Goal: Contribute content

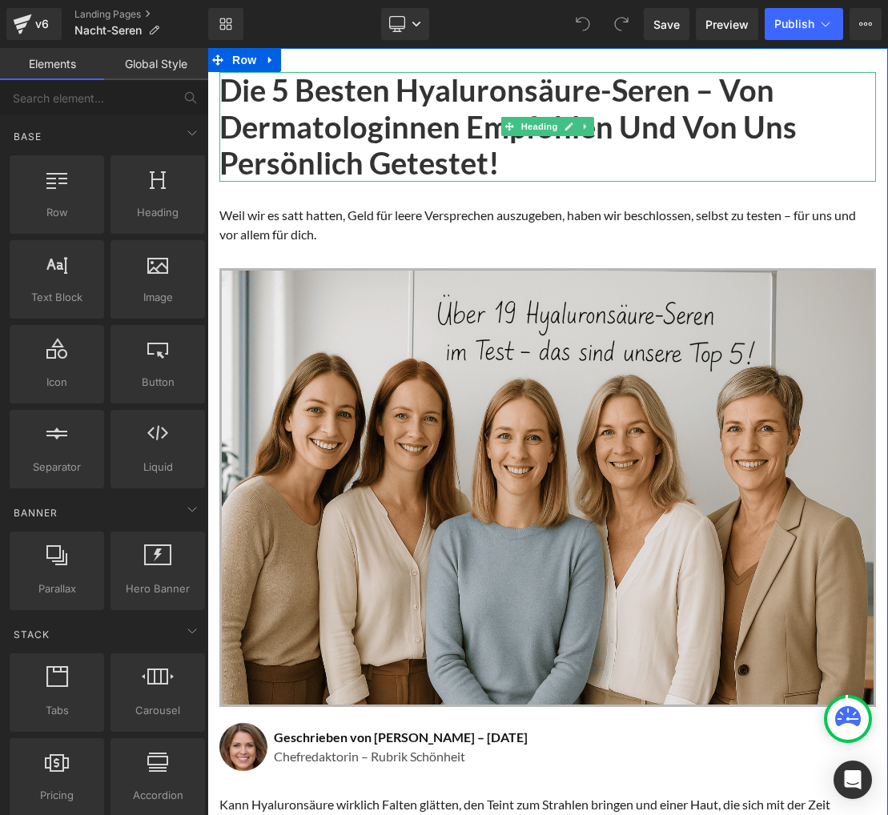
click at [385, 144] on h1 "Die 5 besten Hyaluronsäure-Seren – von Dermatologinnen empfohlen und von uns pe…" at bounding box center [547, 127] width 656 height 110
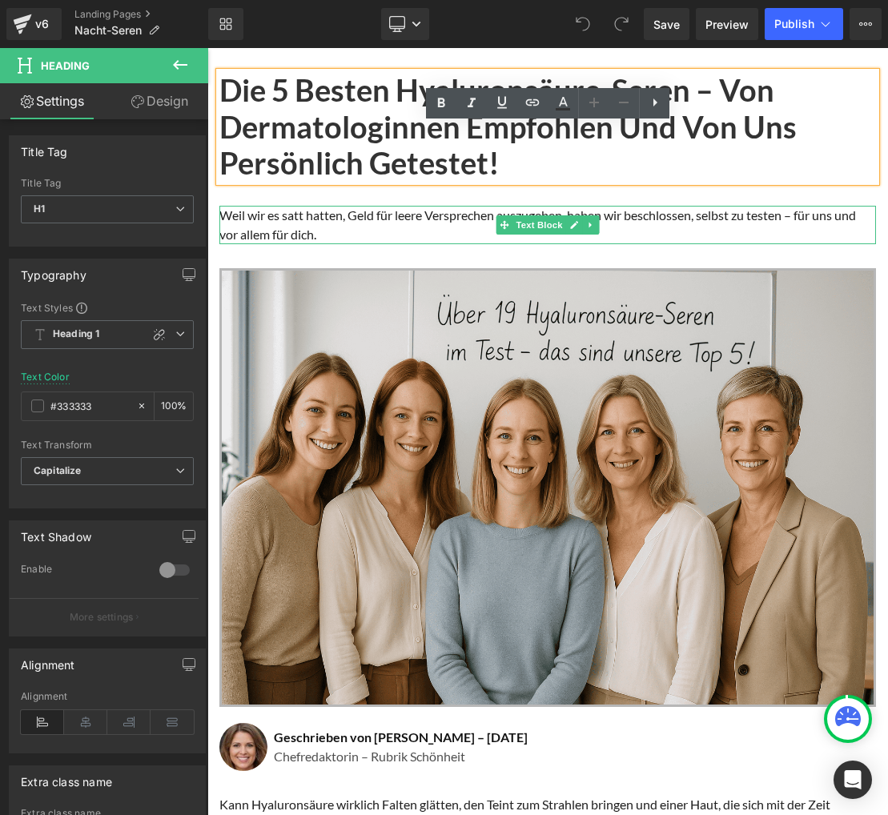
click at [590, 235] on p "Weil wir es satt hatten, Geld für leere Versprechen auszugeben, haben wir besch…" at bounding box center [547, 225] width 656 height 38
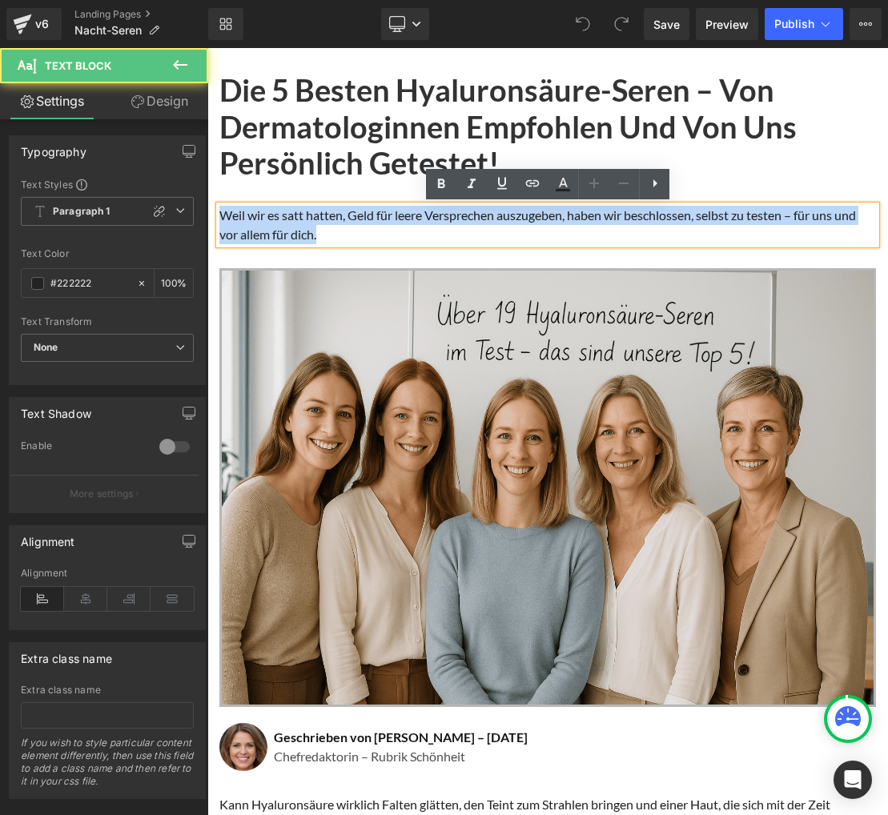
drag, startPoint x: 221, startPoint y: 214, endPoint x: 323, endPoint y: 235, distance: 103.8
click at [323, 235] on p "Weil wir es satt hatten, Geld für leere Versprechen auszugeben, haben wir besch…" at bounding box center [547, 225] width 656 height 38
copy p "Weil wir es satt hatten, Geld für leere Versprechen auszugeben, haben wir besch…"
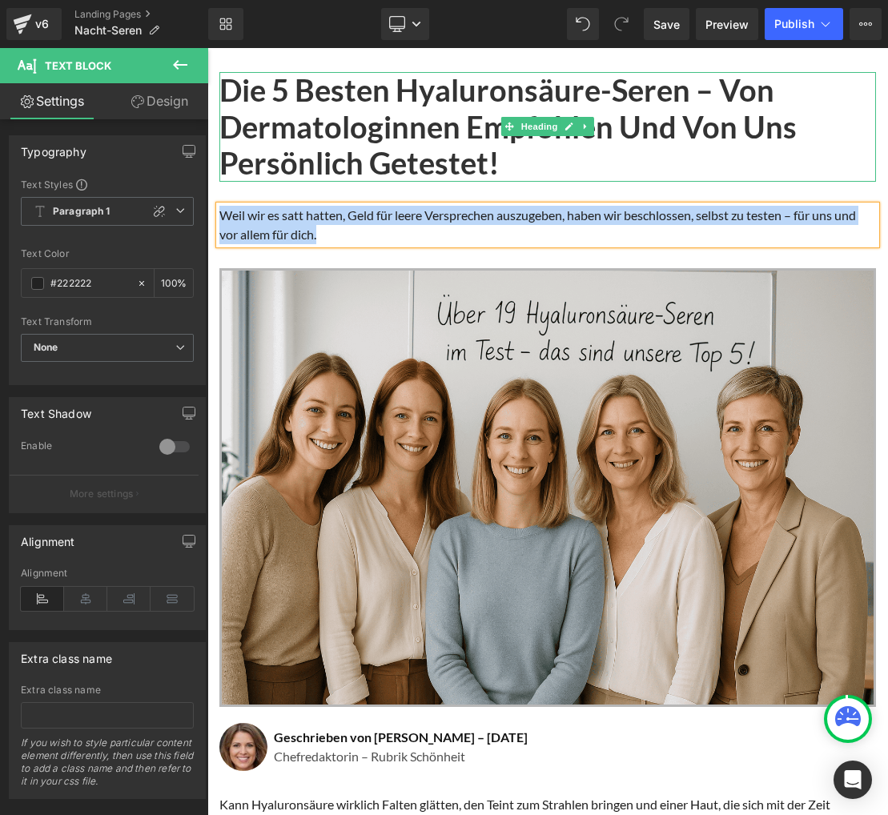
click at [413, 117] on h1 "Die 5 besten Hyaluronsäure-Seren – von Dermatologinnen empfohlen und von uns pe…" at bounding box center [547, 127] width 656 height 110
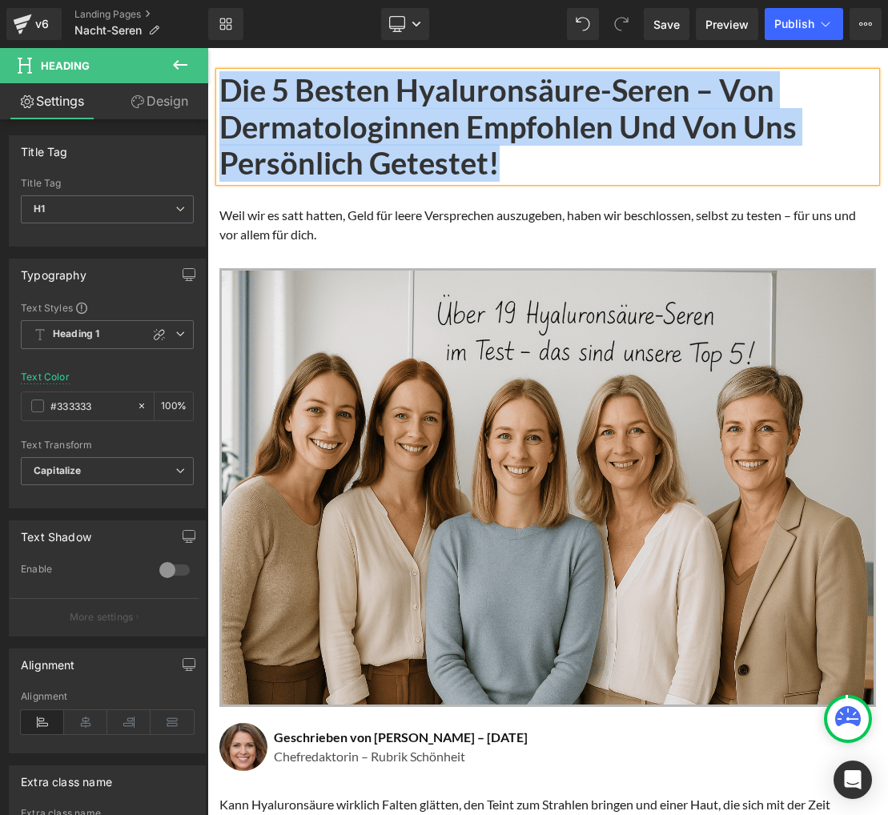
copy h1 "Die 5 besten Hyaluronsäure-Seren – von Dermatologinnen empfohlen und von uns pe…"
click at [533, 219] on div "Weil wir es satt hatten, Geld für leere Versprechen auszugeben, haben wir besch…" at bounding box center [547, 225] width 656 height 38
click at [533, 219] on p "Weil wir es satt hatten, Geld für leere Versprechen auszugeben, haben wir besch…" at bounding box center [547, 225] width 656 height 38
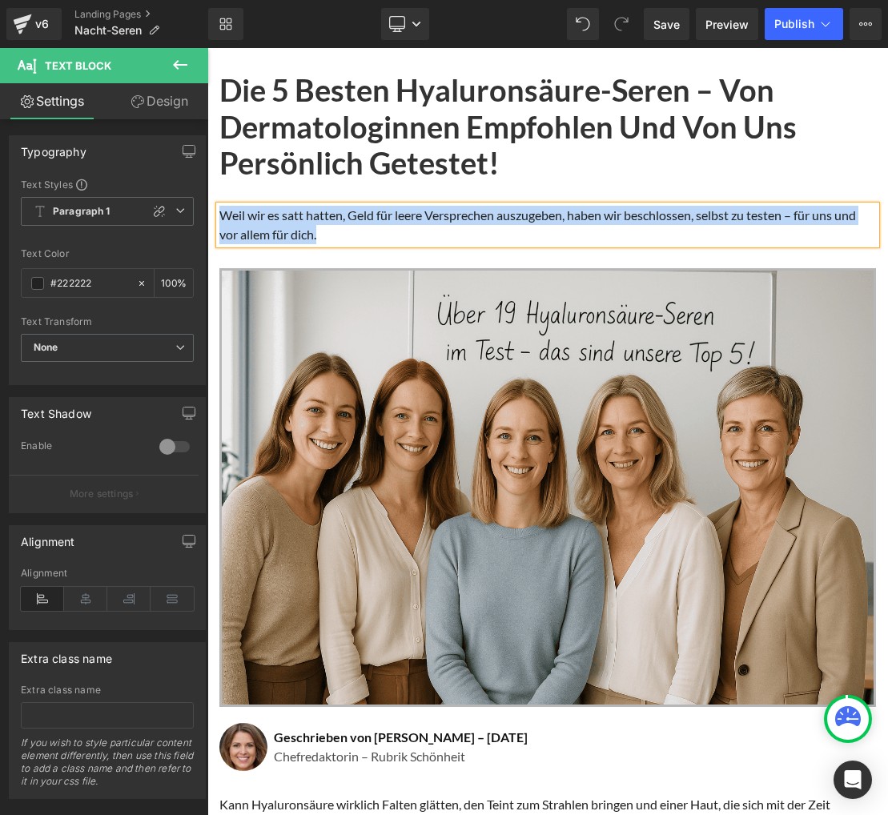
copy p "Weil wir es satt hatten, Geld für leere Versprechen auszugeben, haben wir besch…"
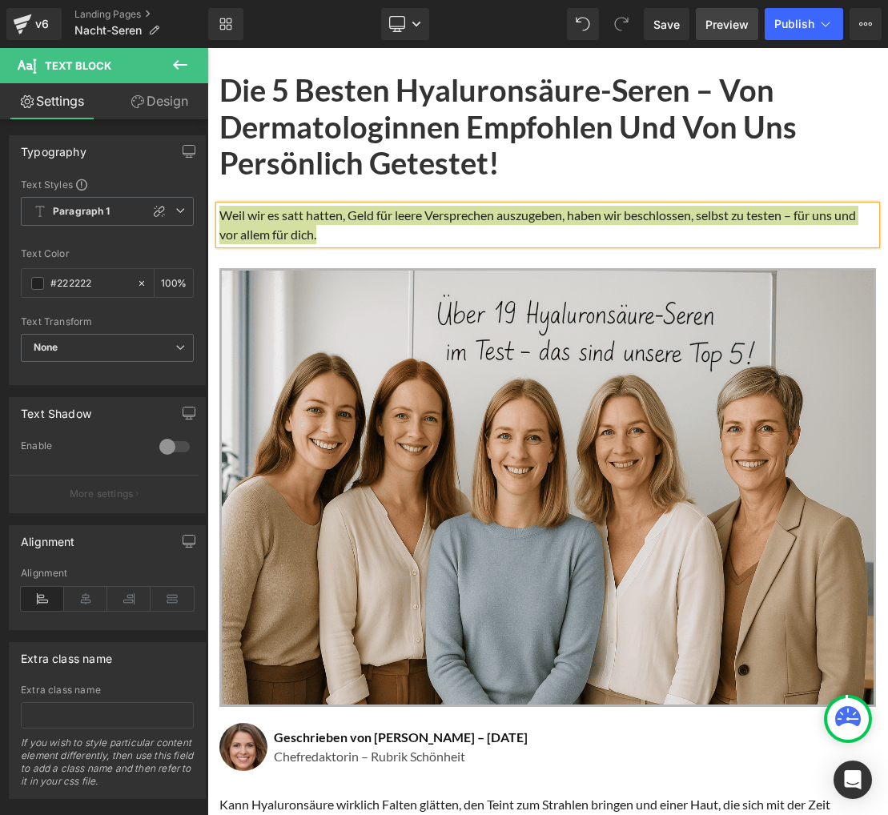
click at [730, 25] on span "Preview" at bounding box center [726, 24] width 43 height 17
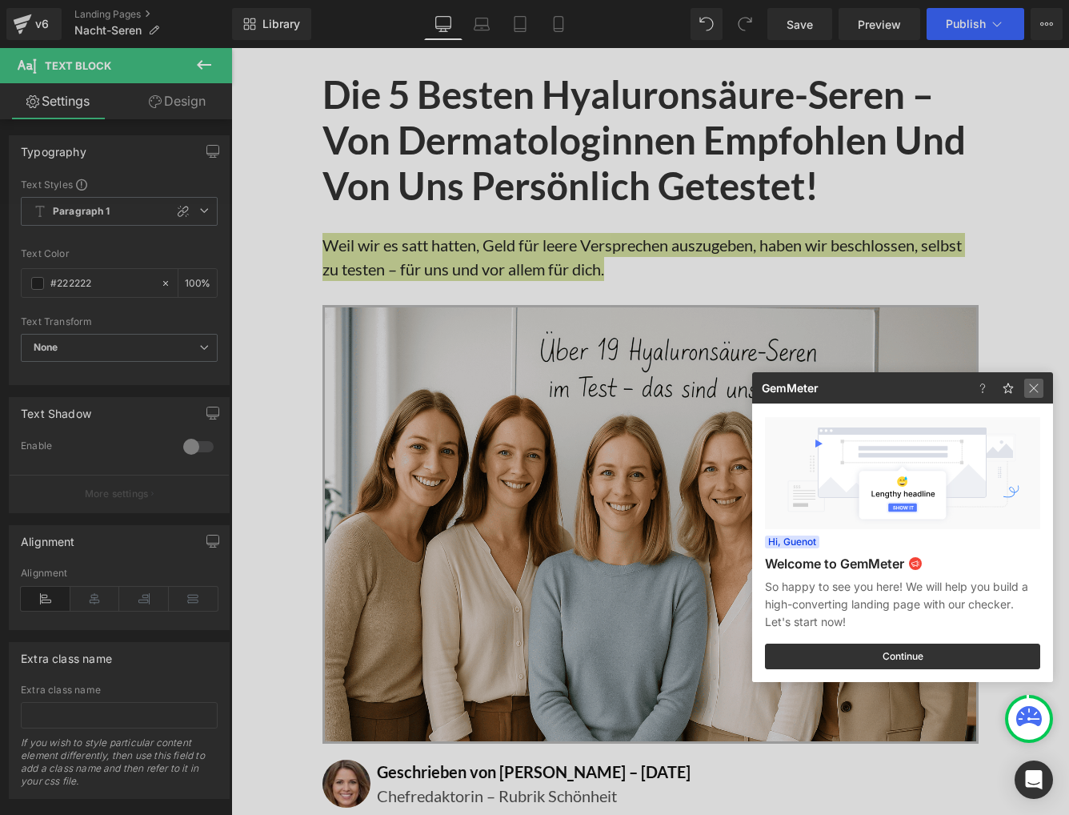
click at [0, 0] on img at bounding box center [0, 0] width 0 height 0
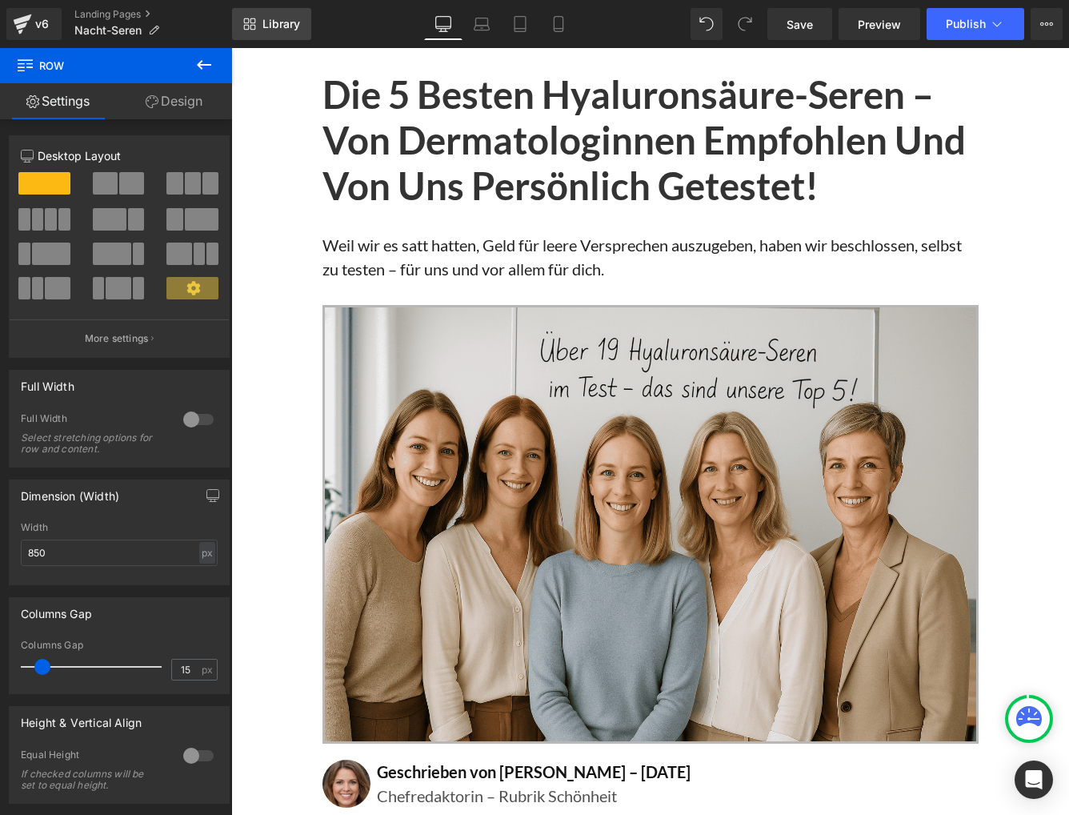
scroll to position [3110, 0]
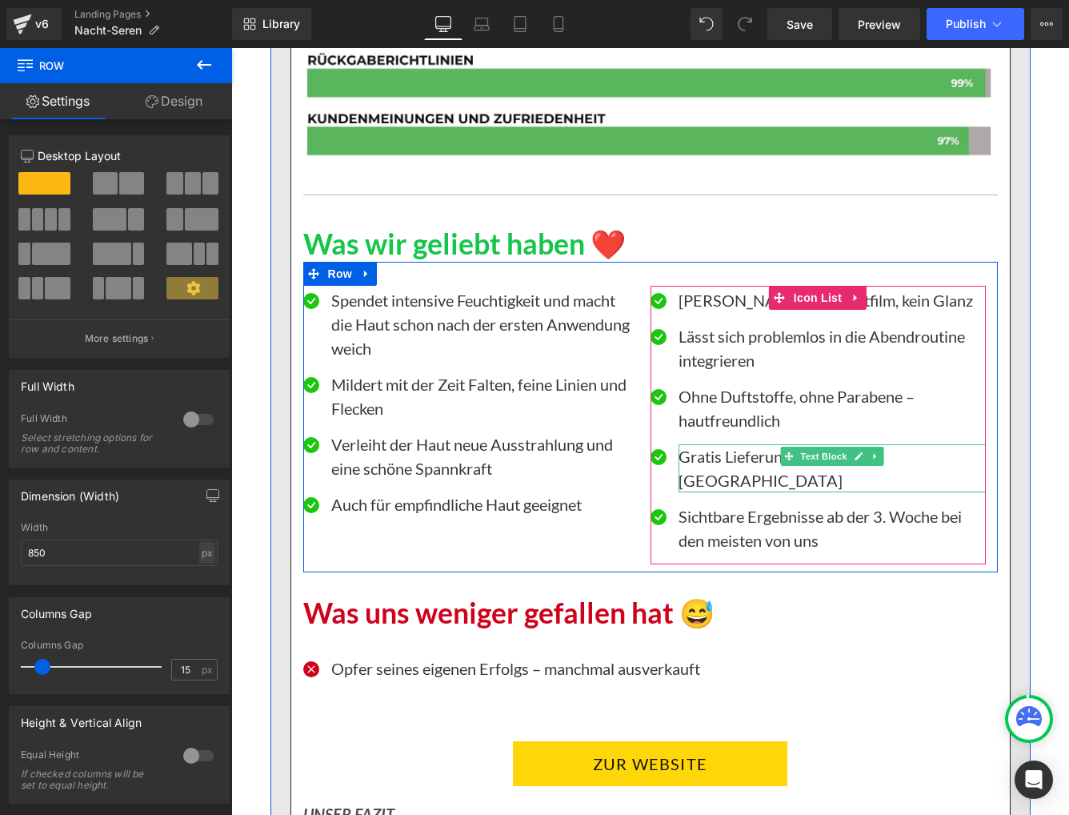
click at [748, 444] on p "Gratis Lieferung in der Schweiz" at bounding box center [832, 468] width 307 height 48
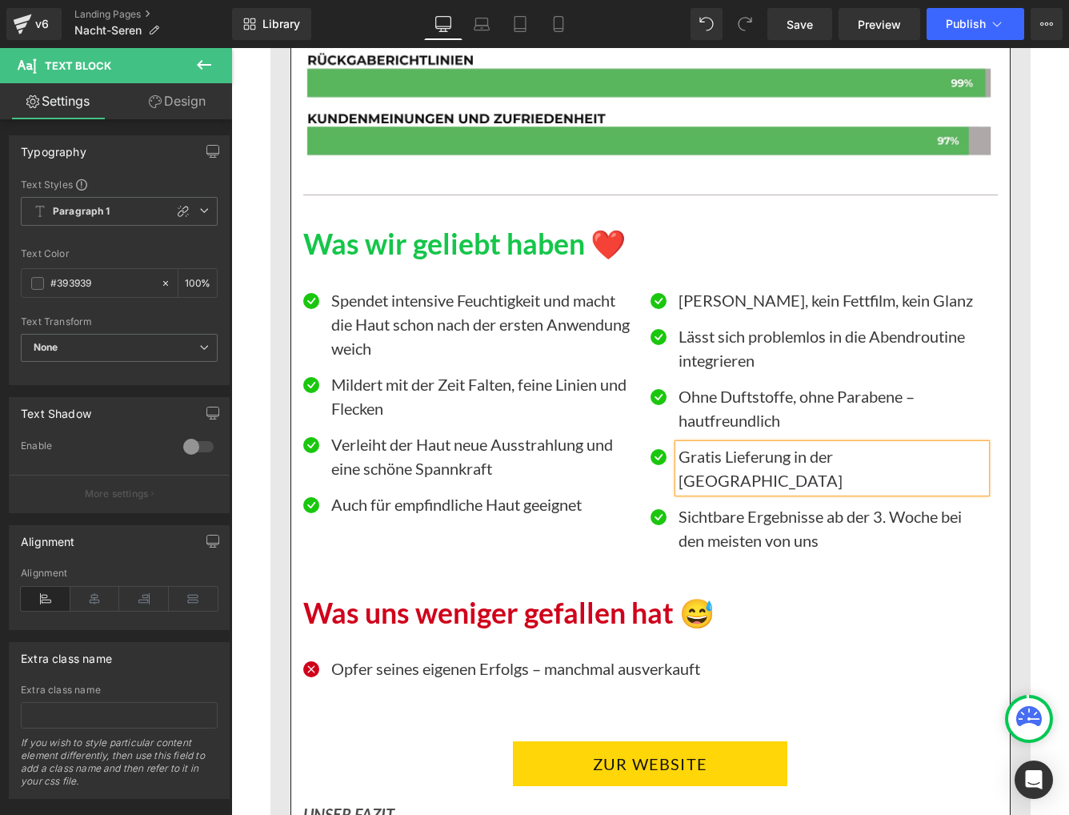
click at [749, 444] on p "Gratis Lieferung in der Schweiz" at bounding box center [832, 468] width 307 height 48
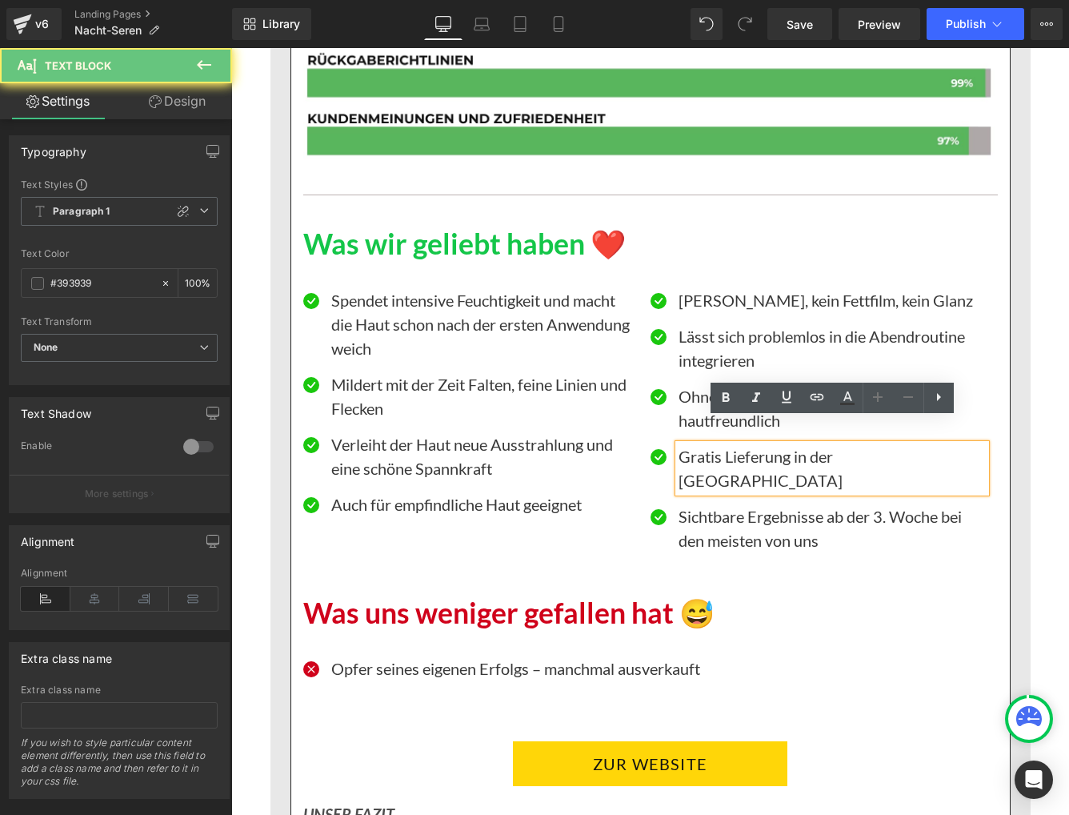
click at [749, 444] on p "Gratis Lieferung in der Schweiz" at bounding box center [832, 468] width 307 height 48
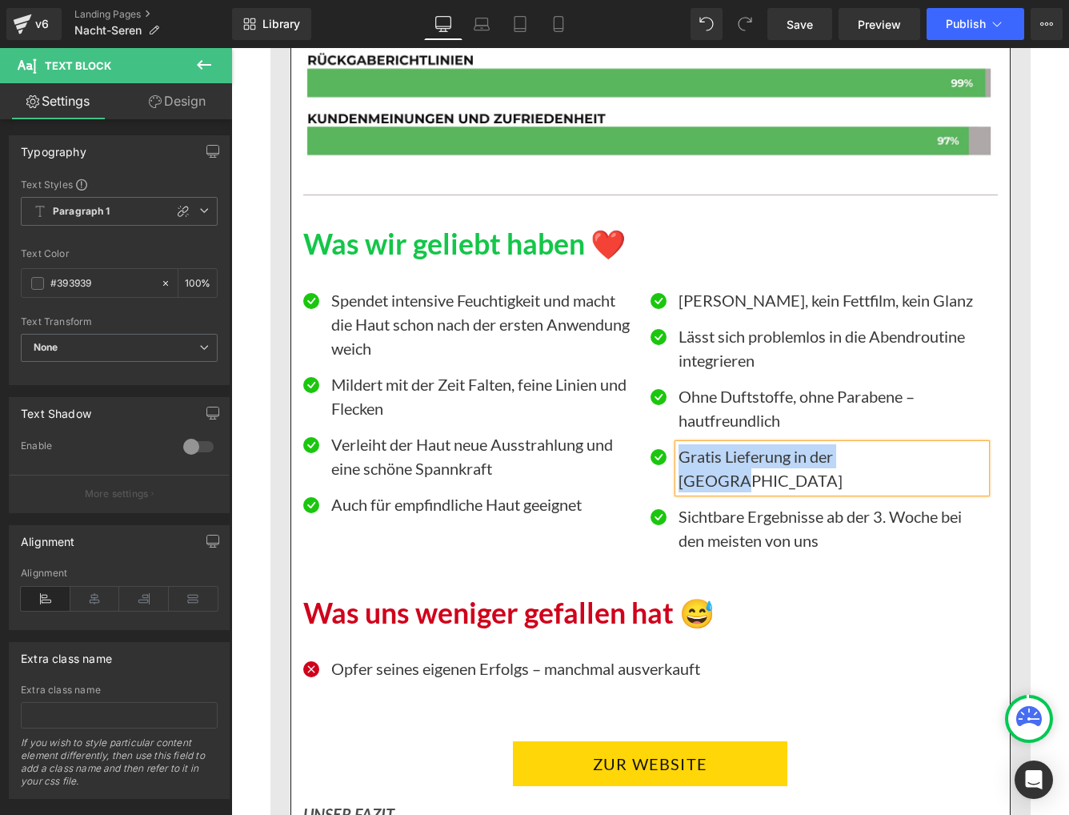
paste div
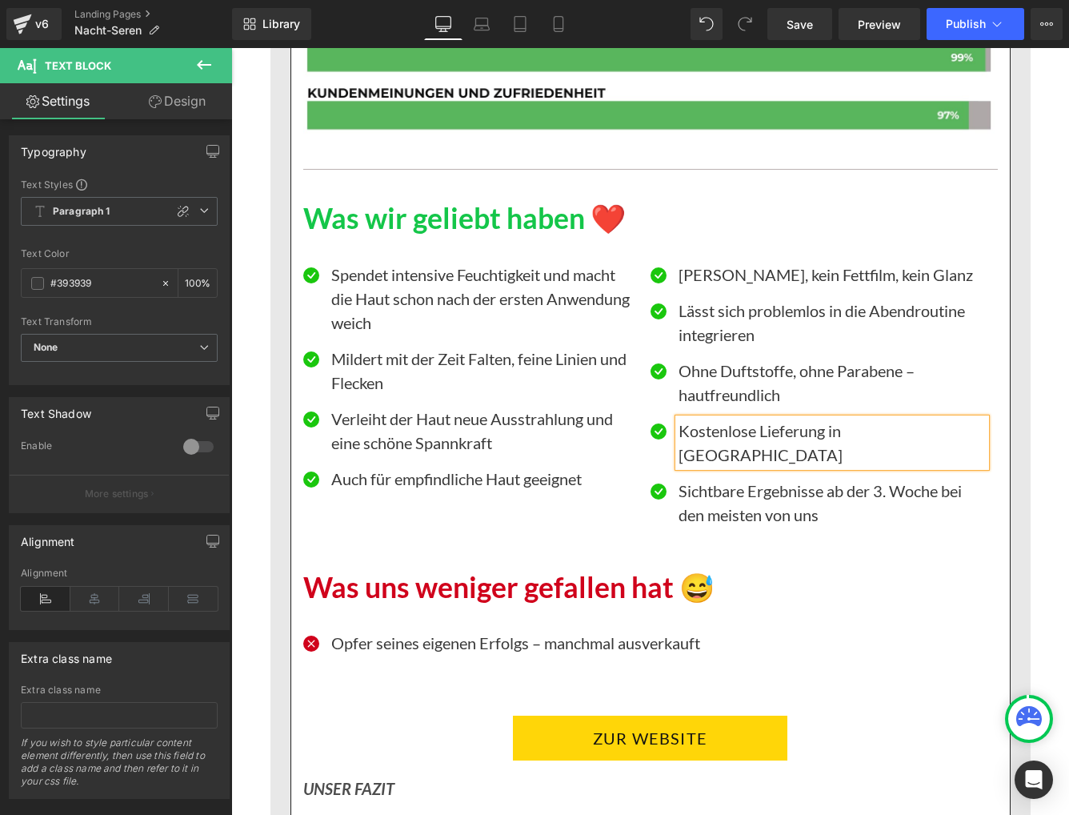
click at [829, 519] on div "🔍 Unser Fazit nach dem Test Heading In unserem Kollektiv testen wir regelmässig…" at bounding box center [650, 218] width 719 height 2270
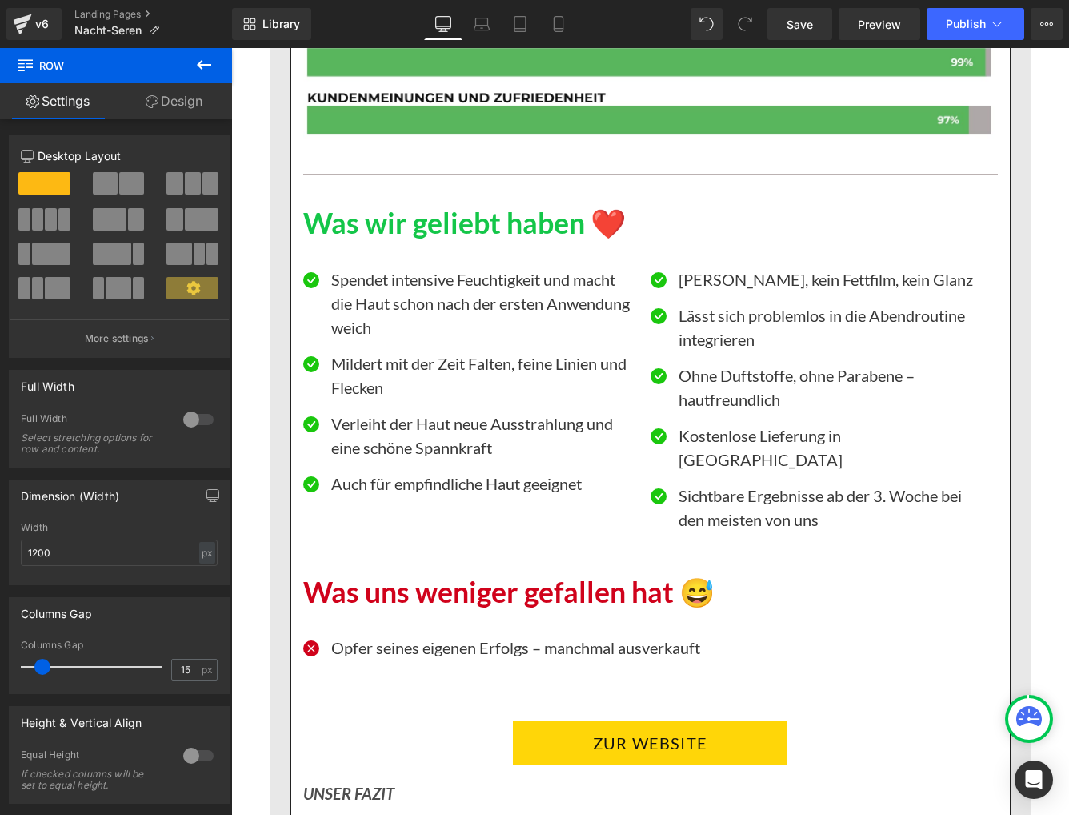
scroll to position [1857, 0]
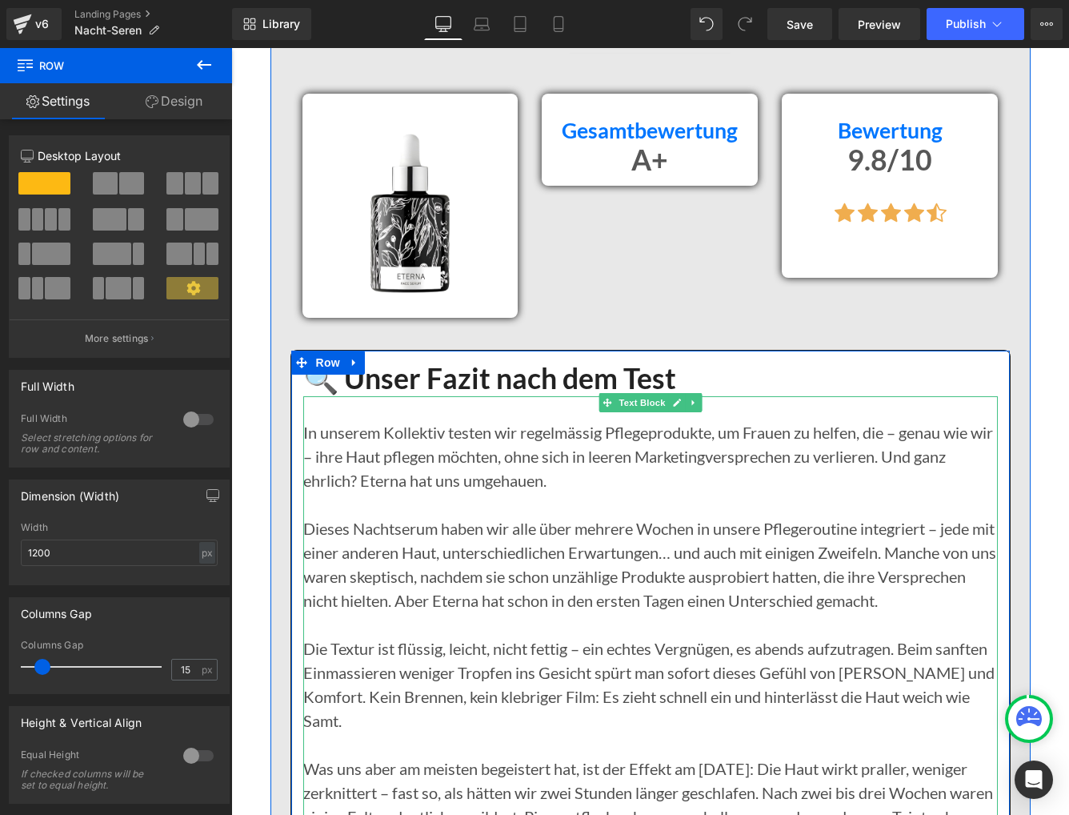
click at [557, 432] on p "In unserem Kollektiv testen wir regelmässig Pflegeprodukte, um Frauen zu helfen…" at bounding box center [650, 456] width 695 height 72
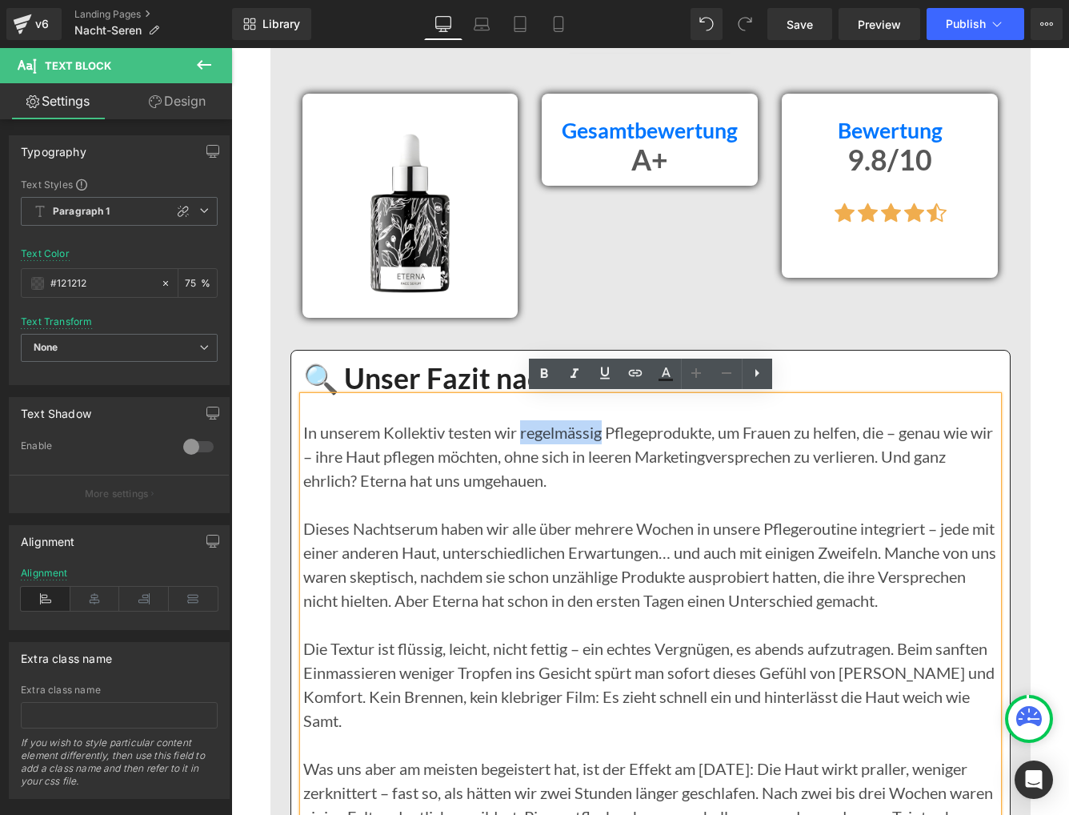
drag, startPoint x: 524, startPoint y: 431, endPoint x: 604, endPoint y: 431, distance: 80.0
click at [604, 431] on p "In unserem Kollektiv testen wir regelmässig Pflegeprodukte, um Frauen zu helfen…" at bounding box center [650, 456] width 695 height 72
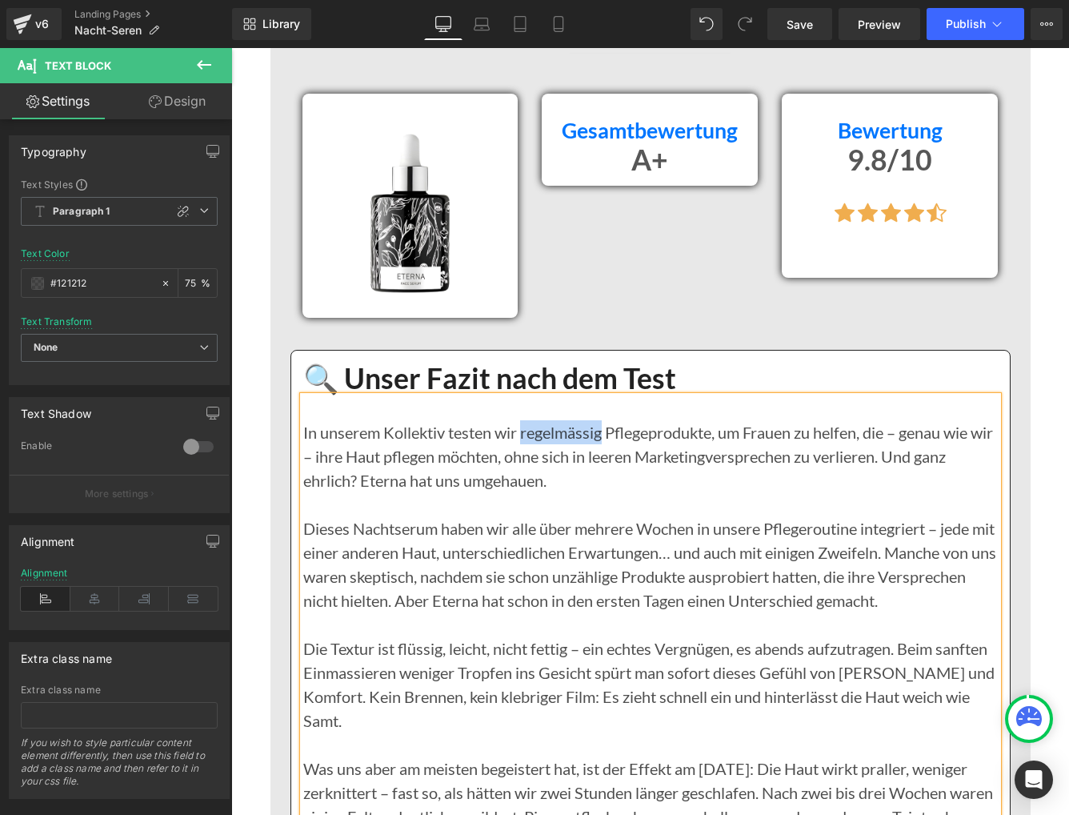
paste div
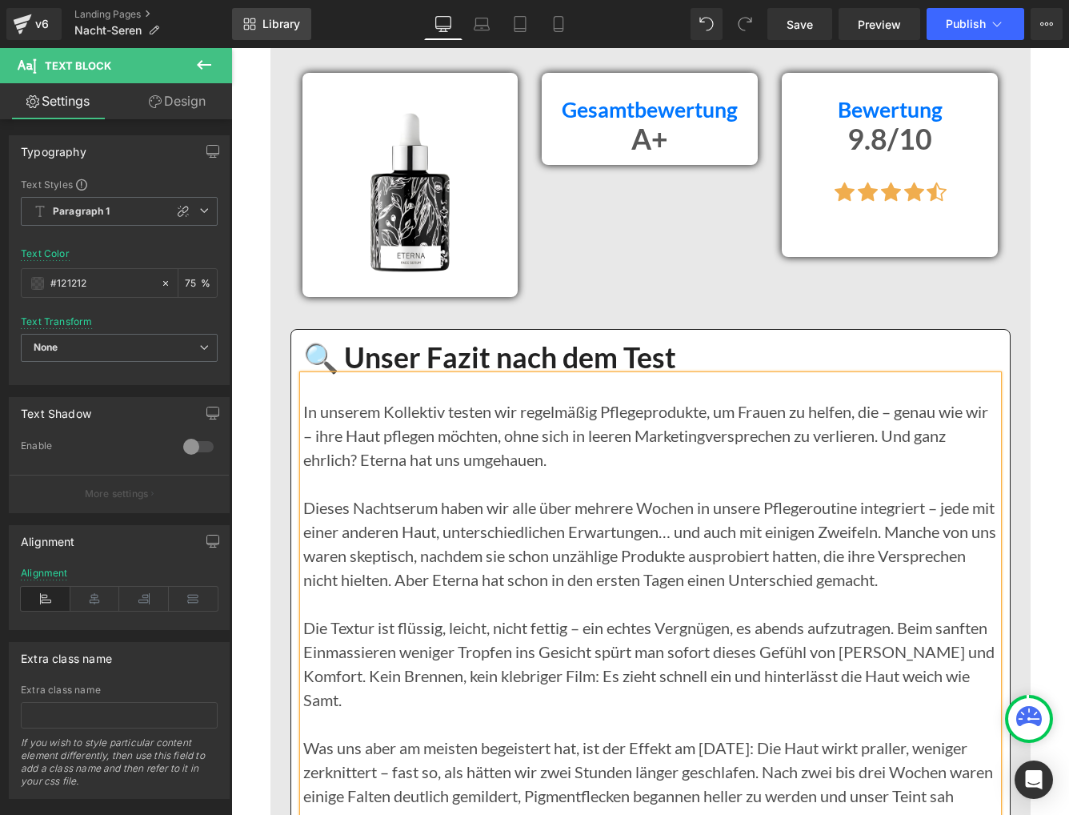
scroll to position [363, 0]
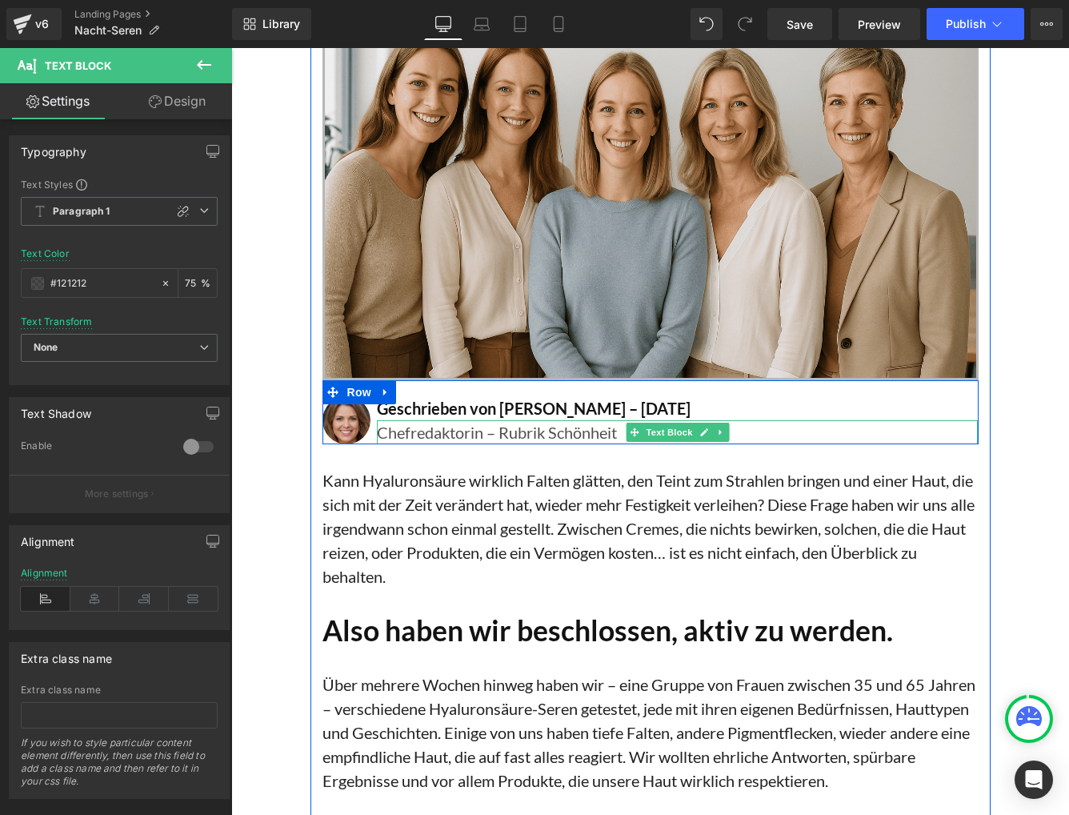
click at [427, 435] on p "Chefredaktorin – Rubrik Schönheit" at bounding box center [678, 432] width 602 height 24
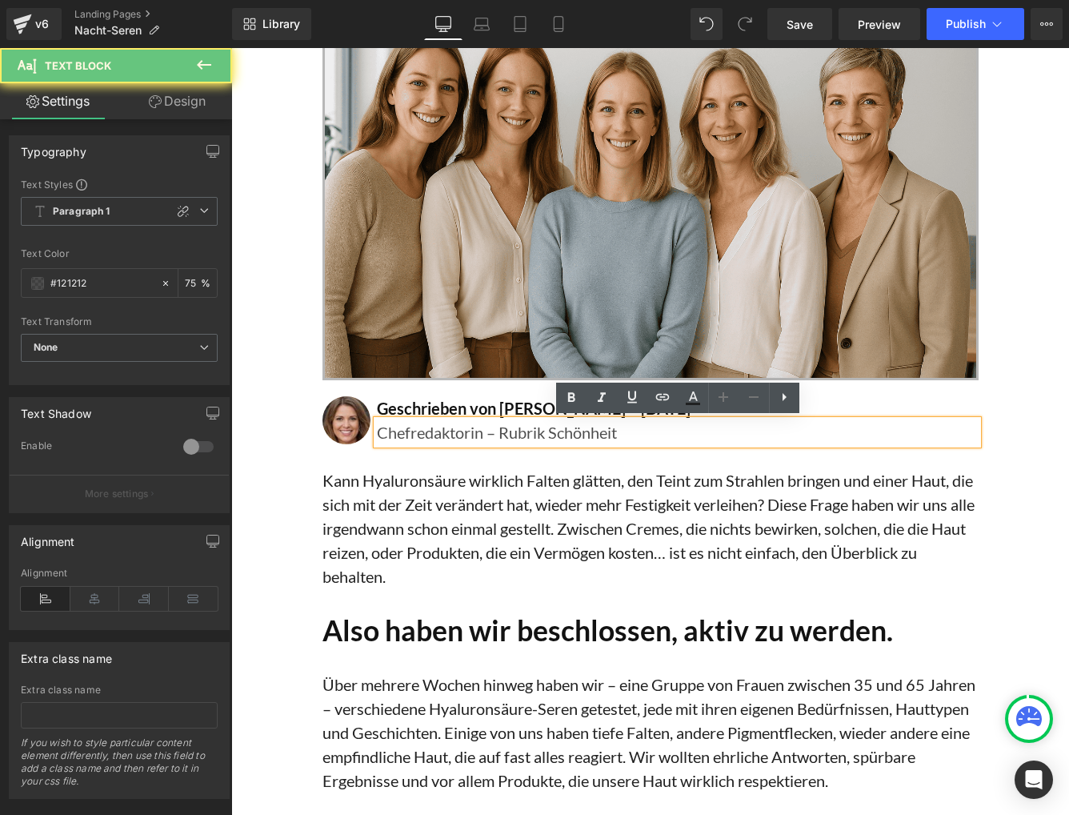
click at [427, 435] on p "Chefredaktorin – Rubrik Schönheit" at bounding box center [678, 432] width 602 height 24
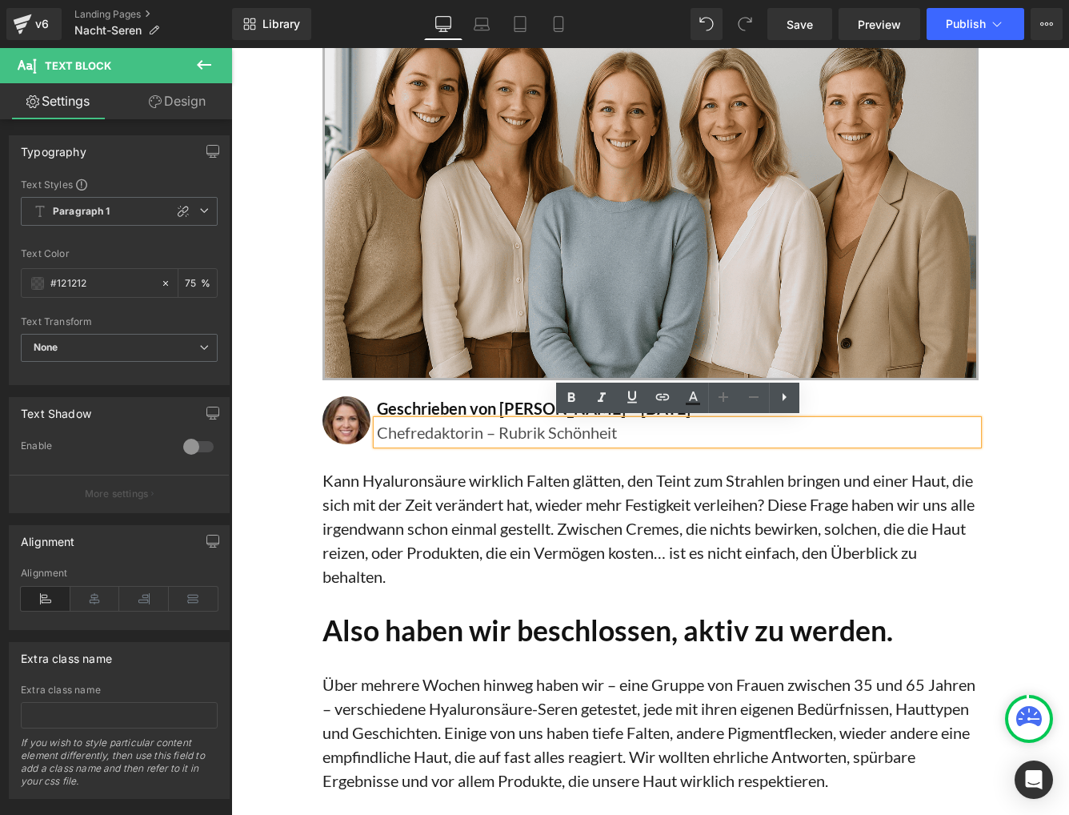
click at [427, 435] on p "Chefredaktorin – Rubrik Schönheit" at bounding box center [678, 432] width 602 height 24
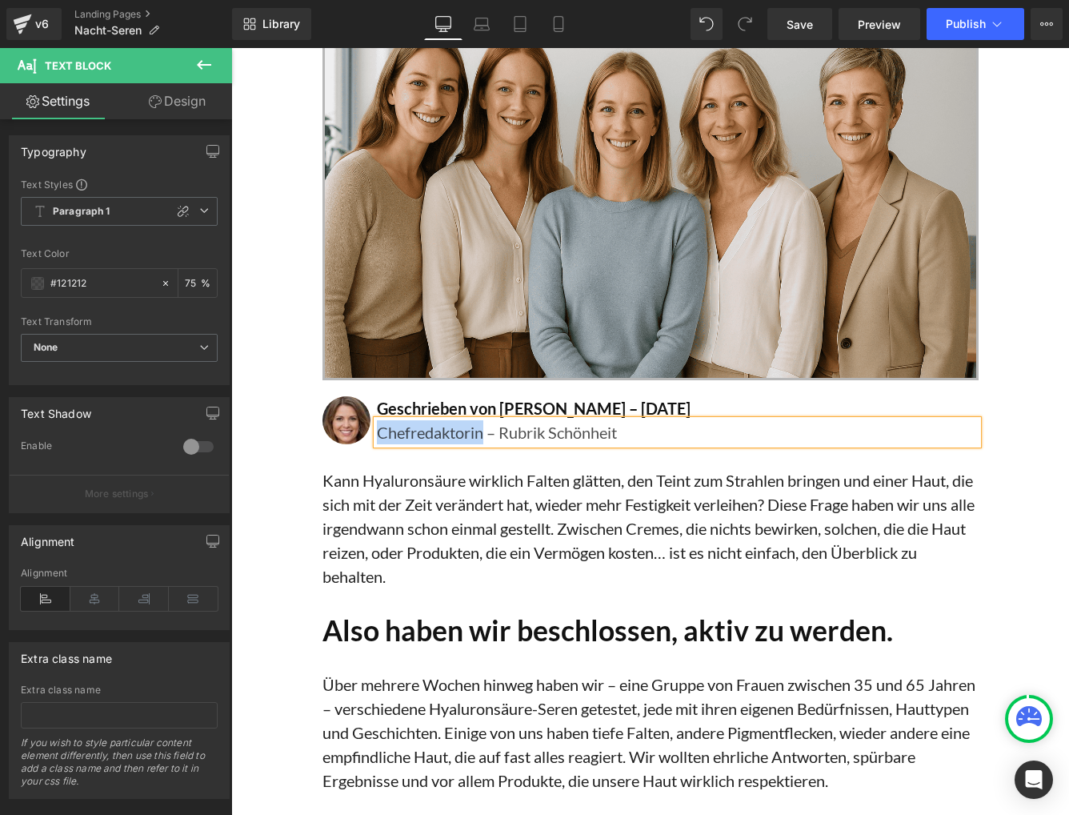
paste div
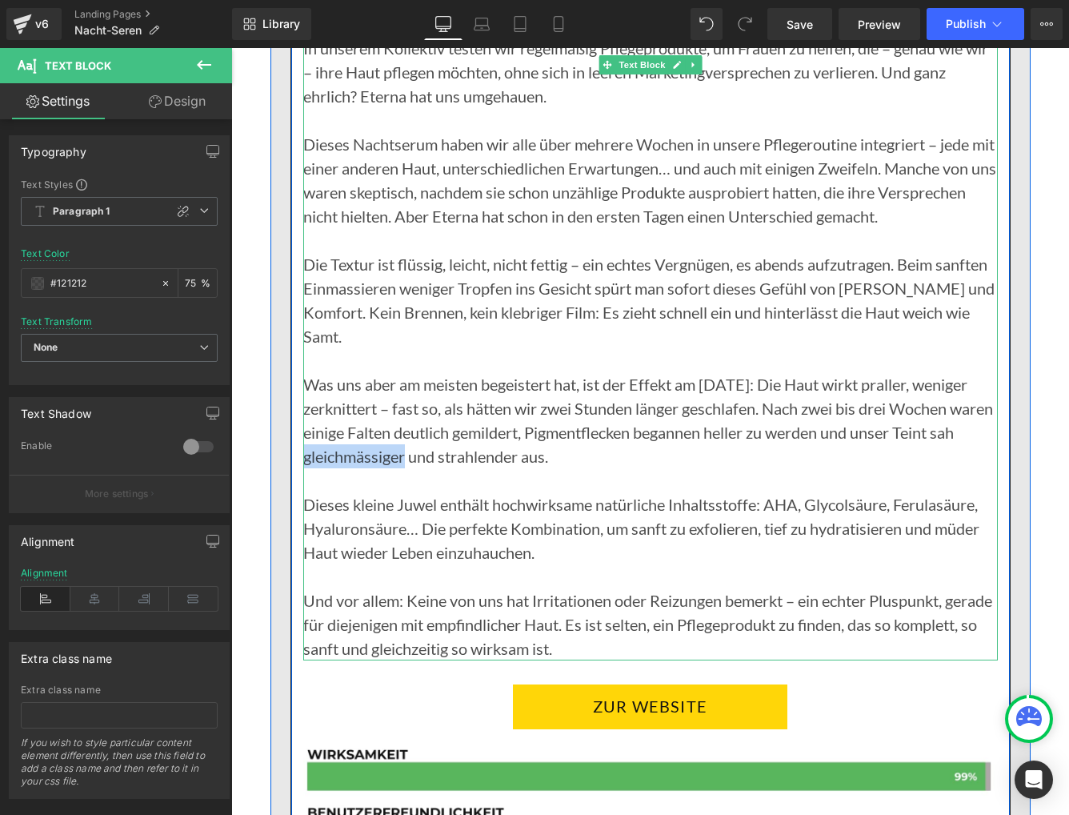
drag, startPoint x: 330, startPoint y: 432, endPoint x: 434, endPoint y: 433, distance: 104.1
click at [434, 432] on p "Was uns aber am meisten begeistert hat, ist der Effekt am Morgen: Die Haut wirk…" at bounding box center [650, 420] width 695 height 96
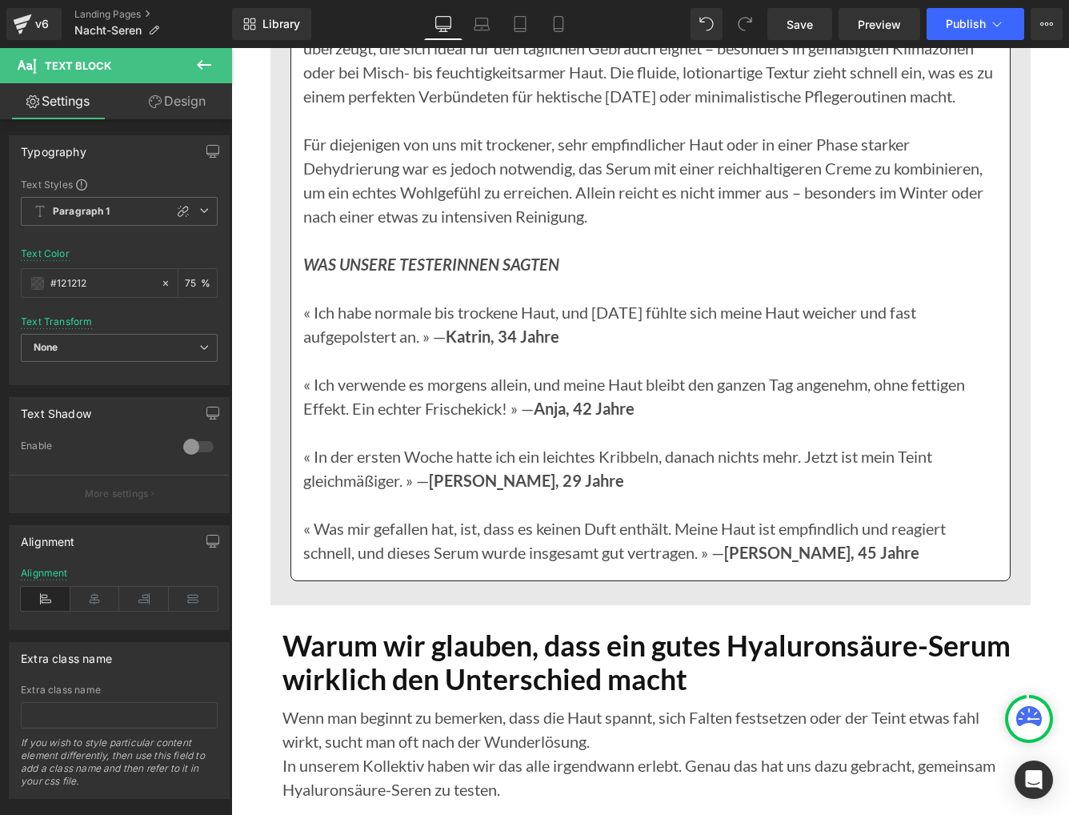
scroll to position [9292, 0]
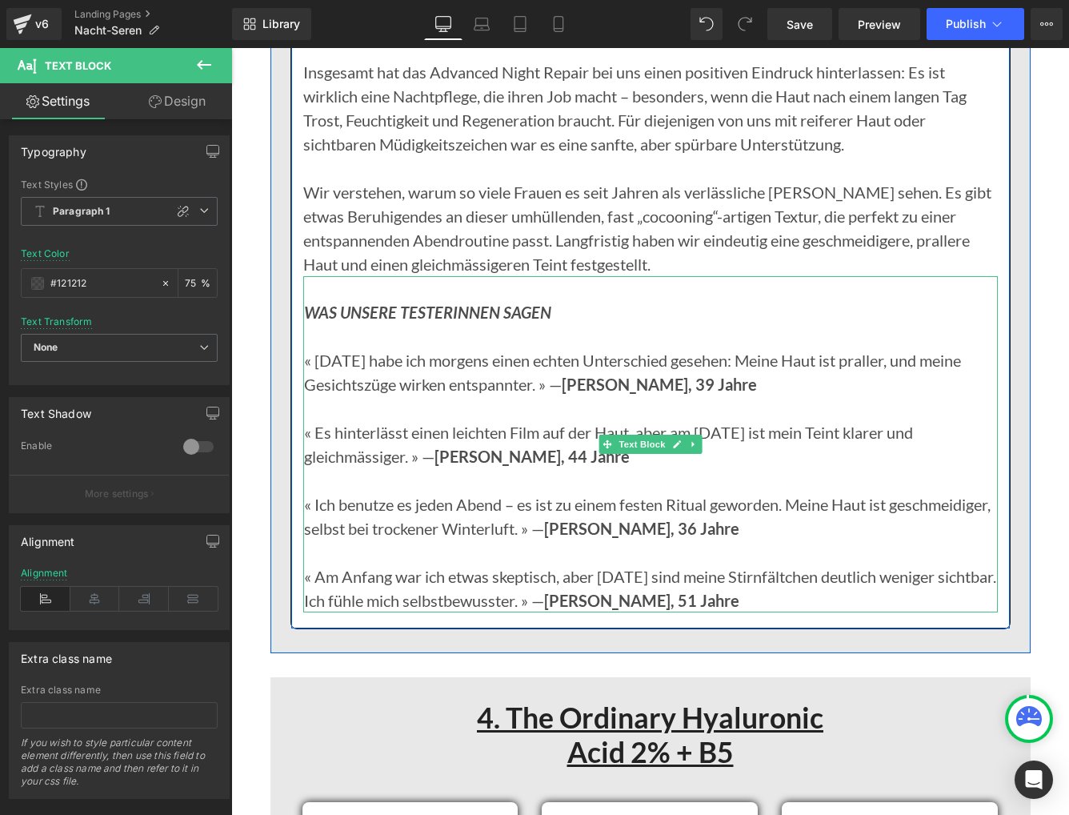
click at [307, 431] on div "WAS UNSERE TESTERINNEN SAGEN « Nach zwei Wochen habe ich morgens einen echten U…" at bounding box center [650, 444] width 695 height 336
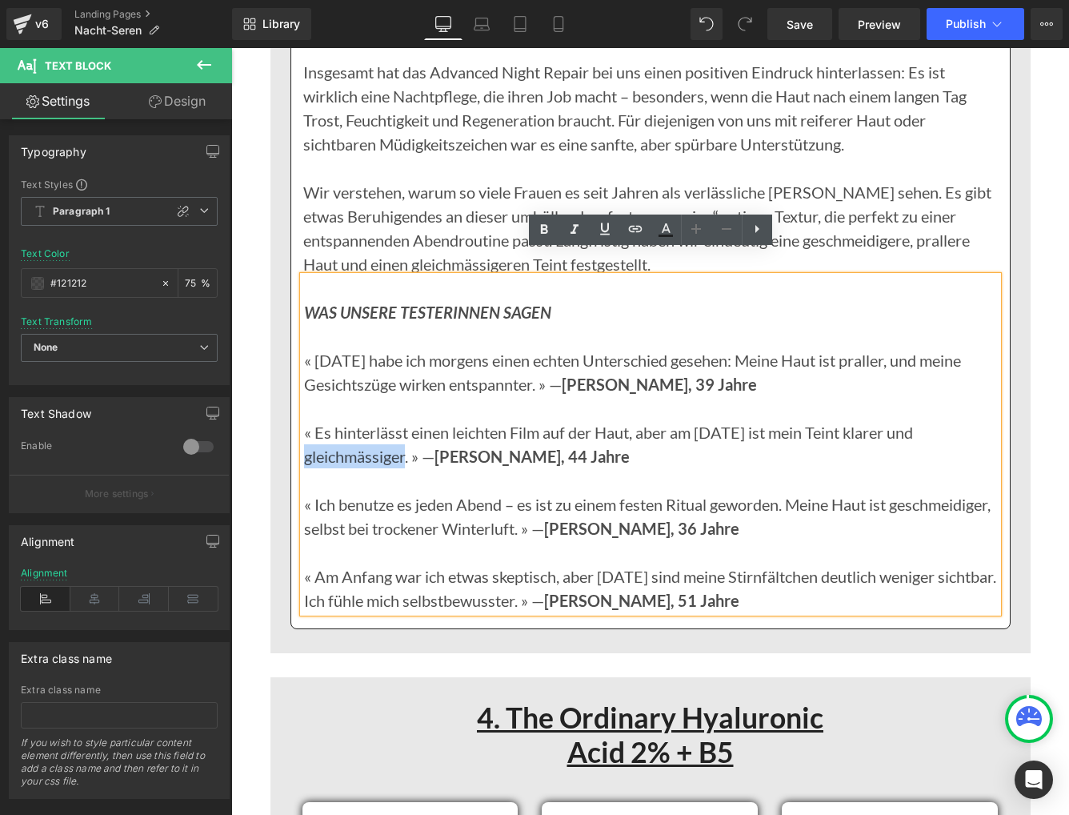
drag, startPoint x: 407, startPoint y: 433, endPoint x: 307, endPoint y: 432, distance: 100.1
click at [307, 432] on p "« Es hinterlässt einen leichten Film auf der Haut, aber am Morgen ist mein Tein…" at bounding box center [651, 444] width 694 height 48
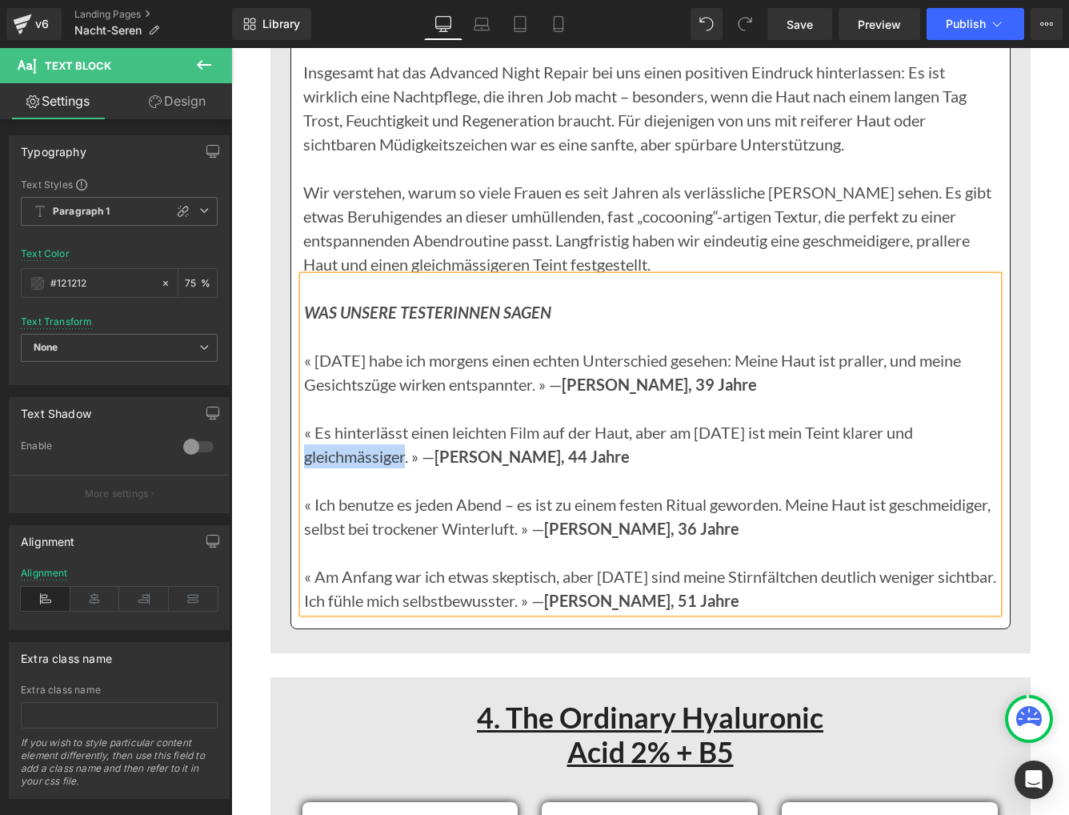
paste div
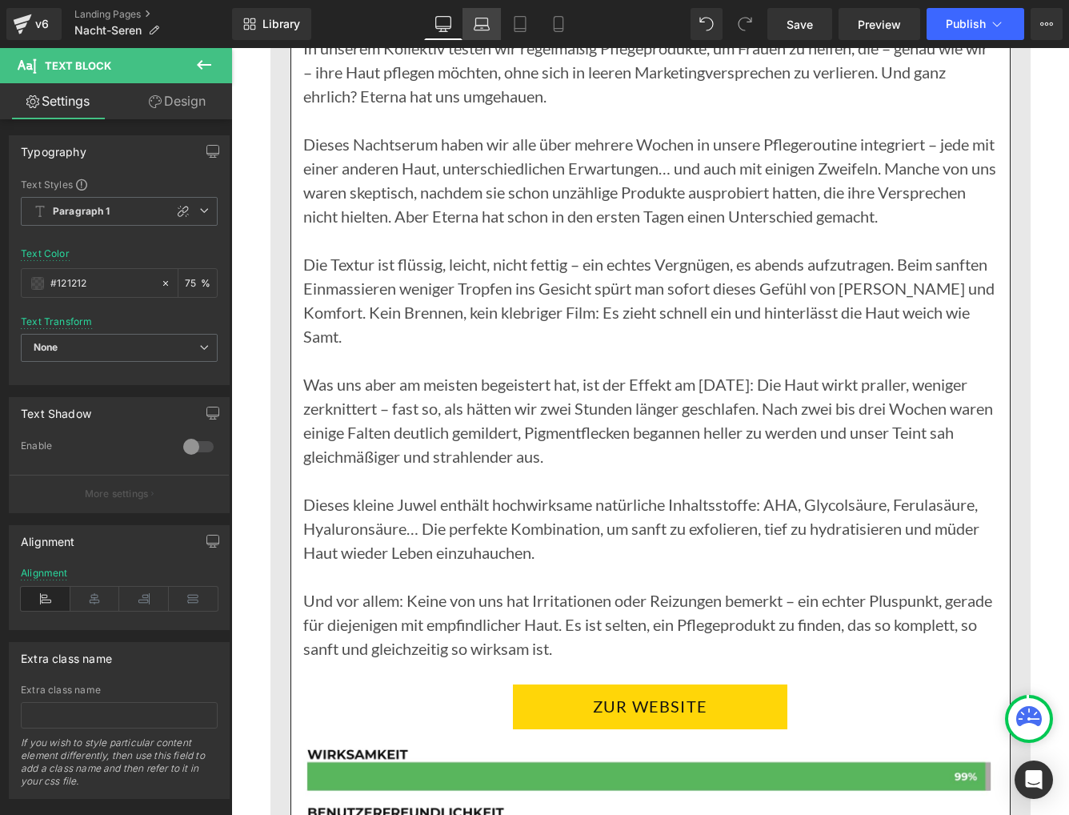
scroll to position [9100, 0]
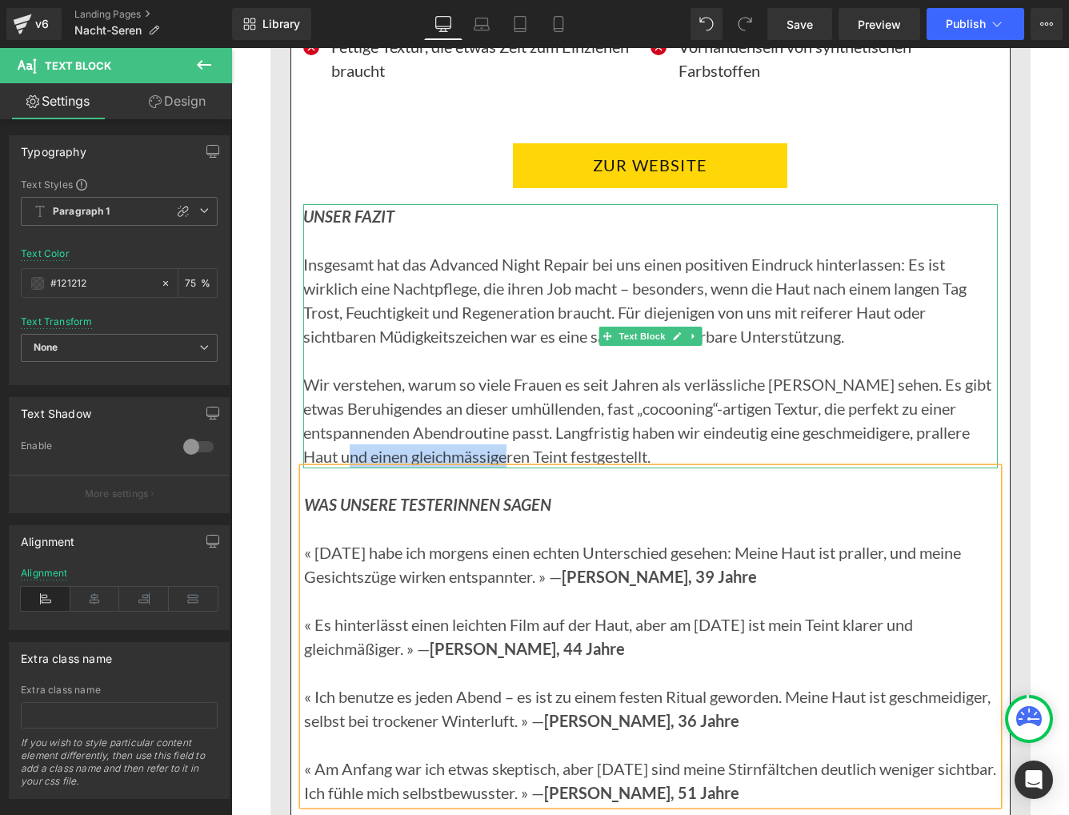
drag, startPoint x: 413, startPoint y: 433, endPoint x: 571, endPoint y: 433, distance: 158.5
click at [571, 433] on p "Wir verstehen, warum so viele Frauen es seit Jahren als verlässliche Wahl sehen…" at bounding box center [650, 420] width 695 height 96
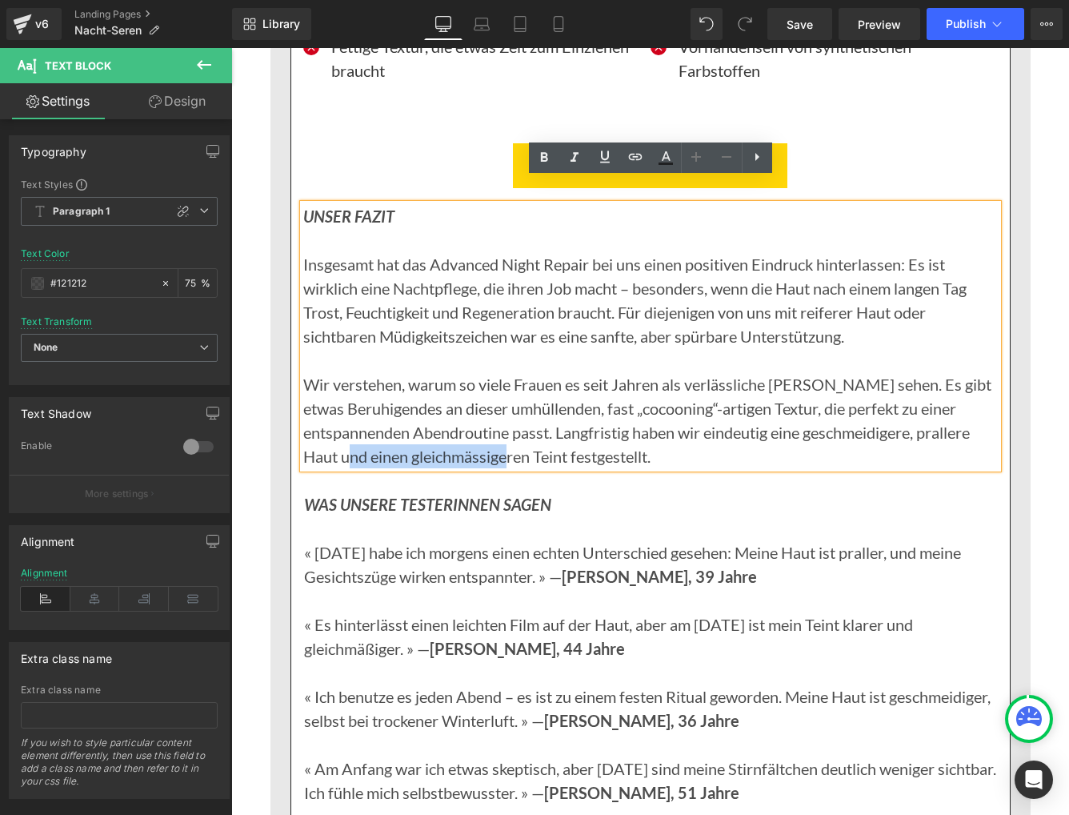
copy p "gleichmässigeren Teint"
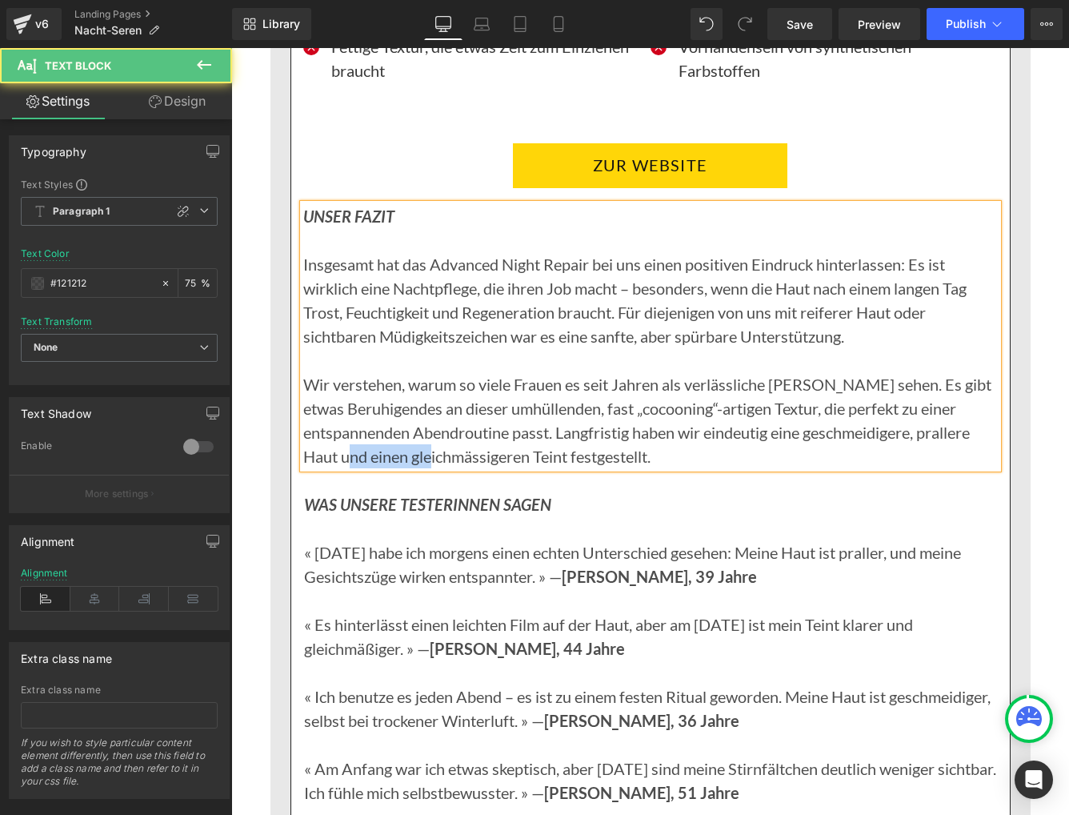
drag, startPoint x: 413, startPoint y: 431, endPoint x: 493, endPoint y: 429, distance: 80.1
click at [497, 429] on p "Wir verstehen, warum so viele Frauen es seit Jahren als verlässliche Wahl sehen…" at bounding box center [650, 420] width 695 height 96
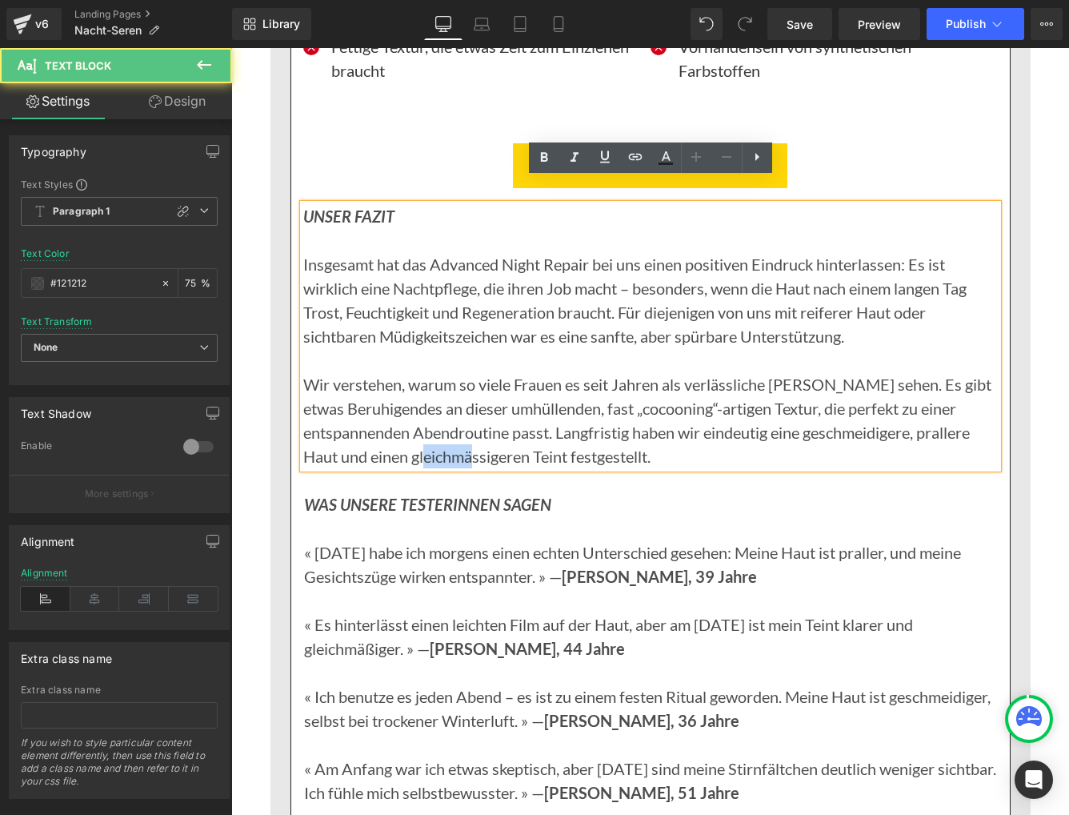
drag, startPoint x: 530, startPoint y: 432, endPoint x: 550, endPoint y: 430, distance: 20.2
click at [493, 431] on p "Wir verstehen, warum so viele Frauen es seit Jahren als verlässliche Wahl sehen…" at bounding box center [650, 420] width 695 height 96
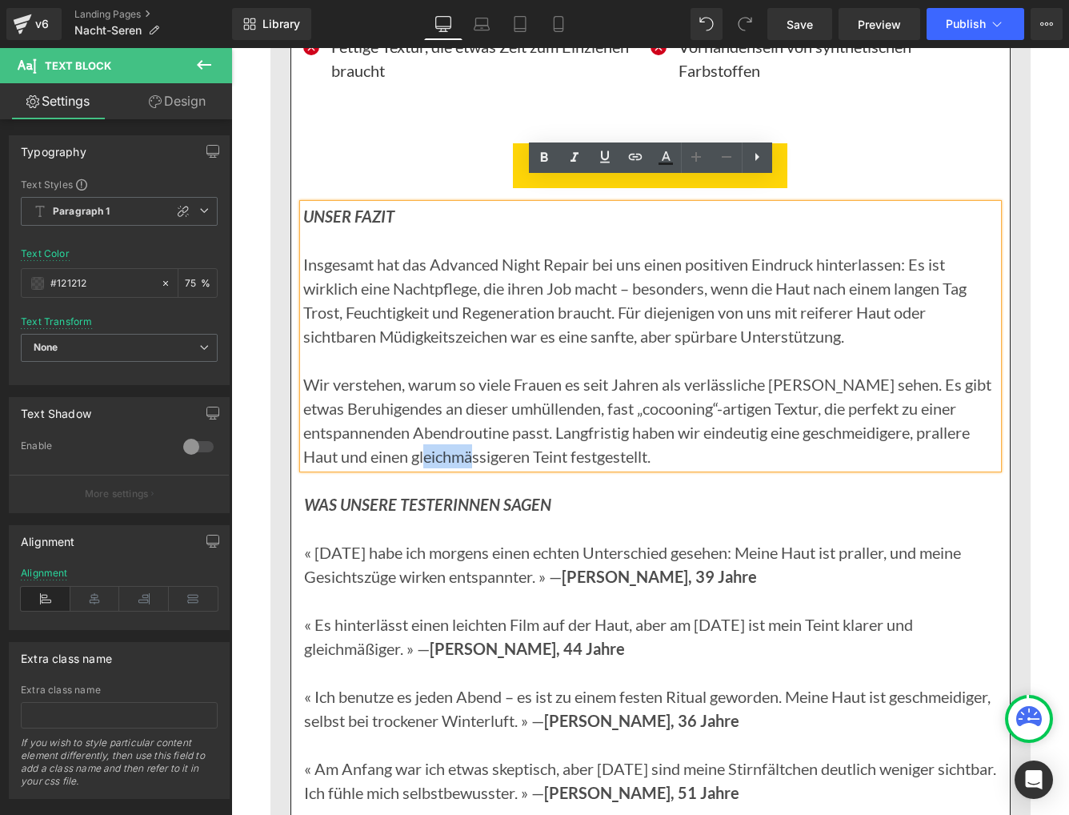
click at [531, 432] on p "Wir verstehen, warum so viele Frauen es seit Jahren als verlässliche Wahl sehen…" at bounding box center [650, 420] width 695 height 96
drag, startPoint x: 508, startPoint y: 430, endPoint x: 414, endPoint y: 429, distance: 94.5
click at [414, 429] on p "Wir verstehen, warum so viele Frauen es seit Jahren als verlässliche Wahl sehen…" at bounding box center [650, 420] width 695 height 96
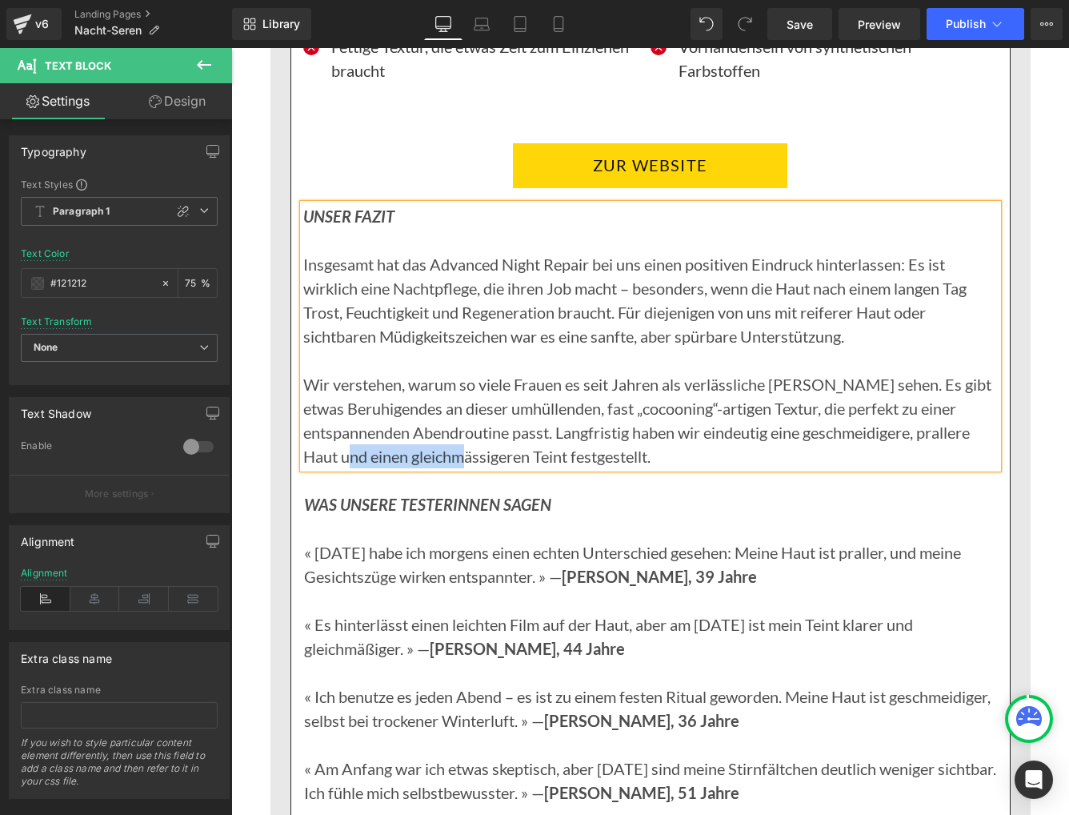
paste div
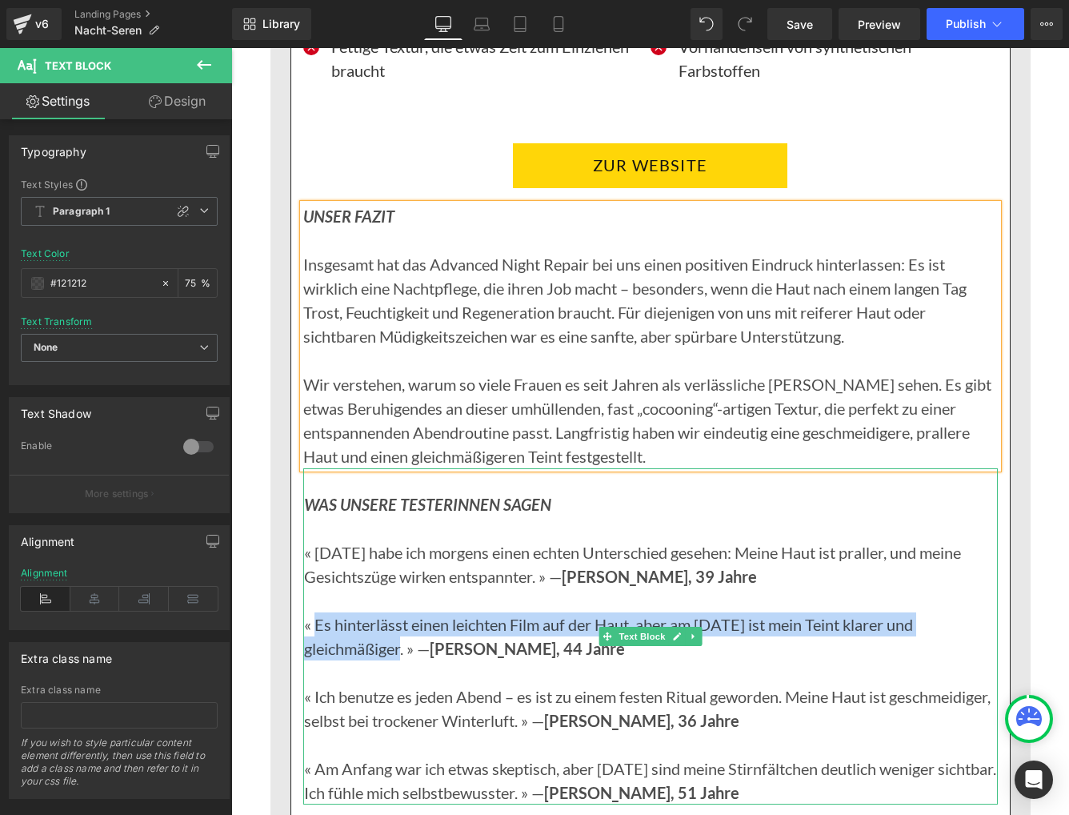
drag, startPoint x: 318, startPoint y: 599, endPoint x: 401, endPoint y: 620, distance: 86.0
click at [401, 620] on p "« Es hinterlässt einen leichten Film auf der Haut, aber am Morgen ist mein Tein…" at bounding box center [651, 636] width 694 height 48
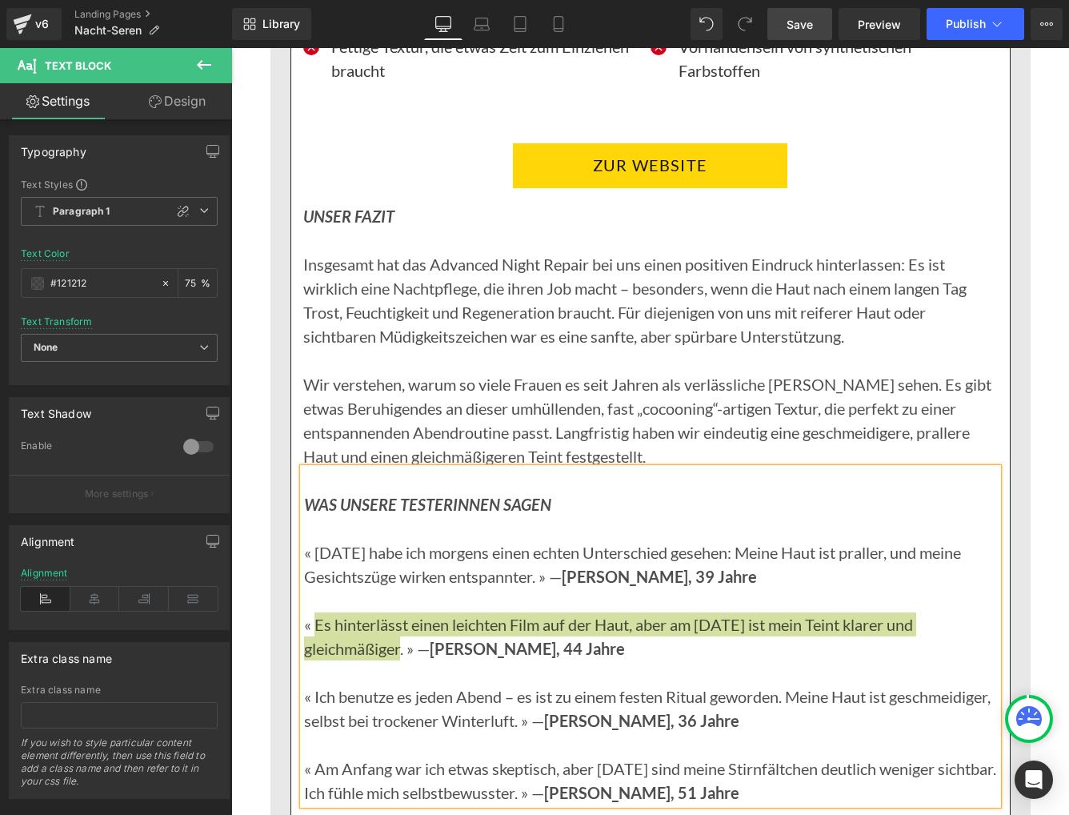
click at [789, 26] on span "Save" at bounding box center [800, 24] width 26 height 17
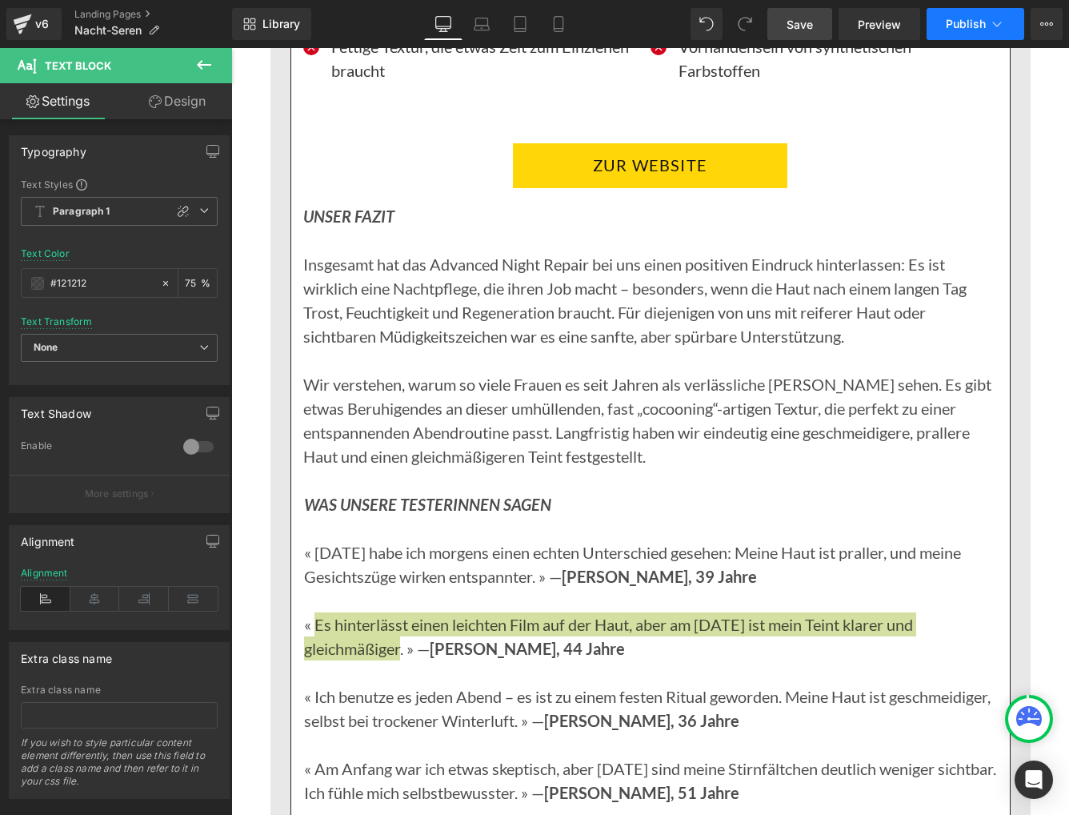
click at [987, 27] on button "Publish" at bounding box center [976, 24] width 98 height 32
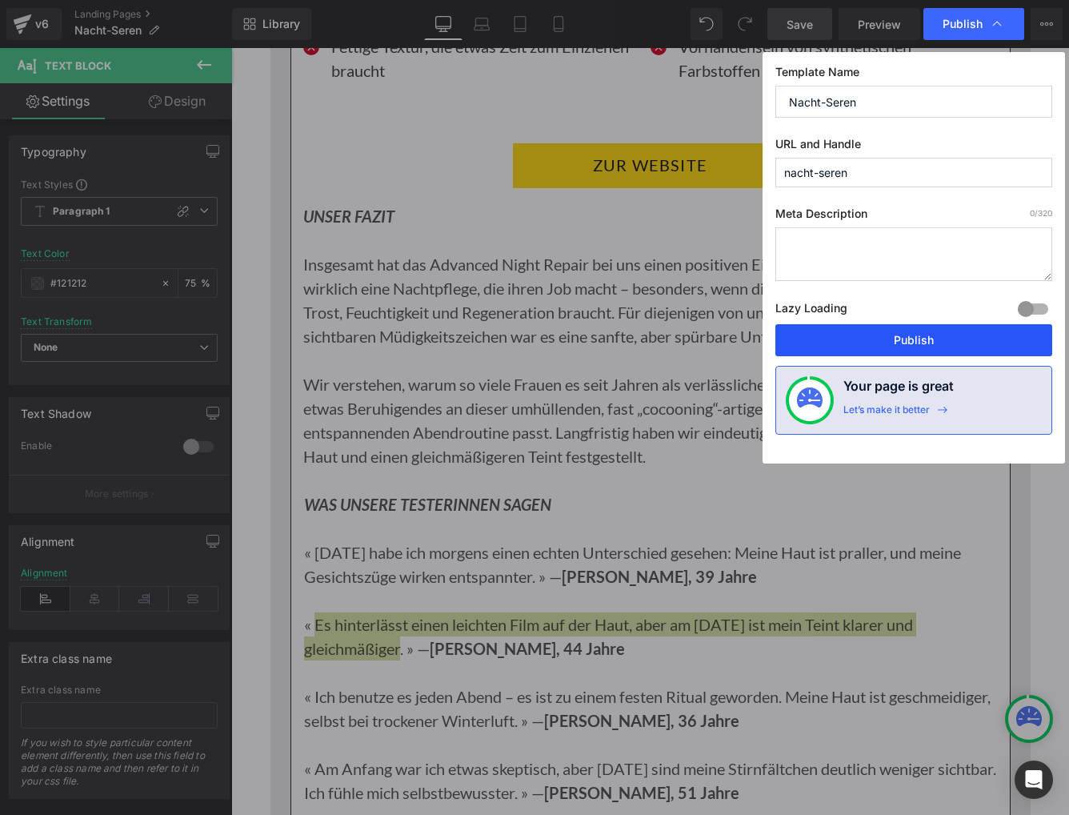
click at [916, 336] on button "Publish" at bounding box center [914, 340] width 277 height 32
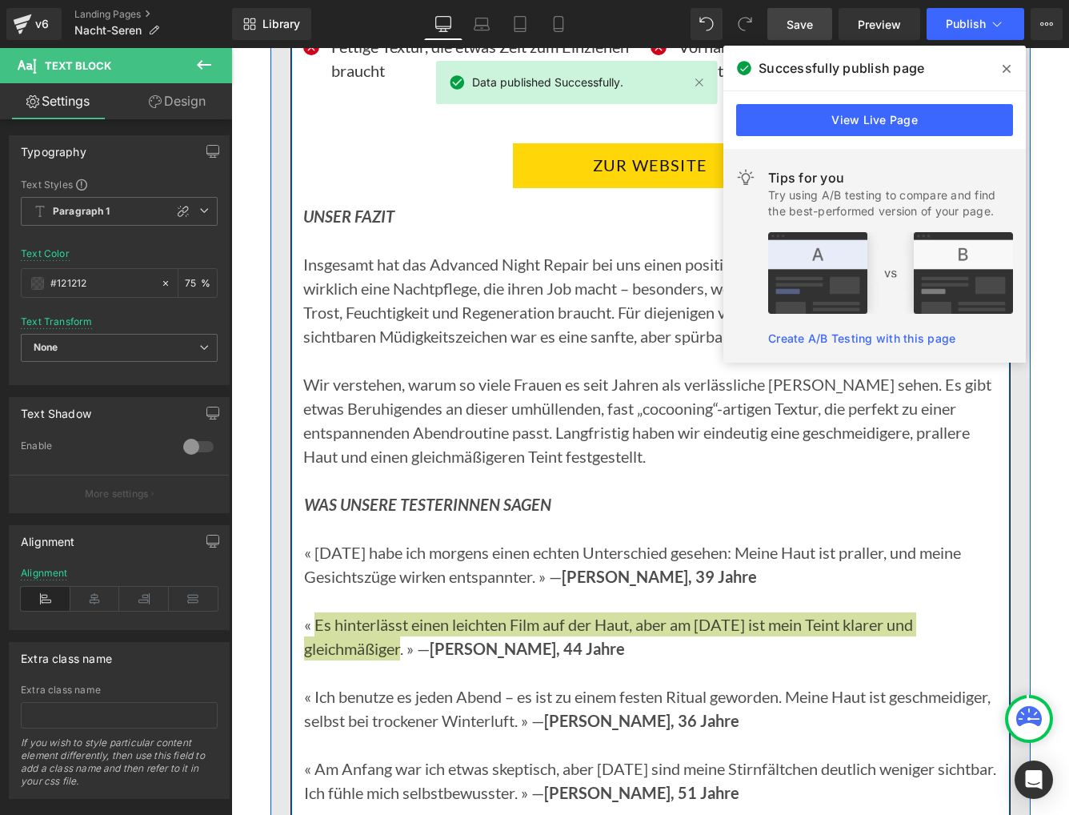
click at [616, 156] on span at bounding box center [624, 165] width 17 height 19
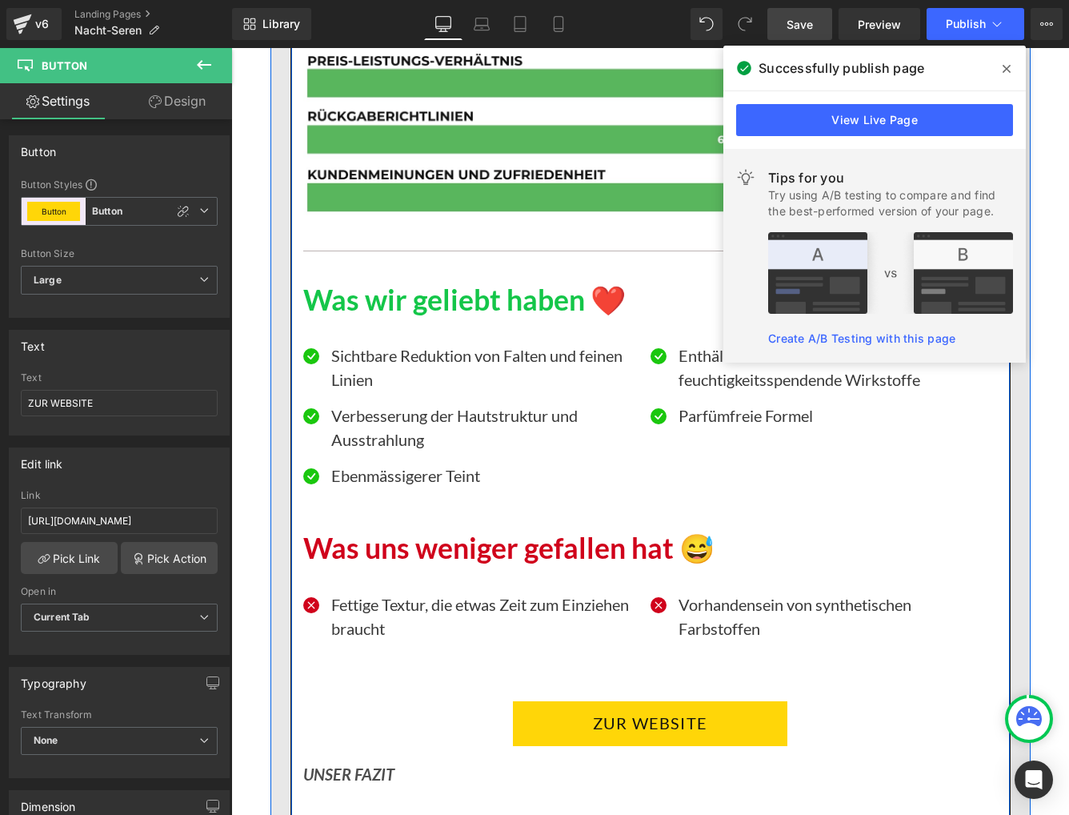
scroll to position [8499, 0]
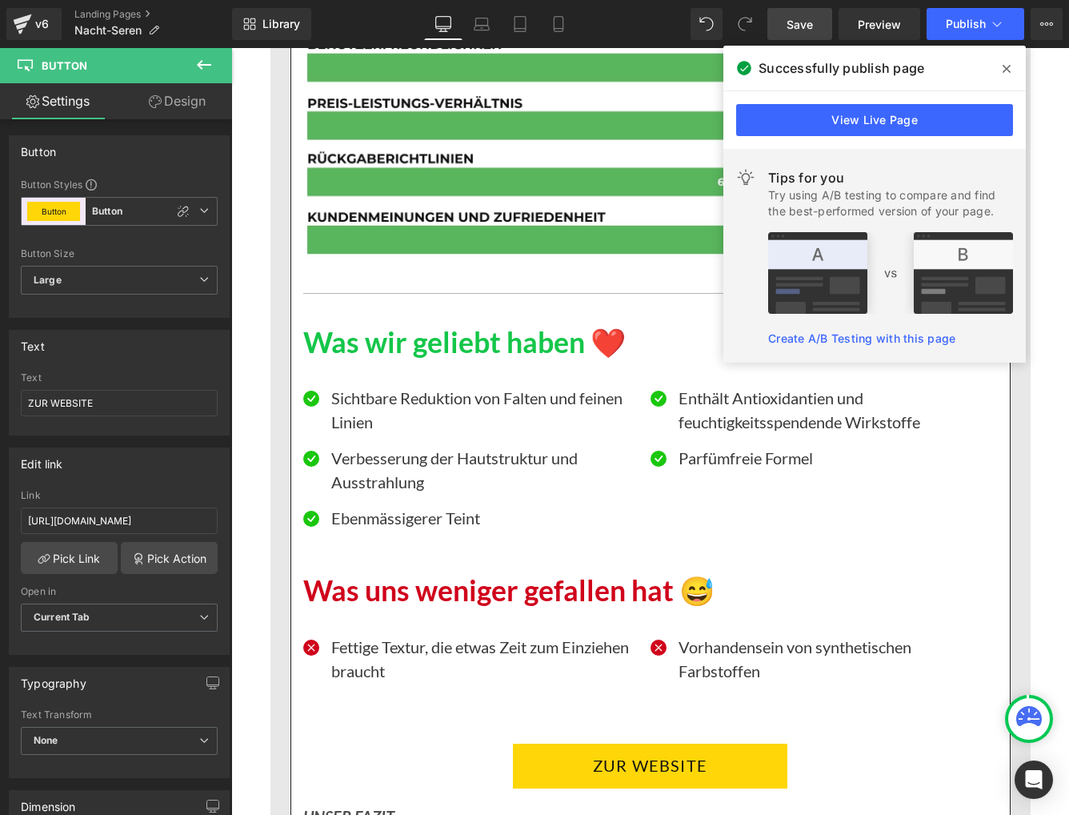
drag, startPoint x: 1013, startPoint y: 73, endPoint x: 743, endPoint y: 56, distance: 271.1
click at [1013, 73] on span at bounding box center [1007, 69] width 26 height 26
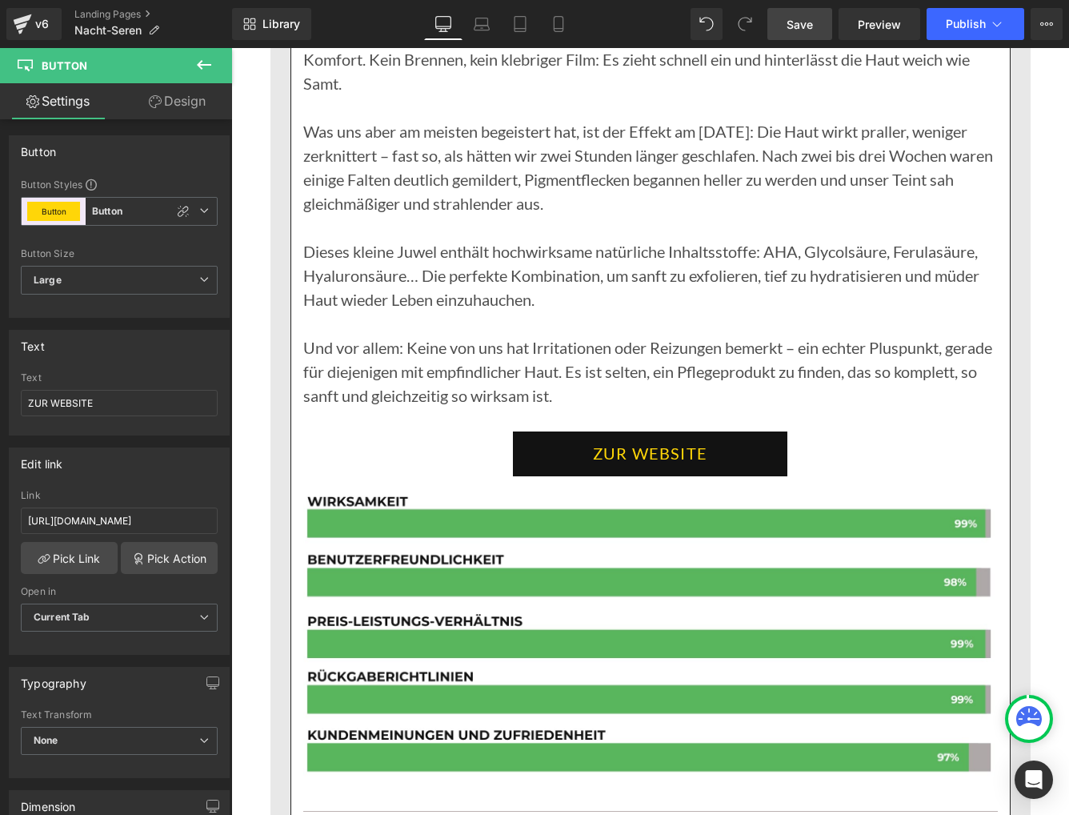
scroll to position [2500, 0]
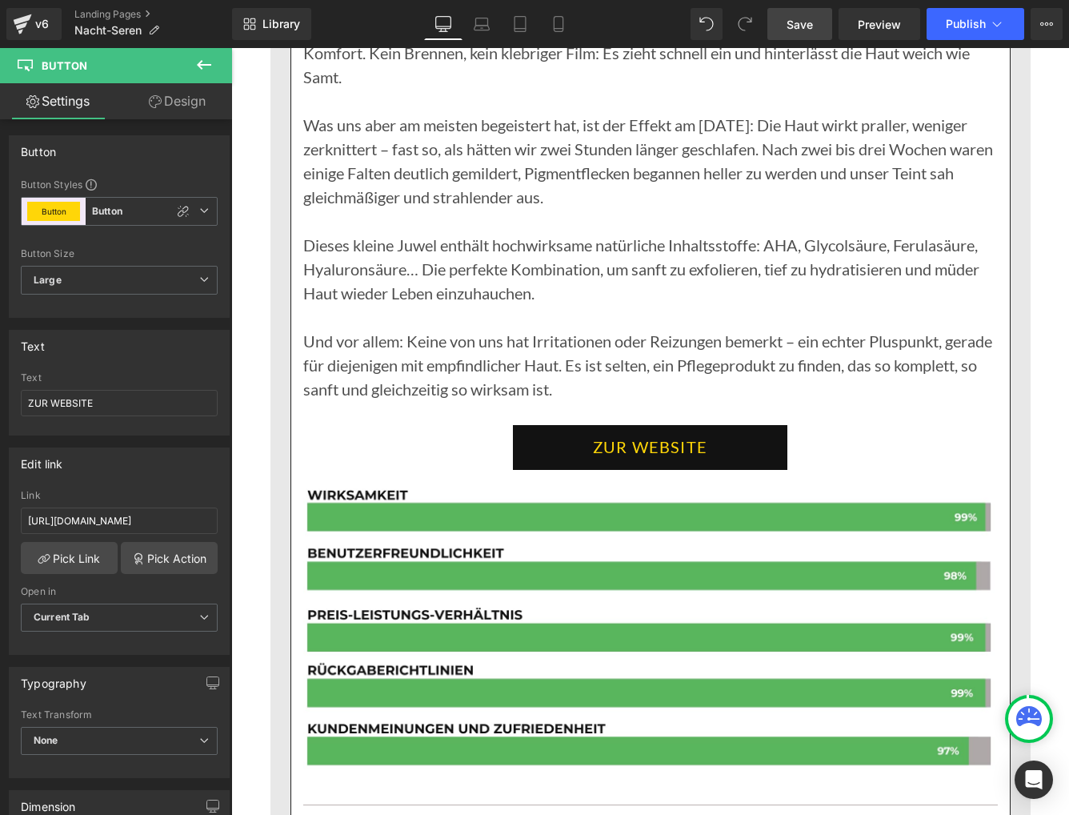
click at [610, 425] on link "ZUR WEBSITE" at bounding box center [650, 447] width 275 height 45
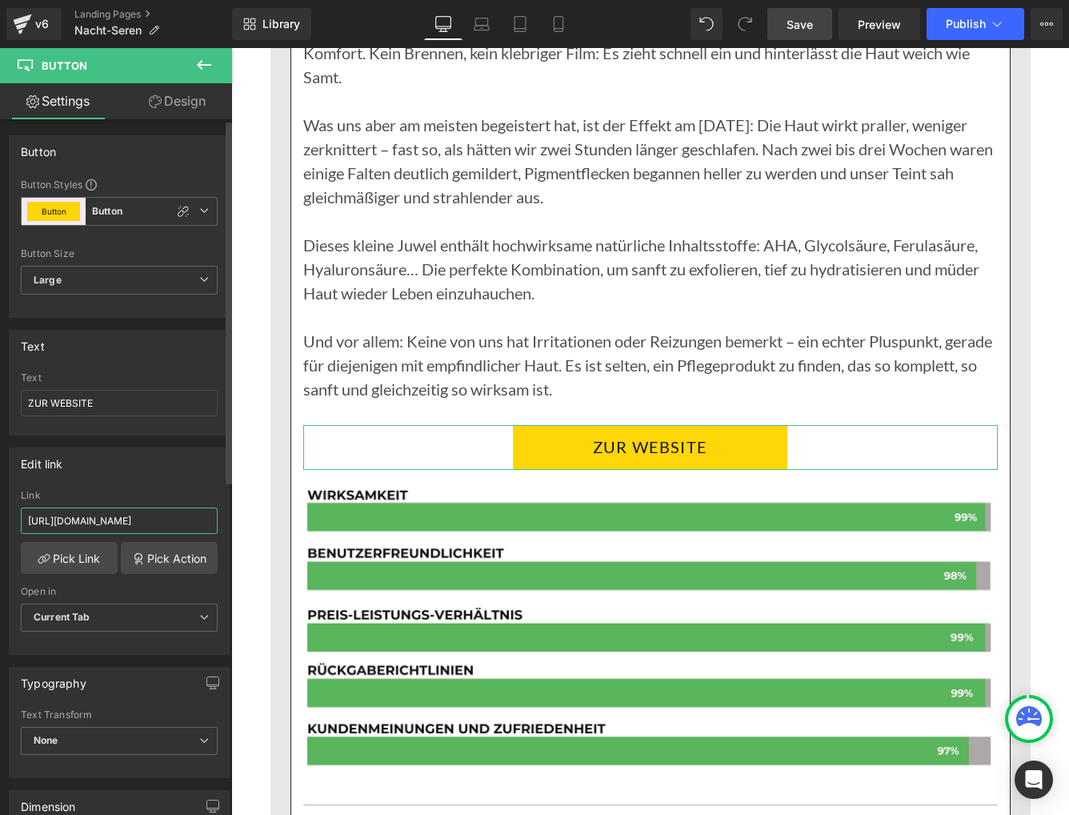
click at [85, 517] on input "https://oriskine.com/pages/eterna-serum" at bounding box center [119, 520] width 197 height 26
paste input "purenov"
type input "https://purenove.com/pages/eterna-serum"
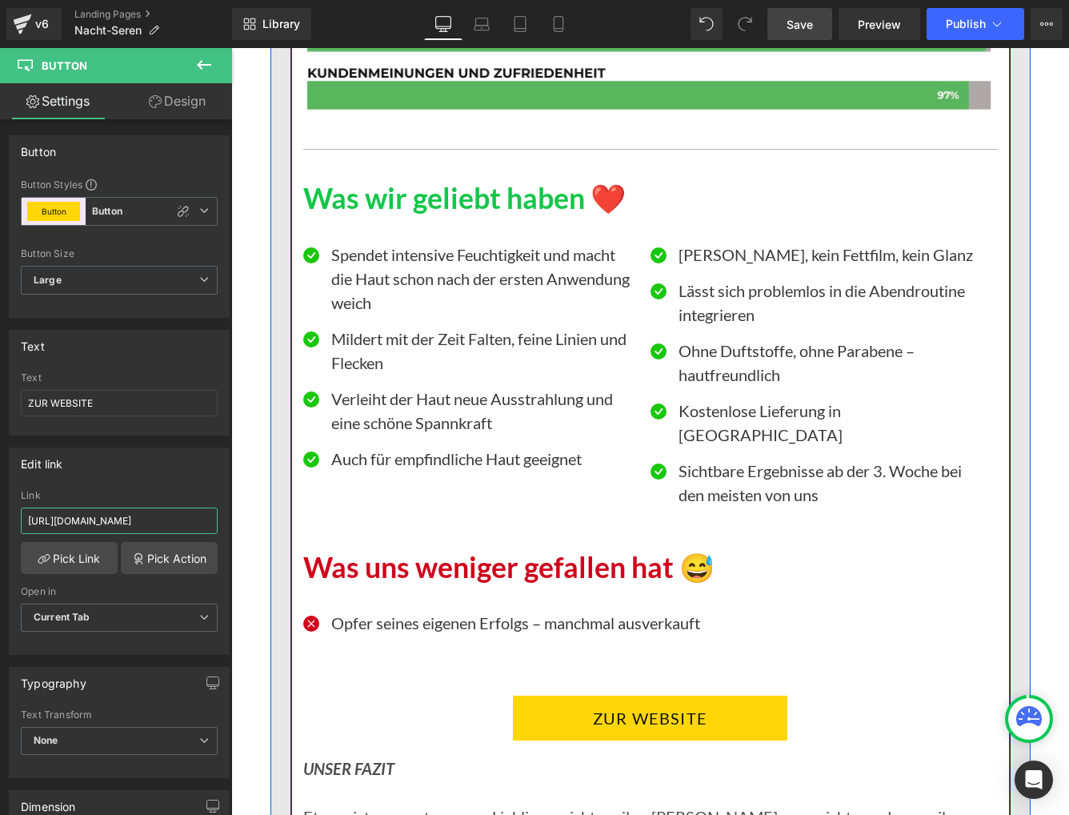
scroll to position [3195, 0]
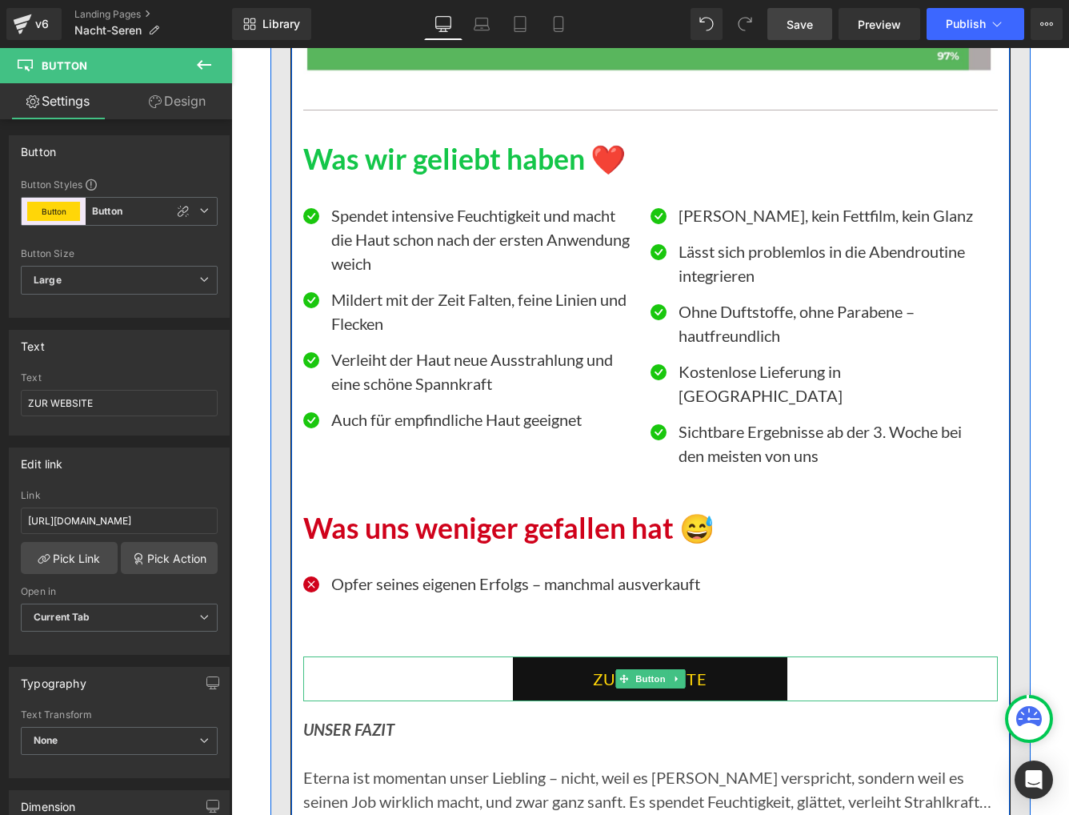
click at [524, 656] on link "ZUR WEBSITE" at bounding box center [650, 678] width 275 height 45
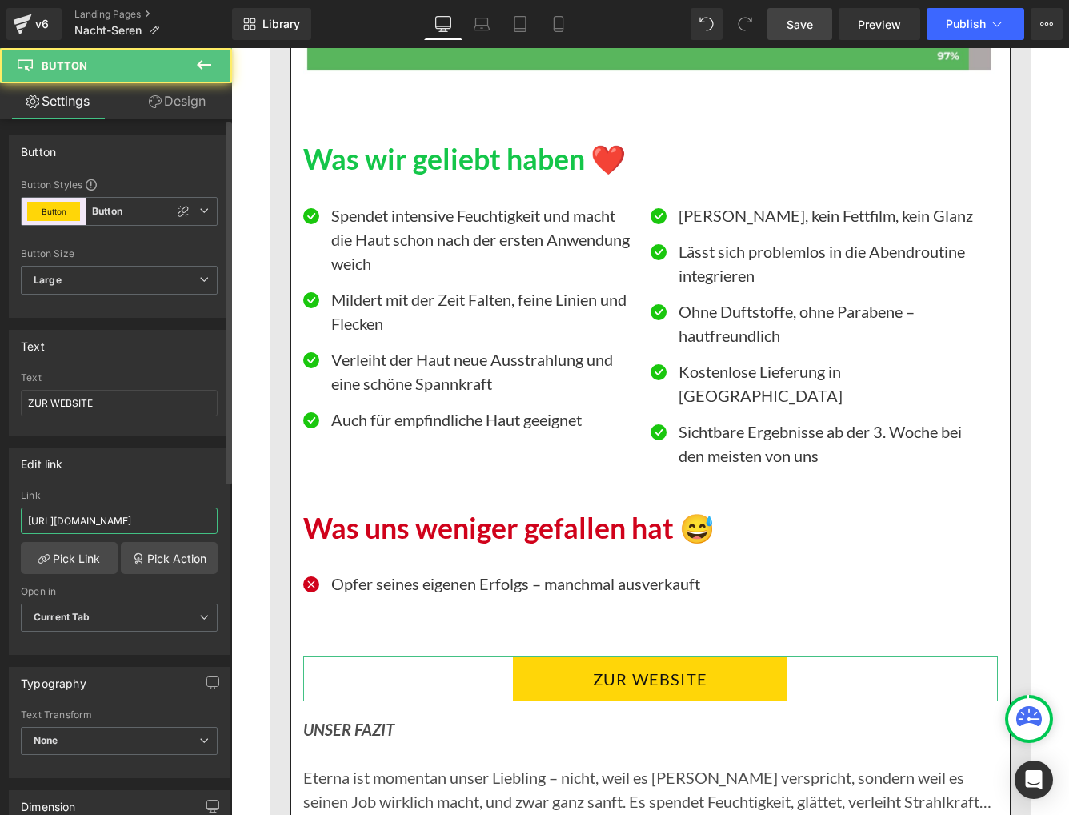
click at [153, 527] on input "https://oriskine.com/pages/eterna-serum" at bounding box center [119, 520] width 197 height 26
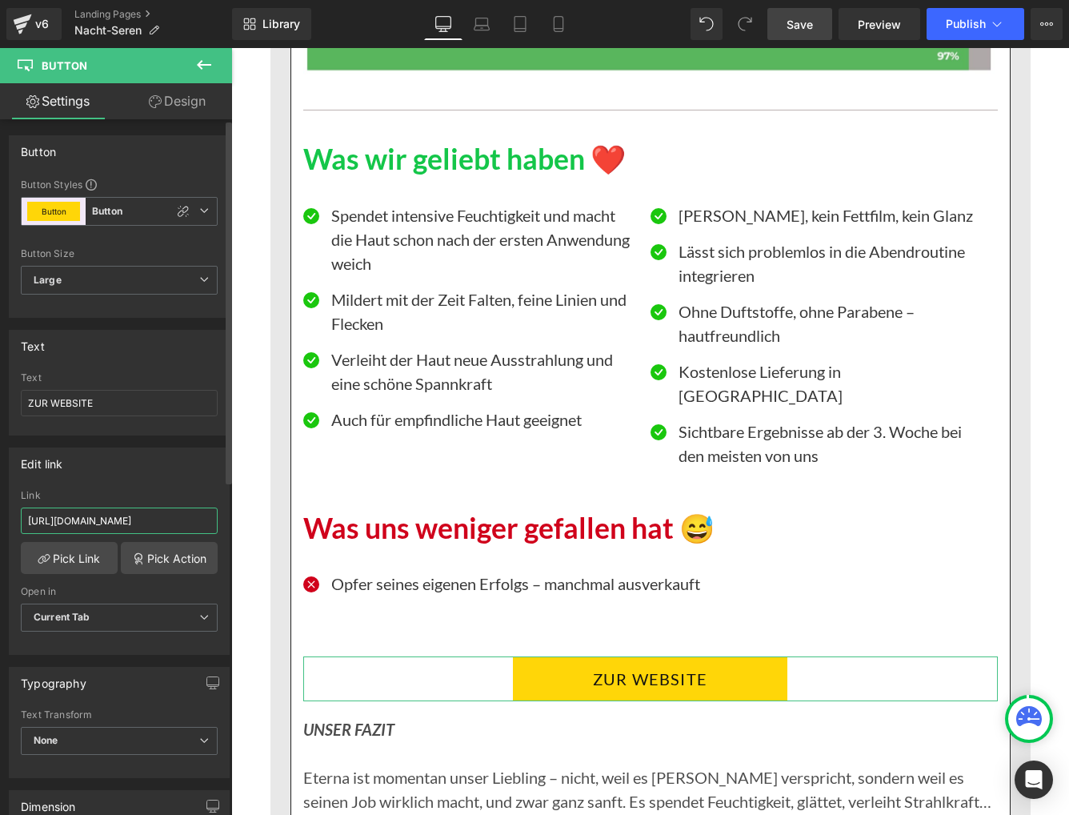
paste input "purenov"
type input "https://purenove.com/pages/eterna-serum"
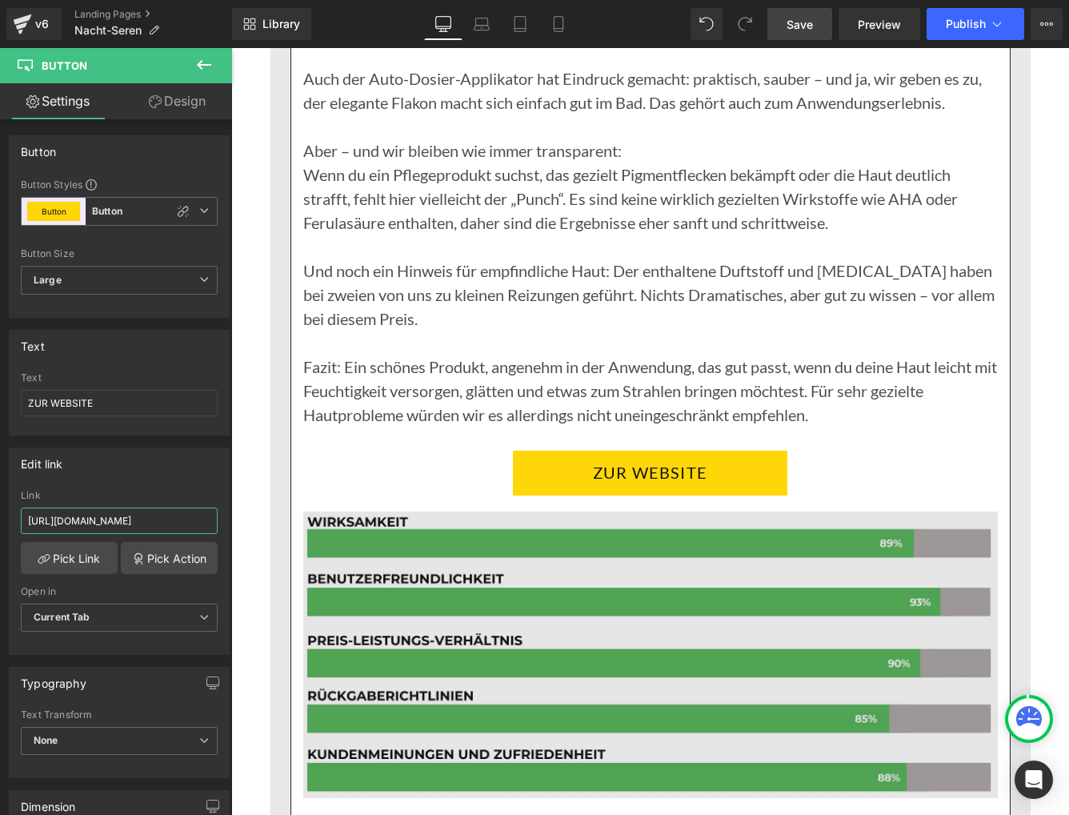
scroll to position [5299, 0]
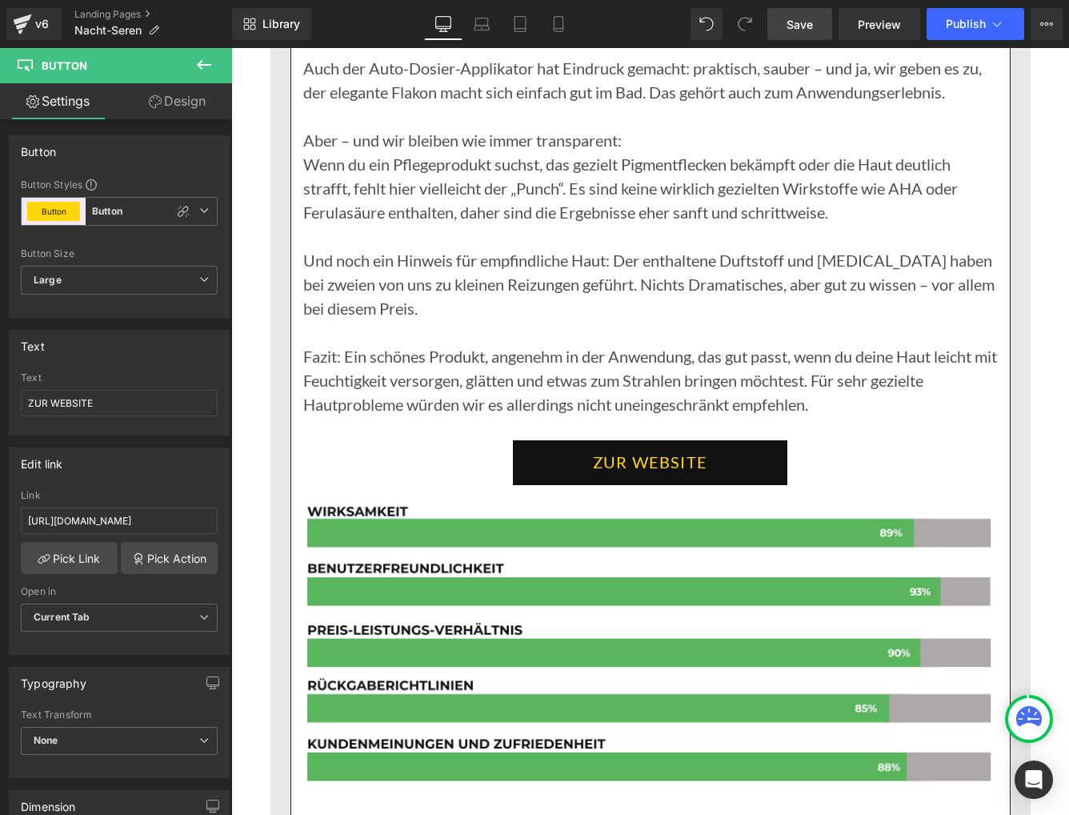
click at [585, 440] on link "ZUR WEBSITE" at bounding box center [650, 462] width 275 height 45
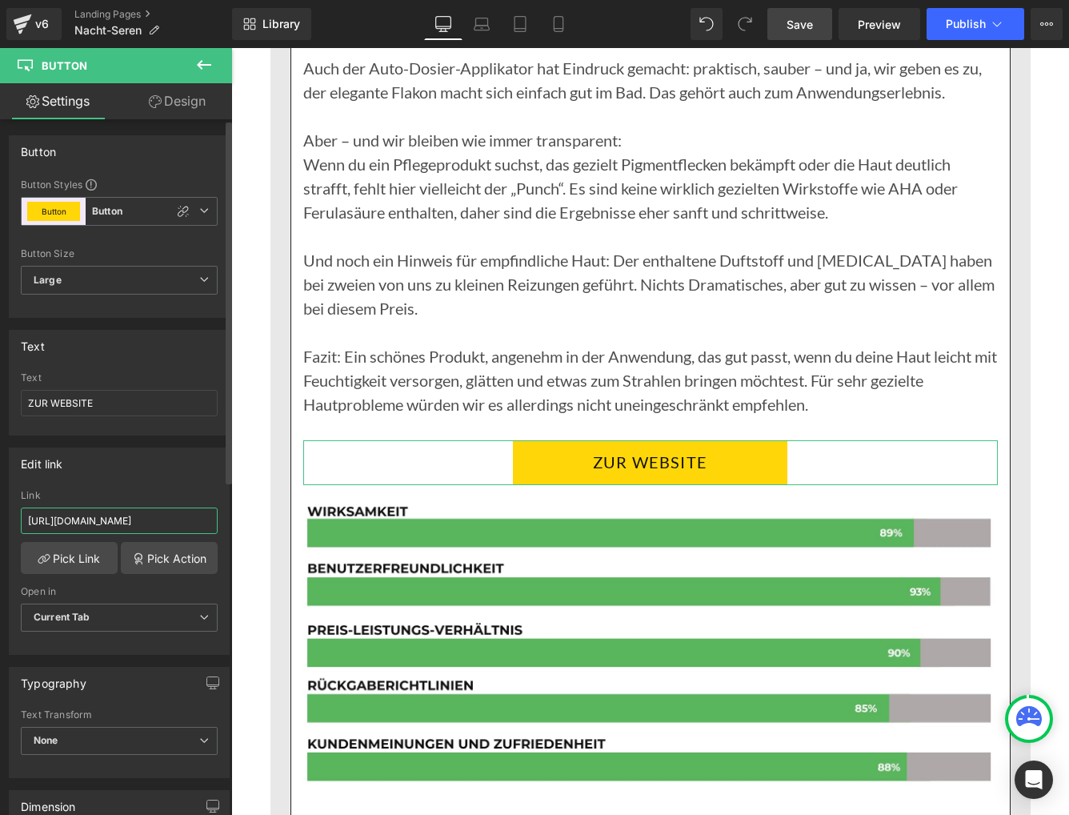
click at [81, 514] on input "https://oriskine.com/pages/eterna-serum" at bounding box center [119, 520] width 197 height 26
type input "https://purenove.com/pages/eterna-serum"
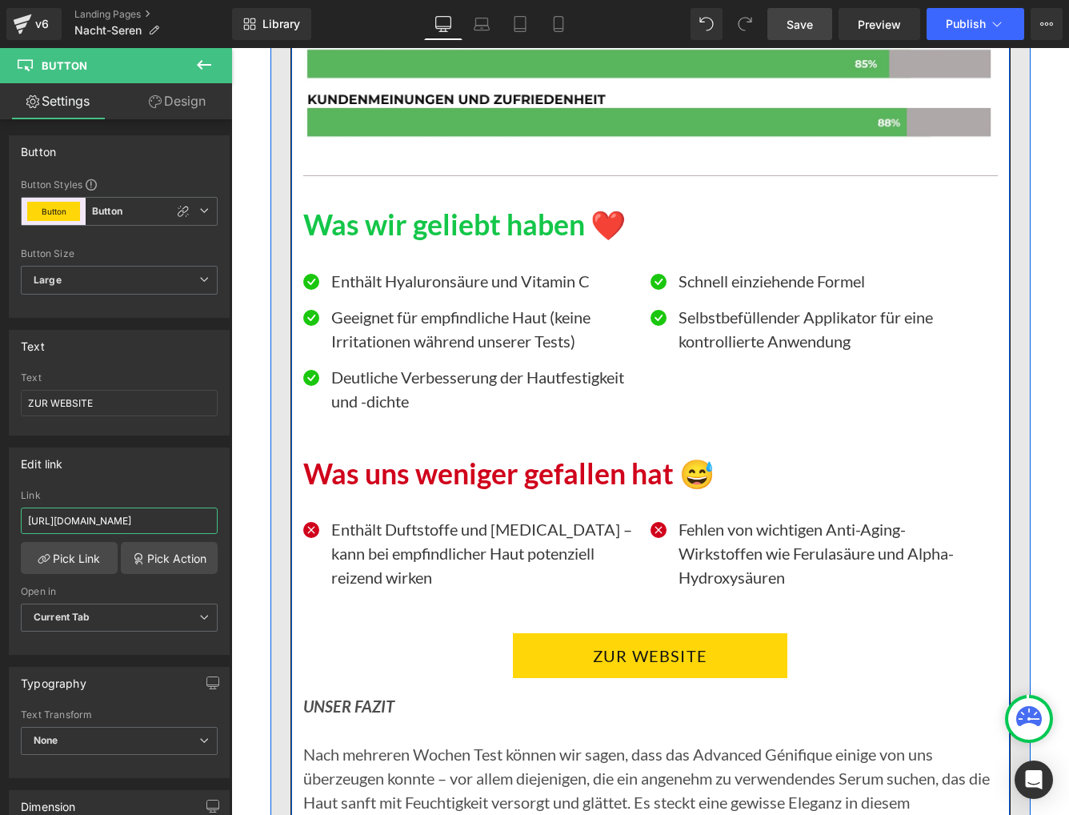
scroll to position [5985, 0]
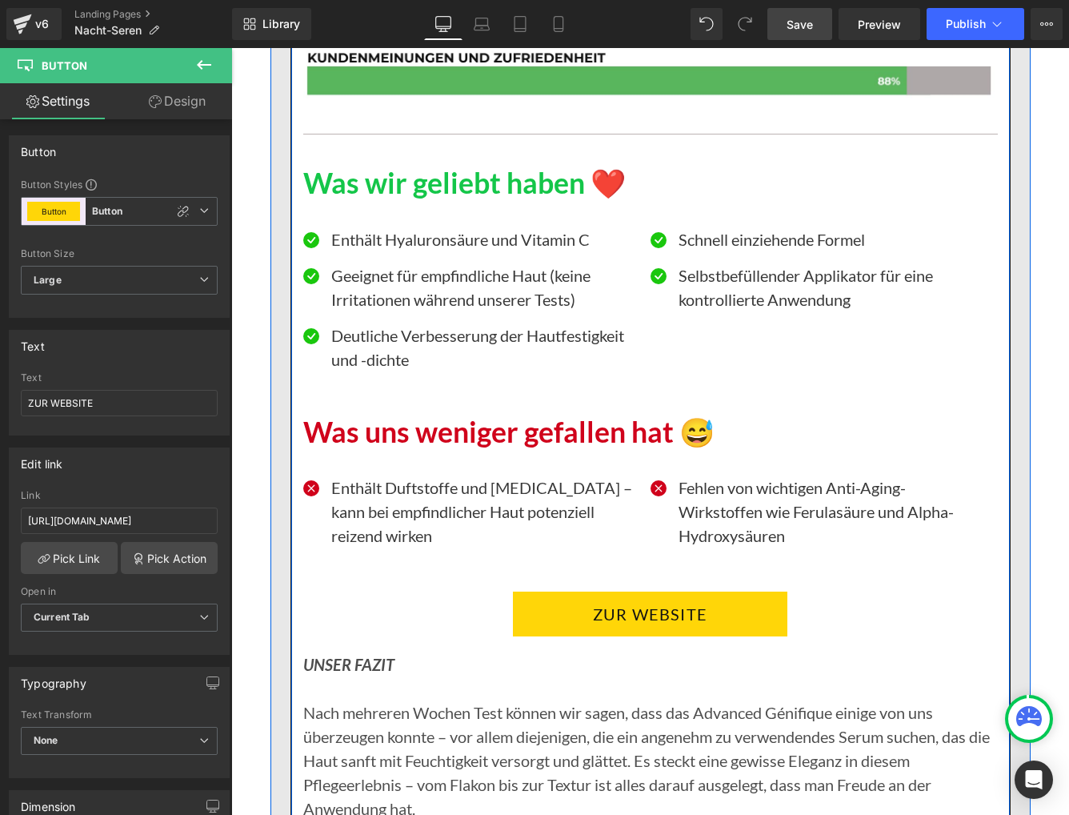
click at [563, 597] on div "🔍 Unser Fazit nach dem Test Heading Als wir diesen Test gestartet haben, waren …" at bounding box center [650, 101] width 719 height 2349
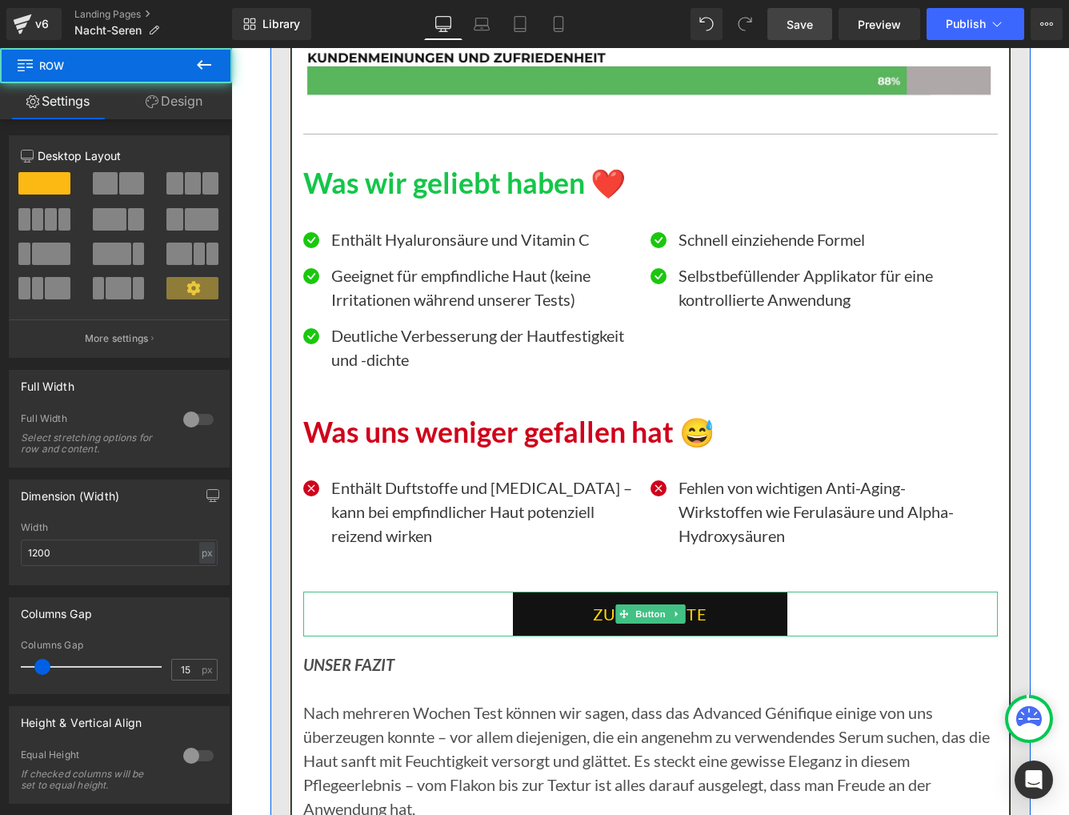
click at [559, 591] on link "ZUR WEBSITE" at bounding box center [650, 613] width 275 height 45
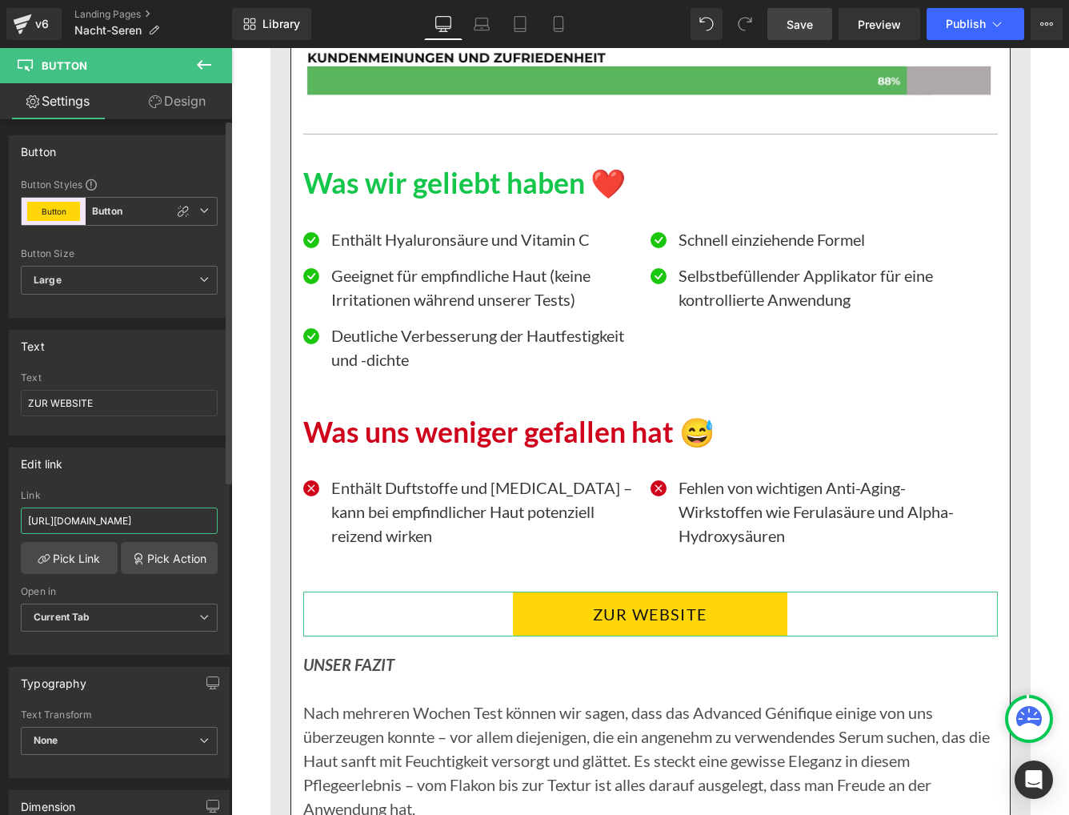
click at [62, 524] on input "https://oriskine.com/pages/eterna-serum" at bounding box center [119, 520] width 197 height 26
paste input "purenov"
type input "https://purenove.com/pages/eterna-serum"
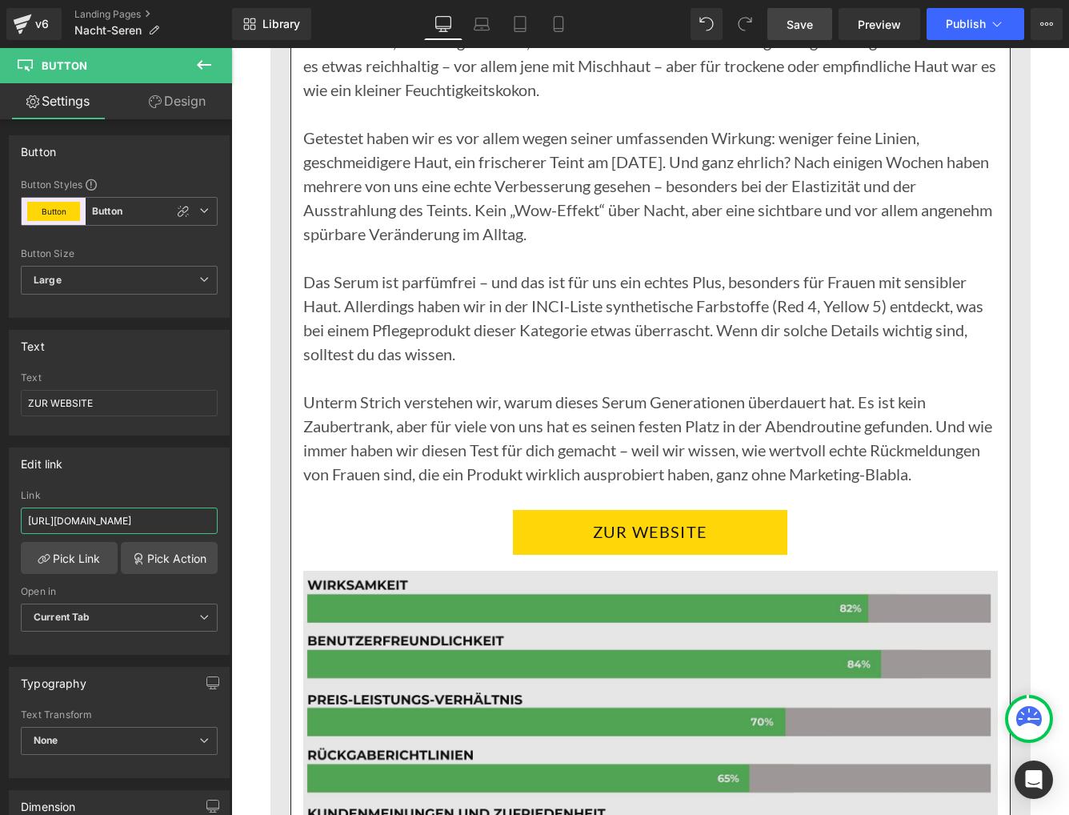
scroll to position [7958, 0]
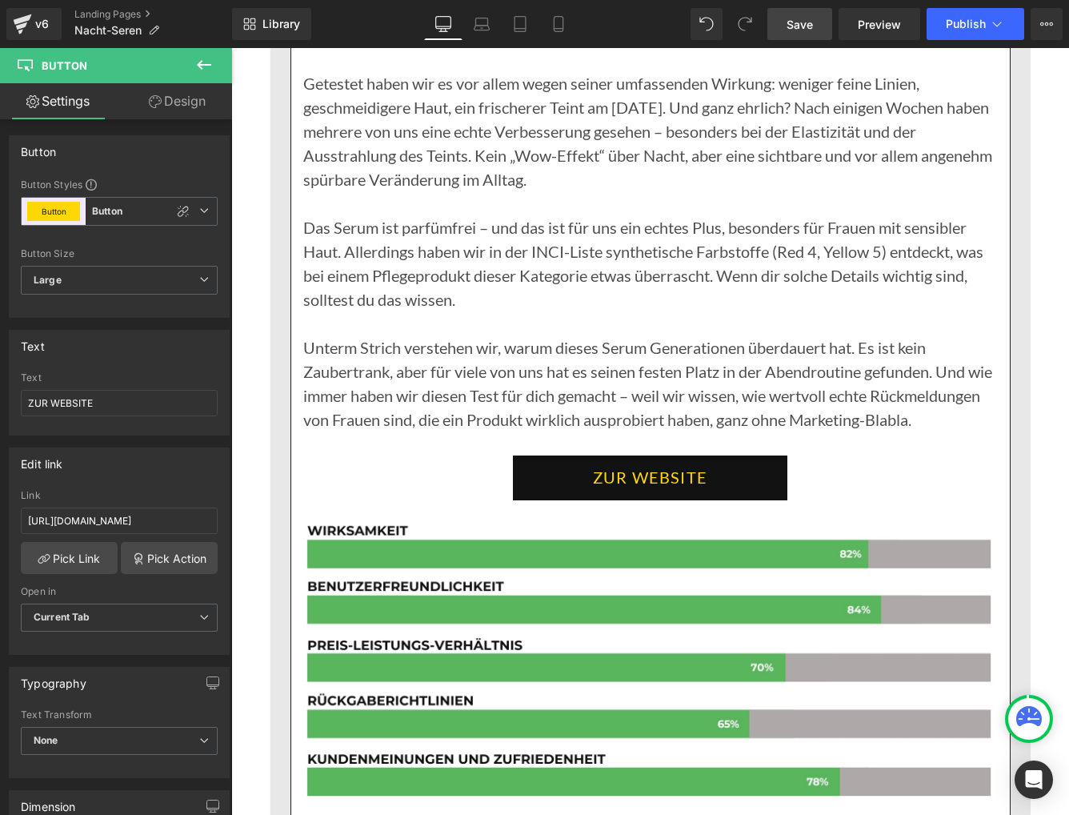
click at [553, 455] on link "ZUR WEBSITE" at bounding box center [650, 477] width 275 height 45
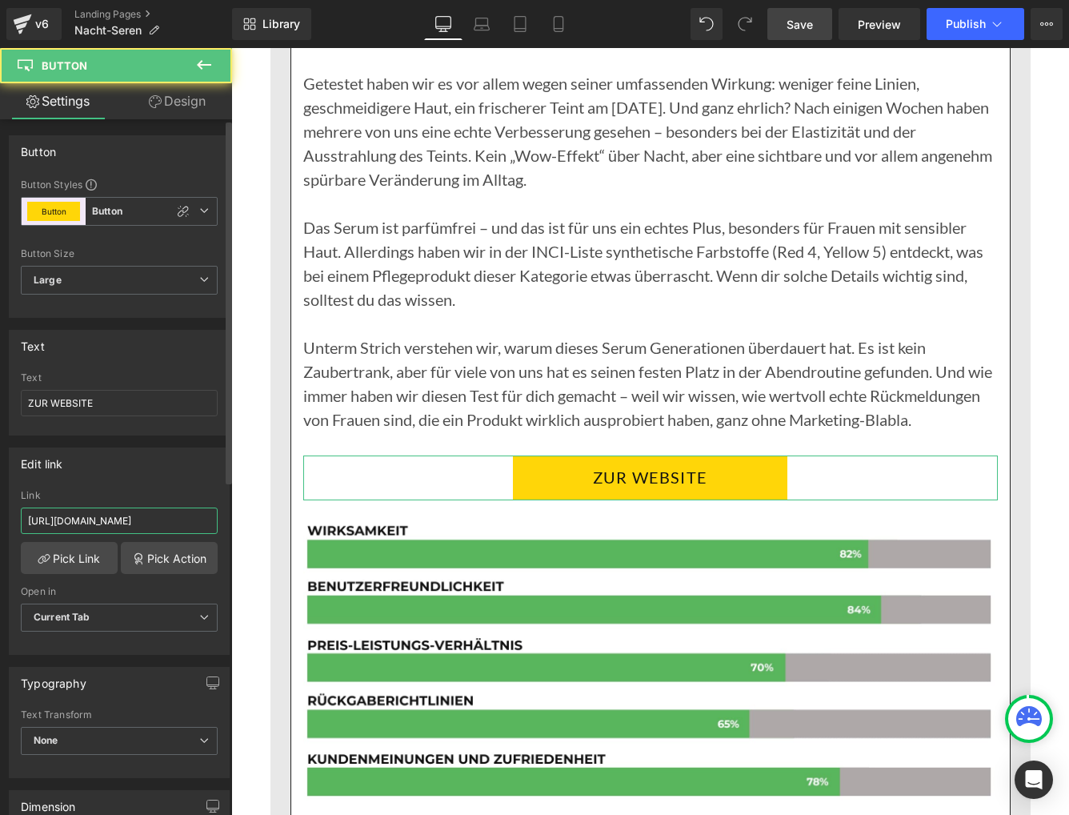
click at [82, 520] on input "https://oriskine.com/pages/eterna-serum" at bounding box center [119, 520] width 197 height 26
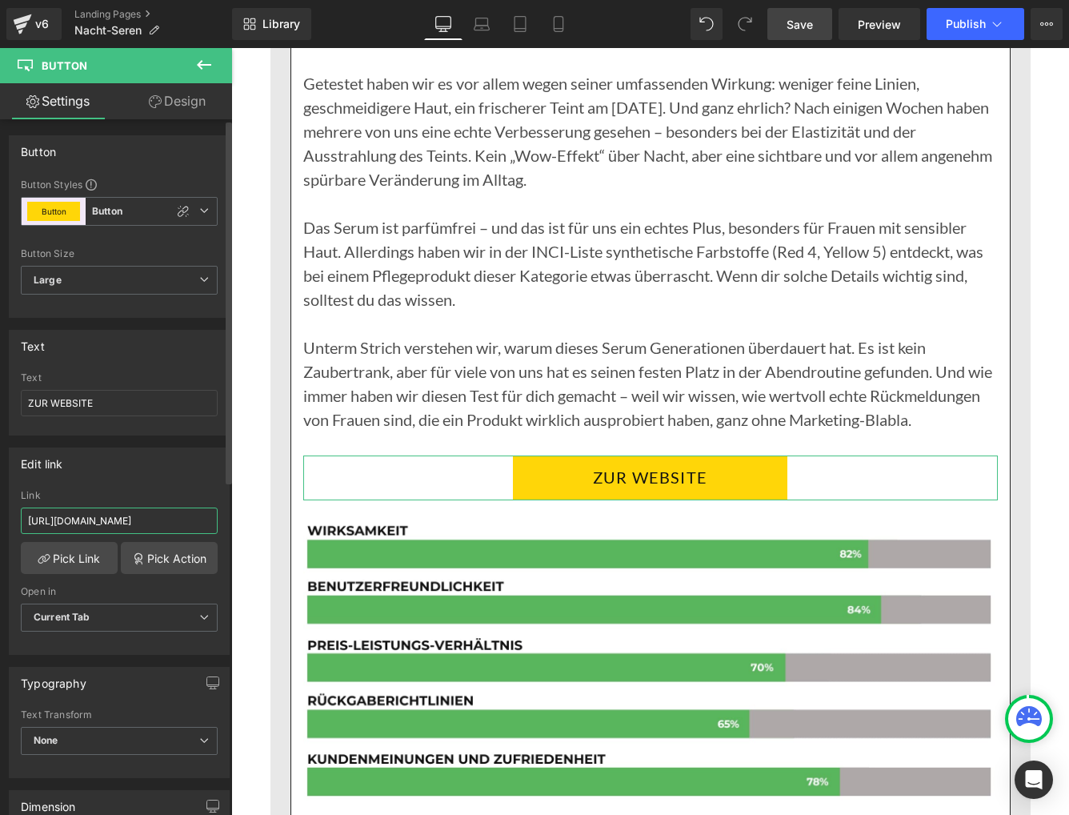
type input "https://purenove.com/pages/eterna-serum"
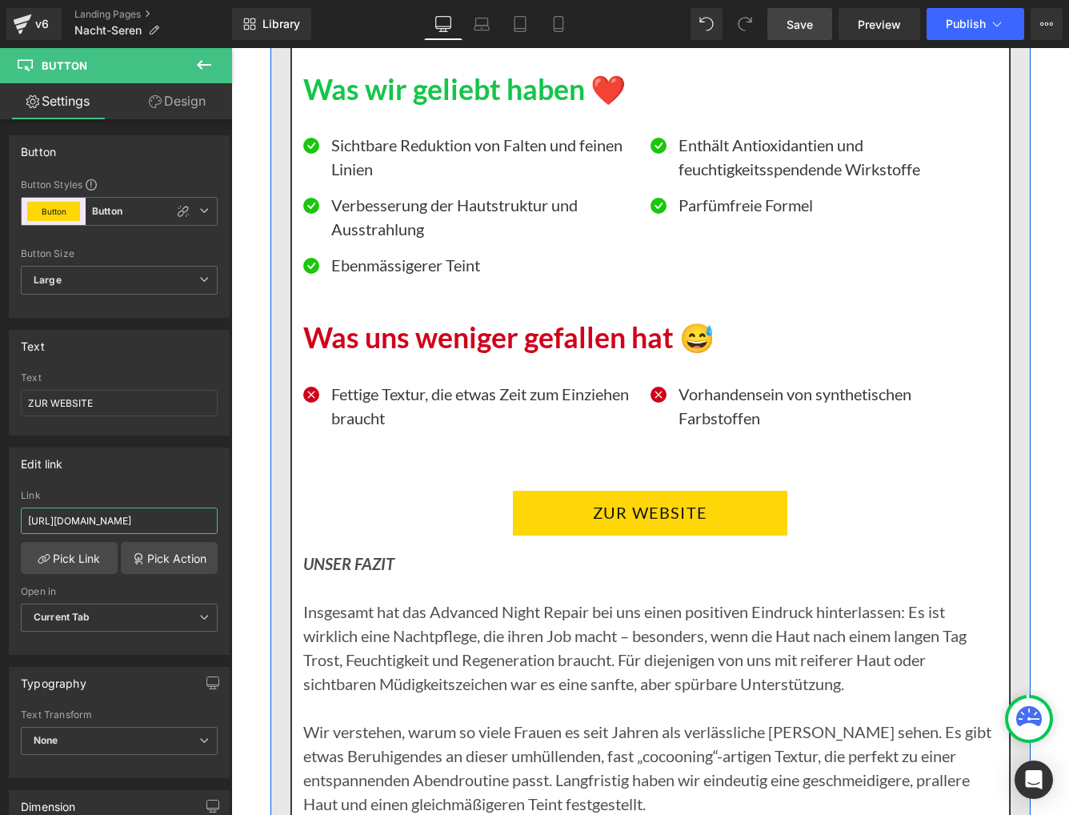
scroll to position [8783, 0]
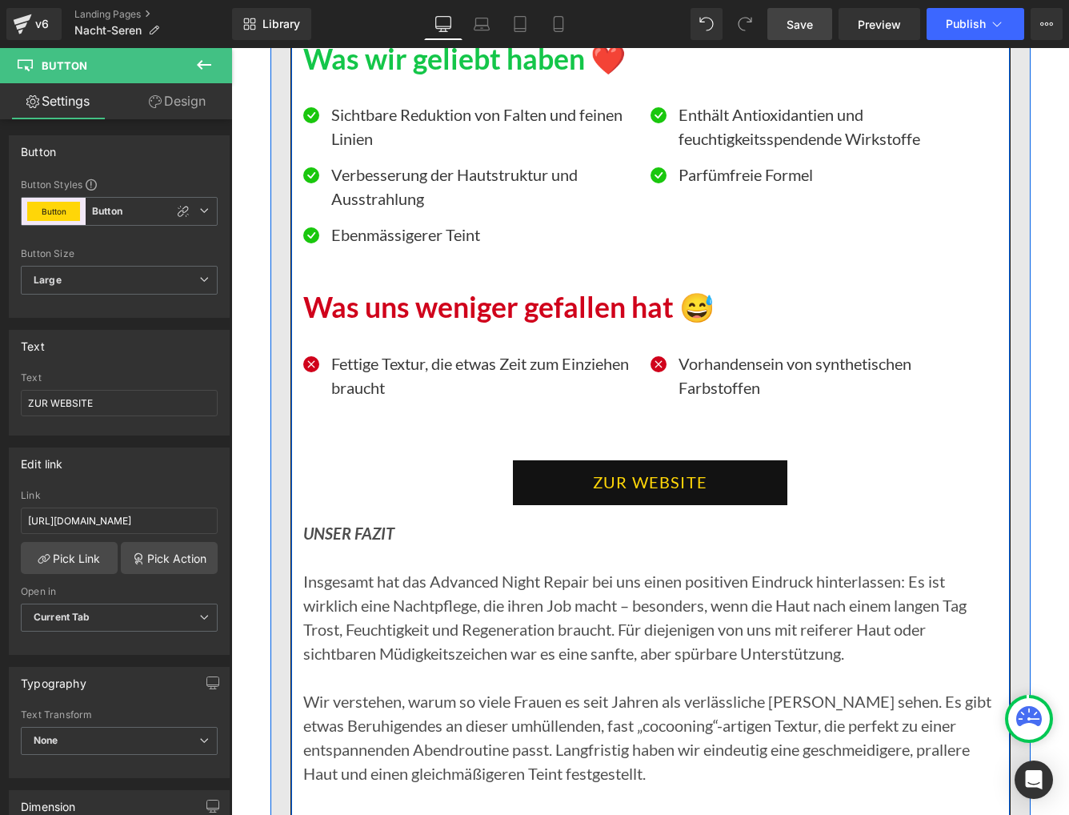
click at [602, 460] on link "ZUR WEBSITE" at bounding box center [650, 482] width 275 height 45
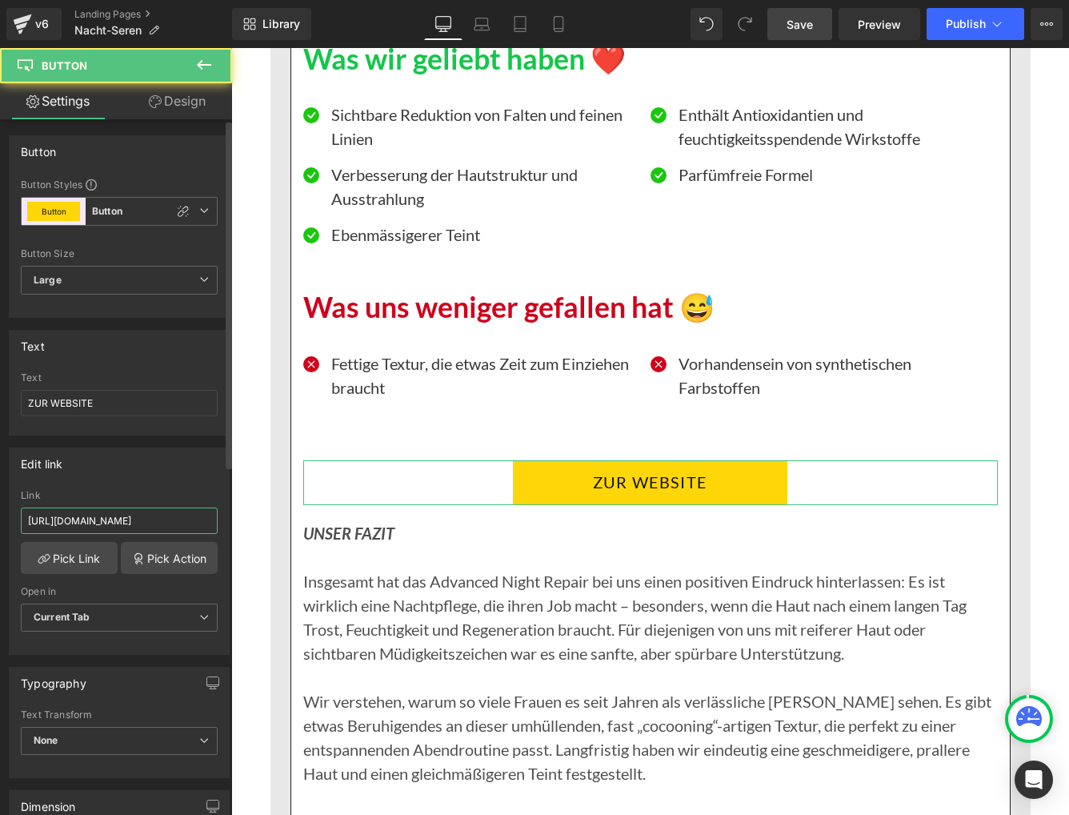
click at [87, 519] on input "https://oriskine.com/pages/eterna-serum" at bounding box center [119, 520] width 197 height 26
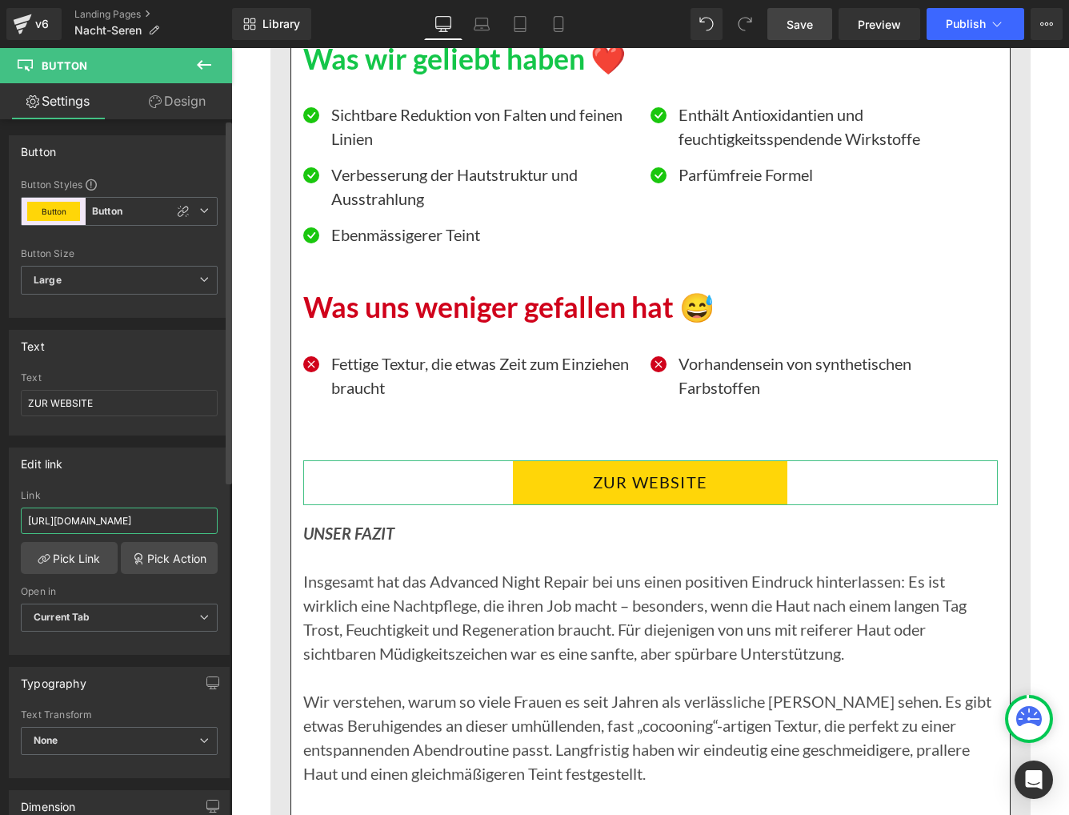
paste input "purenov"
type input "https://purenove.com/pages/eterna-serum"
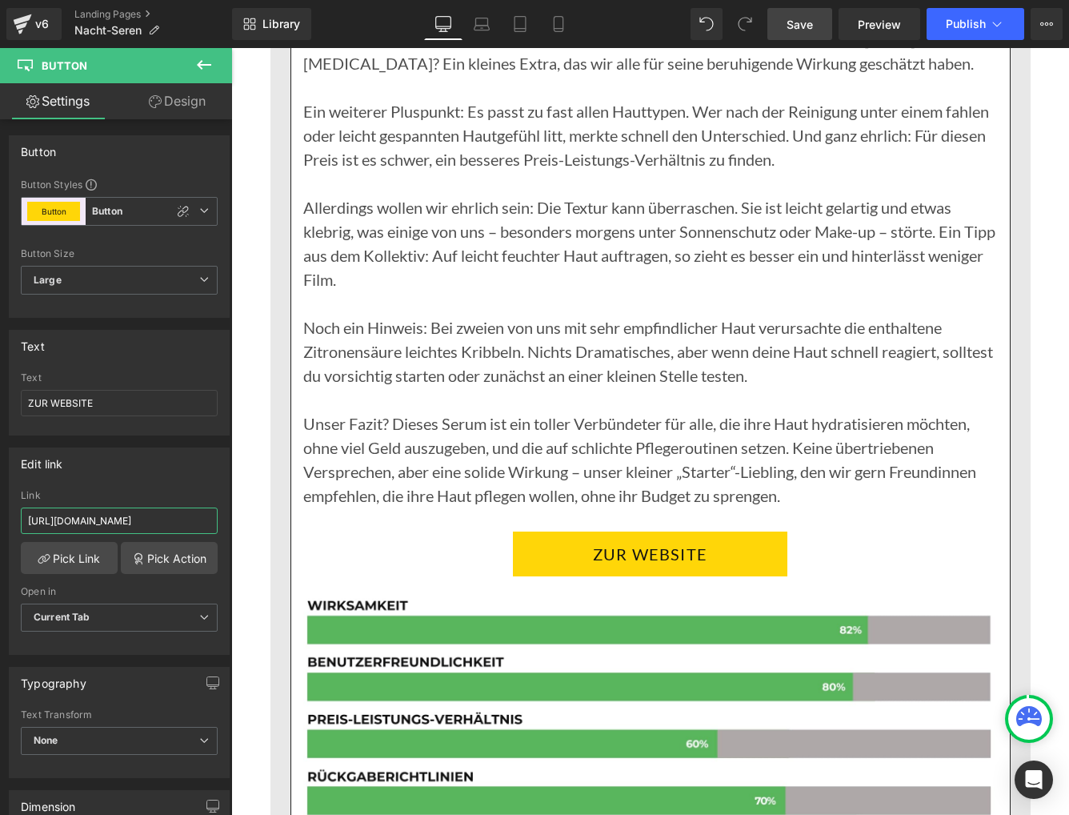
scroll to position [10667, 0]
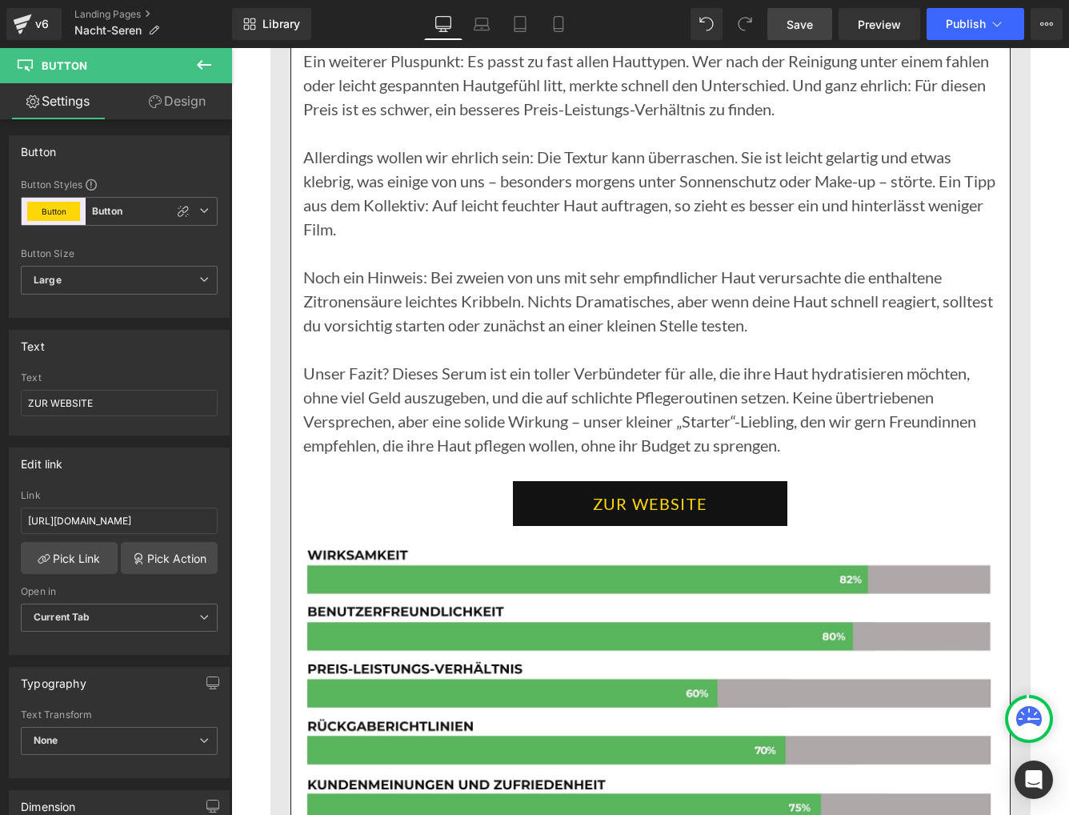
click at [608, 492] on link "ZUR WEBSITE" at bounding box center [650, 503] width 275 height 45
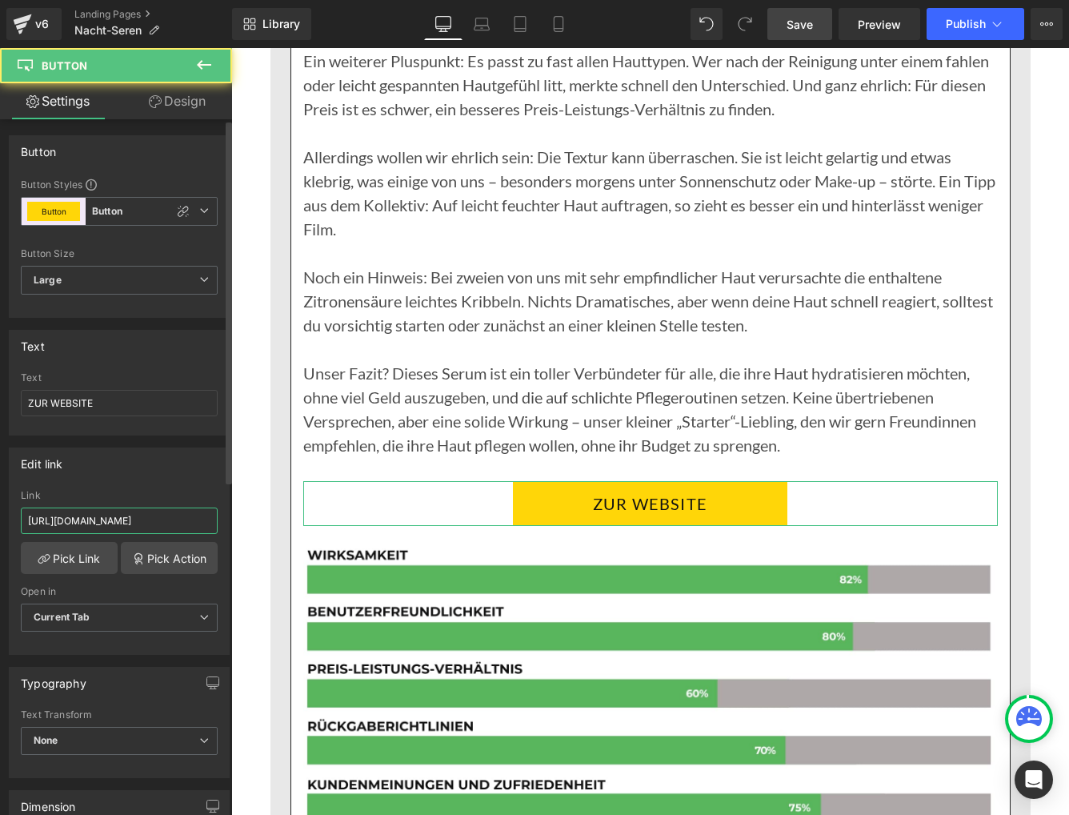
click at [50, 523] on input "https://oriskine.com/pages/eterna-serum" at bounding box center [119, 520] width 197 height 26
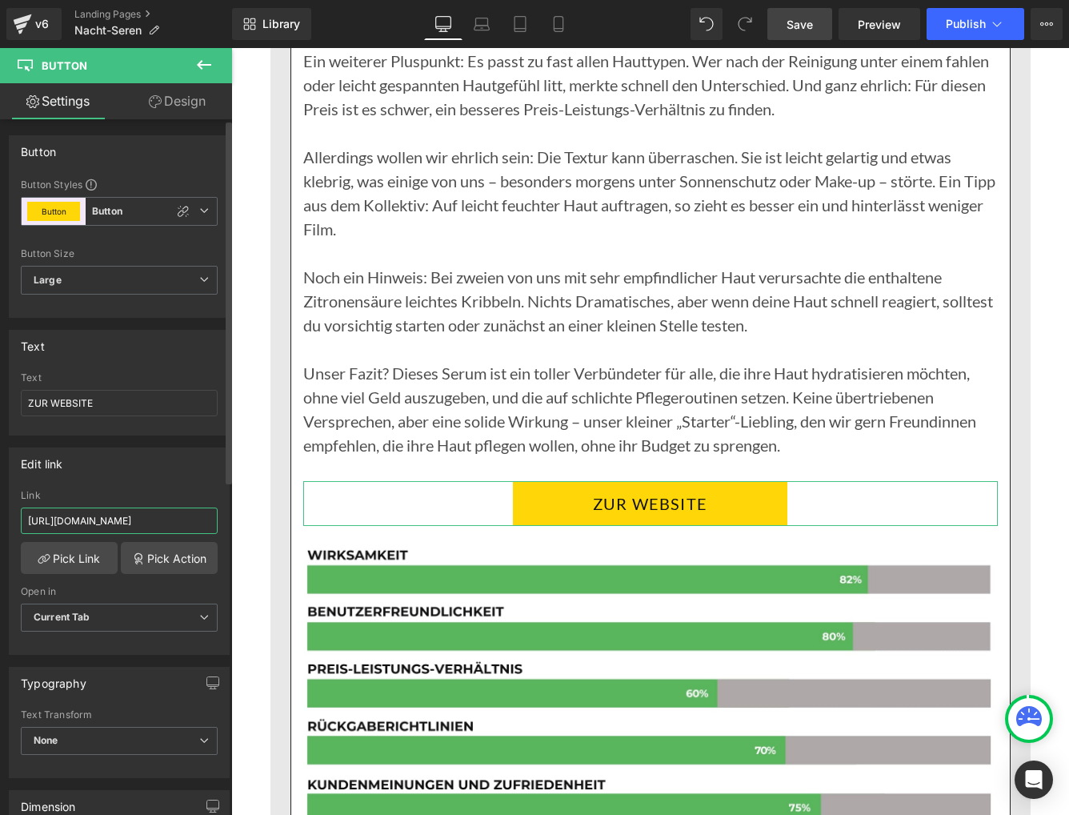
type input "https://purenove.com/pages/eterna-serum"
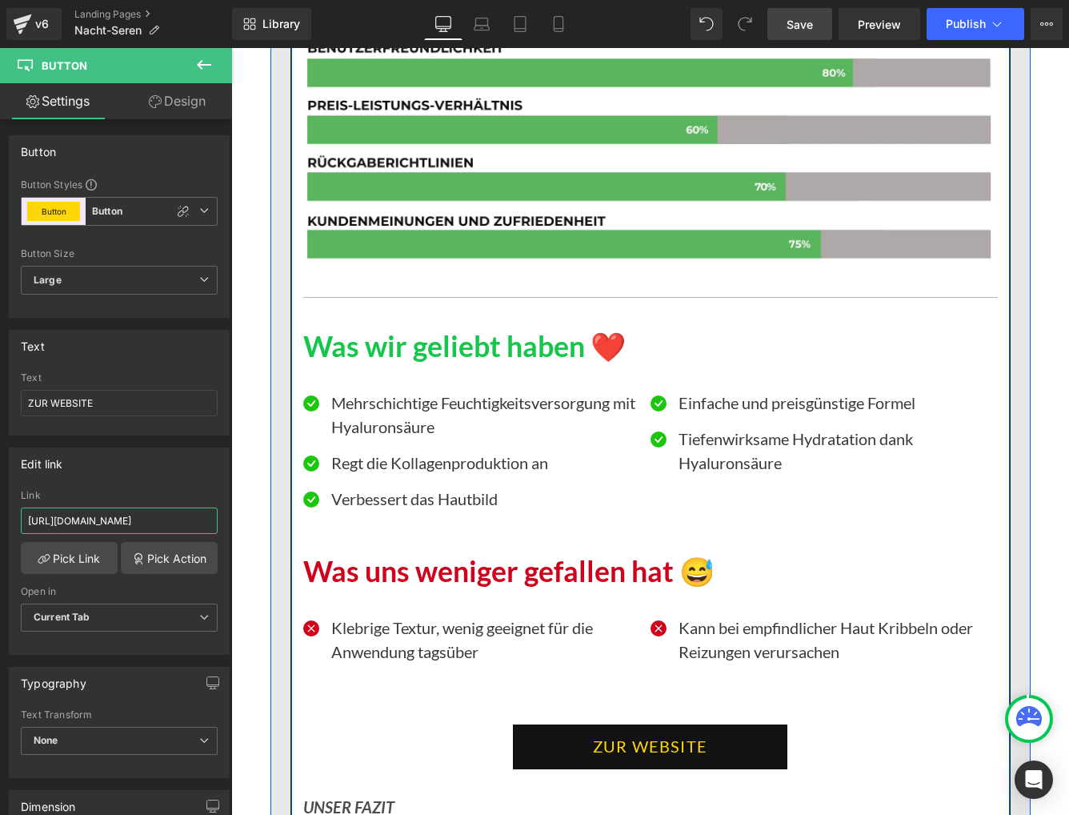
scroll to position [11229, 0]
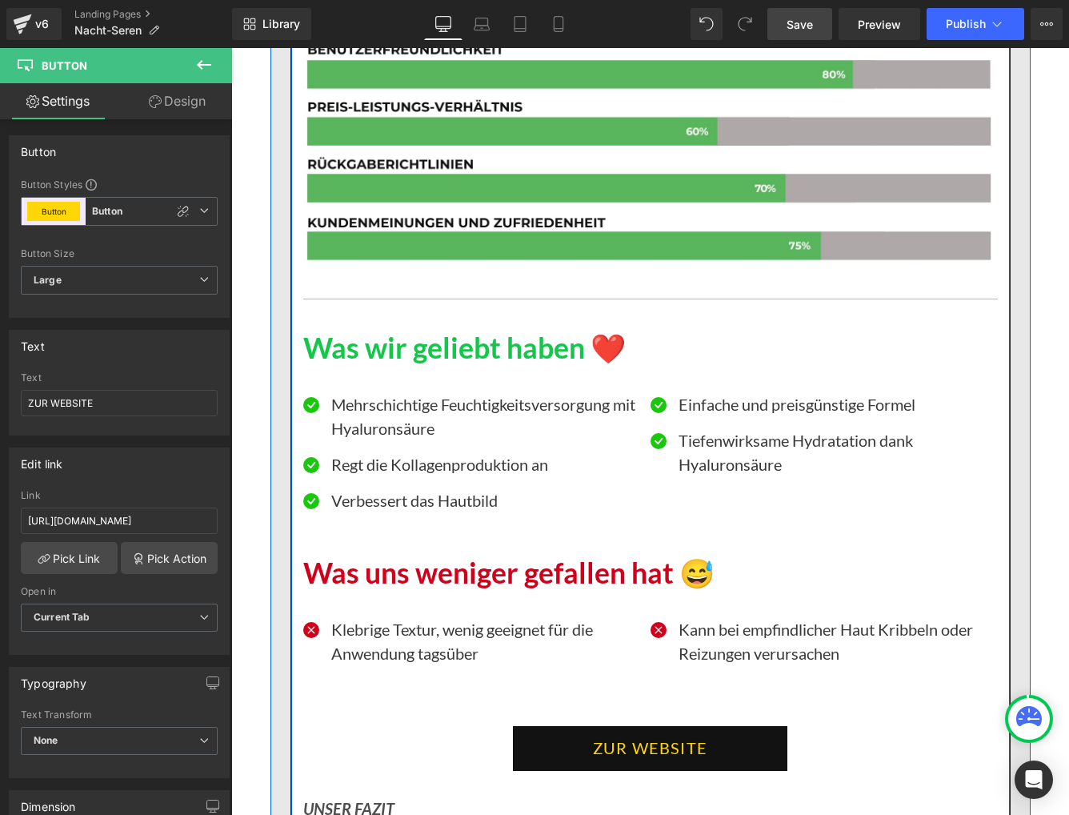
click at [618, 744] on div "ZUR WEBSITE Button" at bounding box center [650, 748] width 695 height 45
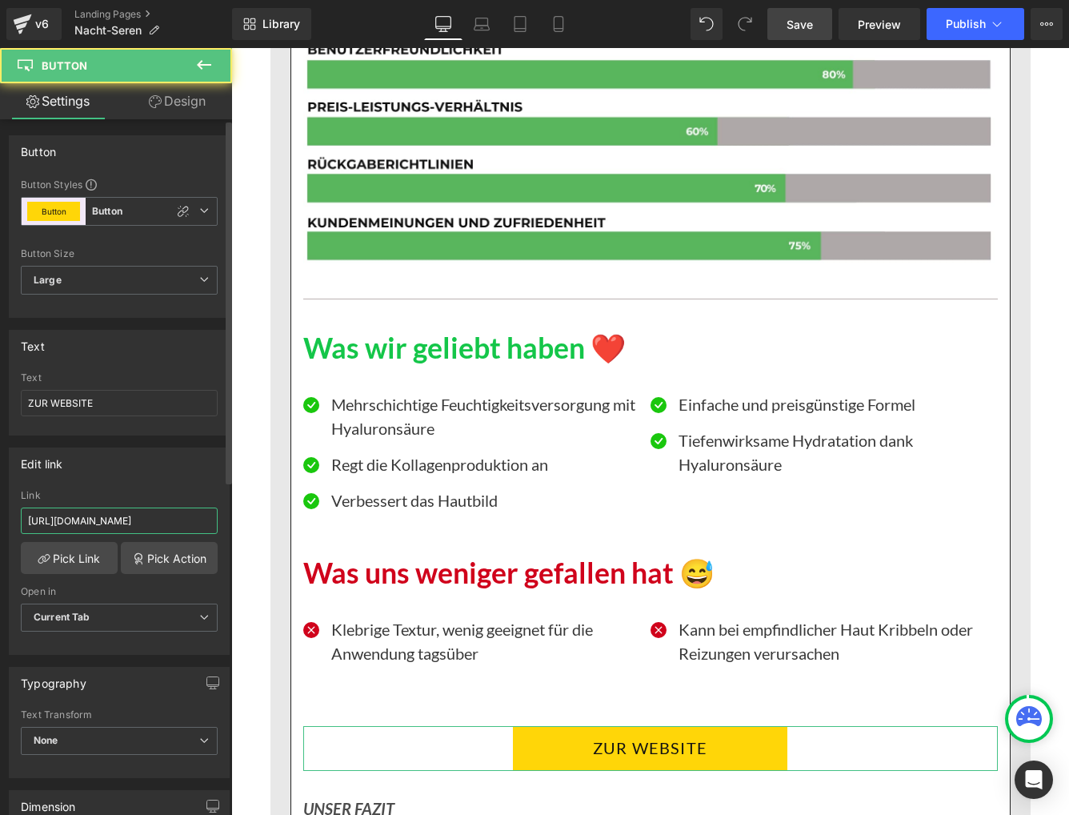
click at [114, 523] on input "https://oriskine.com/pages/eterna-serum" at bounding box center [119, 520] width 197 height 26
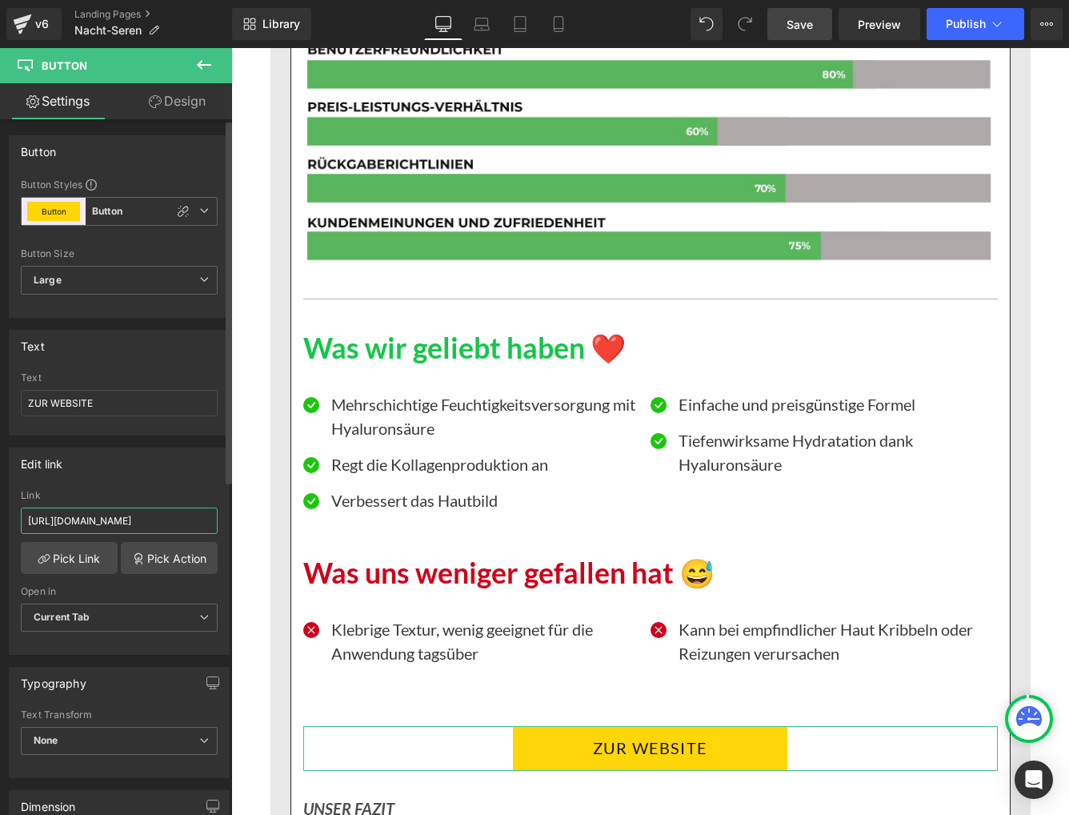
paste input "purenov"
type input "https://purenove.com/pages/eterna-serum"
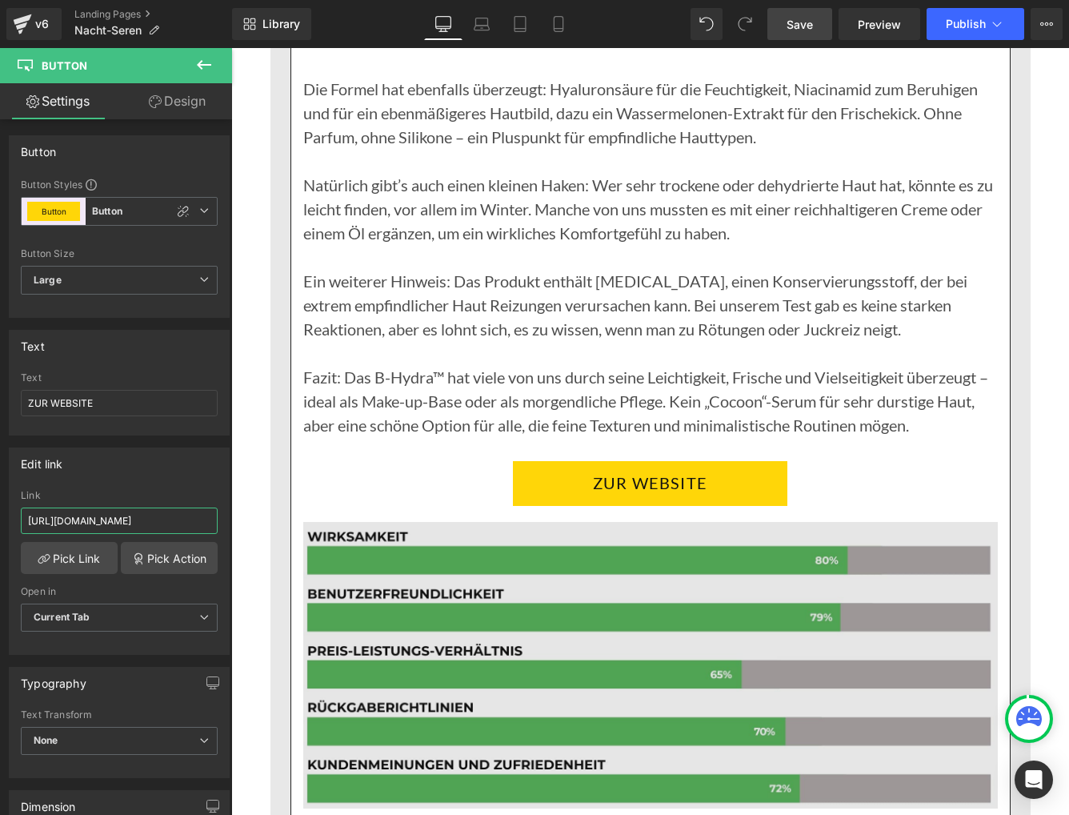
scroll to position [13393, 0]
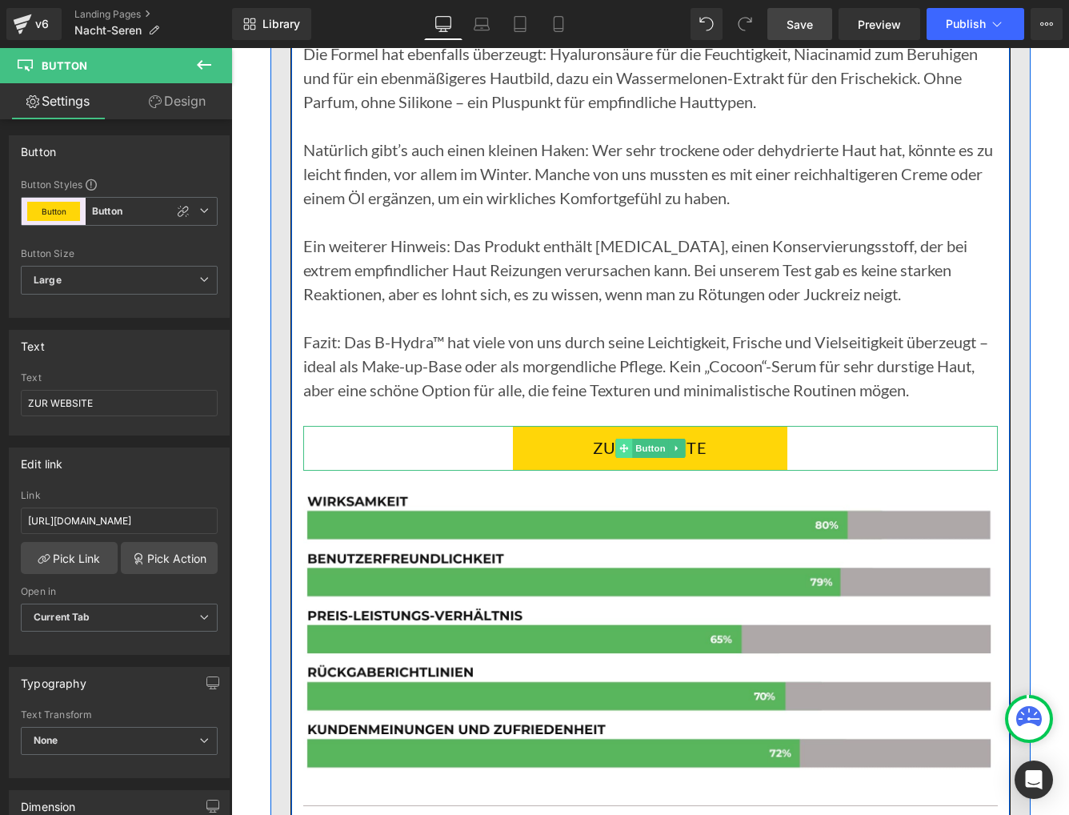
click at [625, 443] on icon at bounding box center [624, 448] width 9 height 10
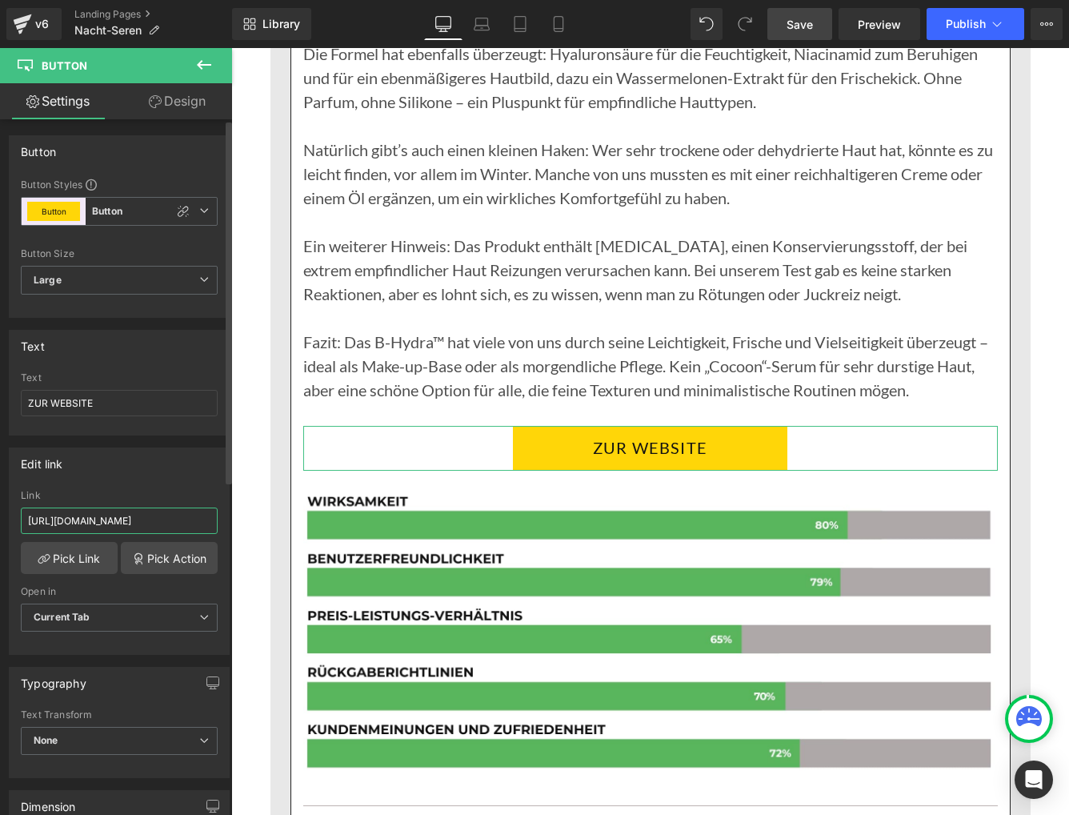
click at [155, 524] on input "https://oriskine.com/pages/eterna-serum" at bounding box center [119, 520] width 197 height 26
paste input "purenov"
type input "https://purenove.com/pages/eterna-serum"
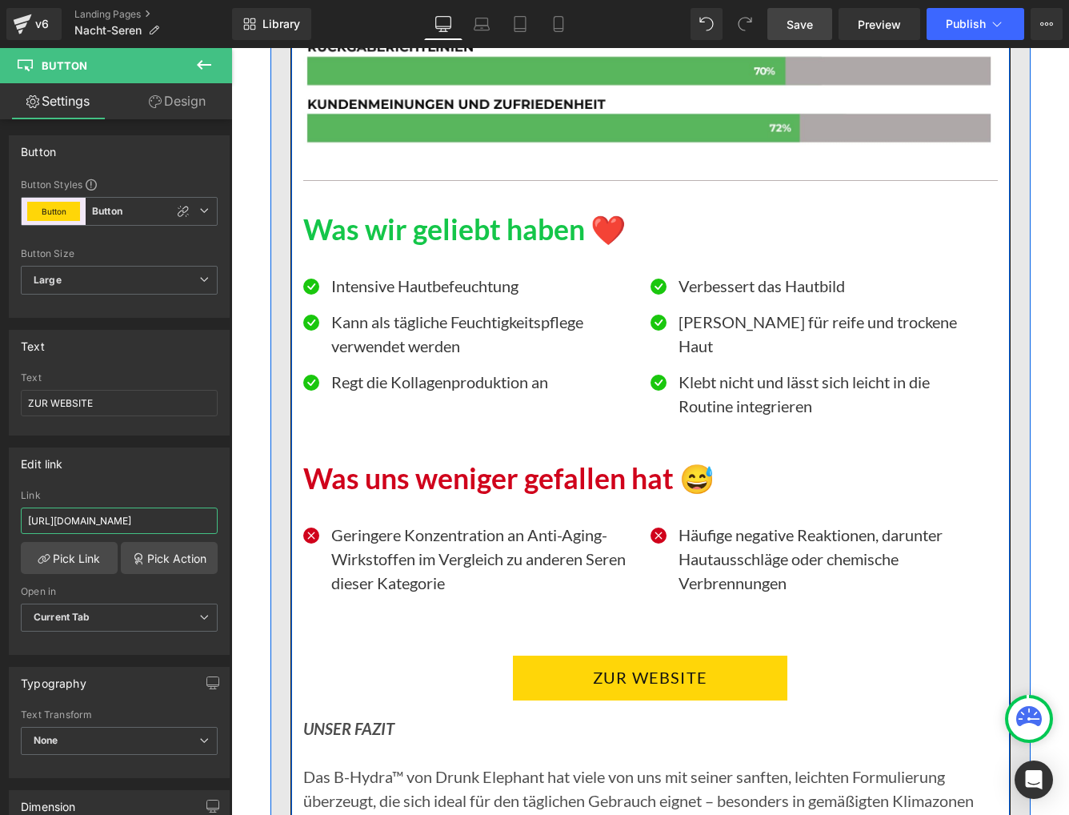
scroll to position [14024, 0]
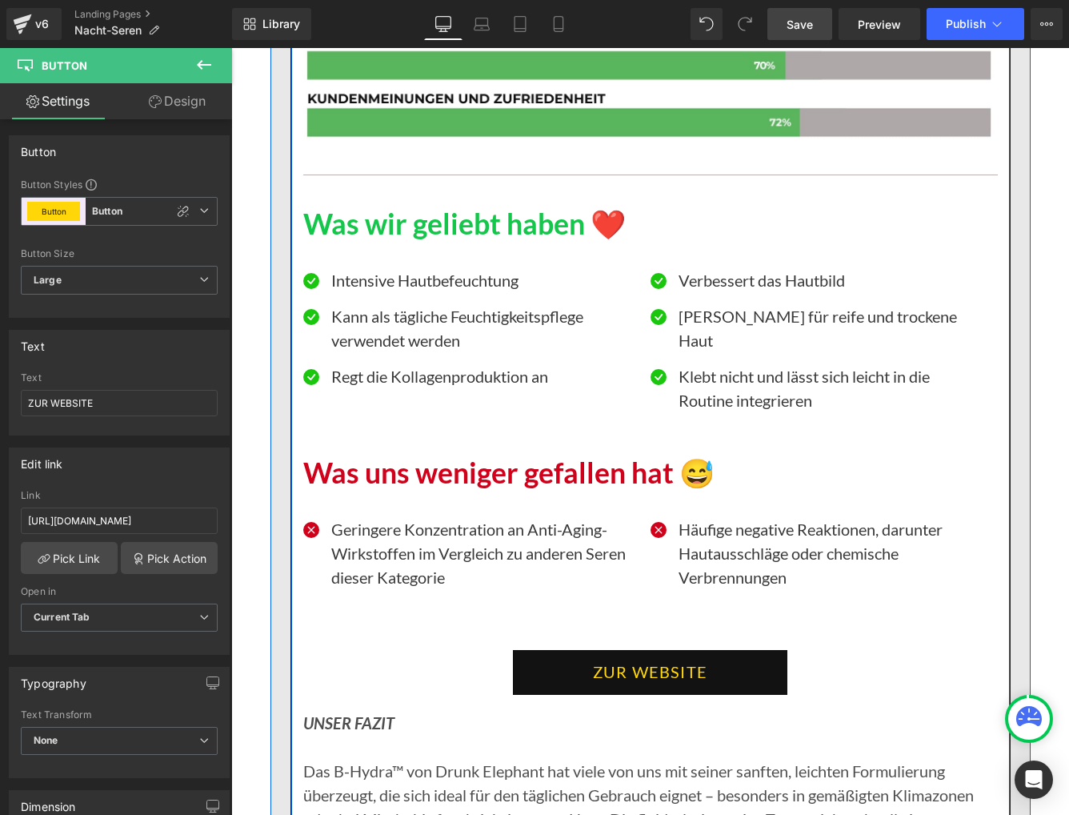
click at [561, 650] on link "ZUR WEBSITE" at bounding box center [650, 672] width 275 height 45
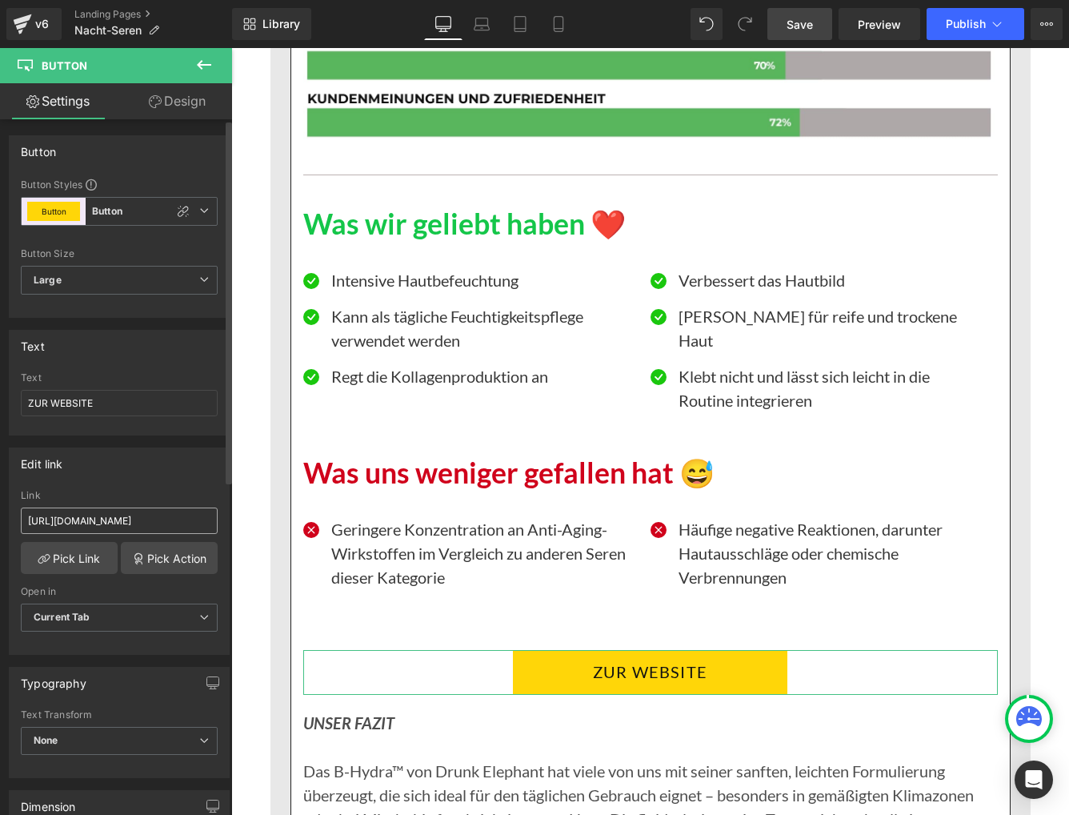
click at [121, 519] on input "https://oriskine.com/pages/eterna-serum" at bounding box center [119, 520] width 197 height 26
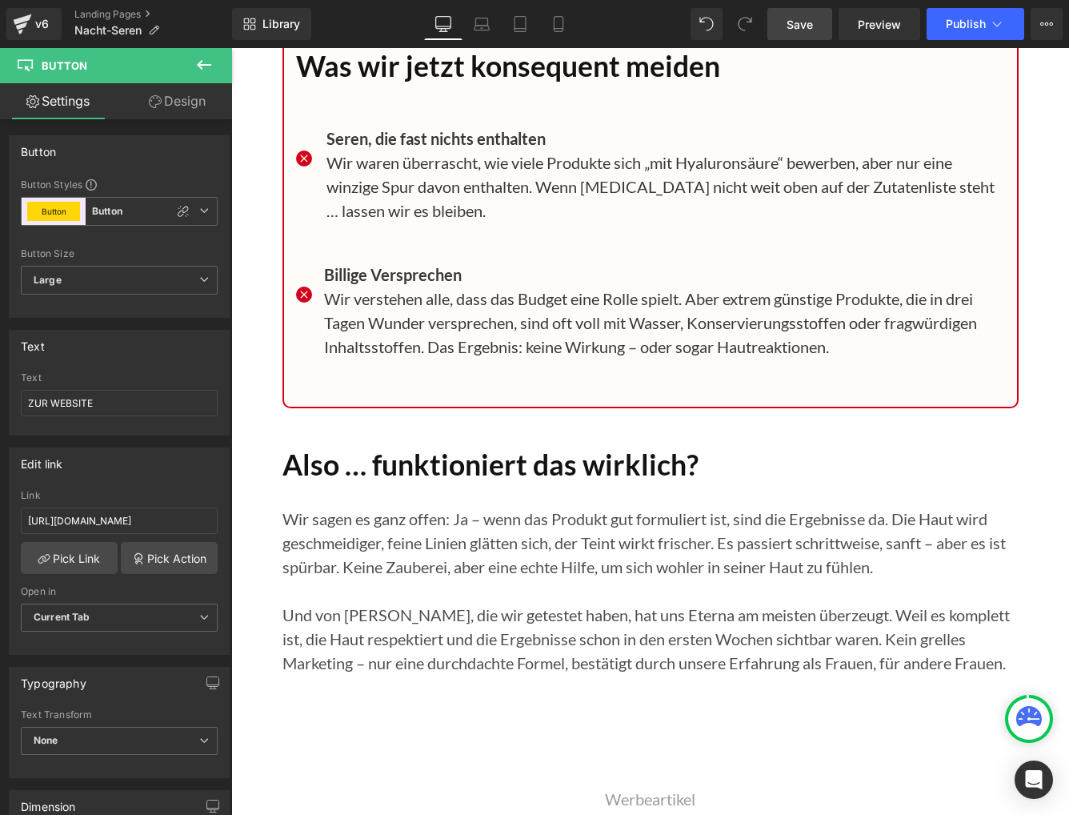
scroll to position [16900, 0]
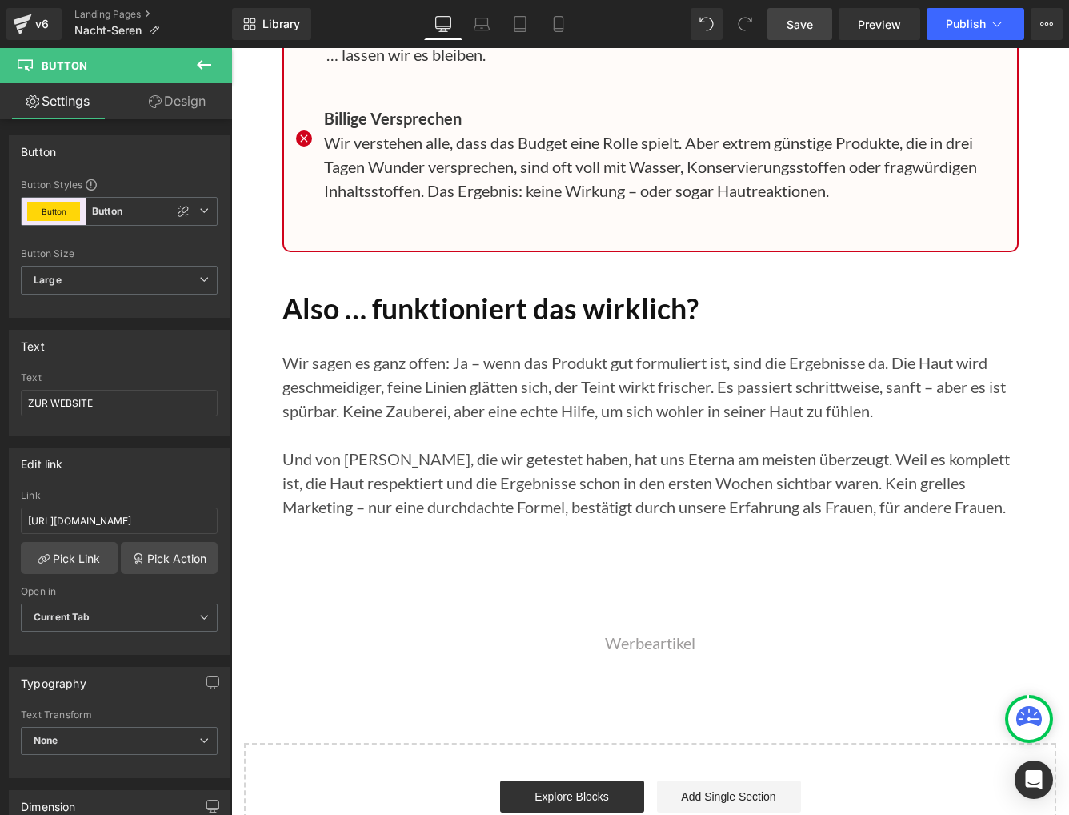
type input "https://purenove.com/pages/eterna-serum"
click at [789, 34] on link "Save" at bounding box center [800, 24] width 65 height 32
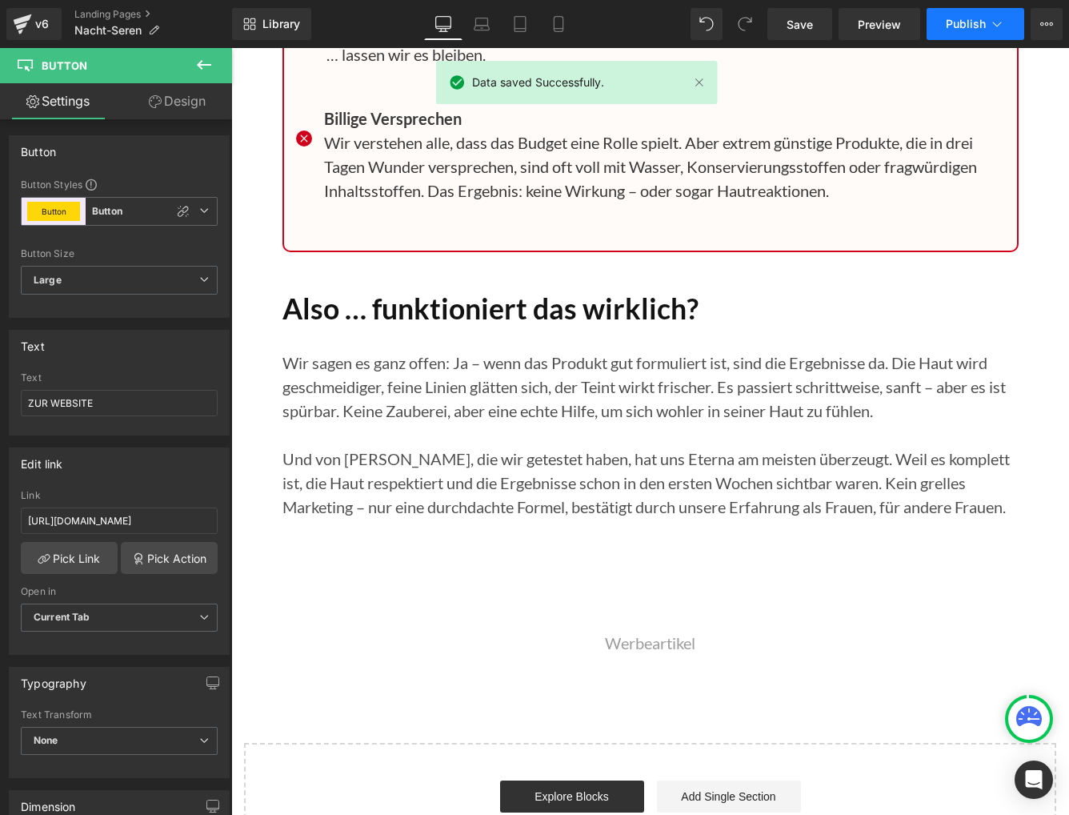
click at [989, 22] on icon at bounding box center [997, 24] width 16 height 16
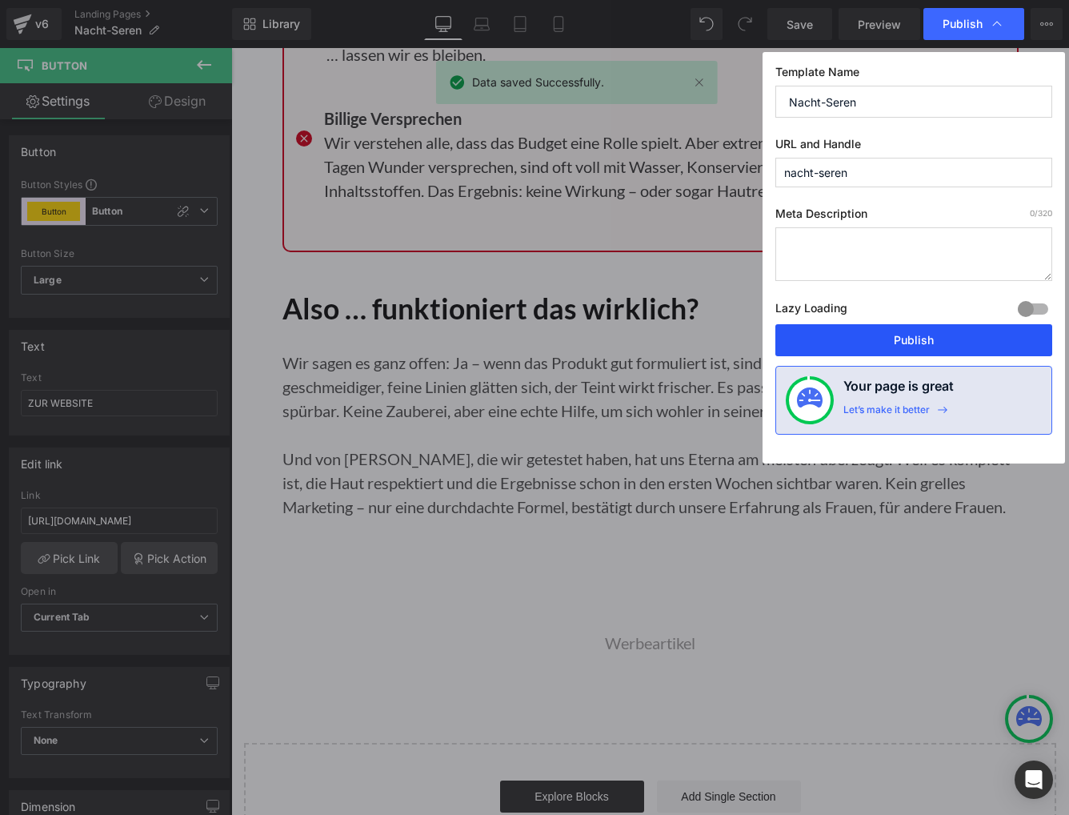
click at [929, 334] on button "Publish" at bounding box center [914, 340] width 277 height 32
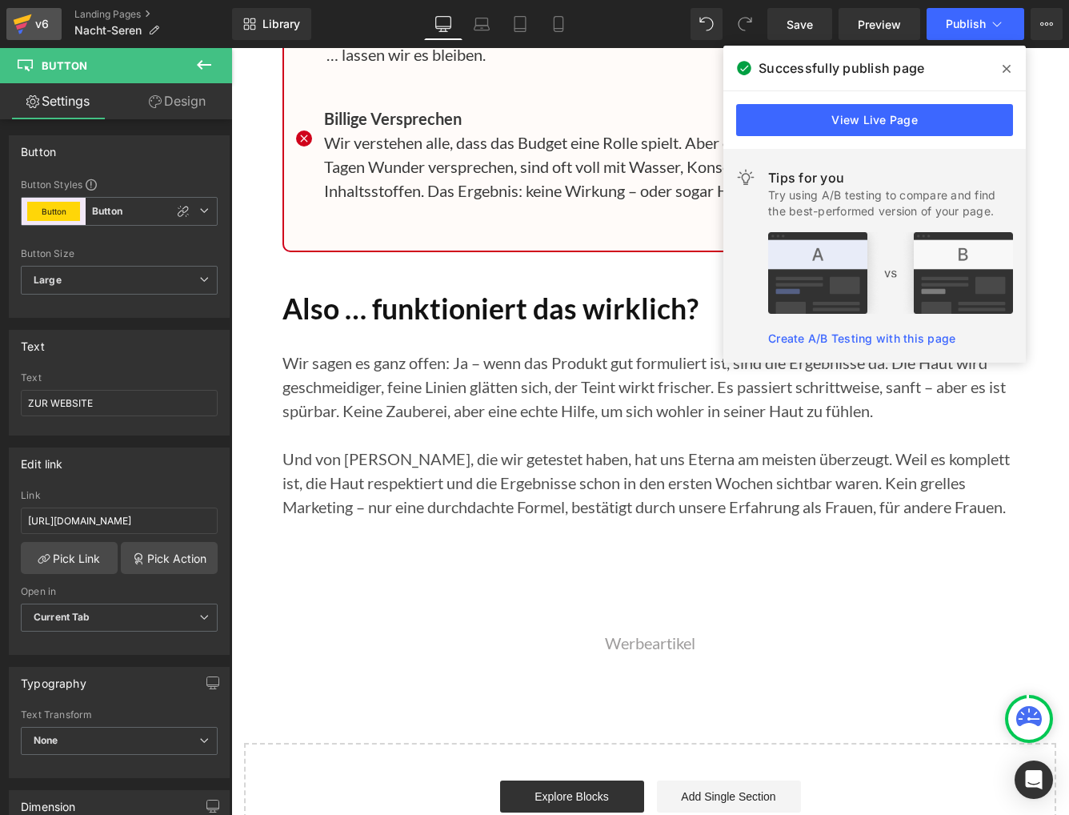
click at [53, 26] on link "v6" at bounding box center [33, 24] width 55 height 32
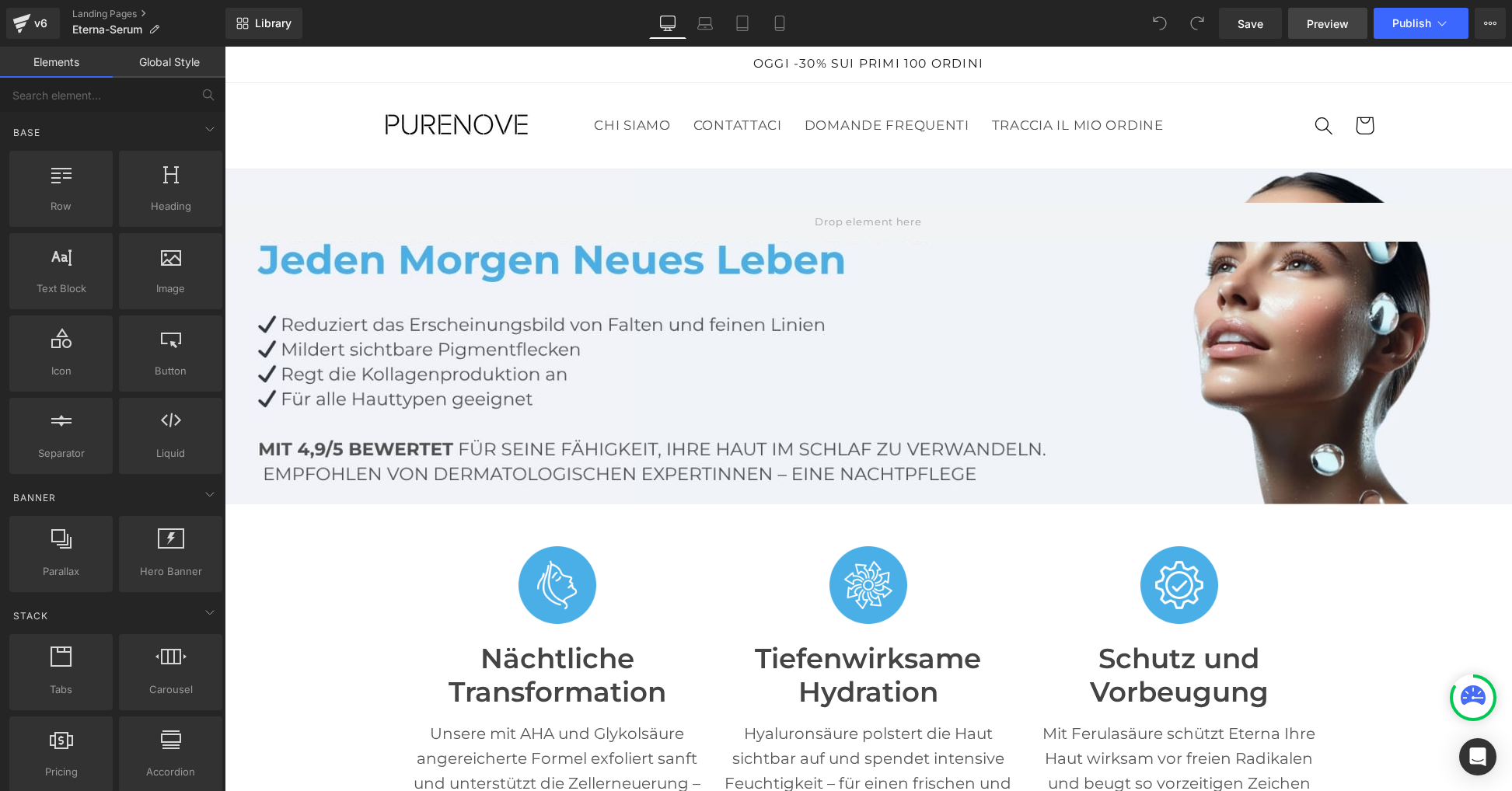
click at [1320, 32] on link "Preview" at bounding box center [1327, 23] width 80 height 31
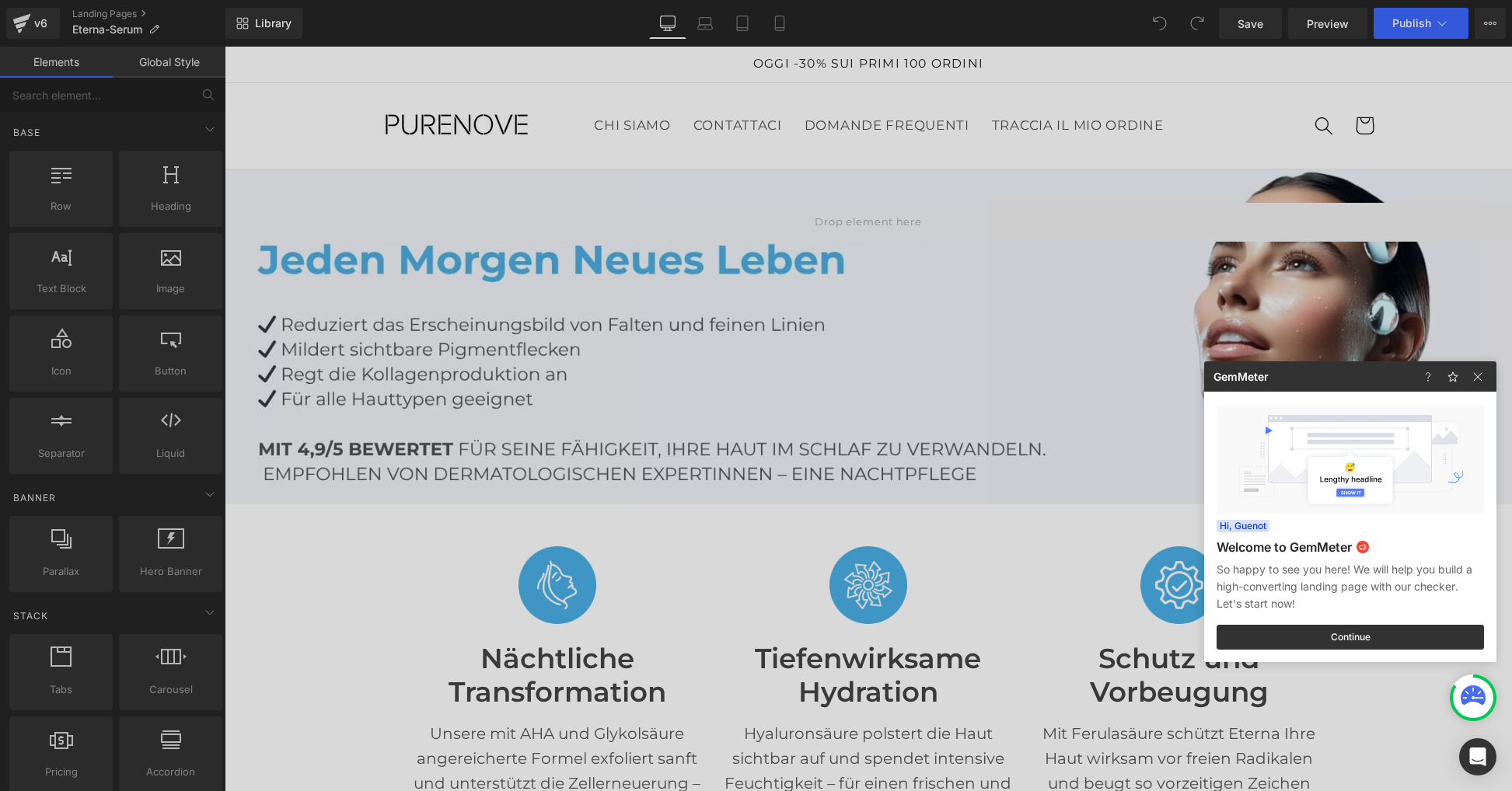
click at [1139, 360] on div at bounding box center [756, 395] width 1512 height 791
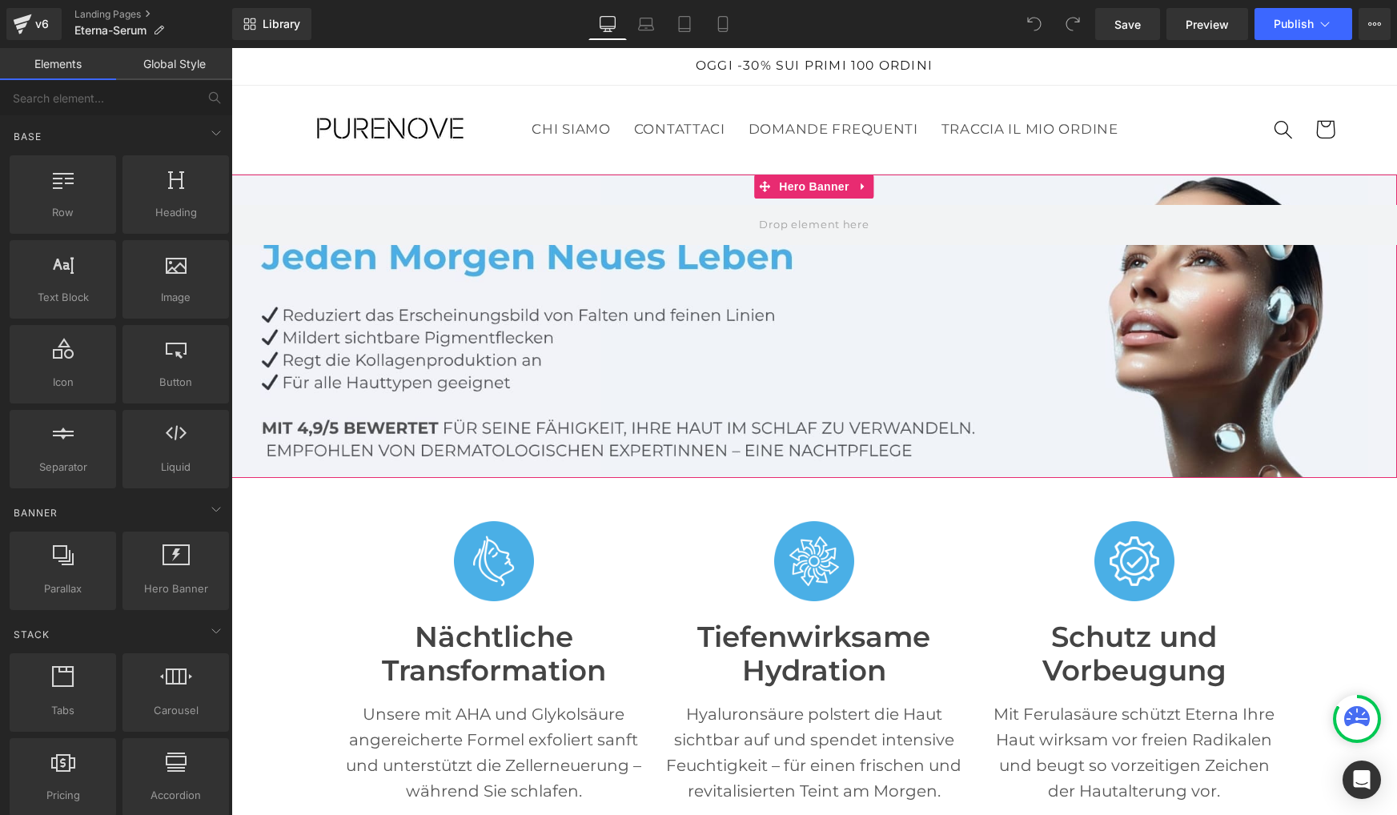
scroll to position [1602, 0]
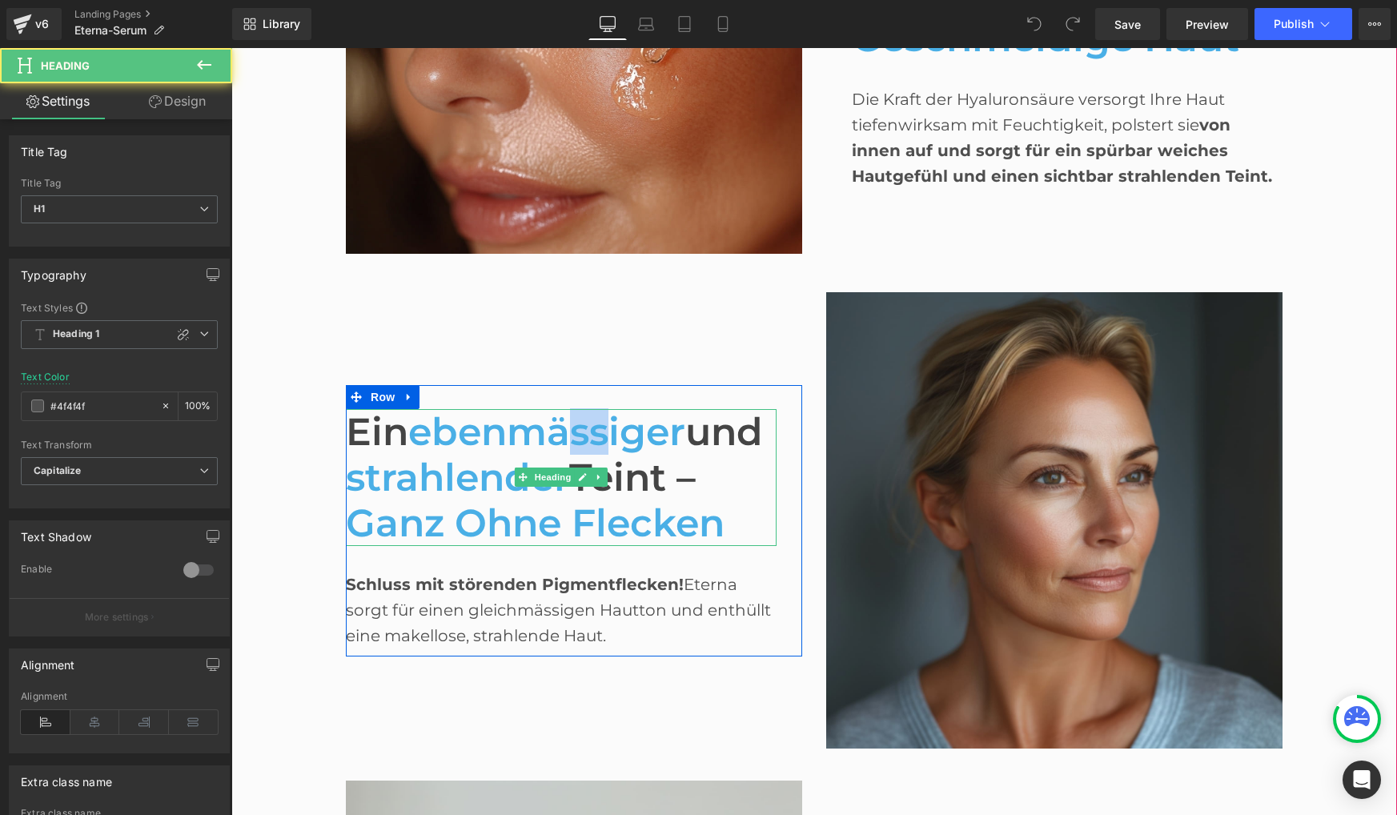
drag, startPoint x: 587, startPoint y: 435, endPoint x: 622, endPoint y: 435, distance: 35.2
click at [622, 435] on span "ebenmässiger" at bounding box center [546, 431] width 277 height 46
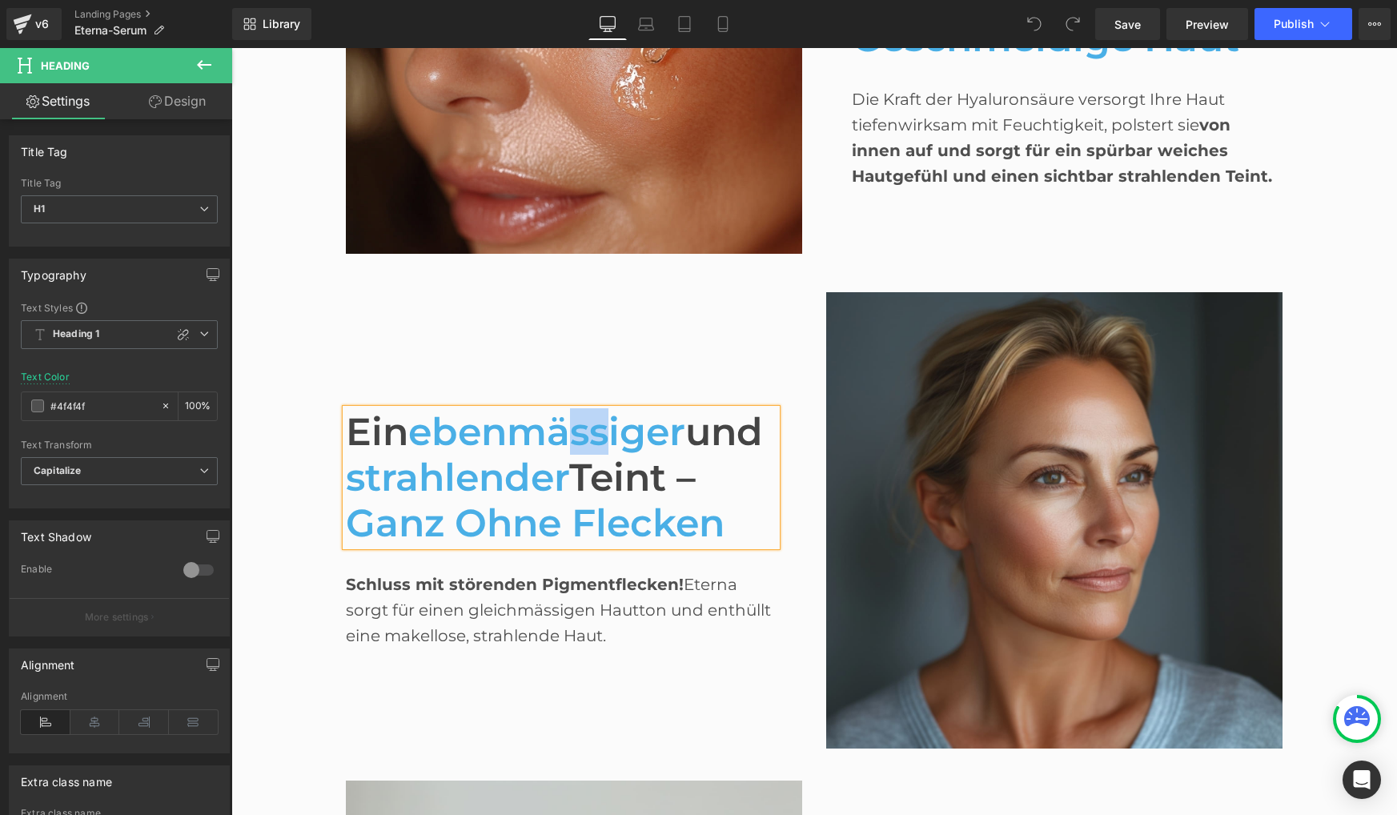
paste div
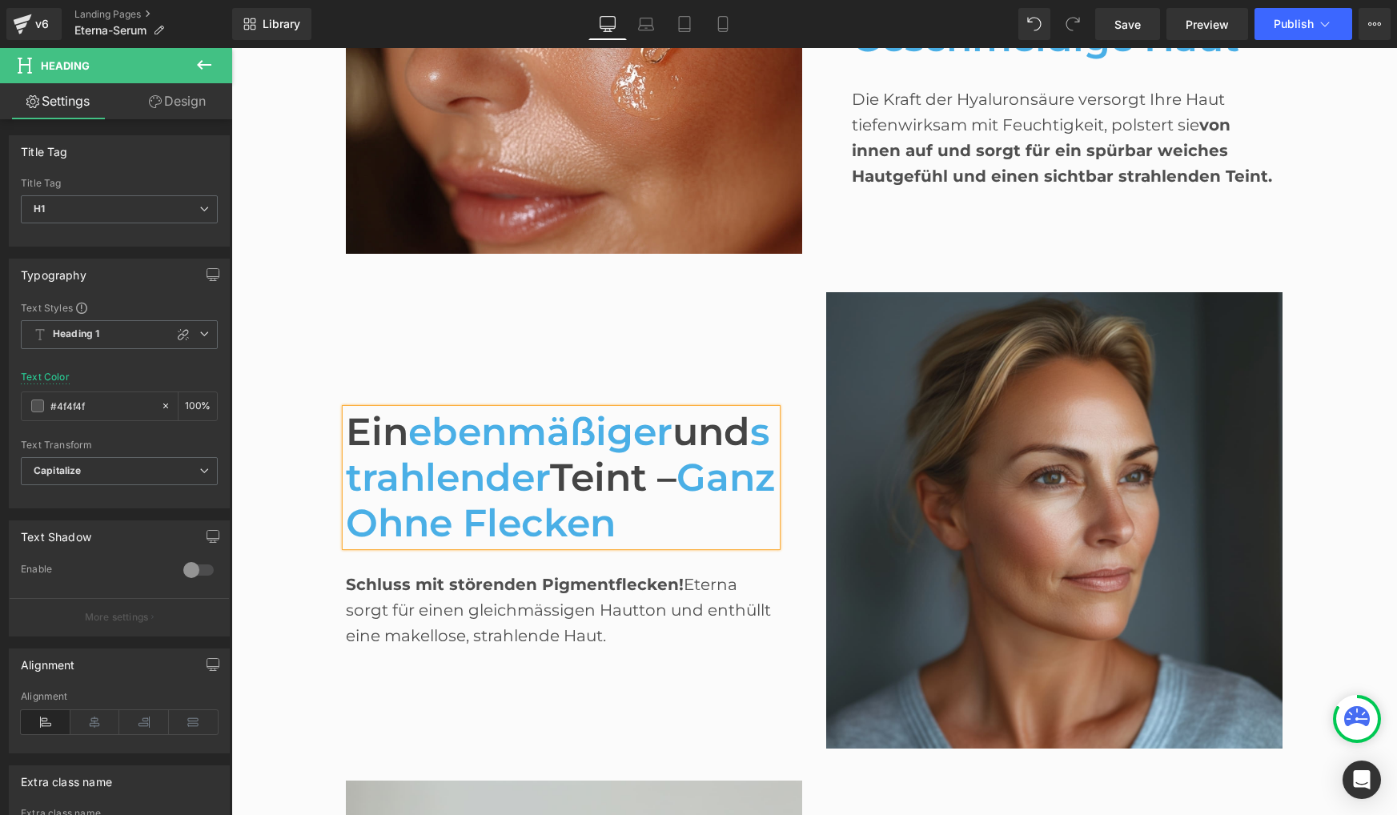
scroll to position [4143, 0]
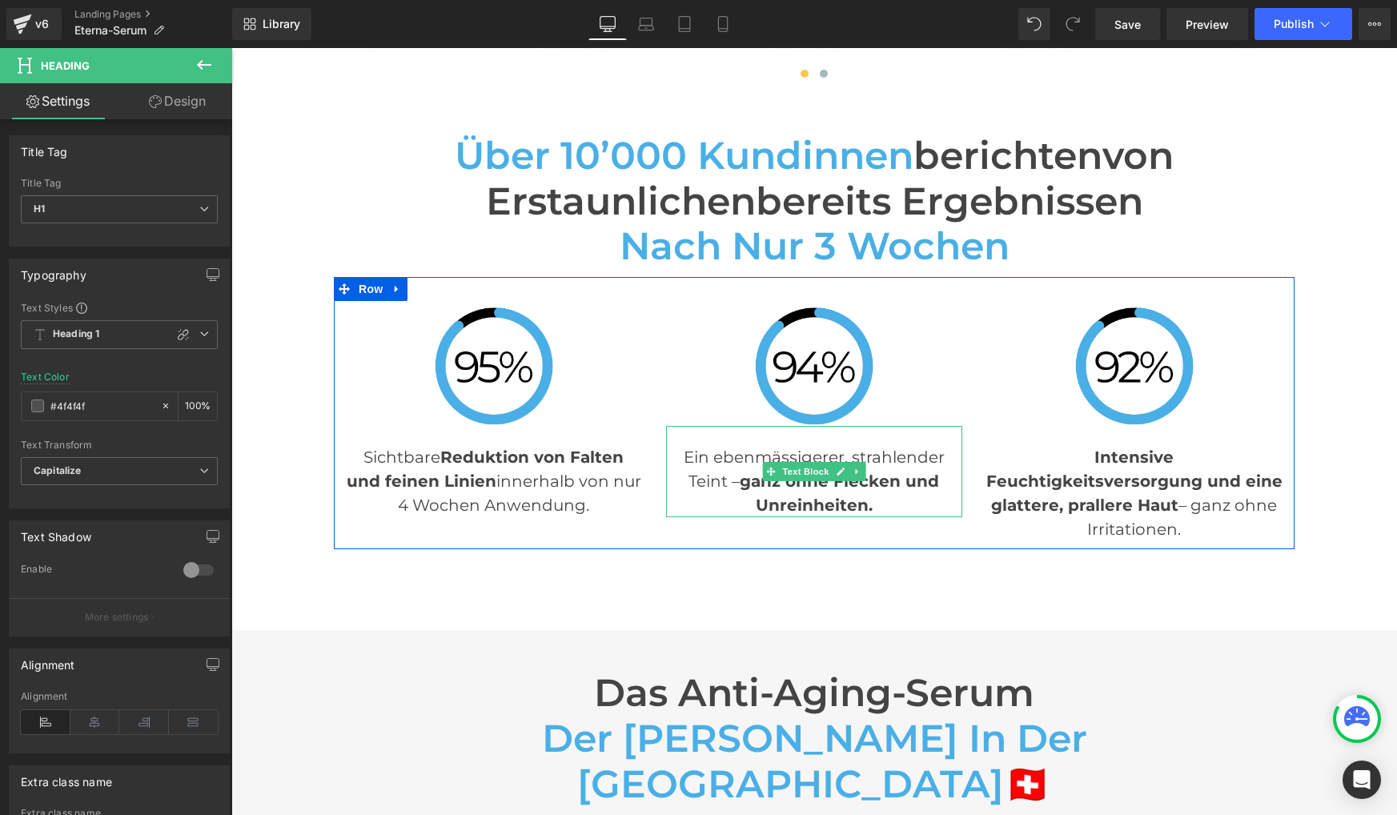
click at [792, 445] on p "Ein ebenmässigerer, strahlender Teint – ganz ohne Flecken und Unreinheiten." at bounding box center [814, 481] width 296 height 72
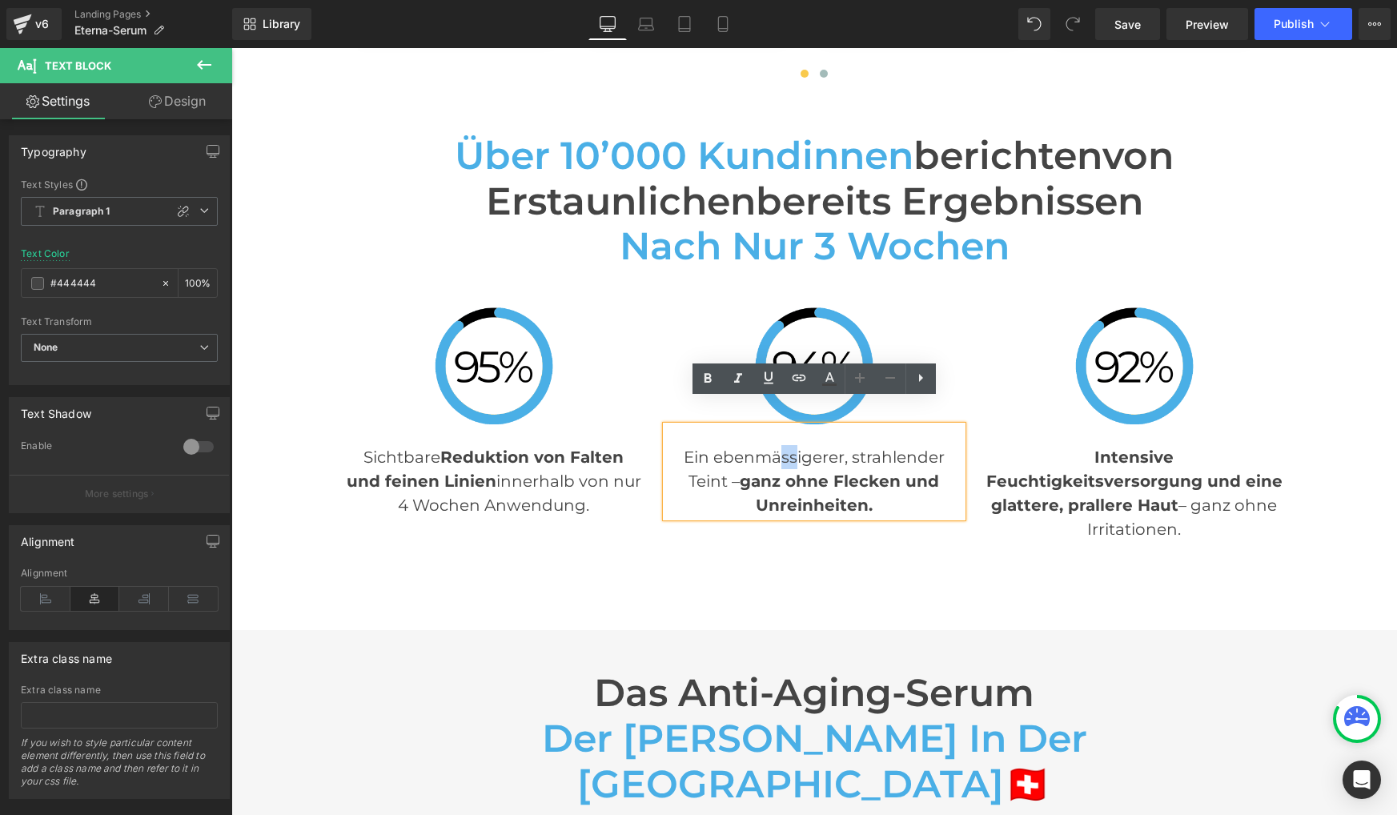
drag, startPoint x: 783, startPoint y: 431, endPoint x: 793, endPoint y: 431, distance: 10.4
click at [793, 445] on p "Ein ebenmässigerer, strahlender Teint – ganz ohne Flecken und Unreinheiten." at bounding box center [814, 481] width 296 height 72
paste div
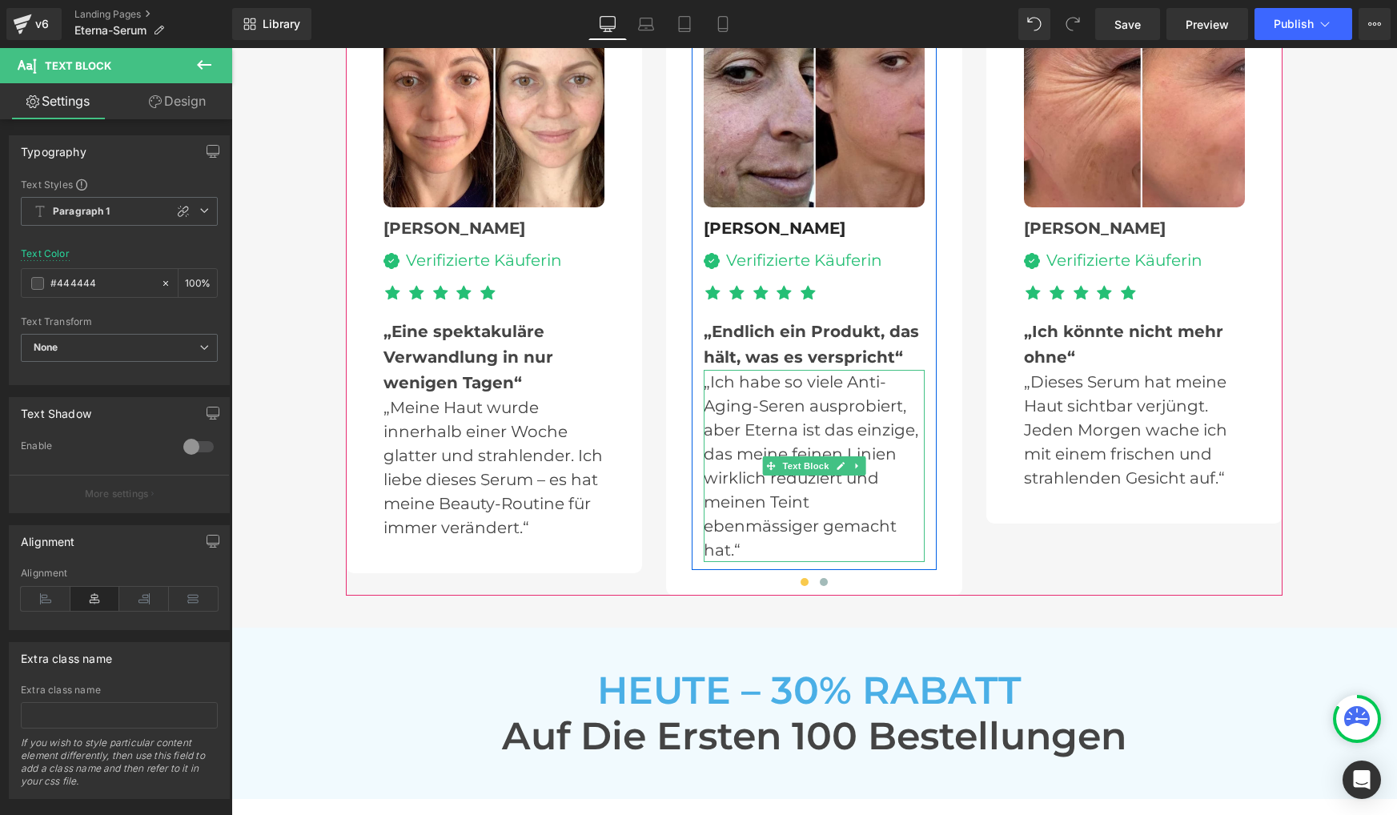
click at [750, 432] on p "„Ich habe so viele Anti-Aging-Seren ausprobiert, aber Eterna ist das einzige, d…" at bounding box center [814, 466] width 221 height 192
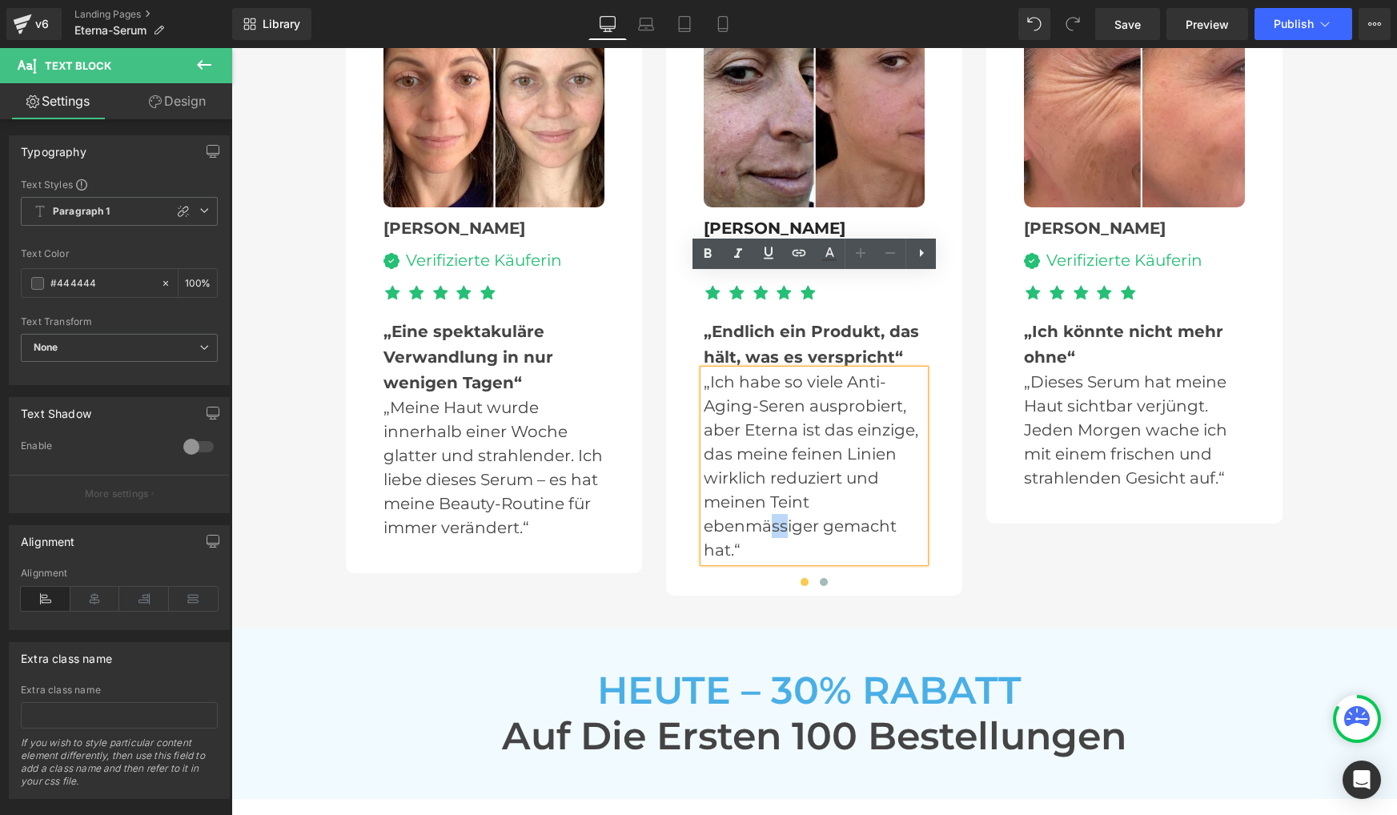
drag, startPoint x: 773, startPoint y: 433, endPoint x: 786, endPoint y: 434, distance: 12.8
click at [786, 434] on p "„Ich habe so viele Anti-Aging-Seren ausprobiert, aber Eterna ist das einzige, d…" at bounding box center [814, 466] width 221 height 192
paste div
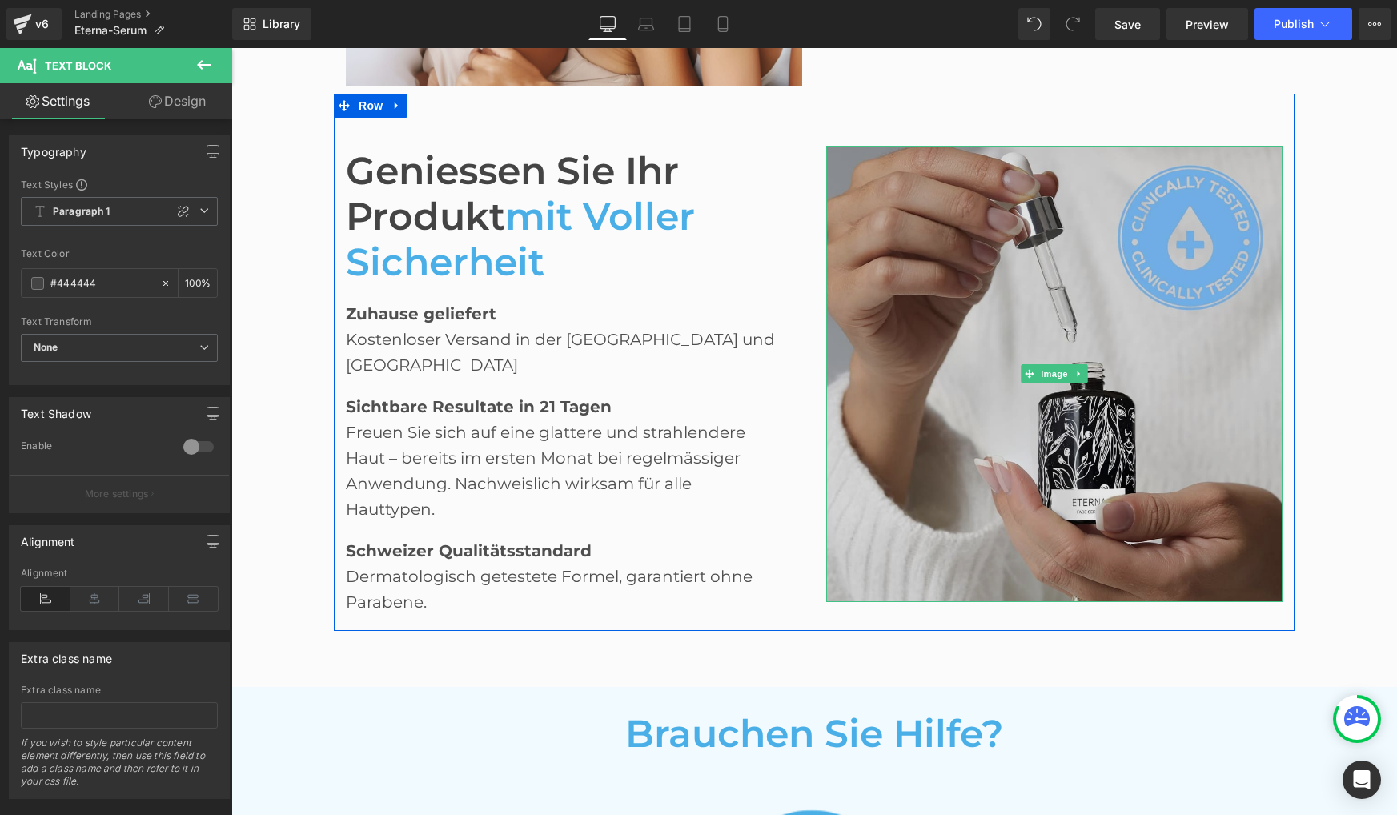
scroll to position [2748, 0]
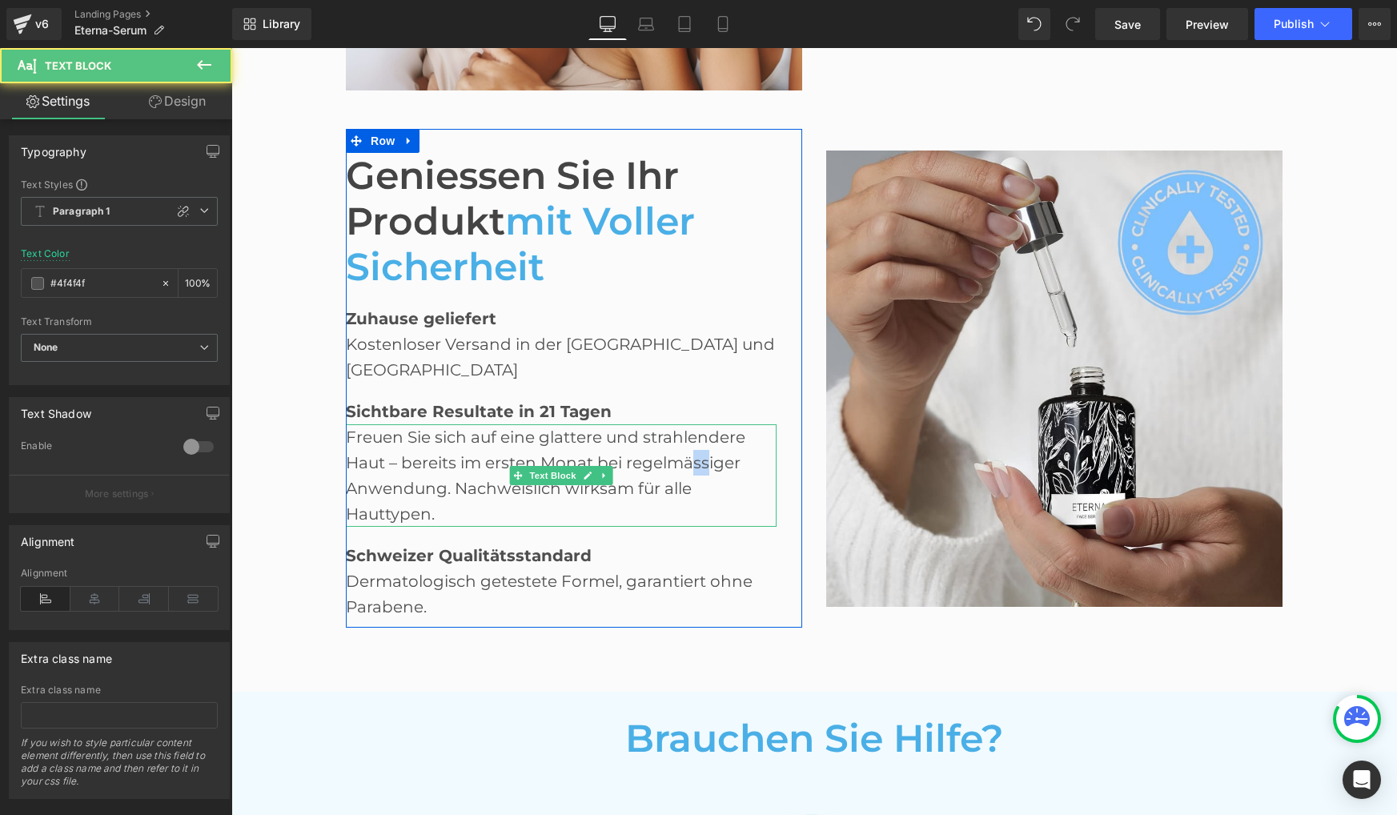
drag, startPoint x: 696, startPoint y: 439, endPoint x: 707, endPoint y: 439, distance: 10.4
click at [707, 439] on div "Freuen Sie sich auf eine glattere und strahlendere Haut – bereits im ersten Mon…" at bounding box center [561, 475] width 431 height 102
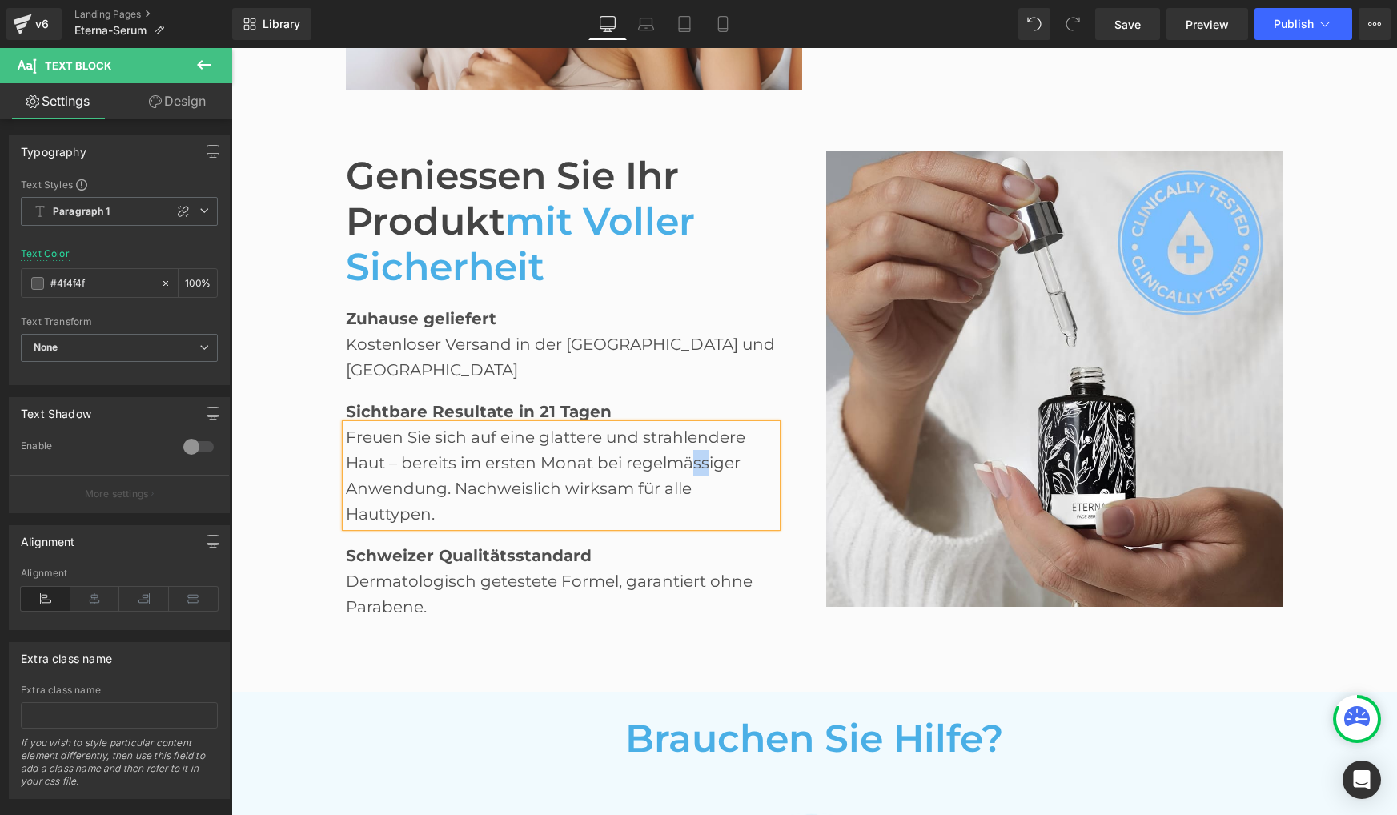
paste div
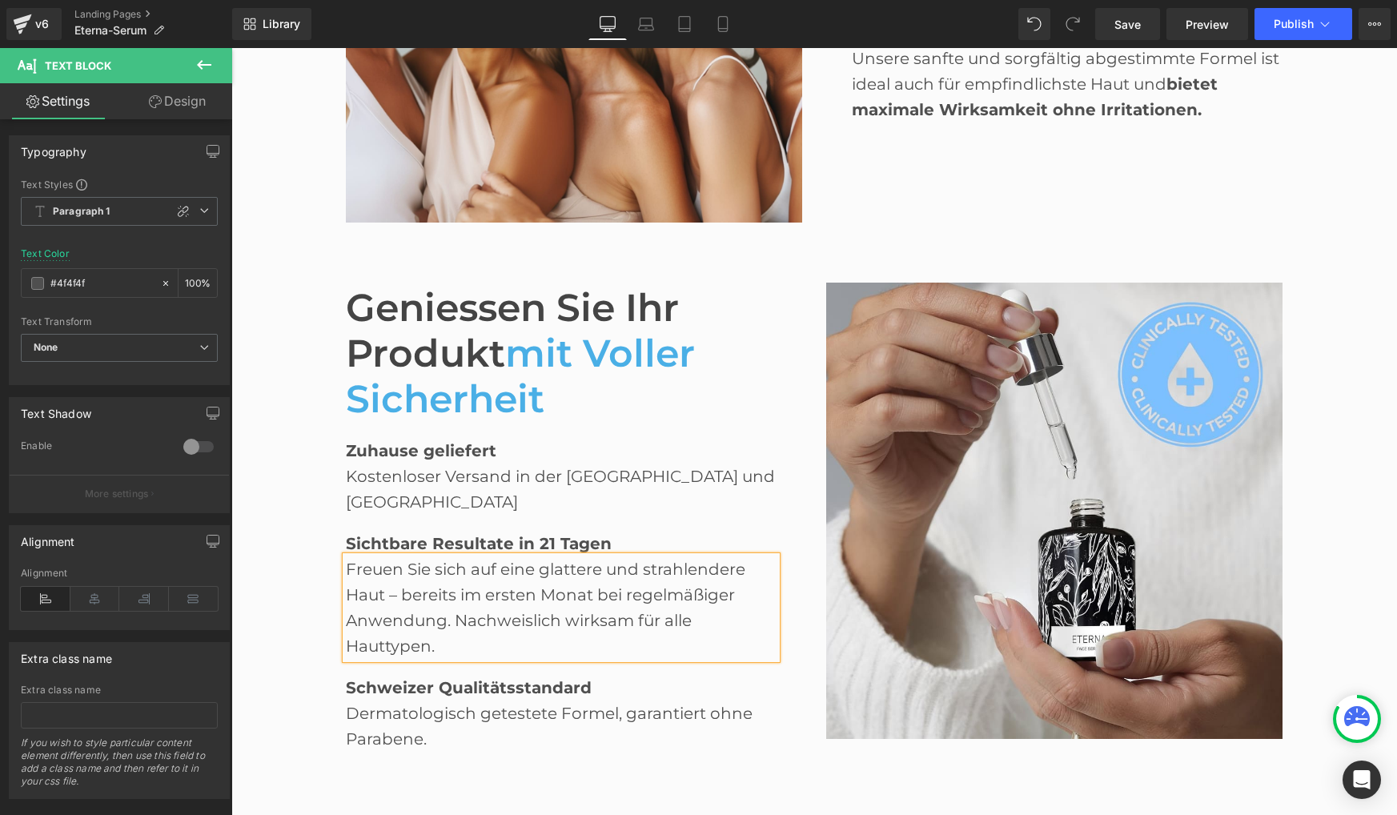
scroll to position [2615, 0]
click at [666, 475] on div "Kostenloser Versand in der Schweiz und Europa" at bounding box center [561, 489] width 431 height 51
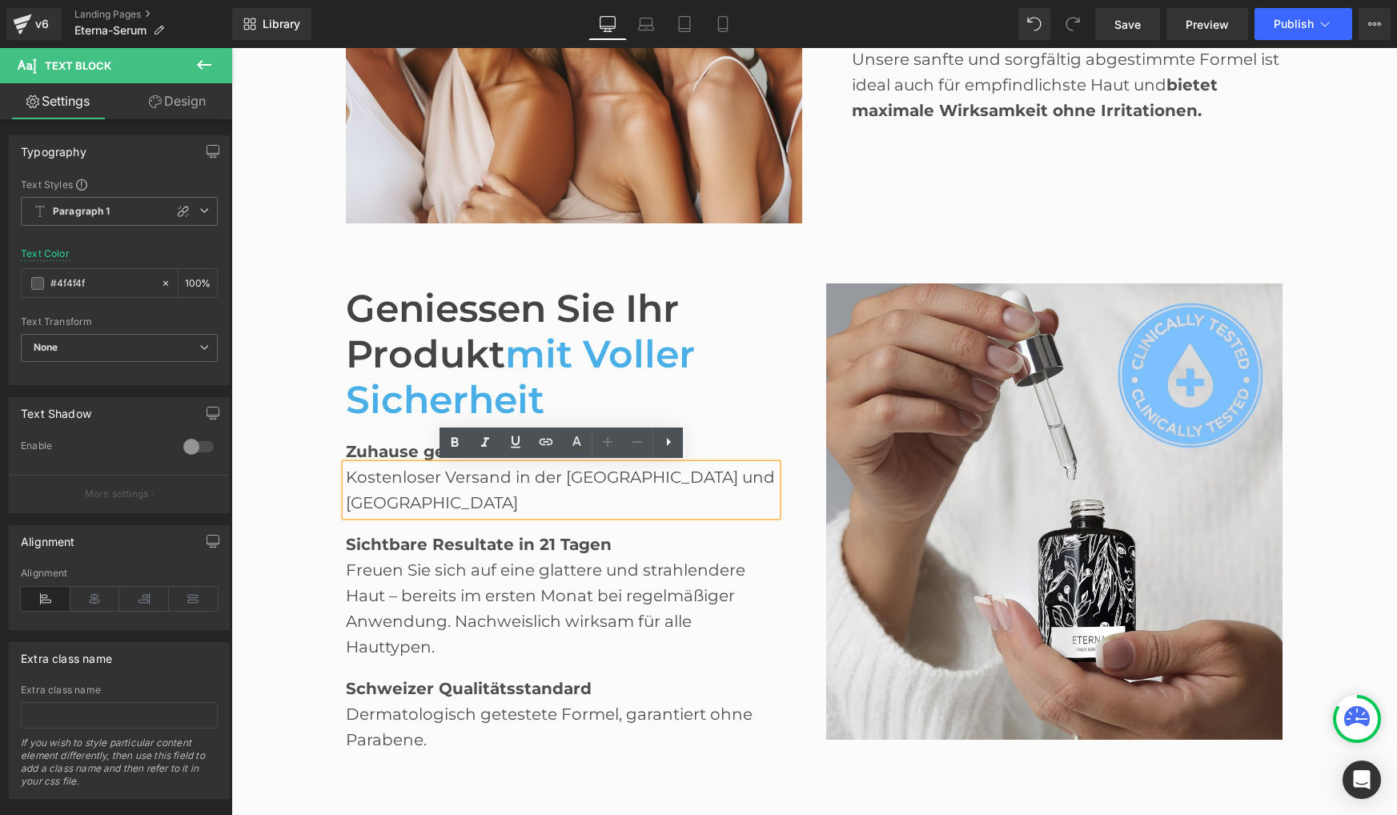
click at [665, 475] on div "Kostenloser Versand in der Schweiz und Europa" at bounding box center [561, 489] width 431 height 51
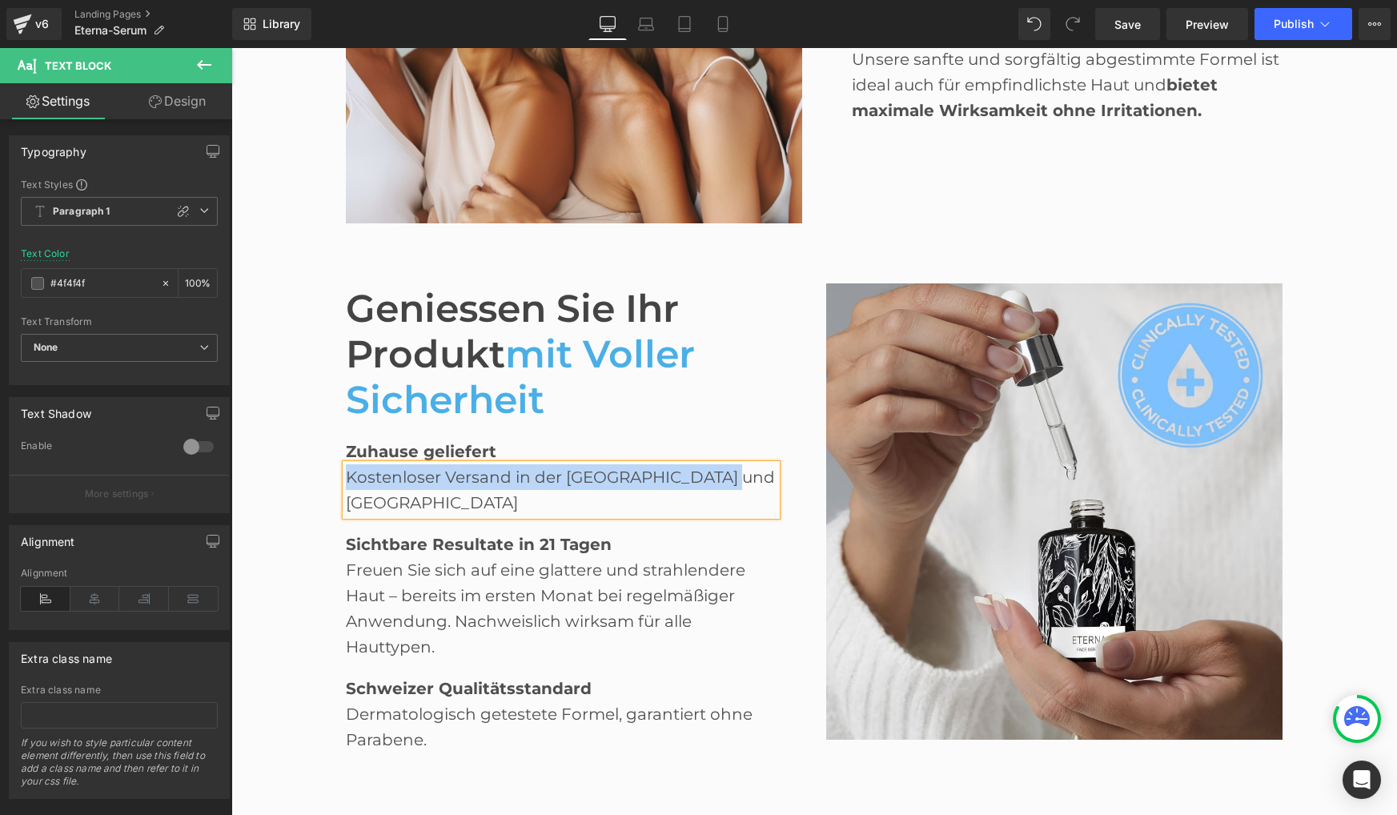
paste div
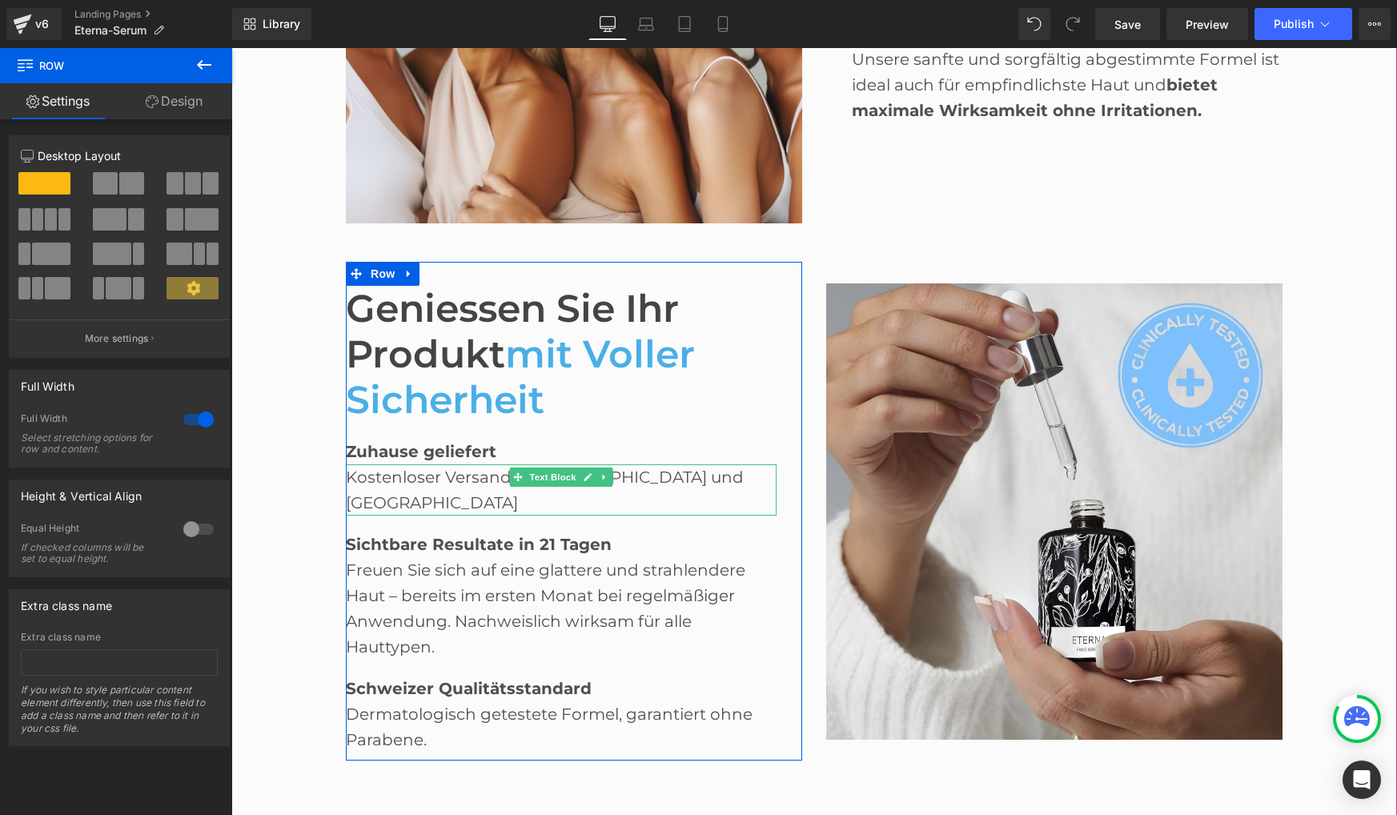
click at [370, 475] on div "Kostenloser Versand in [GEOGRAPHIC_DATA] und [GEOGRAPHIC_DATA]" at bounding box center [561, 489] width 431 height 51
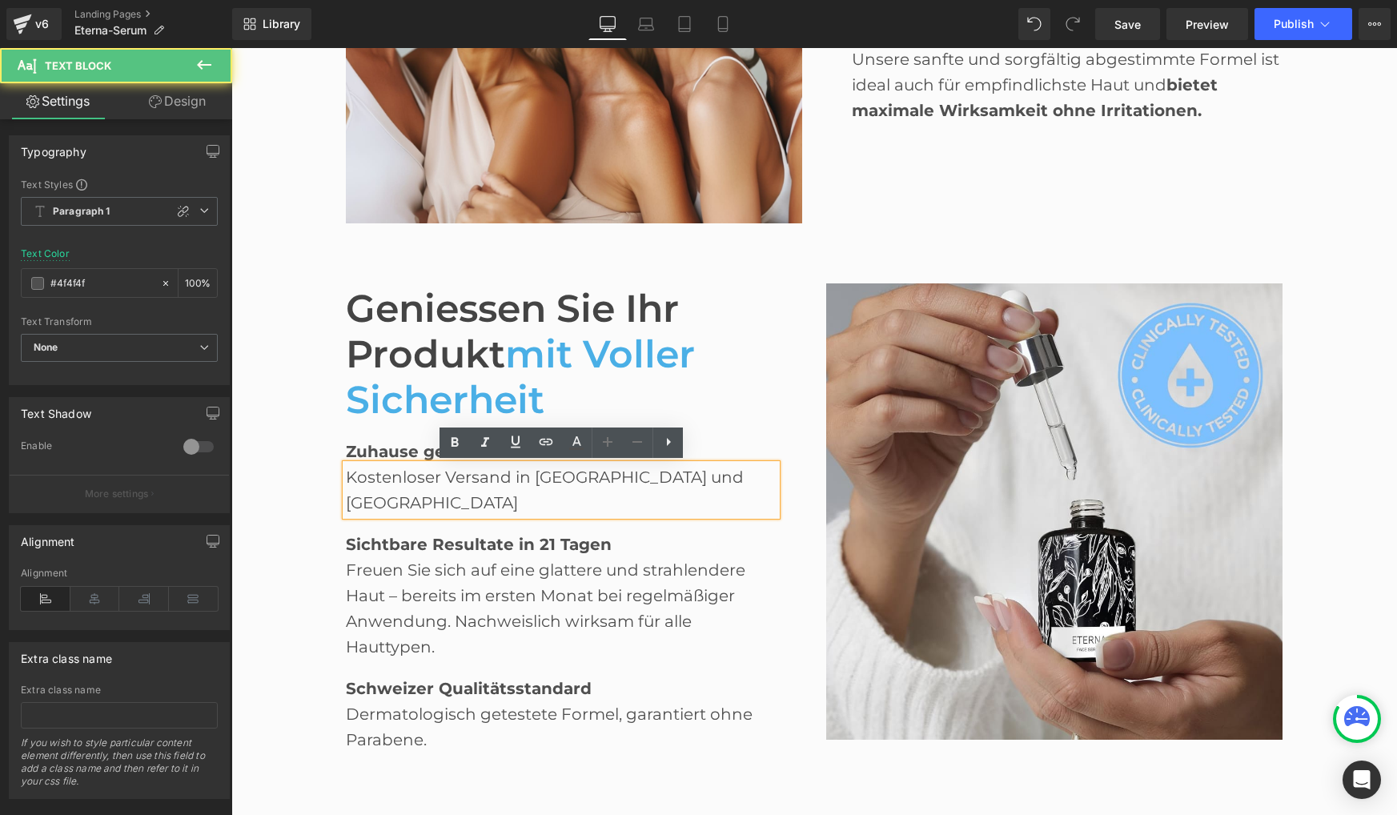
click at [346, 476] on div "Kostenloser Versand in [GEOGRAPHIC_DATA] und [GEOGRAPHIC_DATA]" at bounding box center [561, 489] width 431 height 51
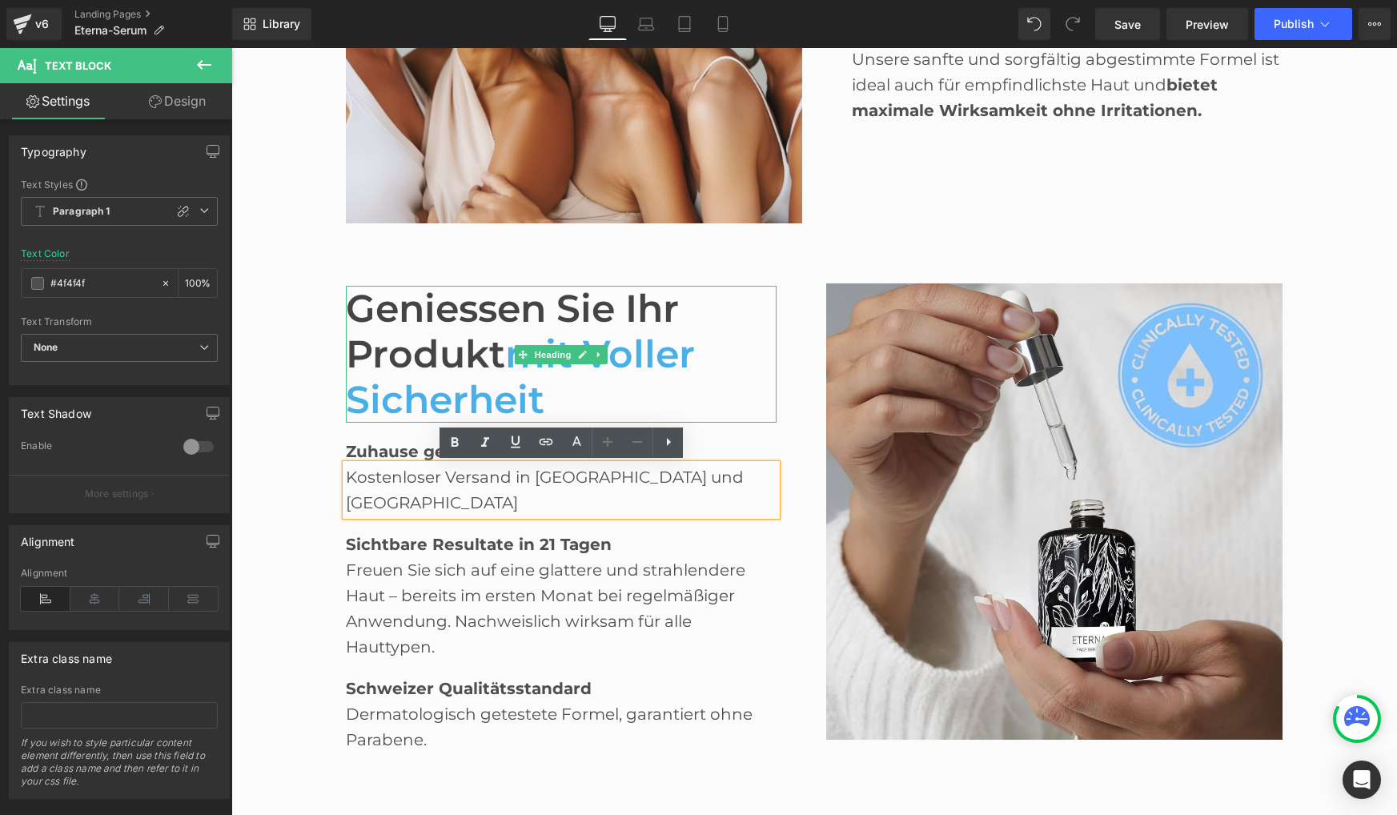
click at [426, 351] on span "Geniessen Sie Ihr Produkt" at bounding box center [512, 331] width 333 height 92
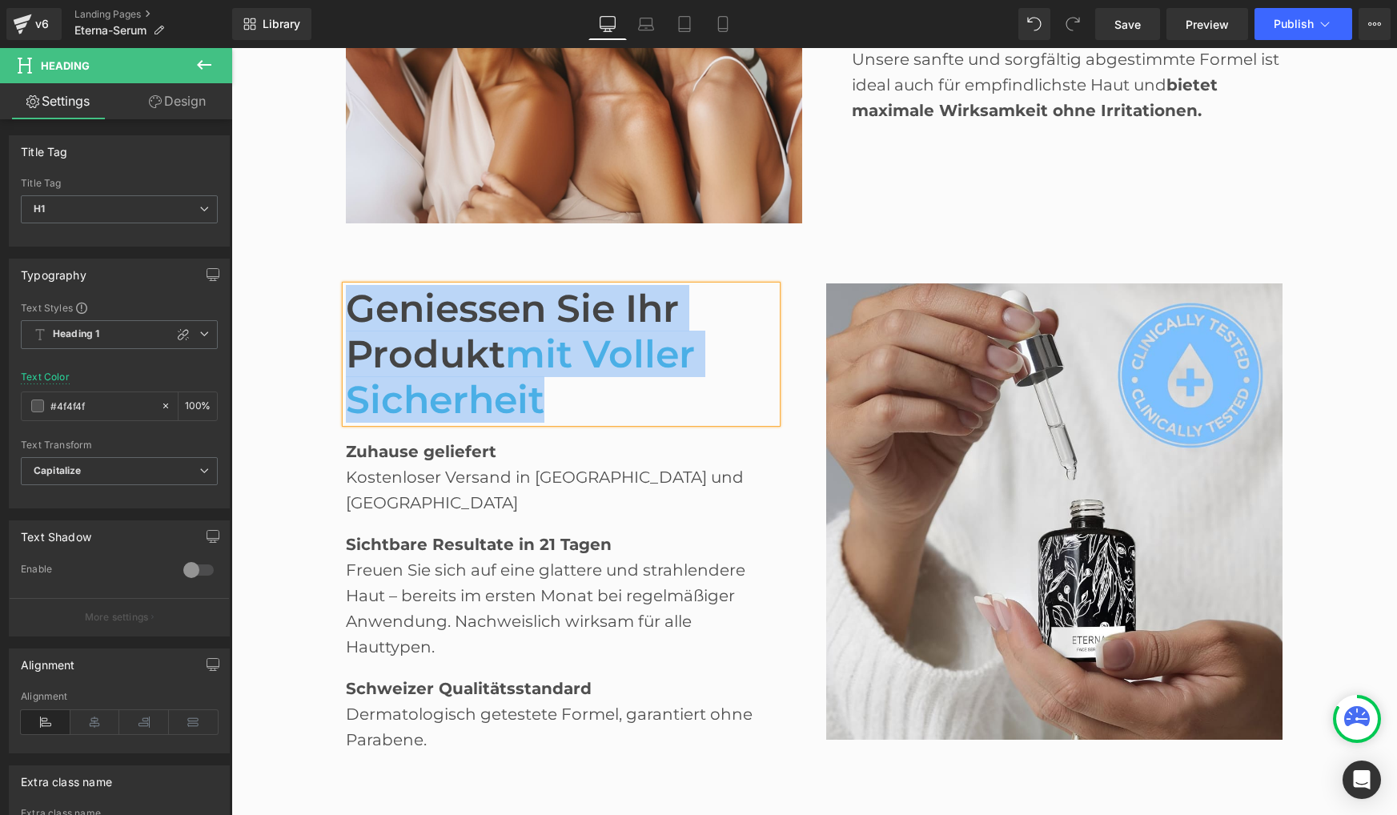
paste div
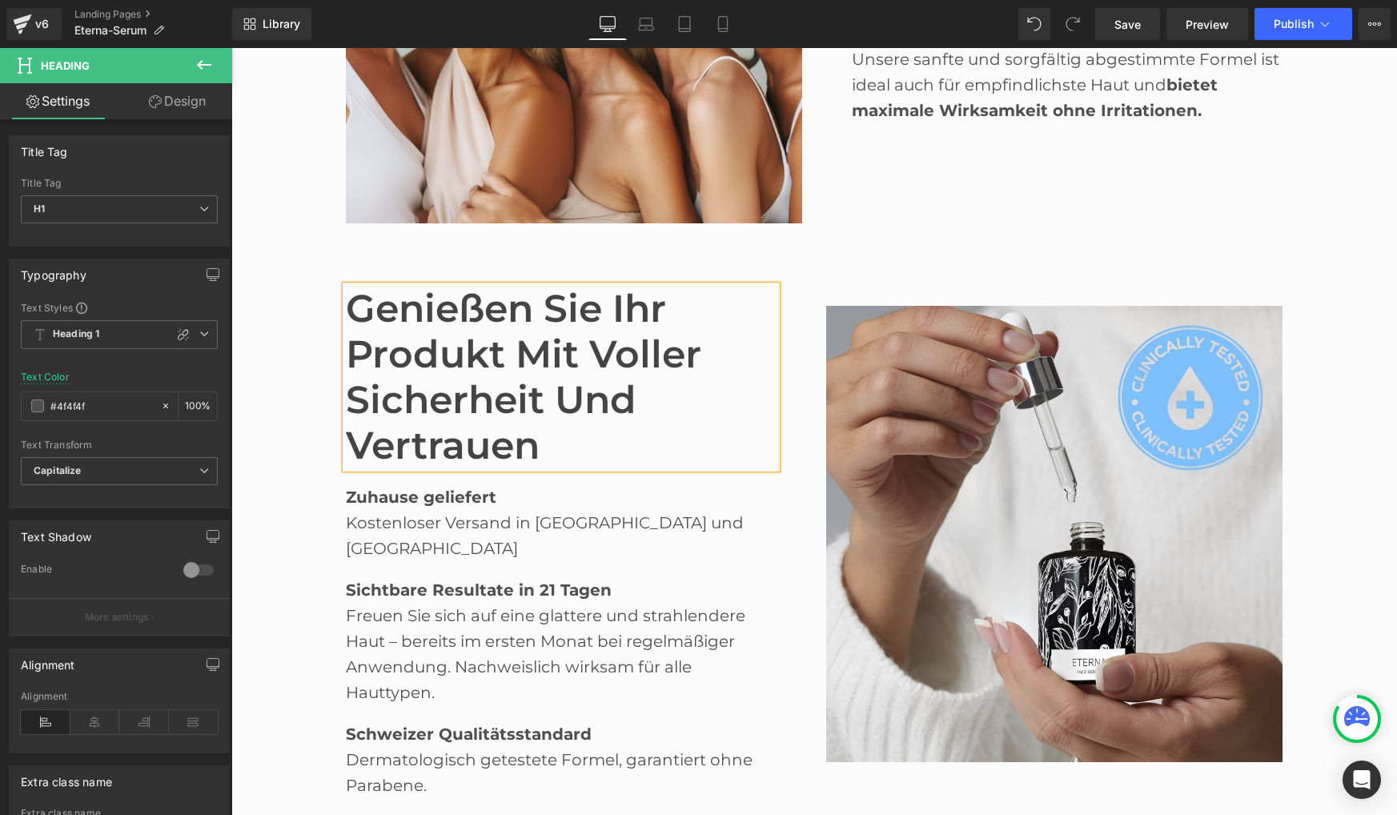
scroll to position [2621, 0]
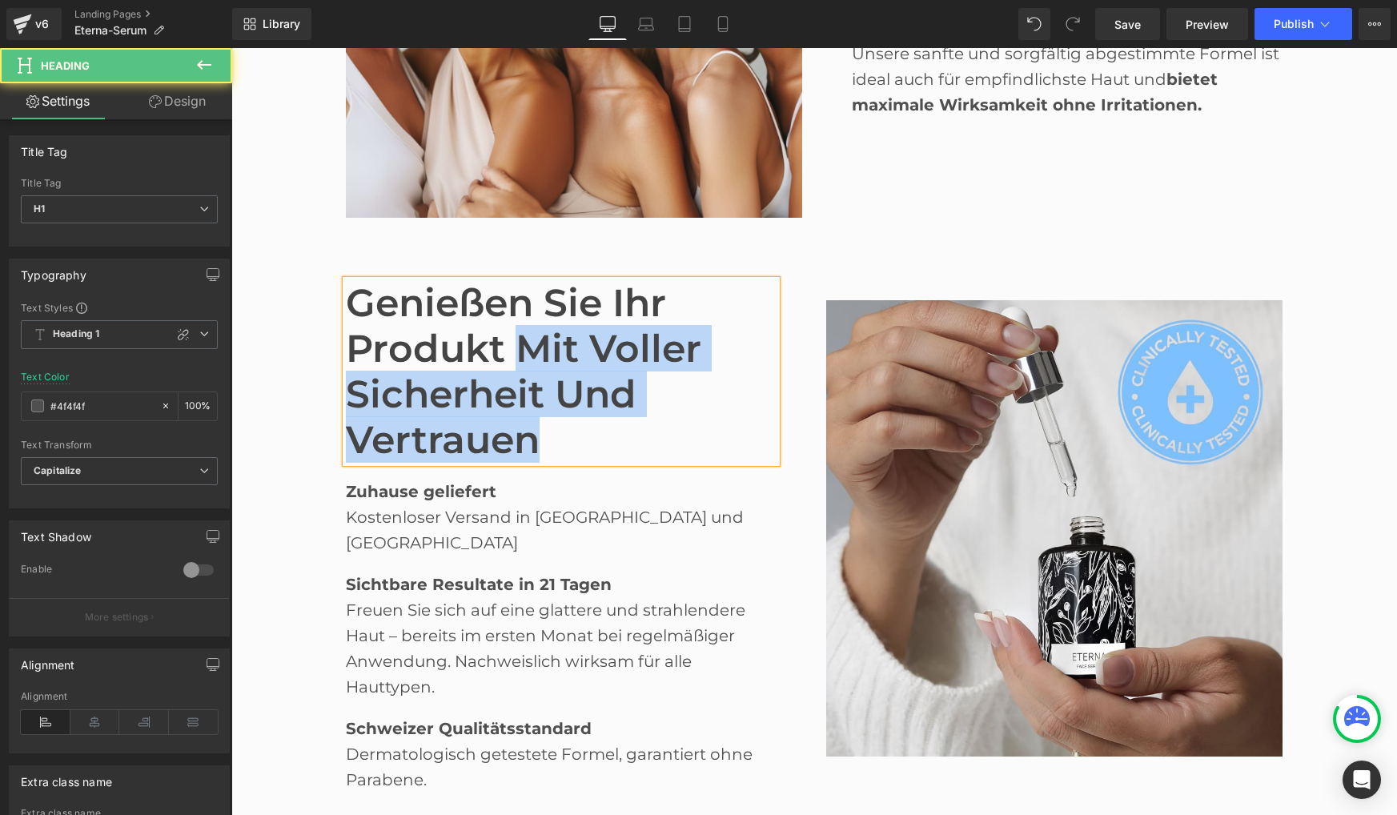
drag, startPoint x: 526, startPoint y: 351, endPoint x: 543, endPoint y: 429, distance: 79.6
click at [543, 429] on h1 "Genießen Sie Ihr Produkt mit voller Sicherheit und Vertrauen" at bounding box center [561, 371] width 431 height 182
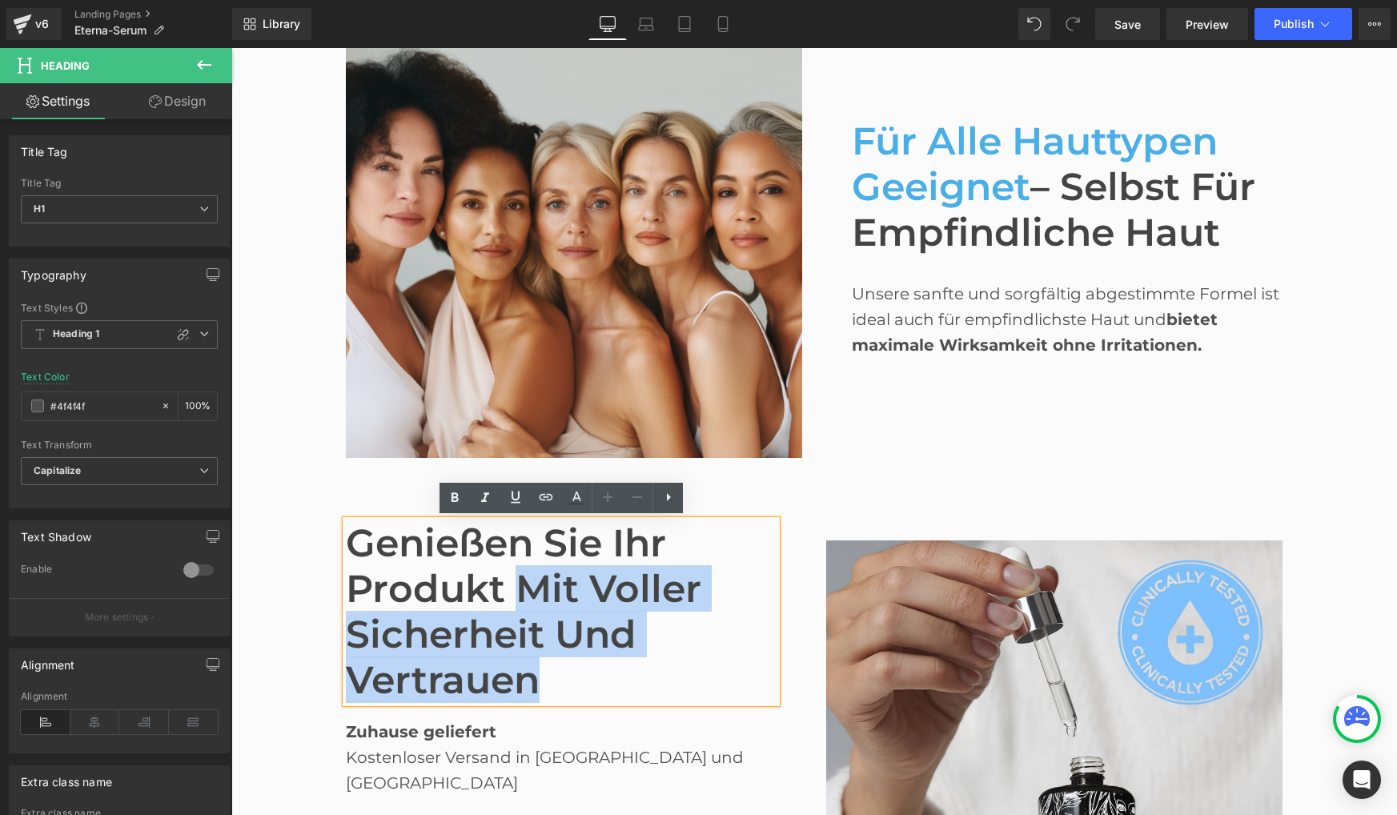
scroll to position [2381, 0]
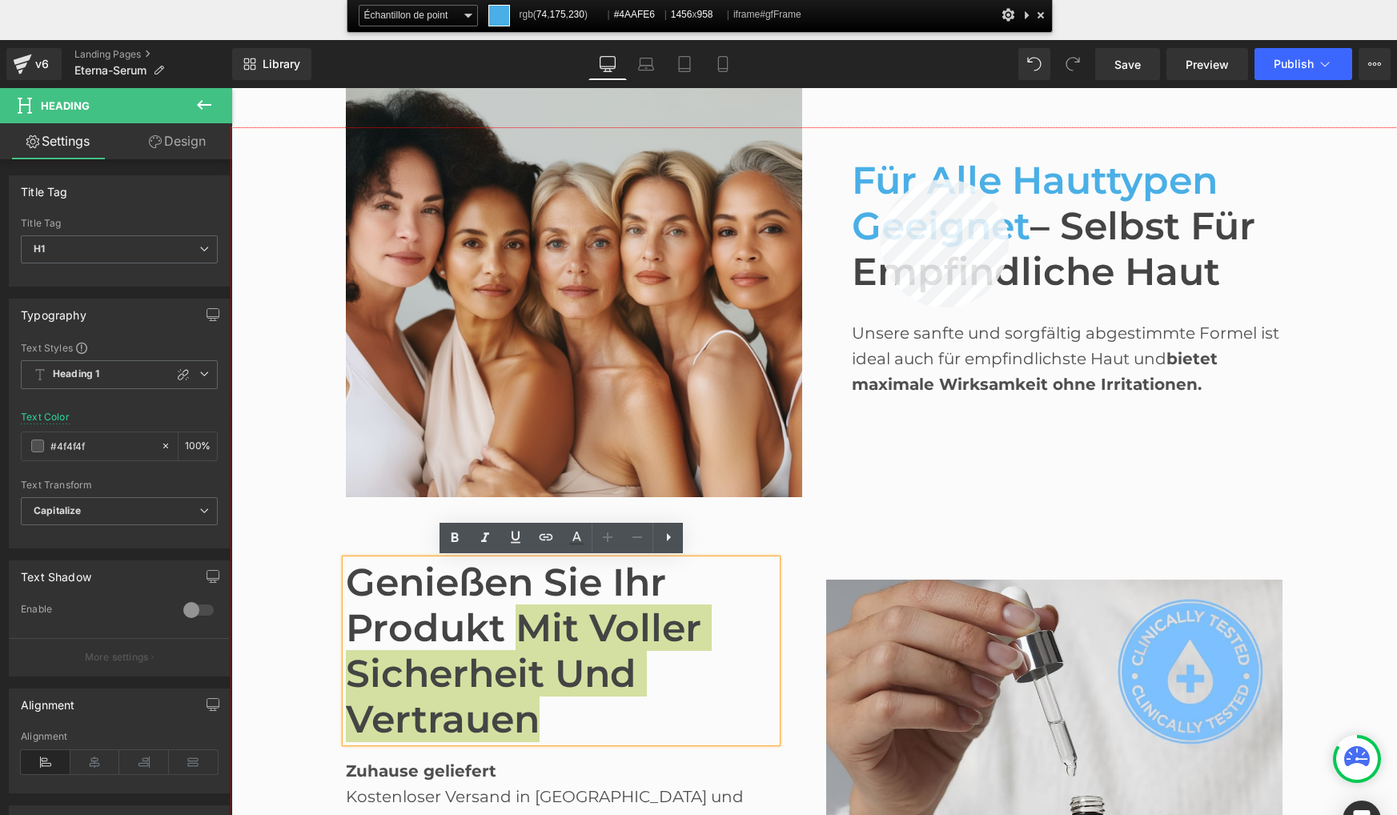
copy font "mit voller Sicherheit und Vertrauen"
click at [880, 179] on div at bounding box center [813, 511] width 1165 height 767
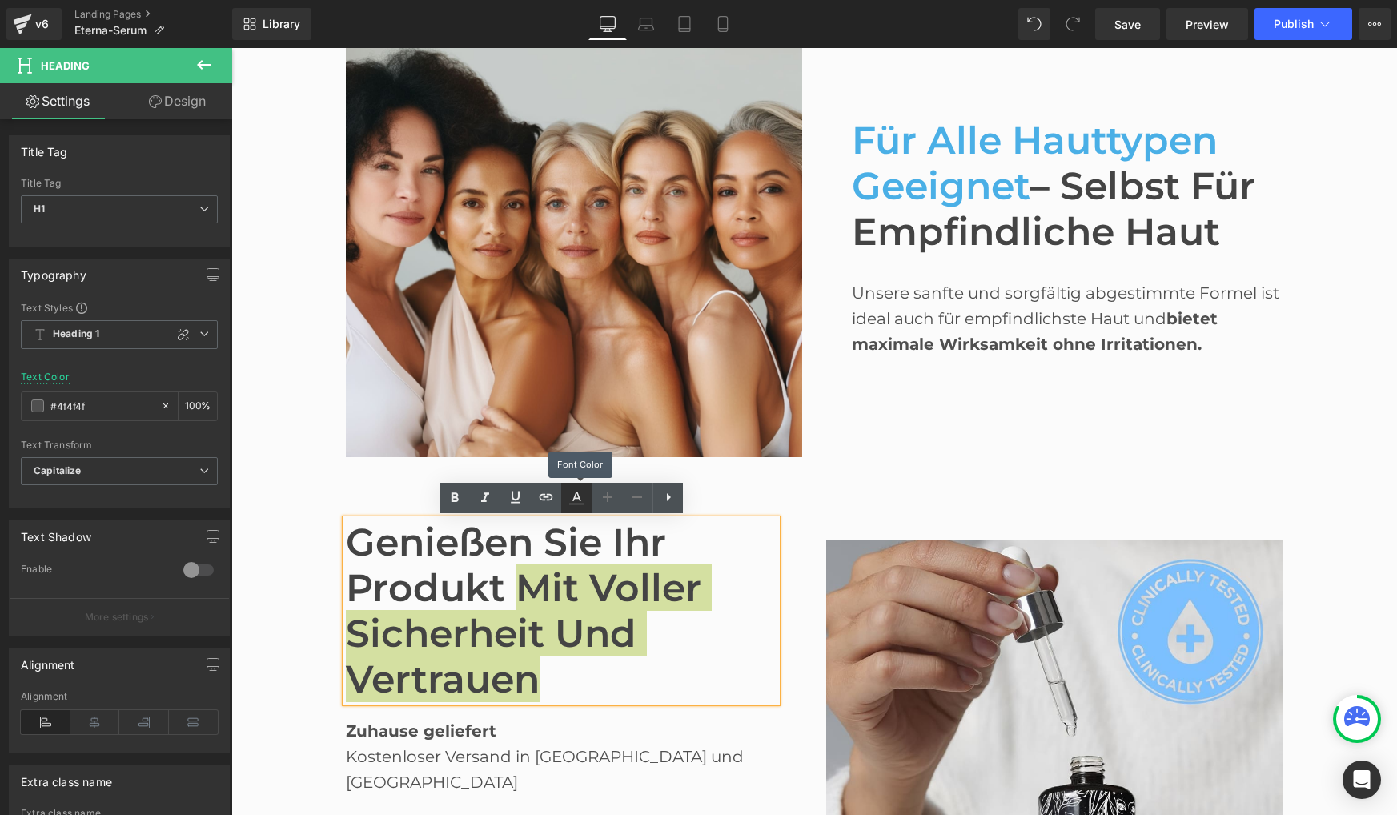
click at [573, 498] on icon at bounding box center [576, 496] width 9 height 10
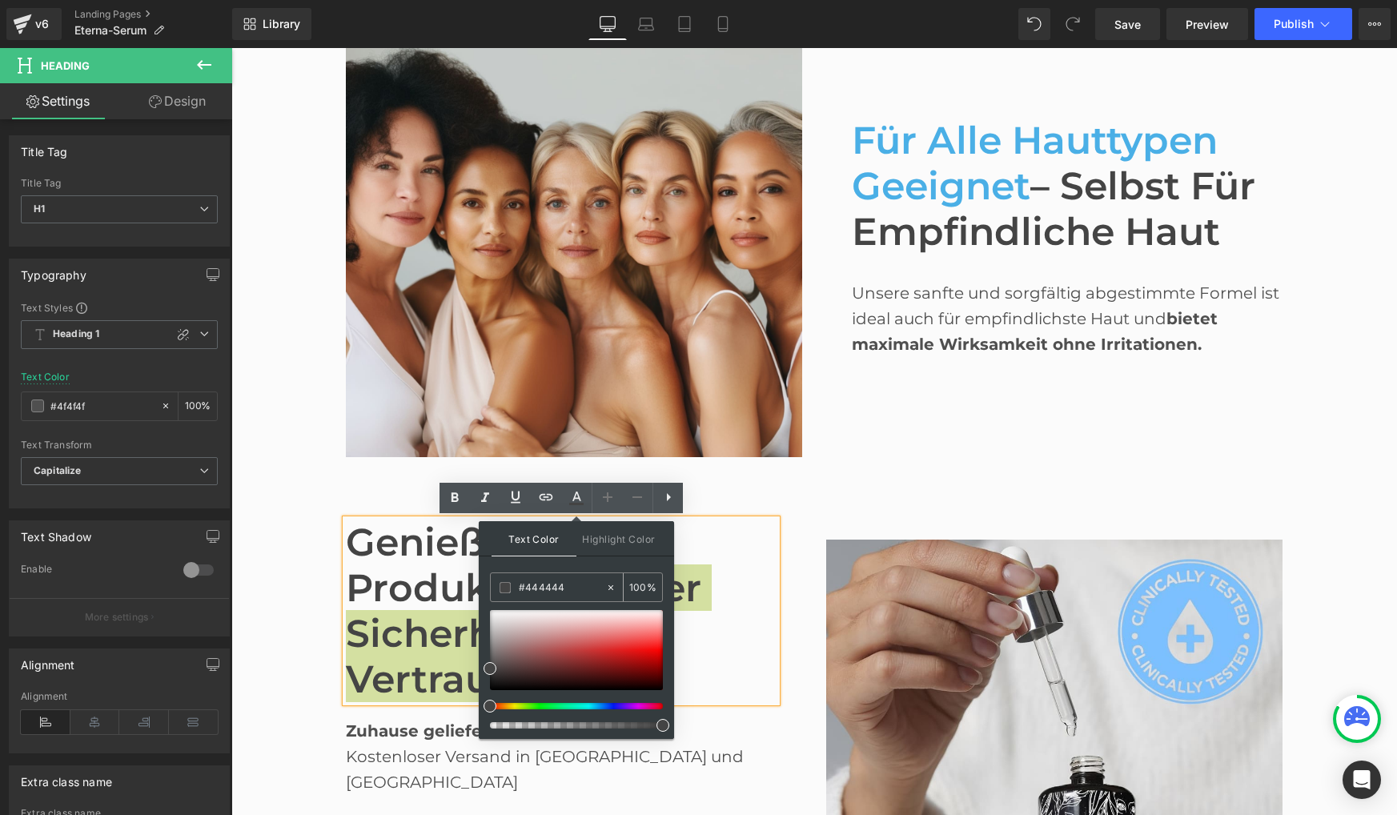
drag, startPoint x: 564, startPoint y: 587, endPoint x: 515, endPoint y: 582, distance: 49.9
click at [515, 582] on div "#444444" at bounding box center [548, 587] width 114 height 28
paste input "AAFE6"
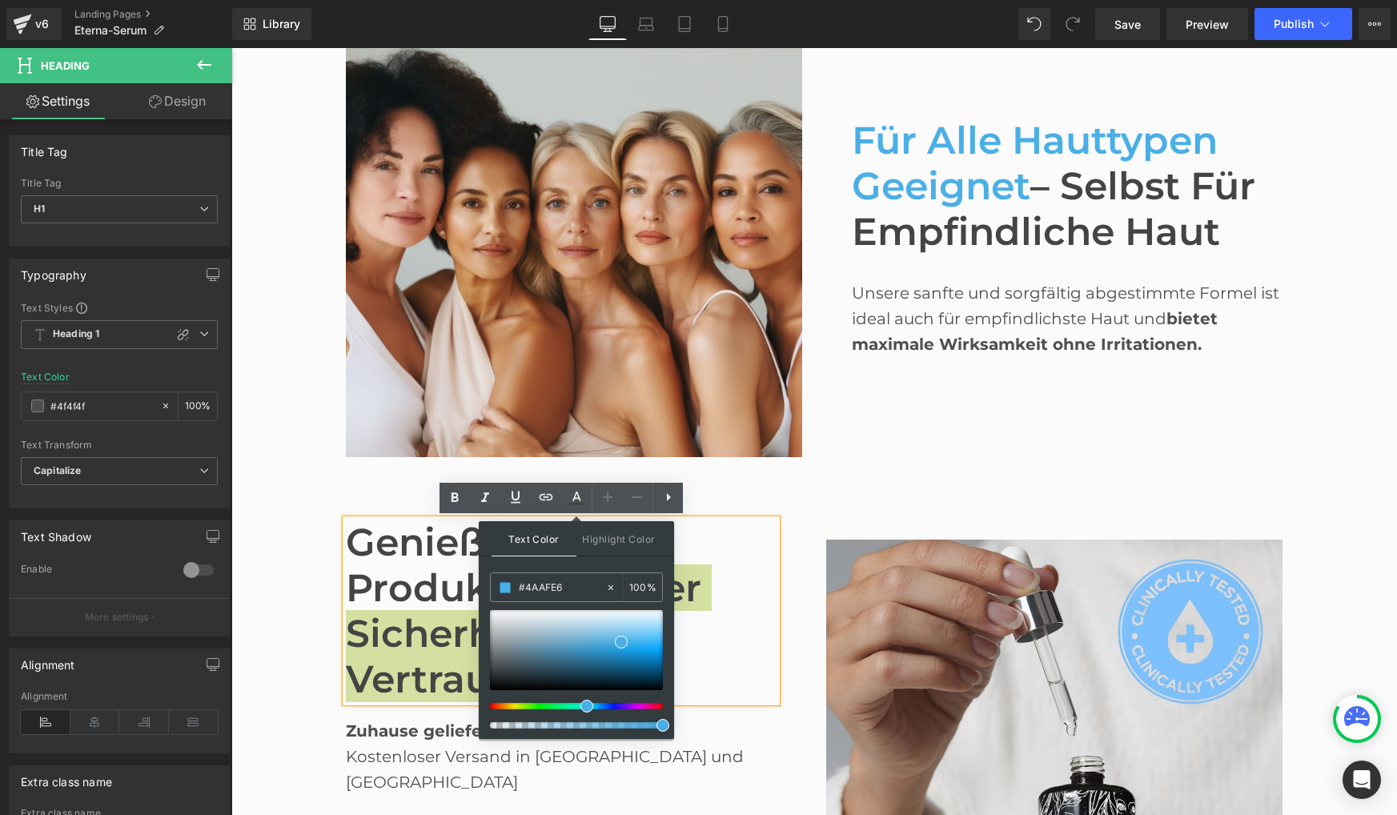
type input "#4AAFE6"
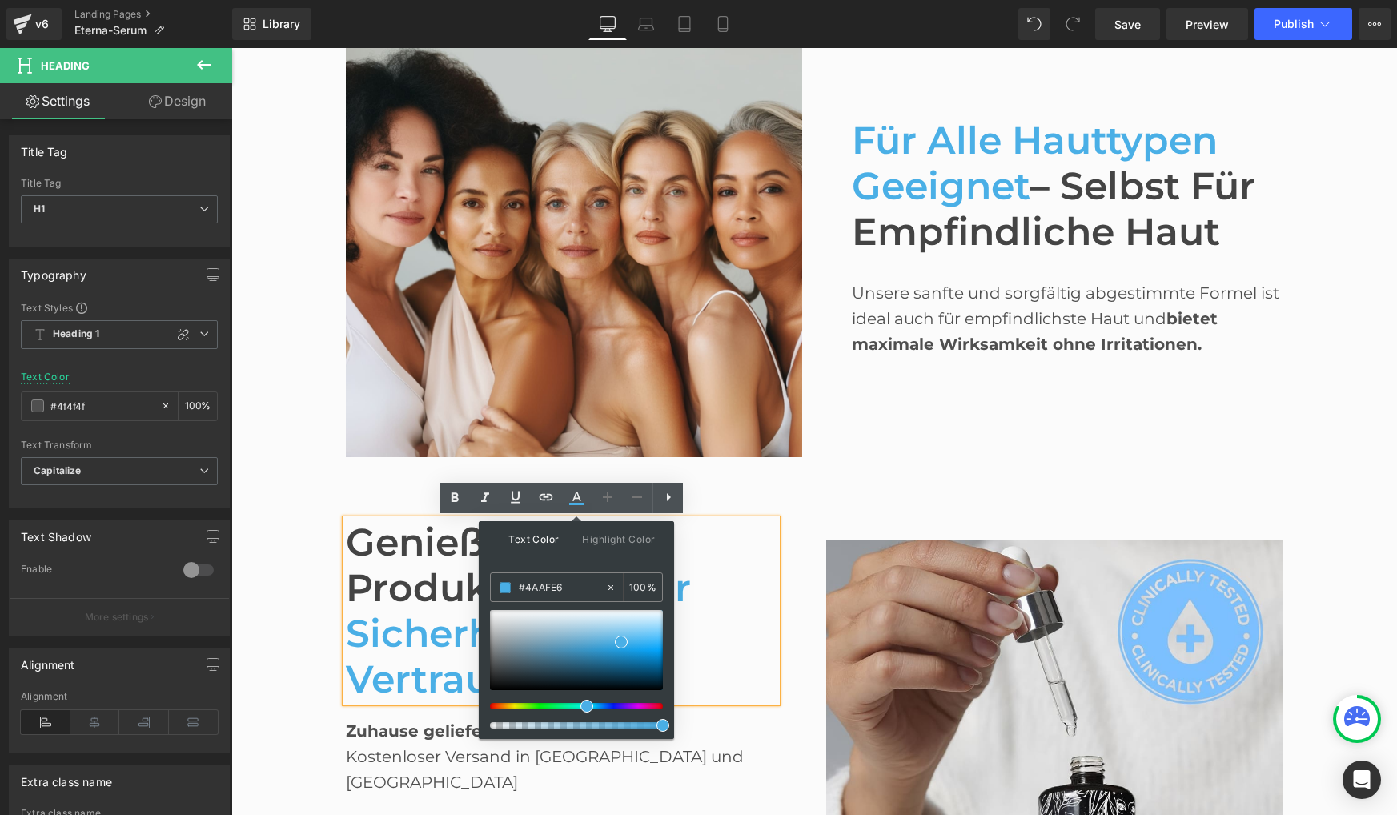
click at [553, 540] on span "Text Color" at bounding box center [533, 538] width 85 height 35
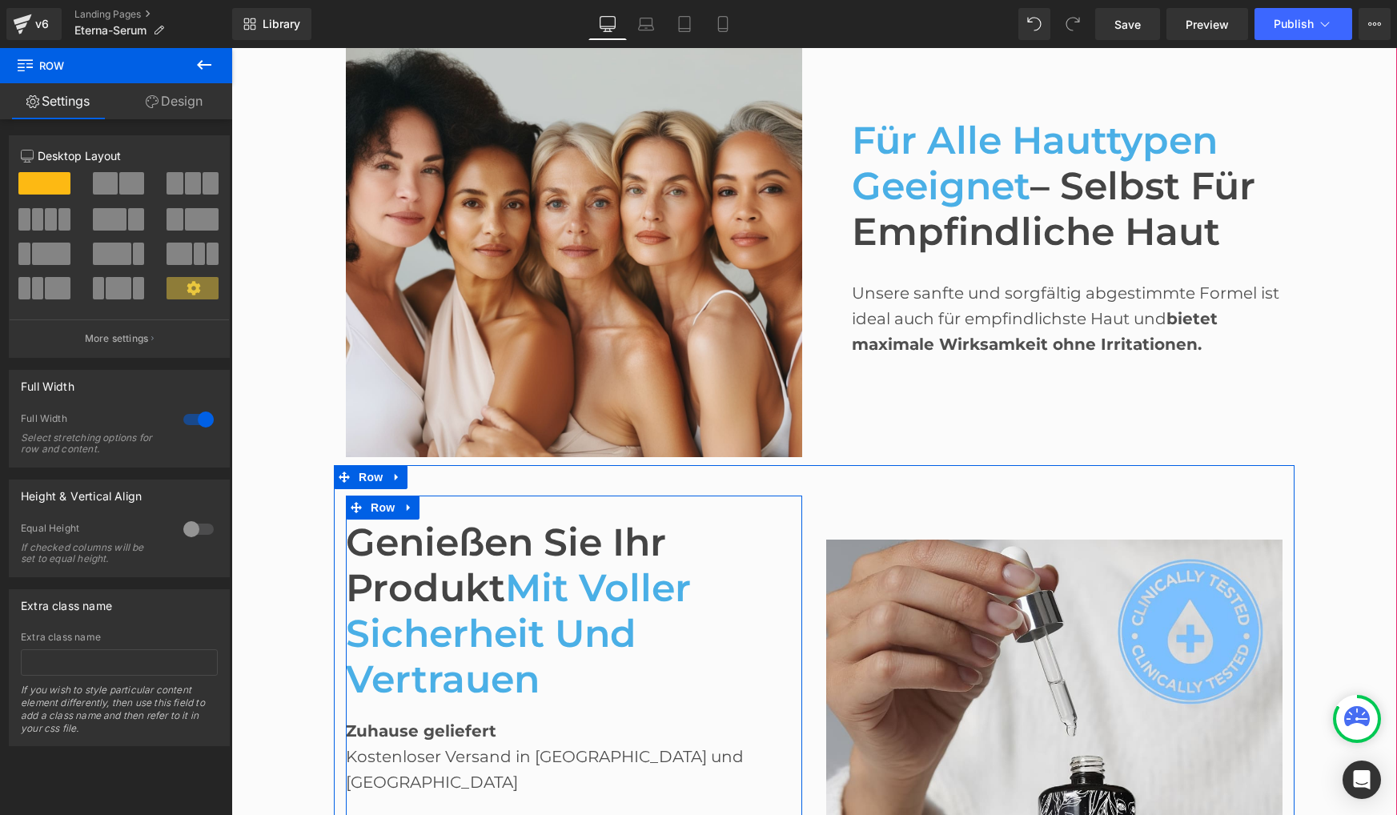
scroll to position [2378, 0]
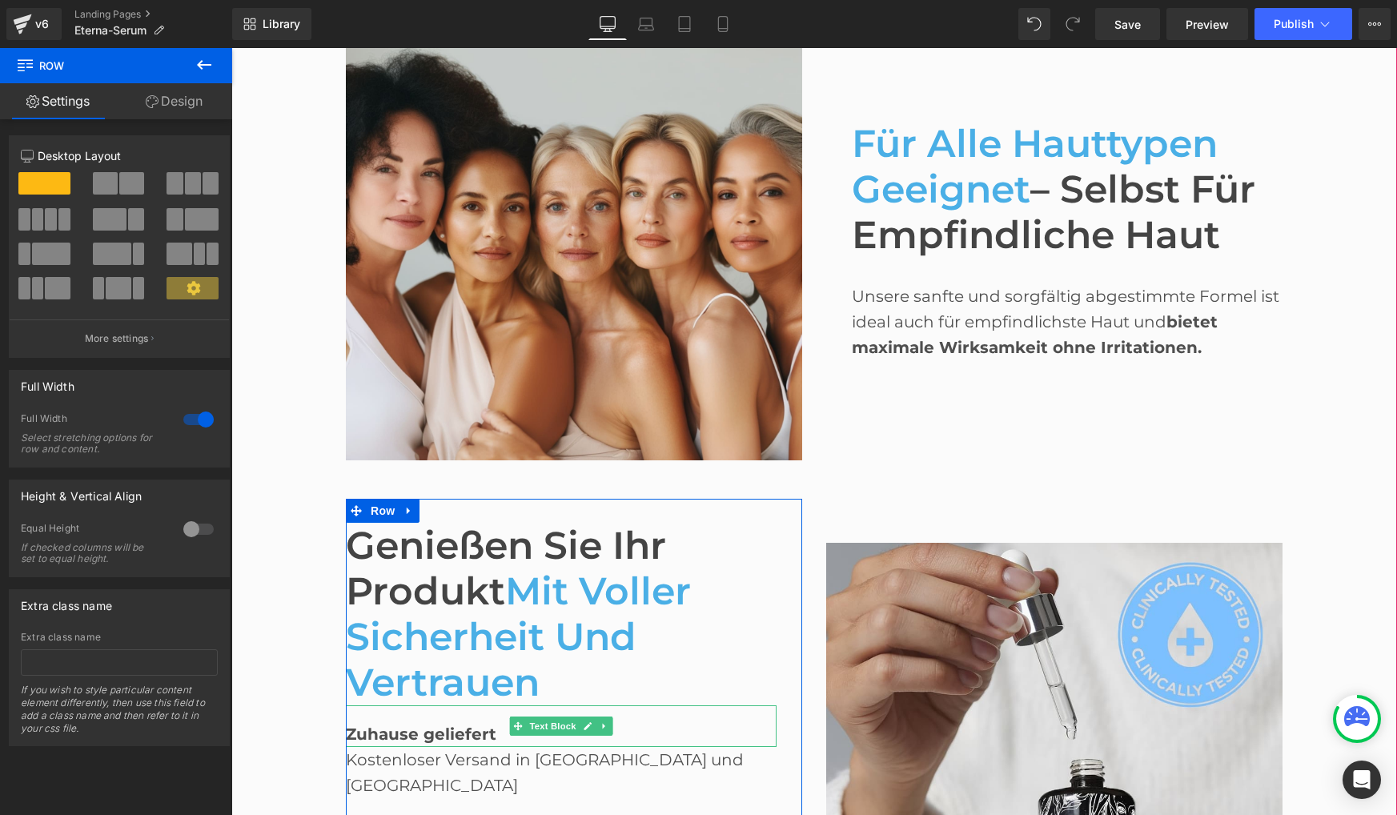
click at [434, 737] on b "Zuhause geliefert" at bounding box center [421, 733] width 150 height 19
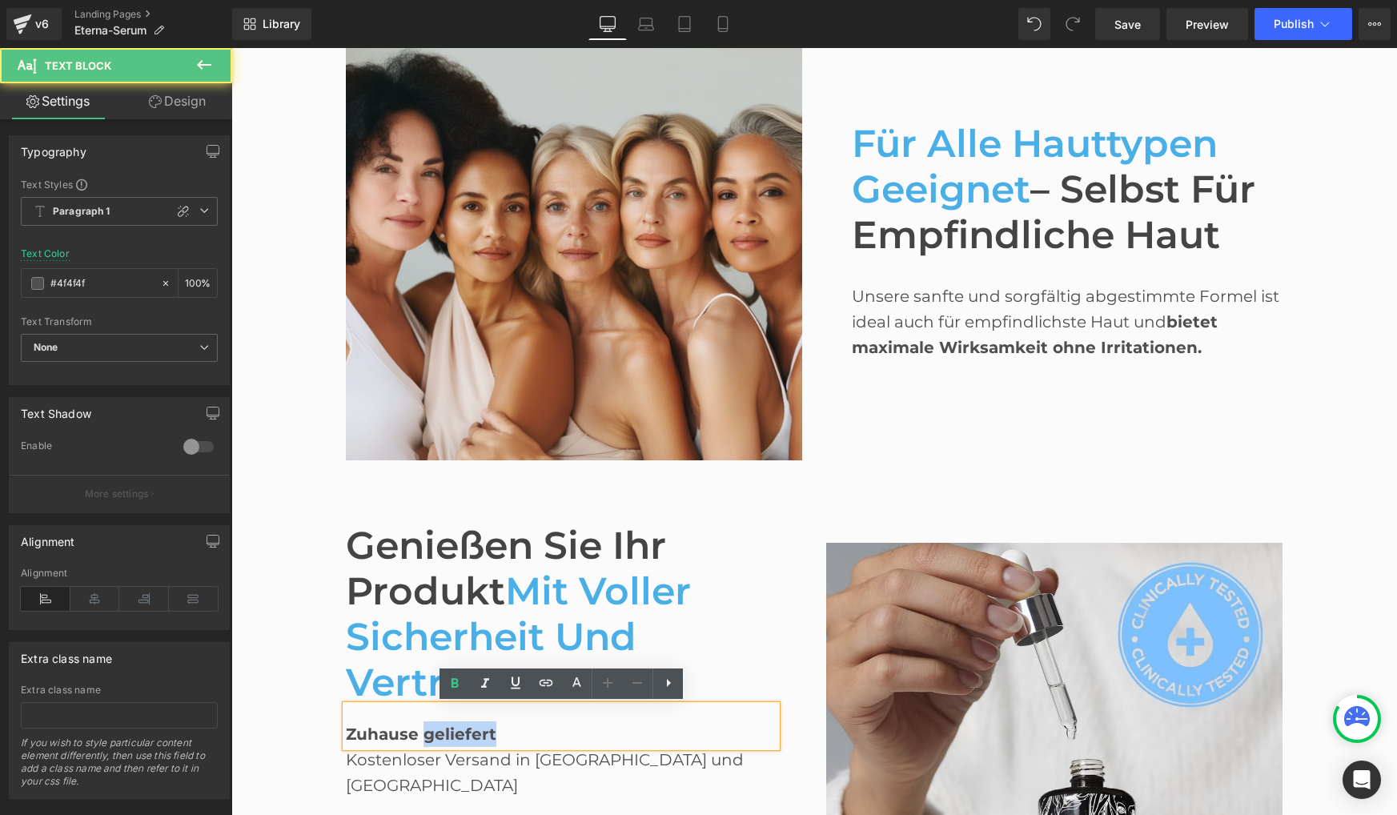
click at [434, 737] on b "Zuhause geliefert" at bounding box center [421, 733] width 150 height 19
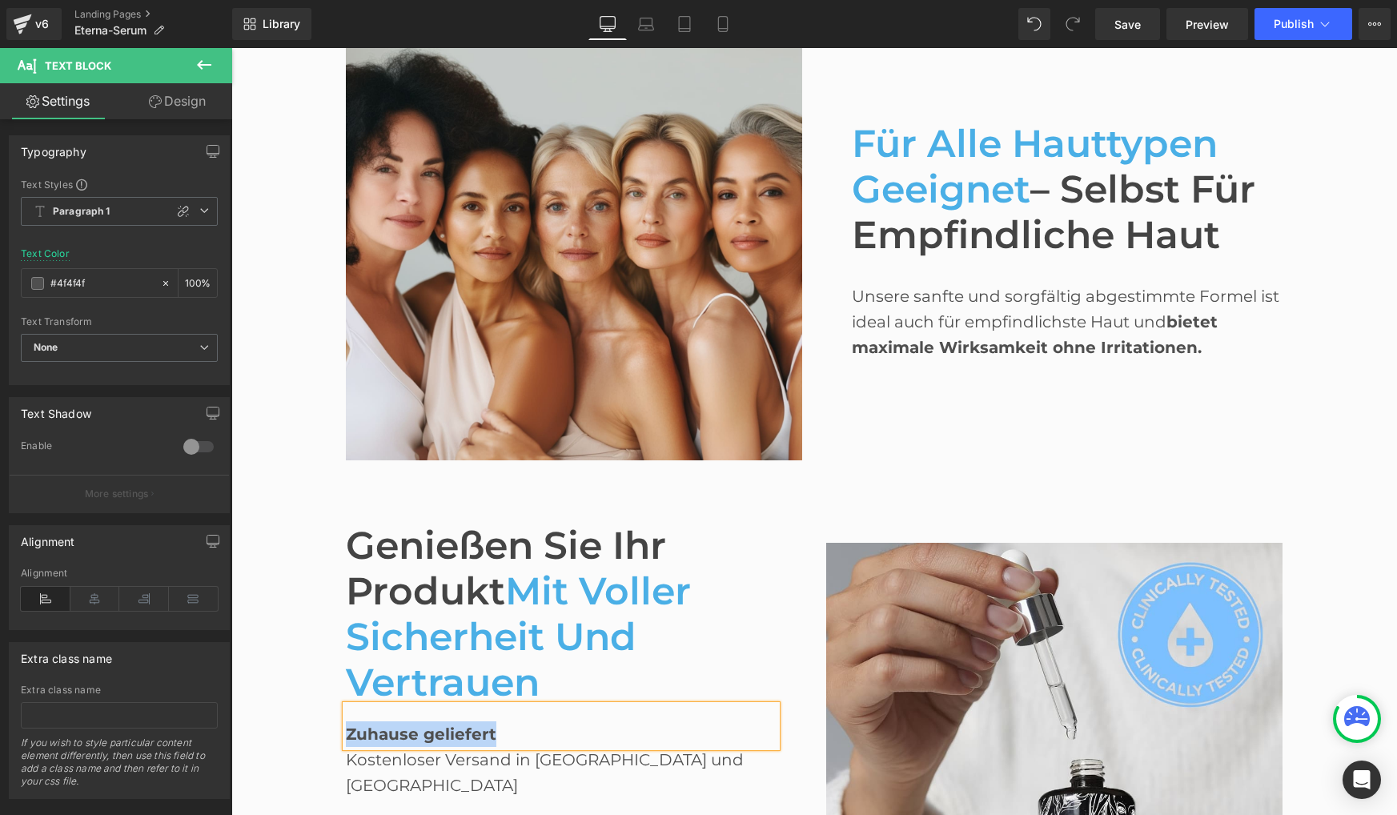
paste div
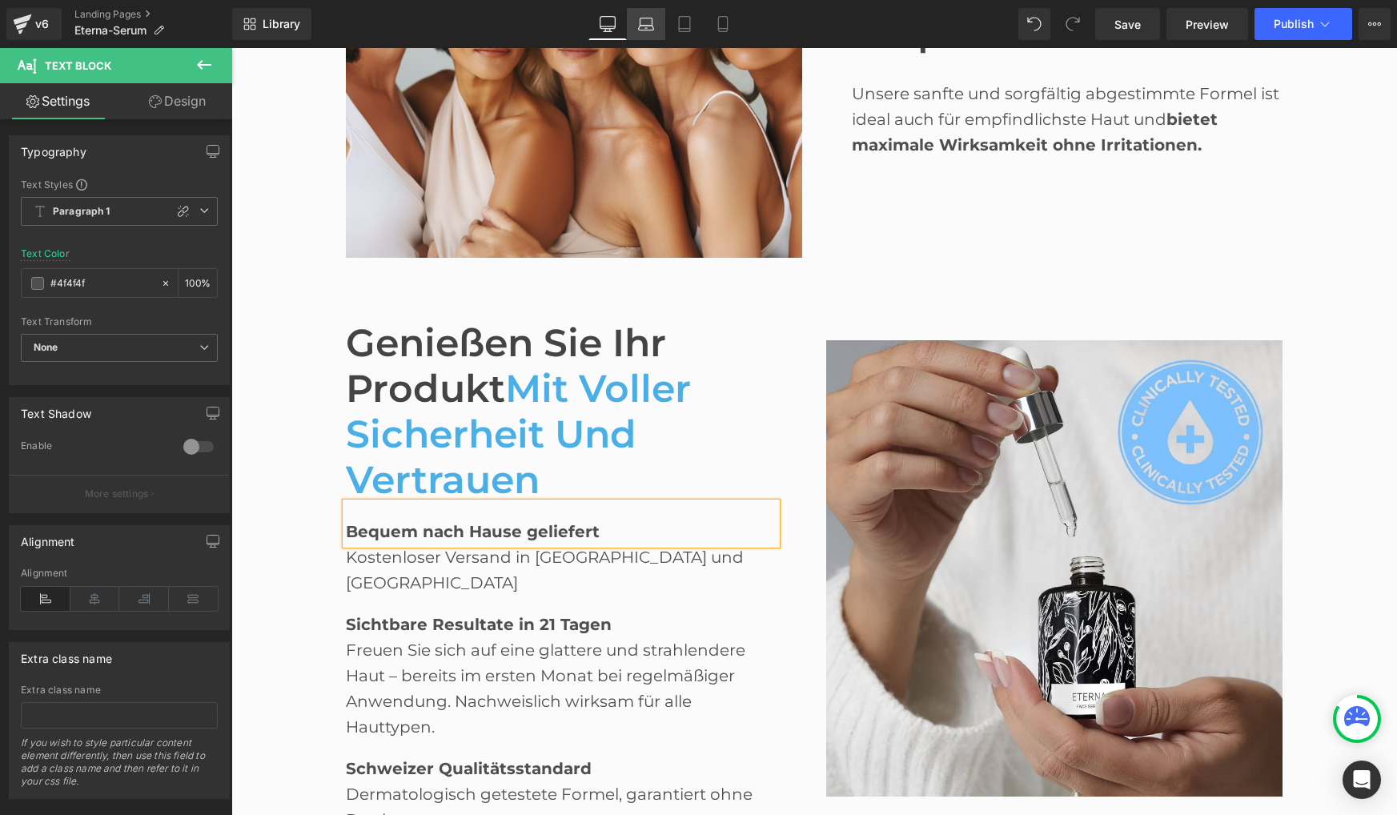
scroll to position [7136, 0]
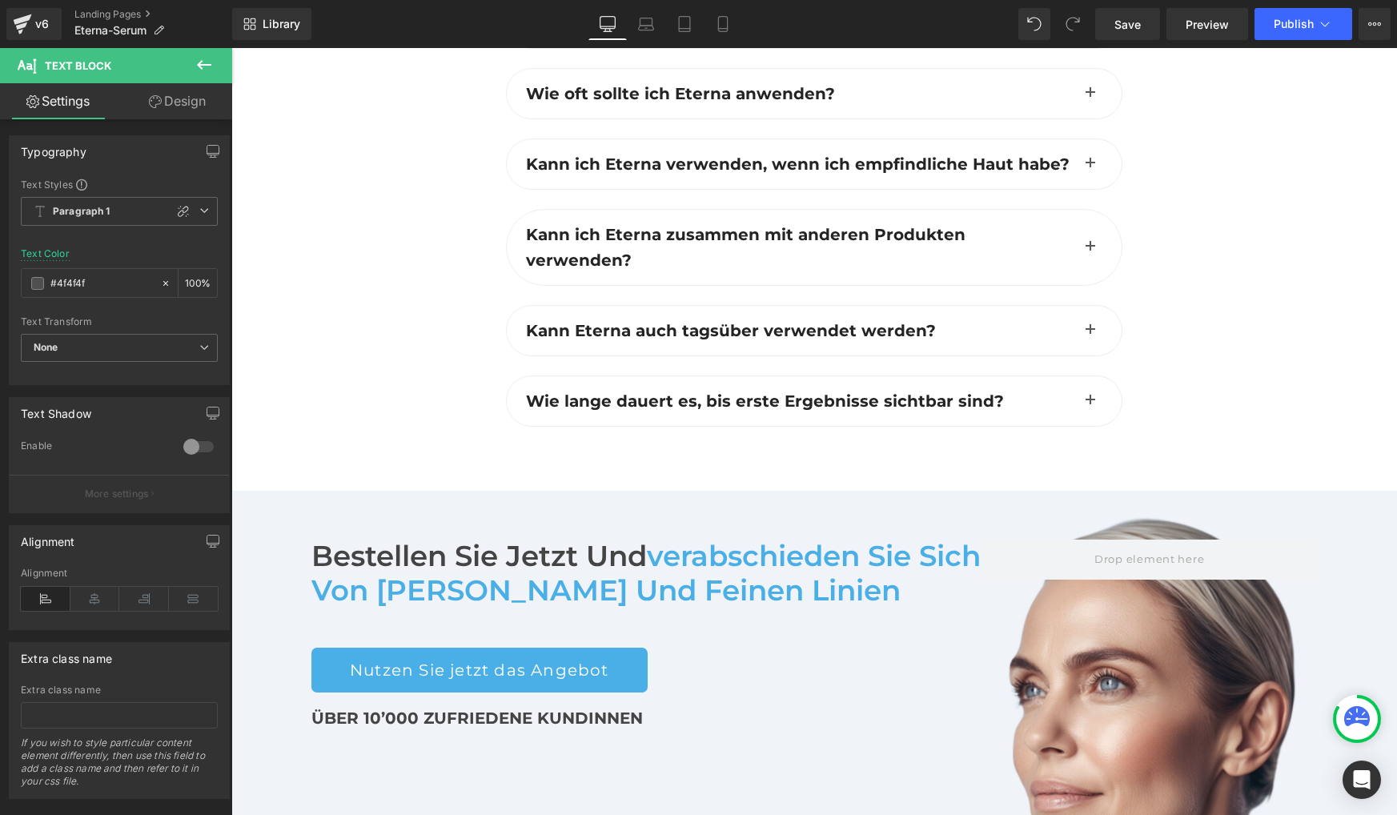
click at [540, 539] on span "verabschieden Sie sich von Falten und feinen Linien" at bounding box center [645, 573] width 669 height 69
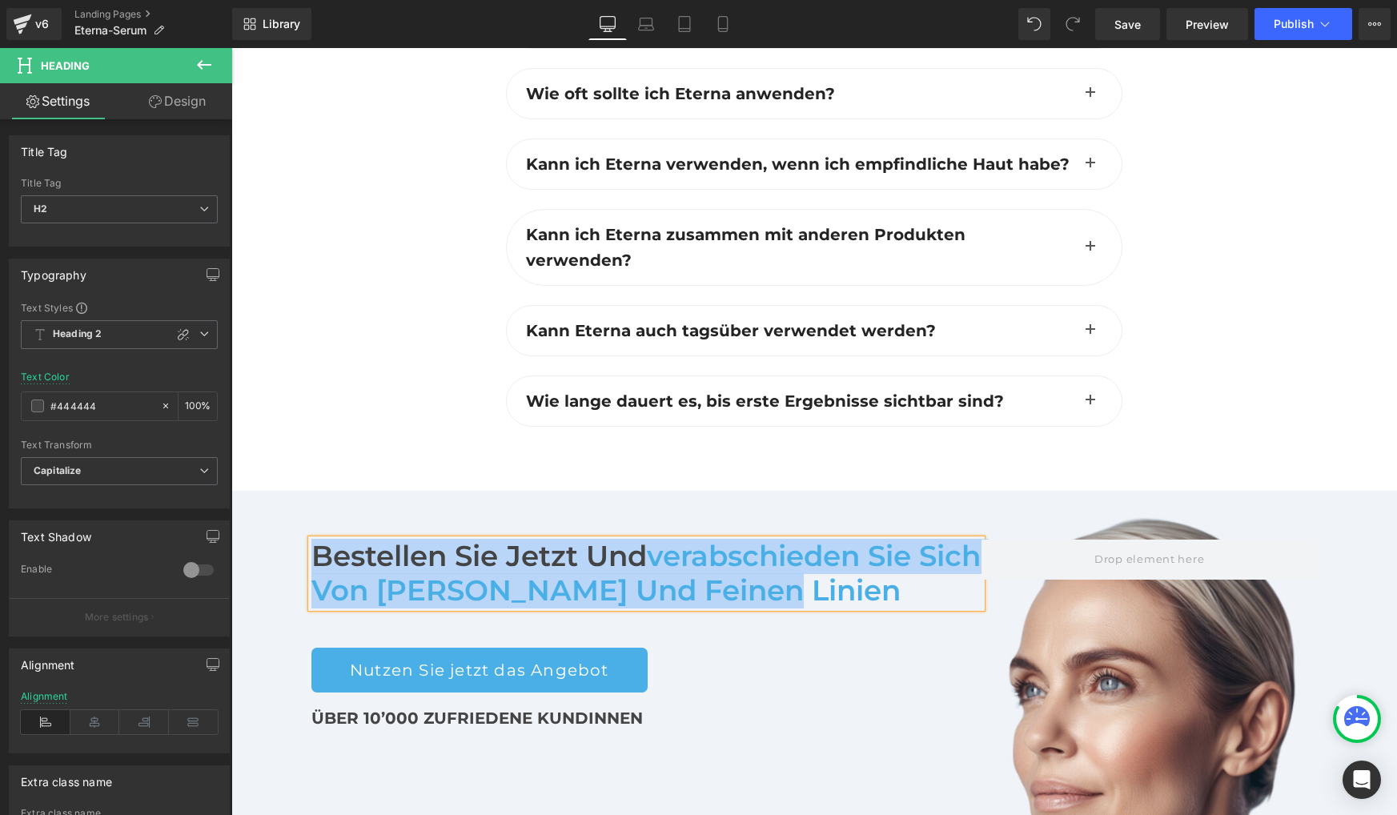
click at [511, 539] on span "verabschieden Sie sich von Falten und feinen Linien" at bounding box center [645, 573] width 669 height 69
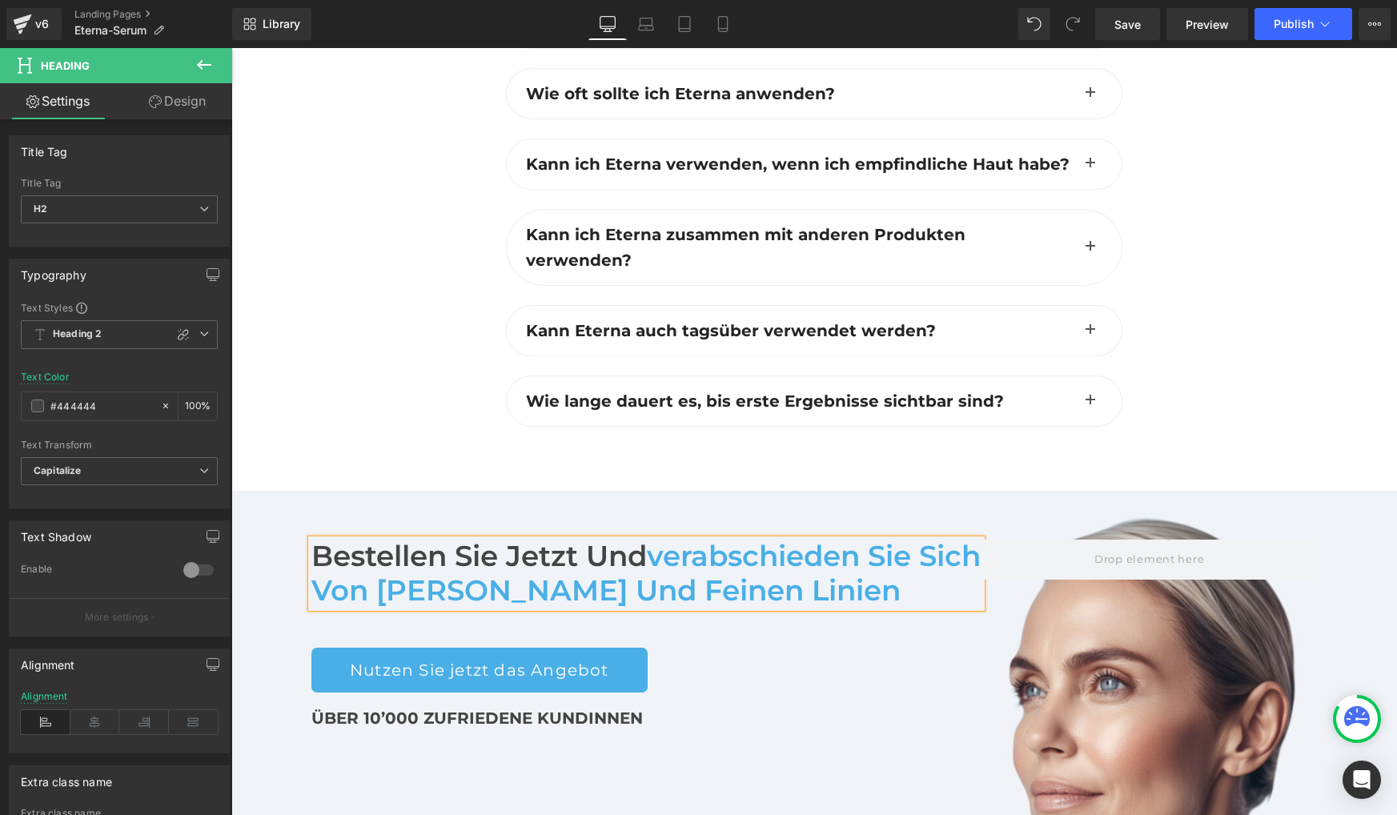
paste div
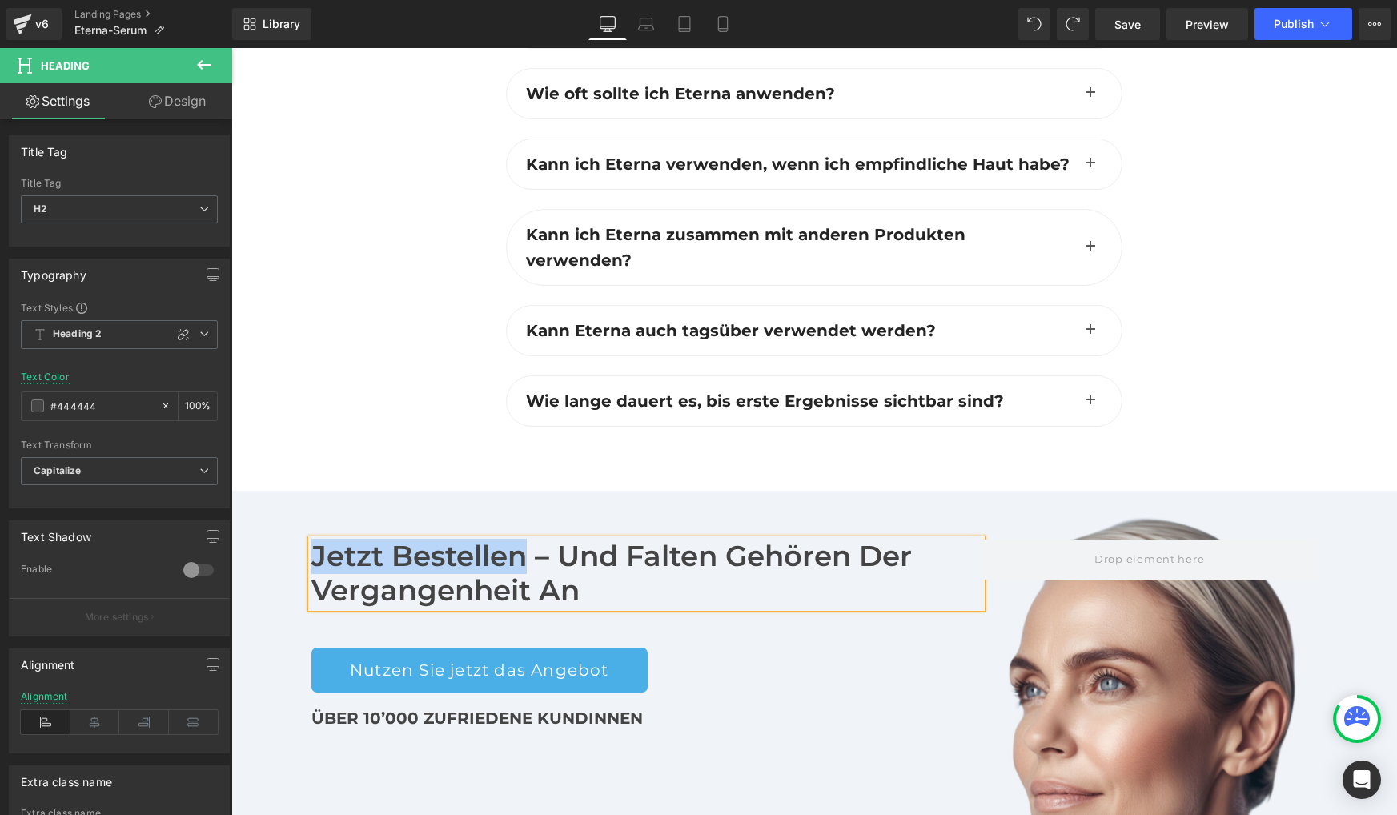
drag, startPoint x: 526, startPoint y: 417, endPoint x: 311, endPoint y: 414, distance: 214.5
click at [311, 539] on h2 "Jetzt bestellen – und Falten gehören der Vergangenheit an" at bounding box center [646, 573] width 670 height 68
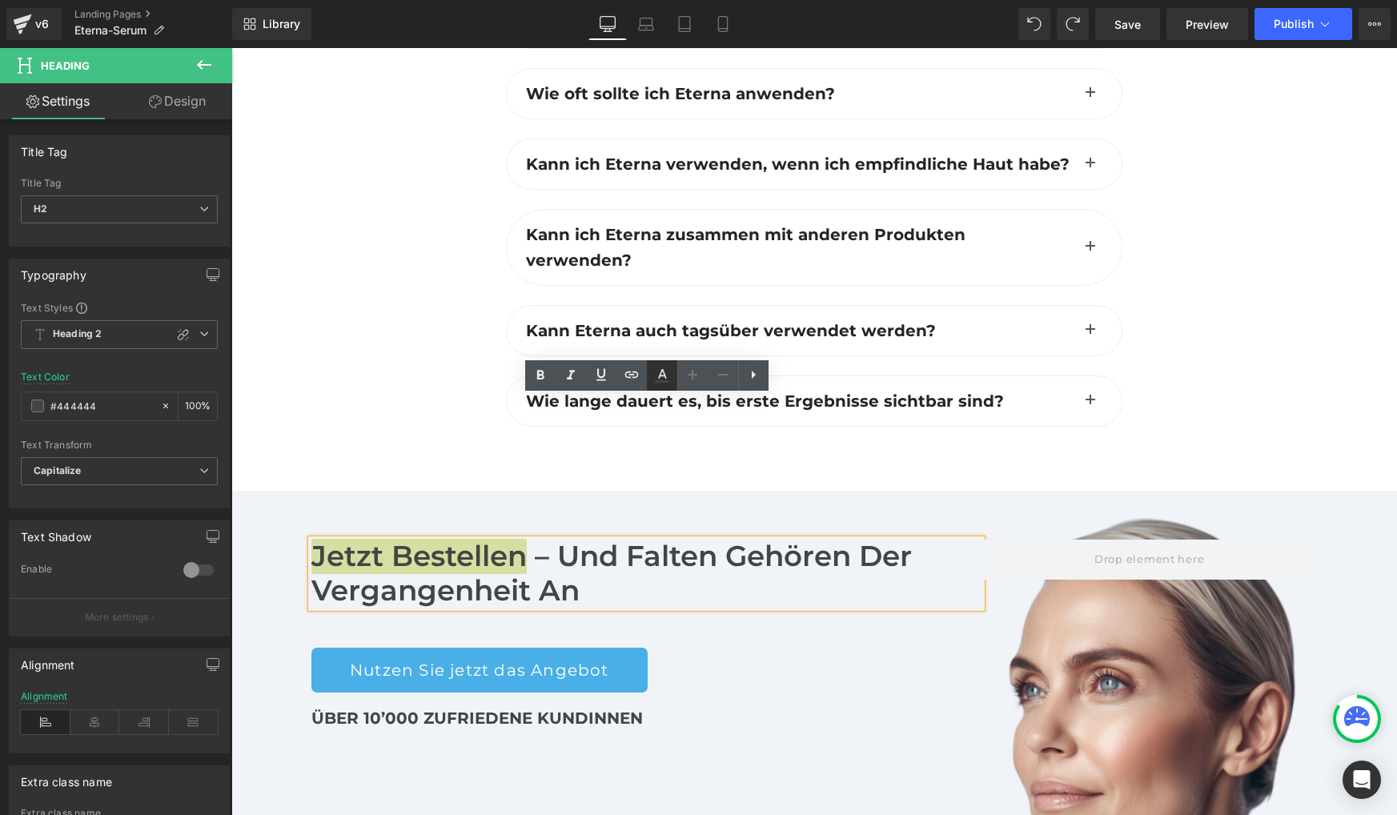
click at [663, 383] on icon at bounding box center [661, 375] width 19 height 19
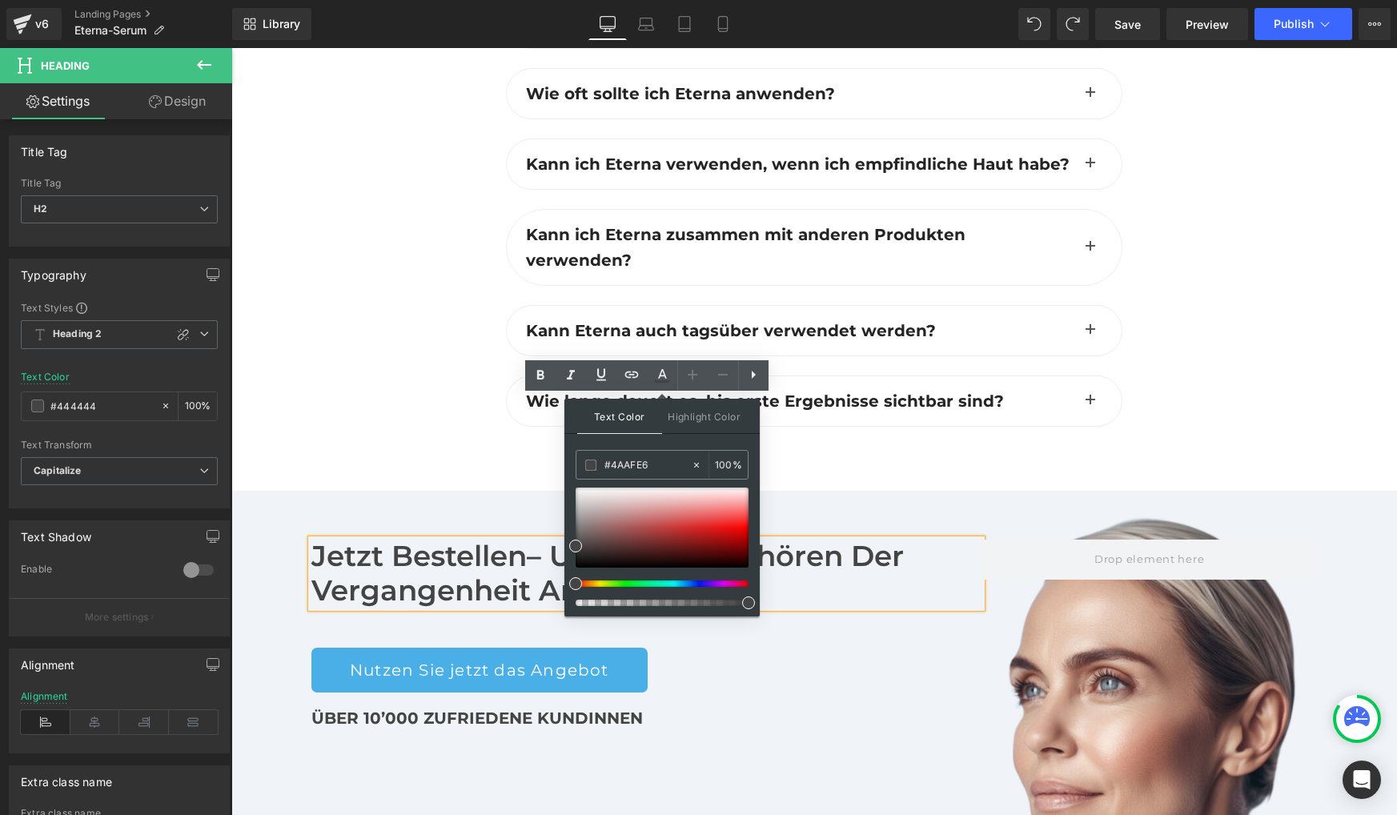
drag, startPoint x: 798, startPoint y: 506, endPoint x: 544, endPoint y: 458, distance: 258.2
paste input "4aafe6"
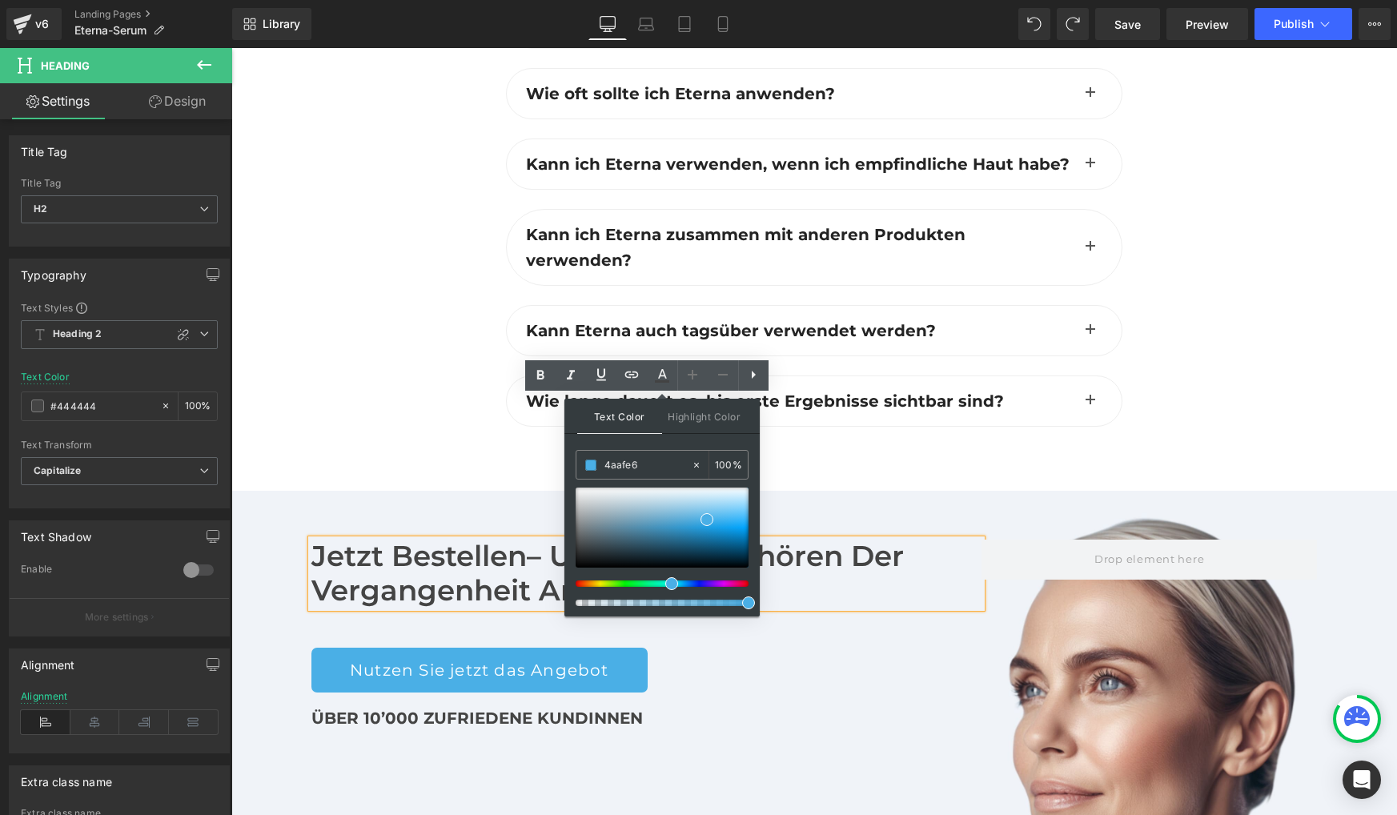
type input "4aafe6"
click at [624, 415] on span "Text Color" at bounding box center [619, 416] width 85 height 35
click at [842, 686] on div "Jetzt bestellen – und Falten gehören der Vergangenheit an Heading Nutzen Sie je…" at bounding box center [813, 734] width 1165 height 486
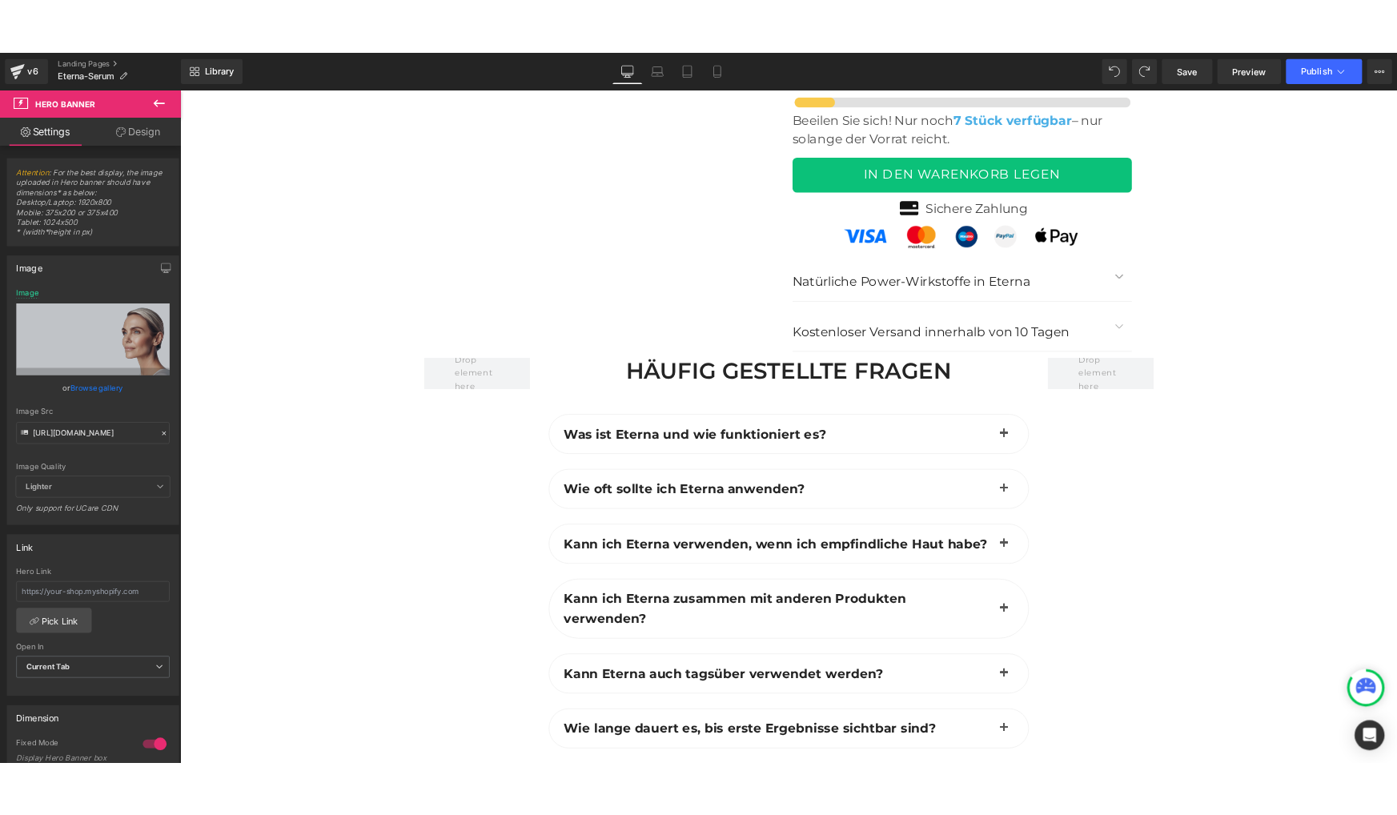
scroll to position [6775, 0]
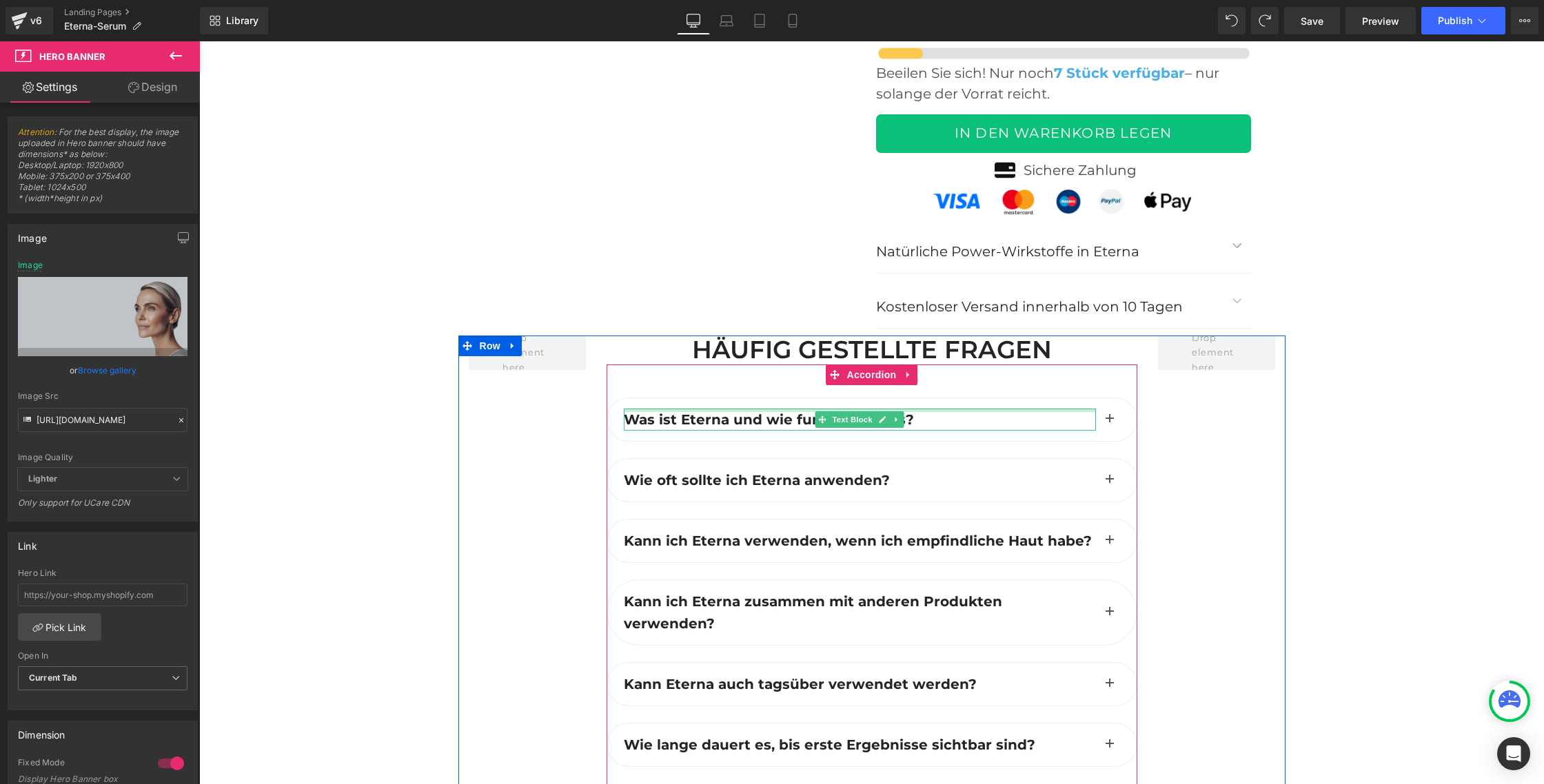
drag, startPoint x: 892, startPoint y: 312, endPoint x: 708, endPoint y: 311, distance: 184.0
click at [708, 409] on div "Was ist Eterna und wie funktioniert es? Text Block" at bounding box center [859, 420] width 472 height 22
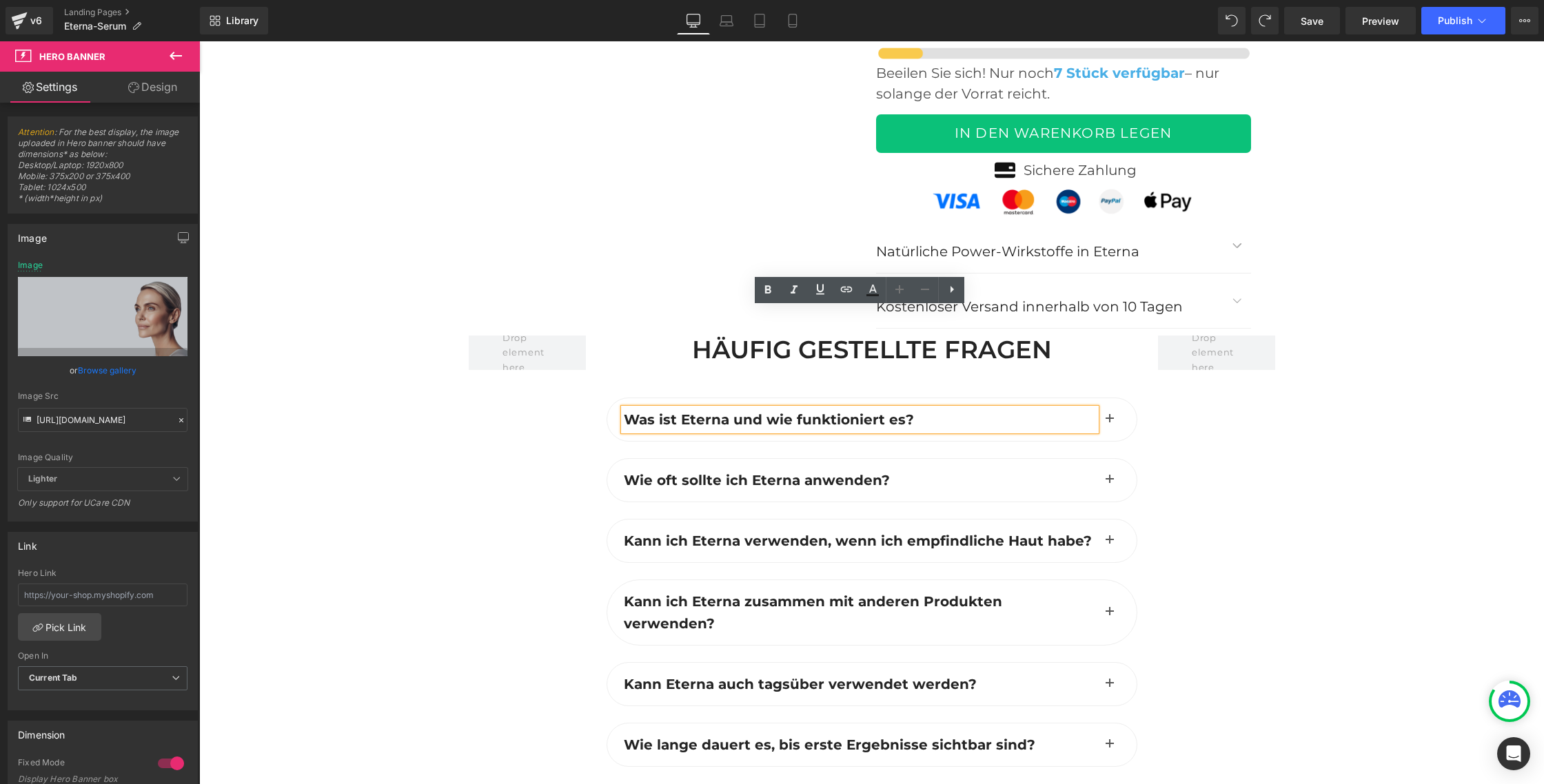
click at [703, 411] on b "Was ist Eterna und wie funktioniert es?" at bounding box center [768, 419] width 290 height 16
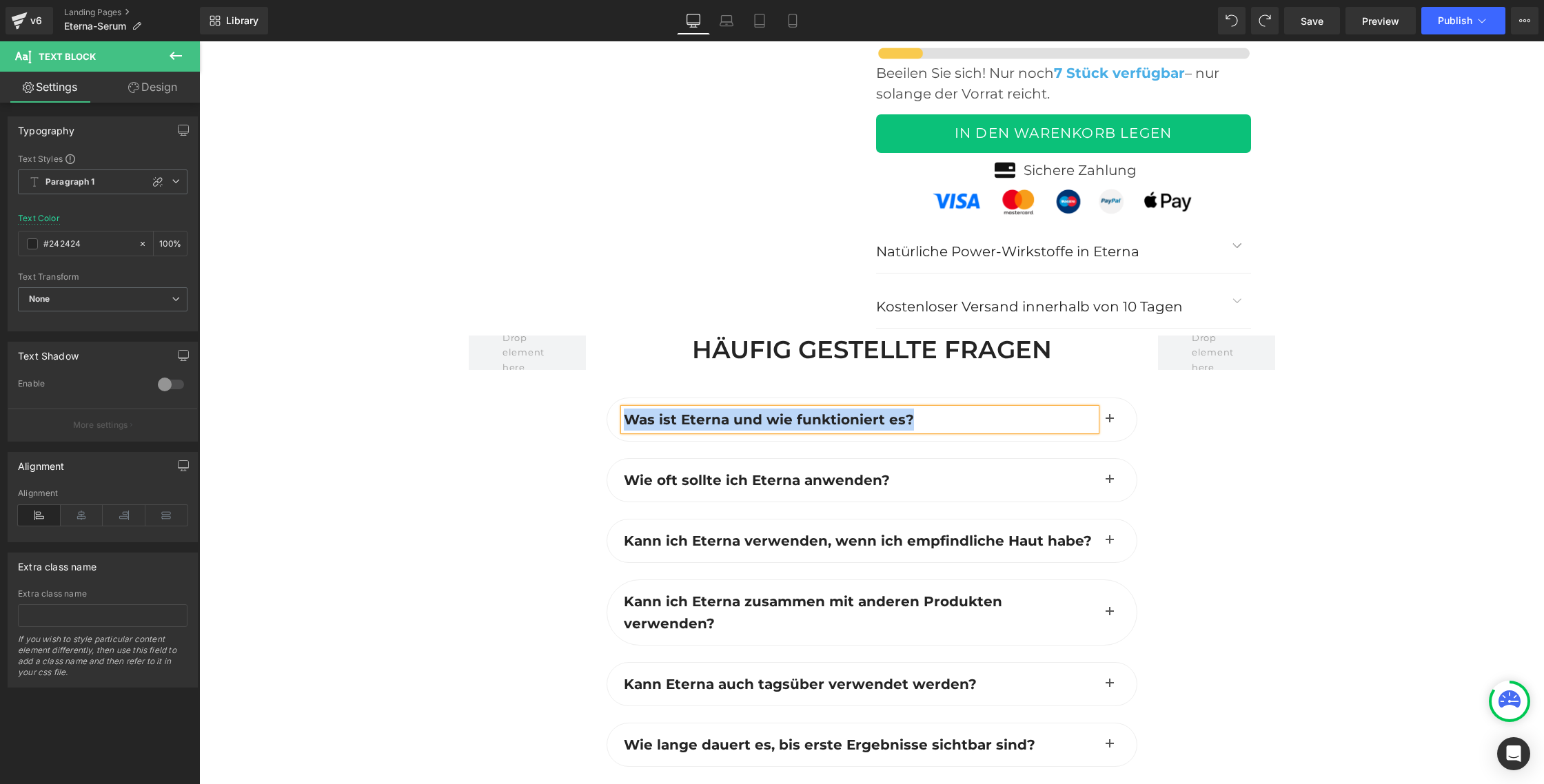
click at [1110, 423] on span "button" at bounding box center [1110, 423] width 0 height 0
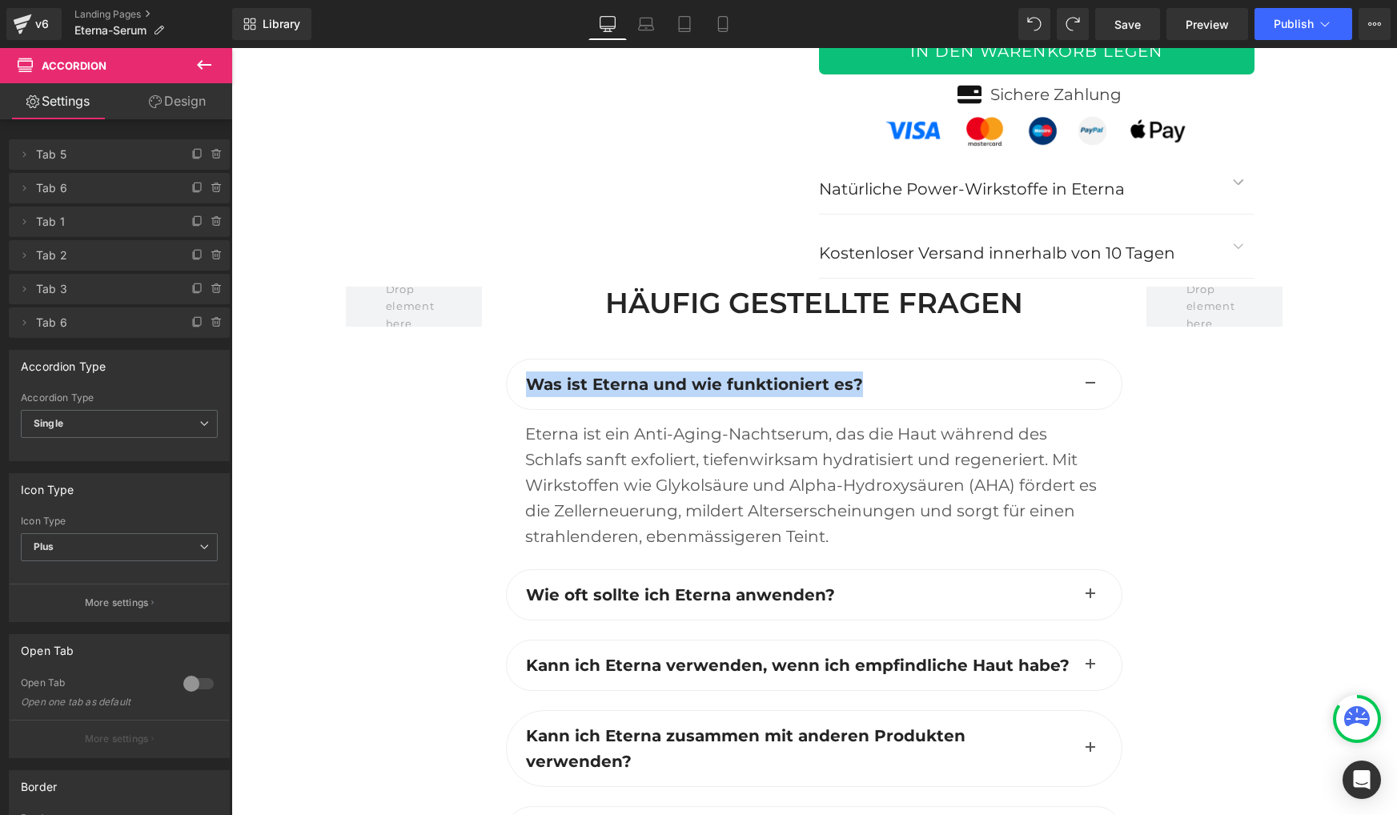
scroll to position [6672, 0]
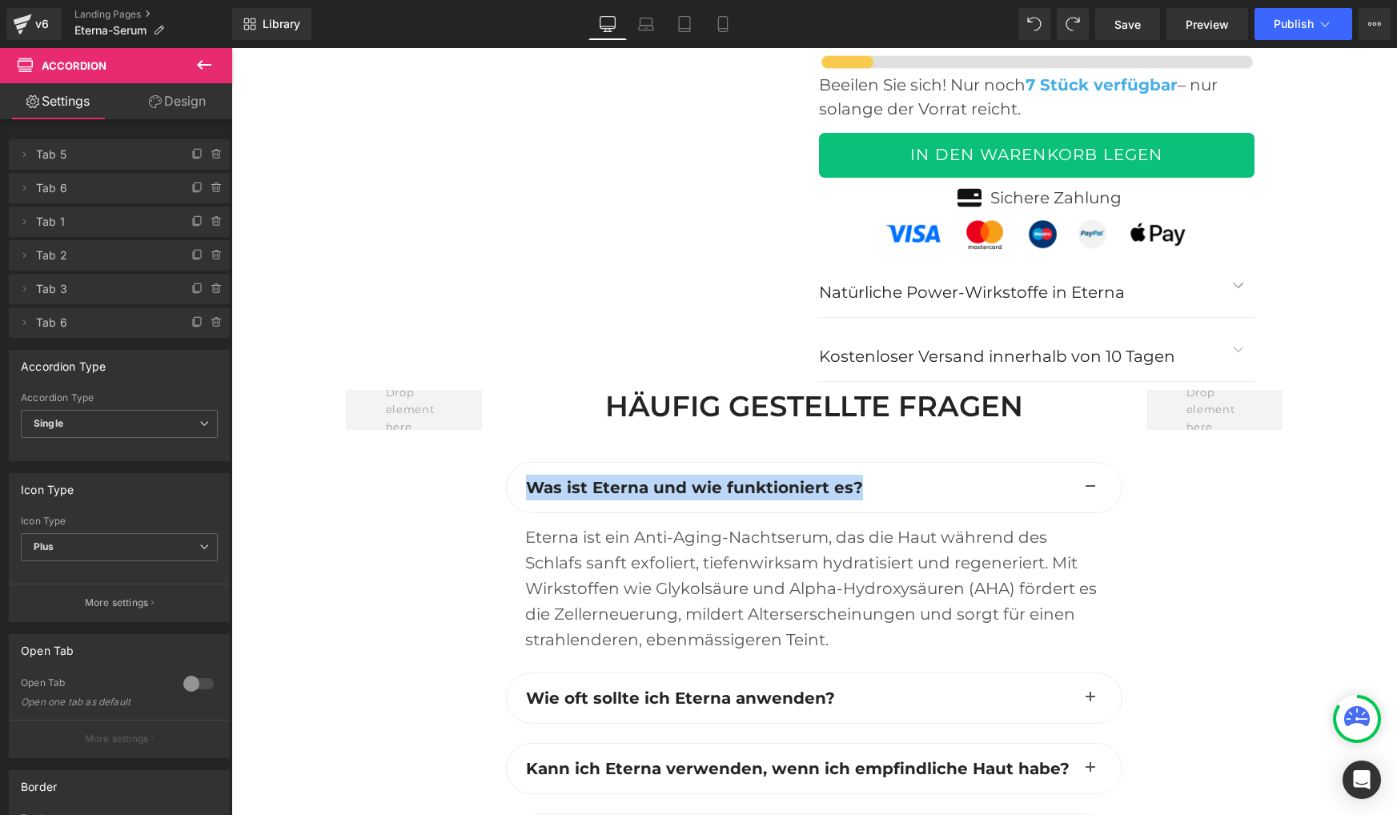
copy b "Was ist Eterna und wie funktioniert es?"
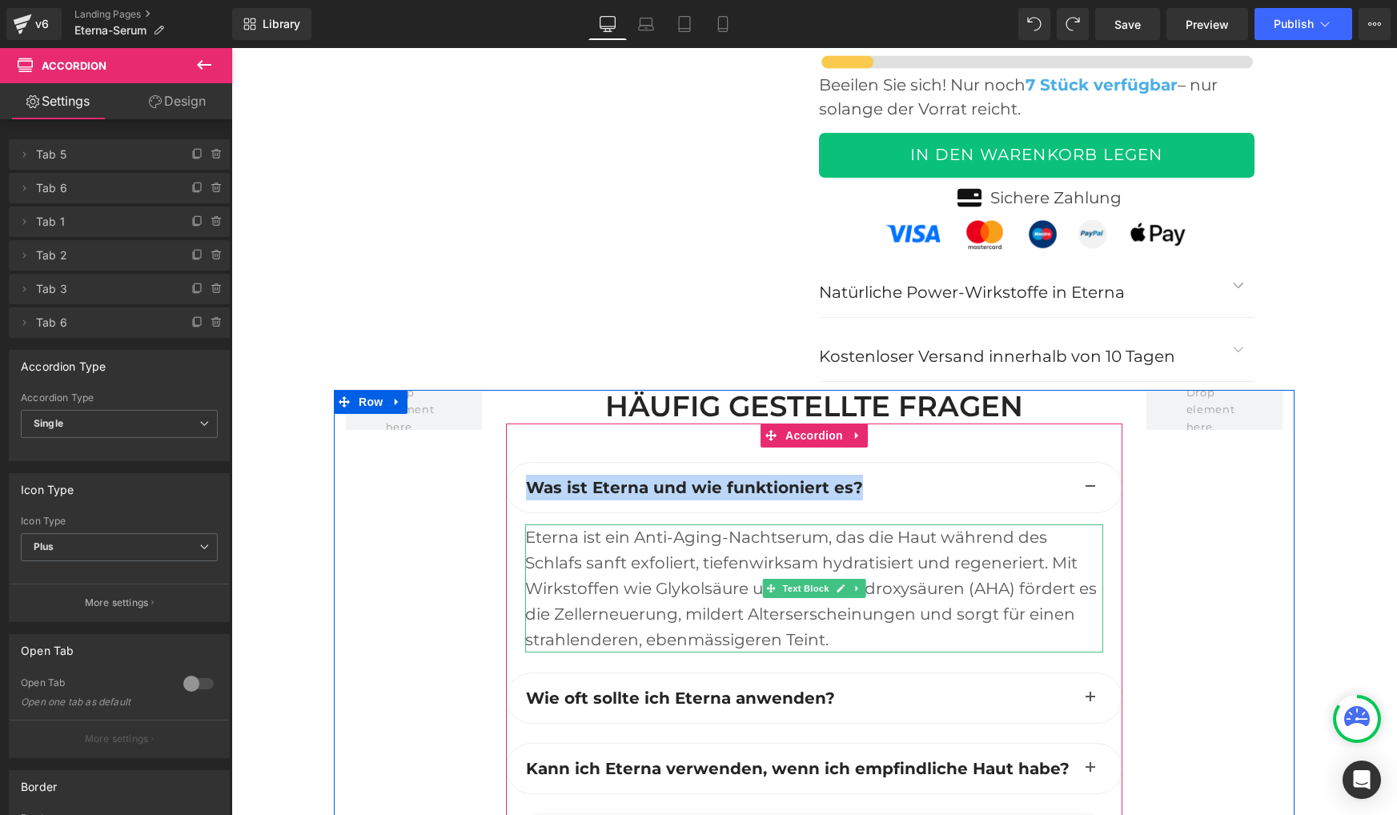
click at [592, 524] on div "Eterna ist ein Anti-Aging-Nachtserum, das die Haut während des Schlafs sanft ex…" at bounding box center [814, 588] width 578 height 128
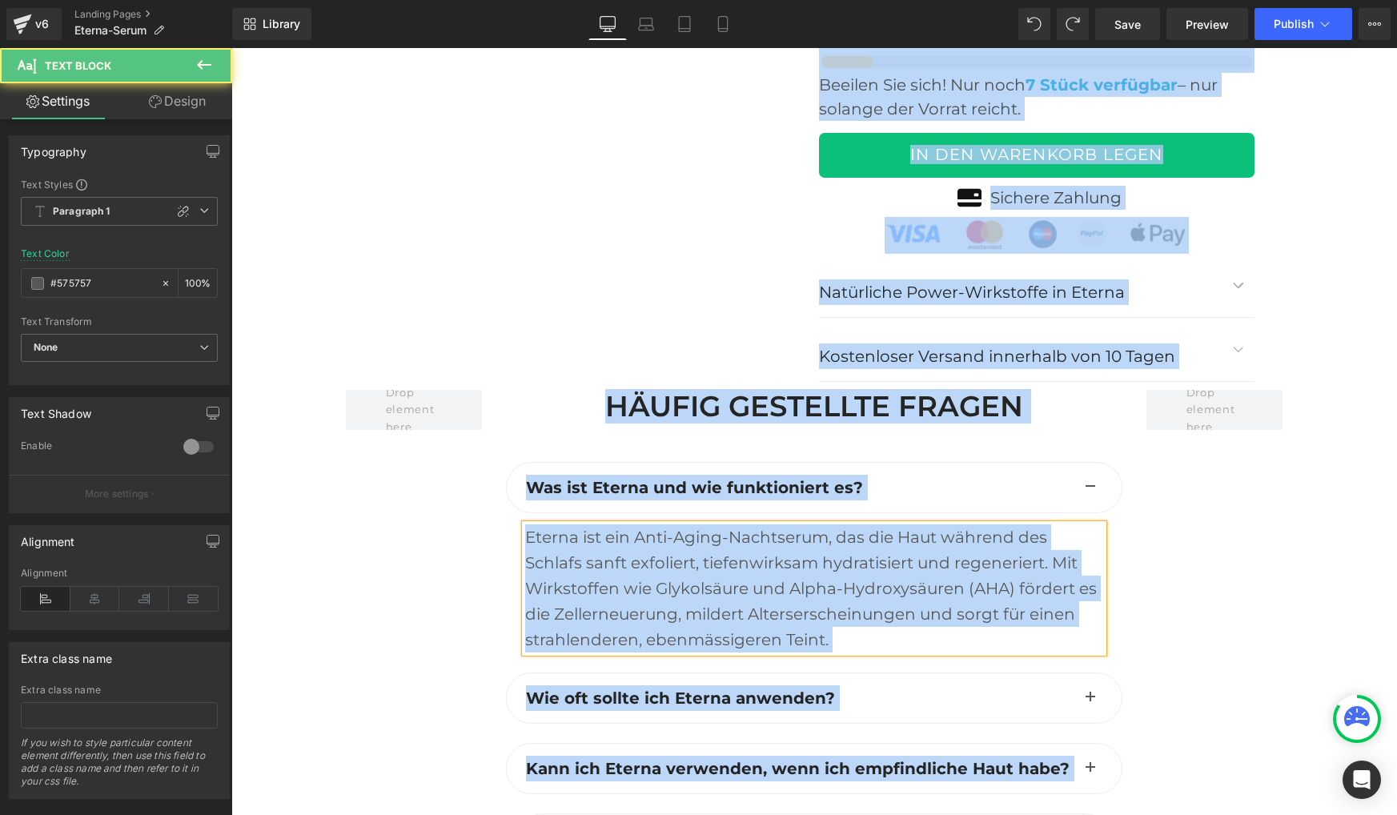
click at [592, 524] on div "Eterna ist ein Anti-Aging-Nachtserum, das die Haut während des Schlafs sanft ex…" at bounding box center [814, 588] width 578 height 128
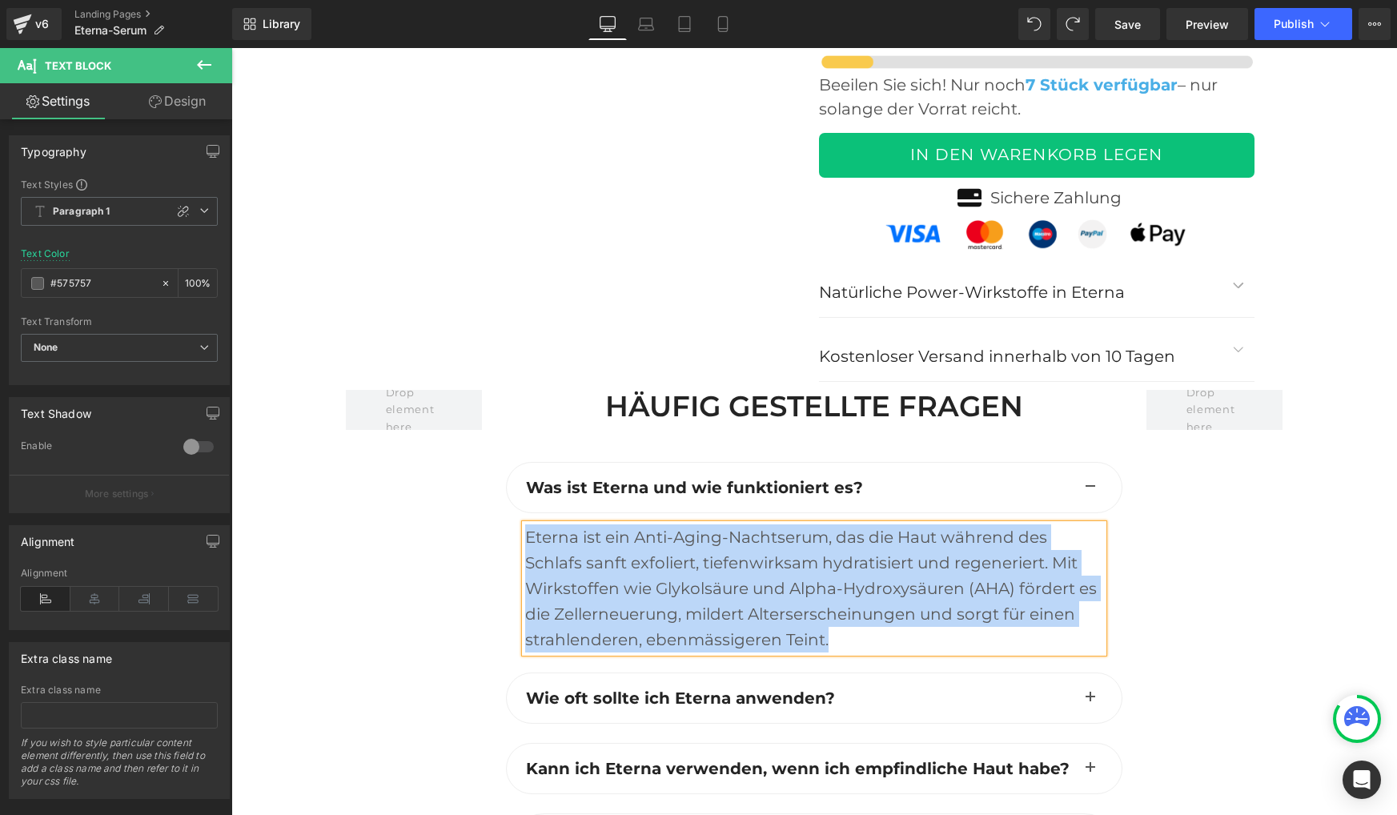
copy div "Eterna ist ein Anti-Aging-Nachtserum, das die Haut während des Schlafs sanft ex…"
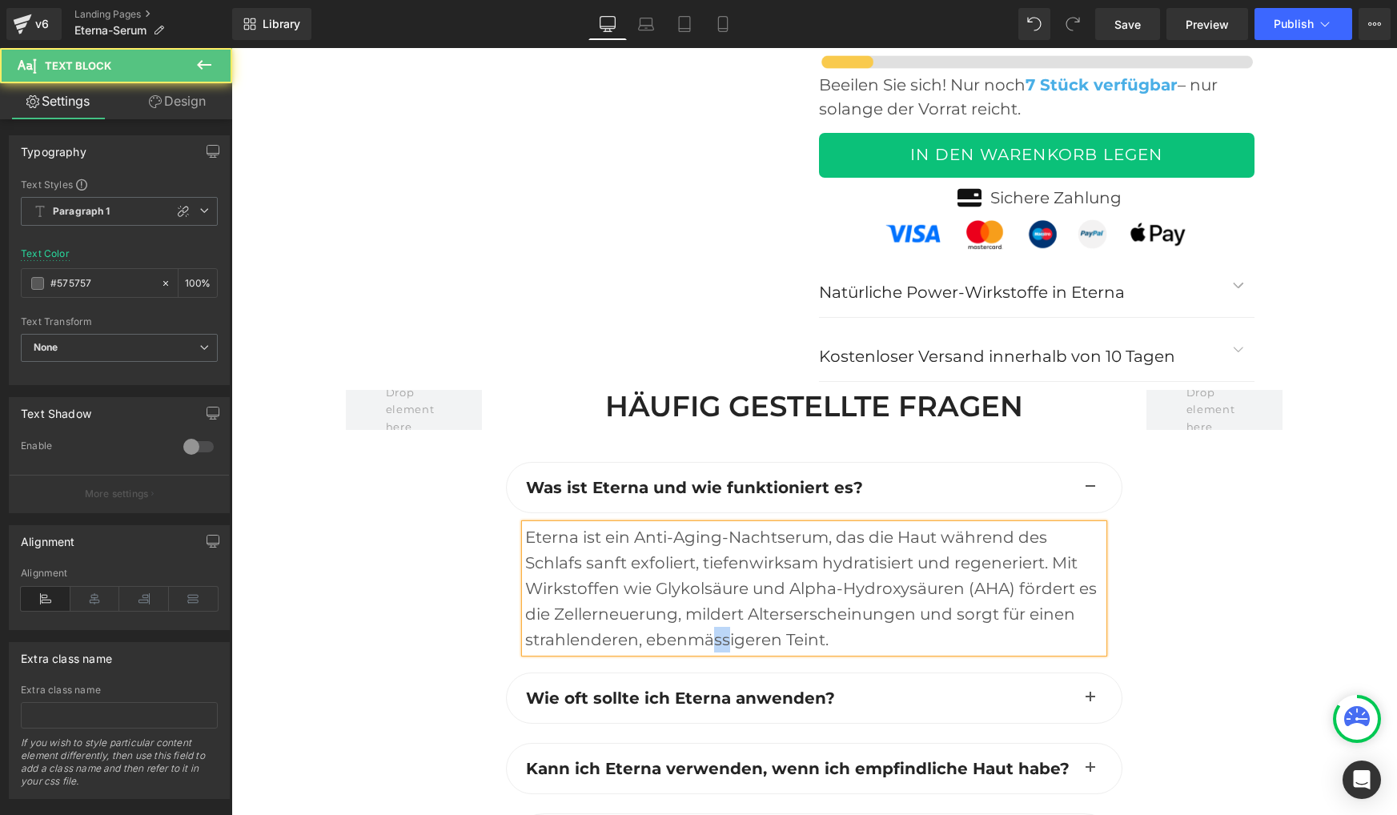
drag, startPoint x: 713, startPoint y: 523, endPoint x: 724, endPoint y: 523, distance: 11.2
click at [724, 524] on div "Eterna ist ein Anti-Aging-Nachtserum, das die Haut während des Schlafs sanft ex…" at bounding box center [814, 588] width 578 height 128
paste div
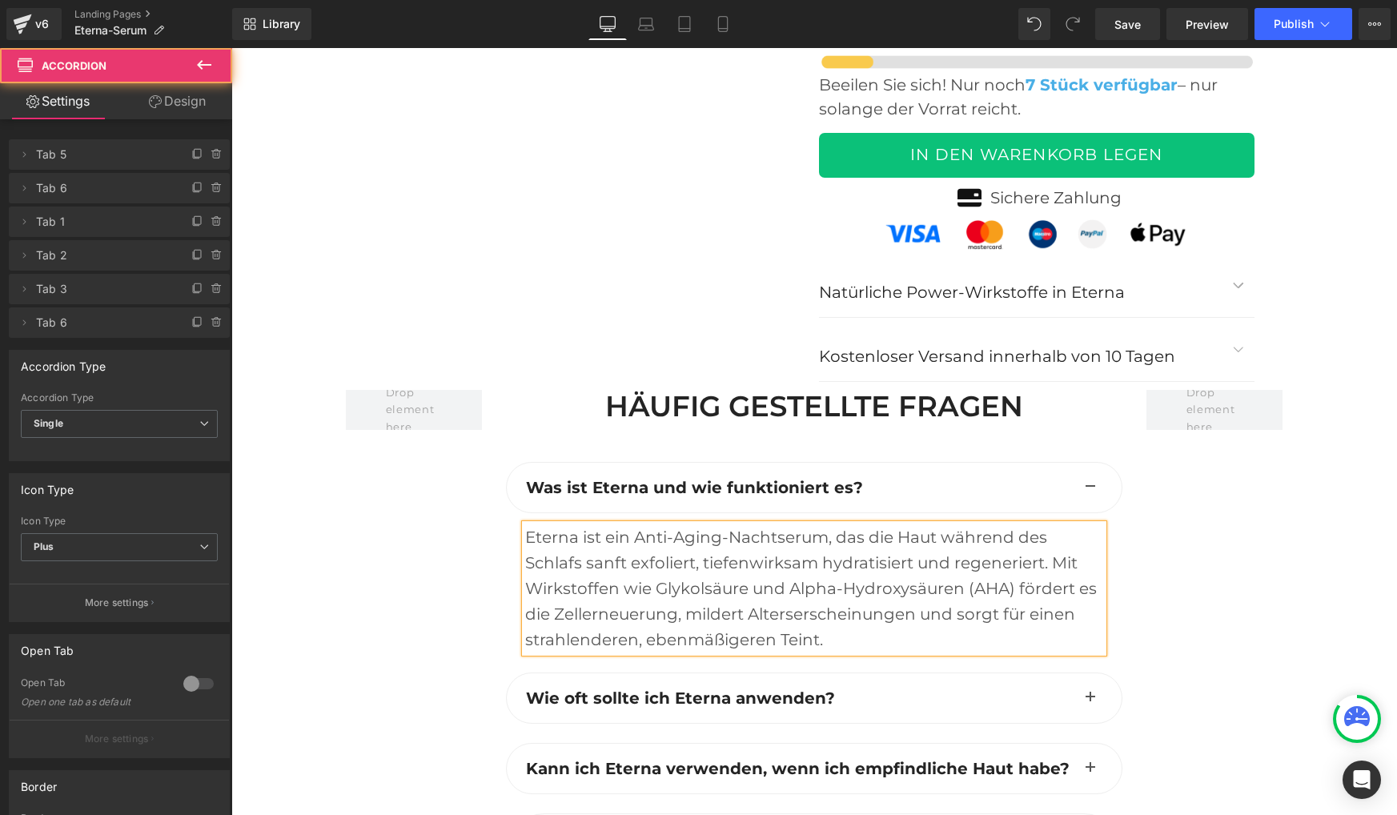
click at [1090, 702] on span "button" at bounding box center [1090, 702] width 0 height 0
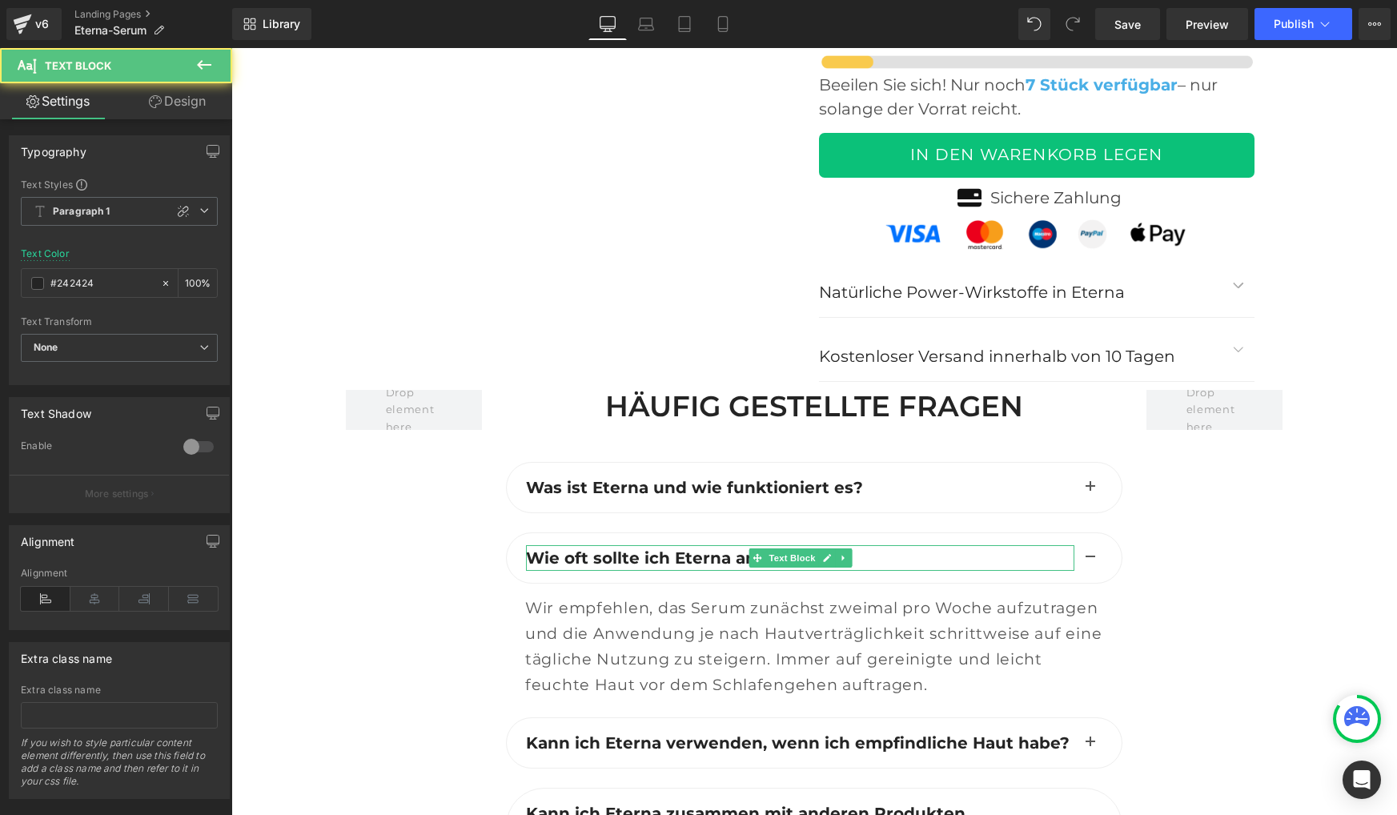
click at [668, 548] on b "Wie oft sollte ich Eterna anwenden?" at bounding box center [680, 557] width 309 height 19
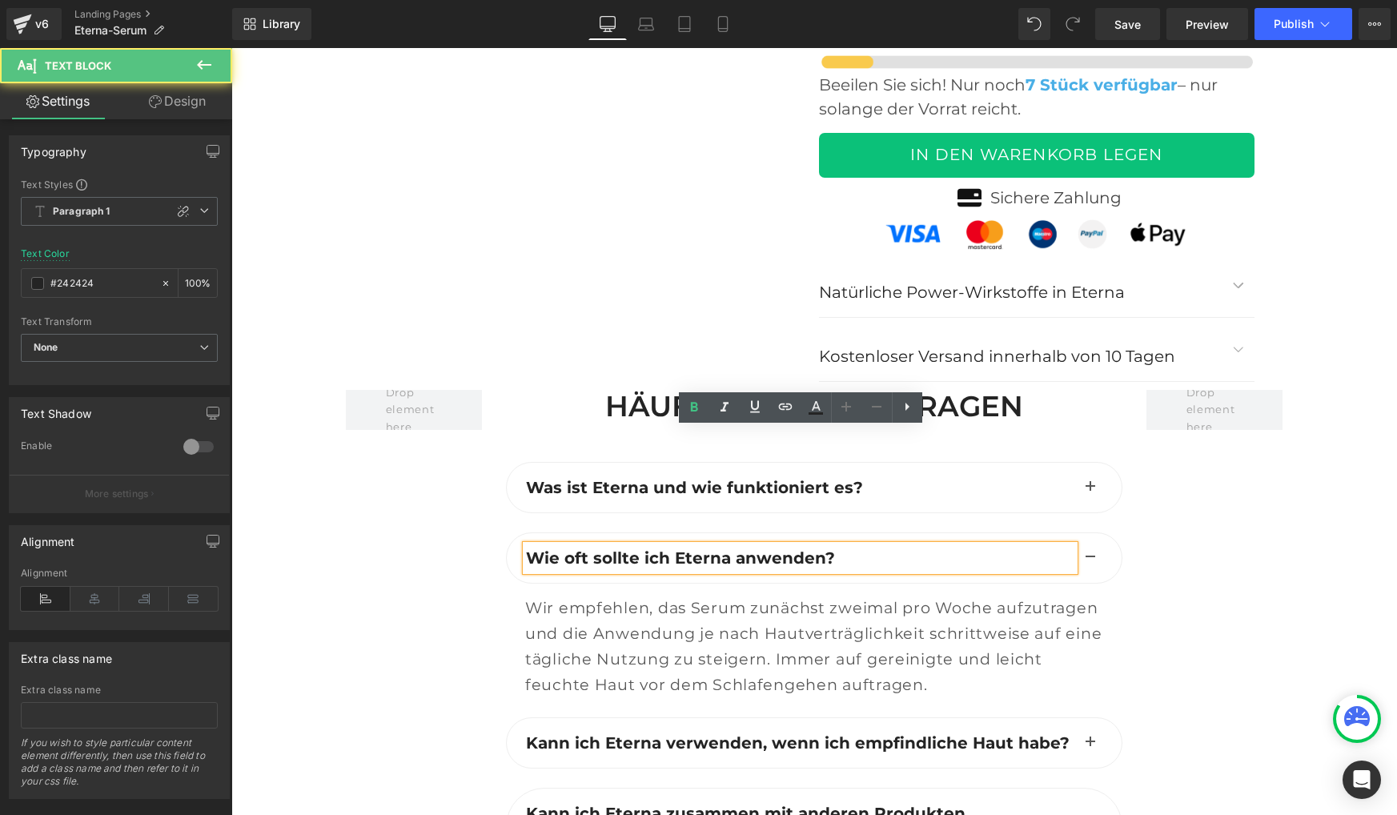
click at [668, 548] on b "Wie oft sollte ich Eterna anwenden?" at bounding box center [680, 557] width 309 height 19
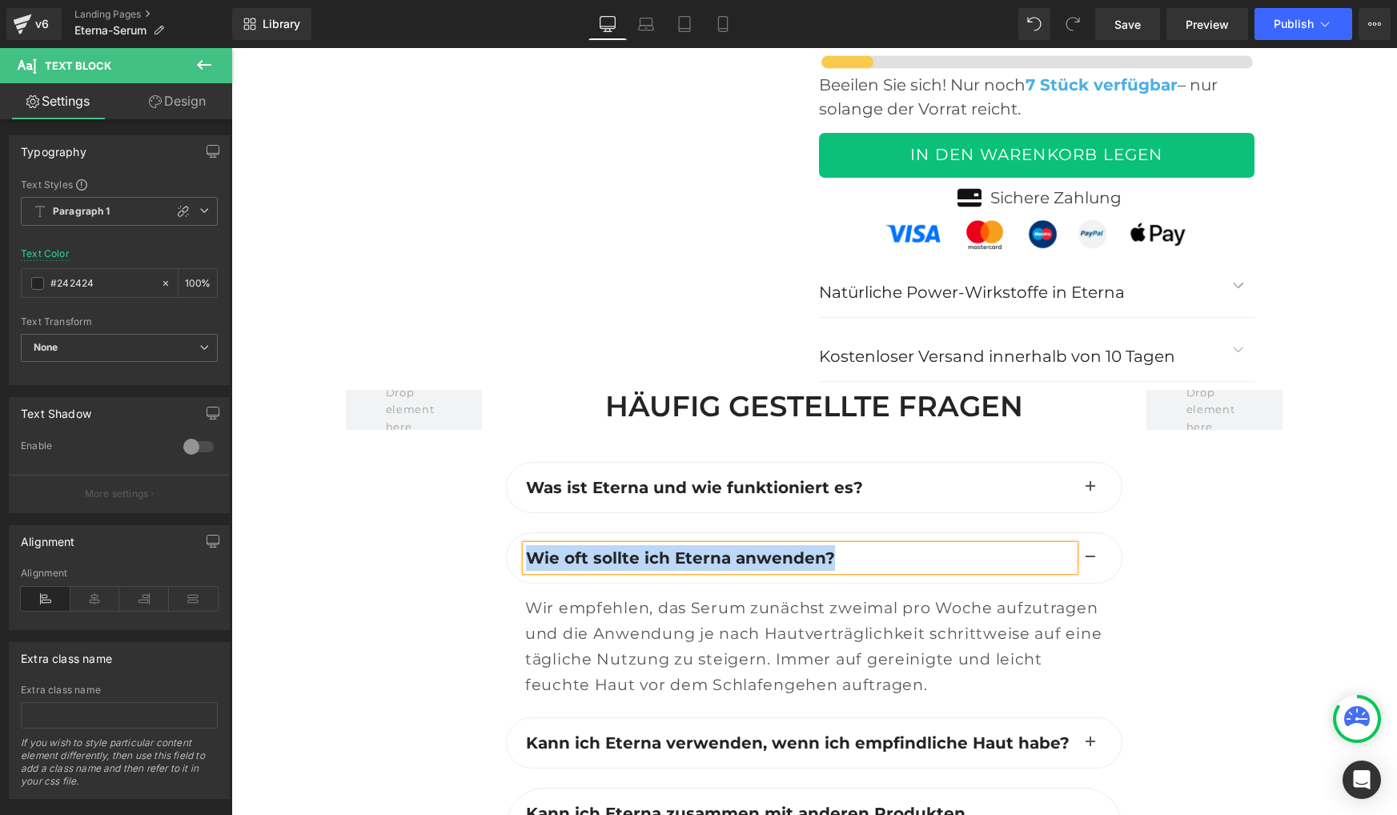
copy b "Wie oft sollte ich Eterna anwenden?"
click at [685, 598] on span "Wir empfehlen, das Serum zunächst zweimal pro Woche aufzutragen und die Anwendu…" at bounding box center [813, 646] width 576 height 96
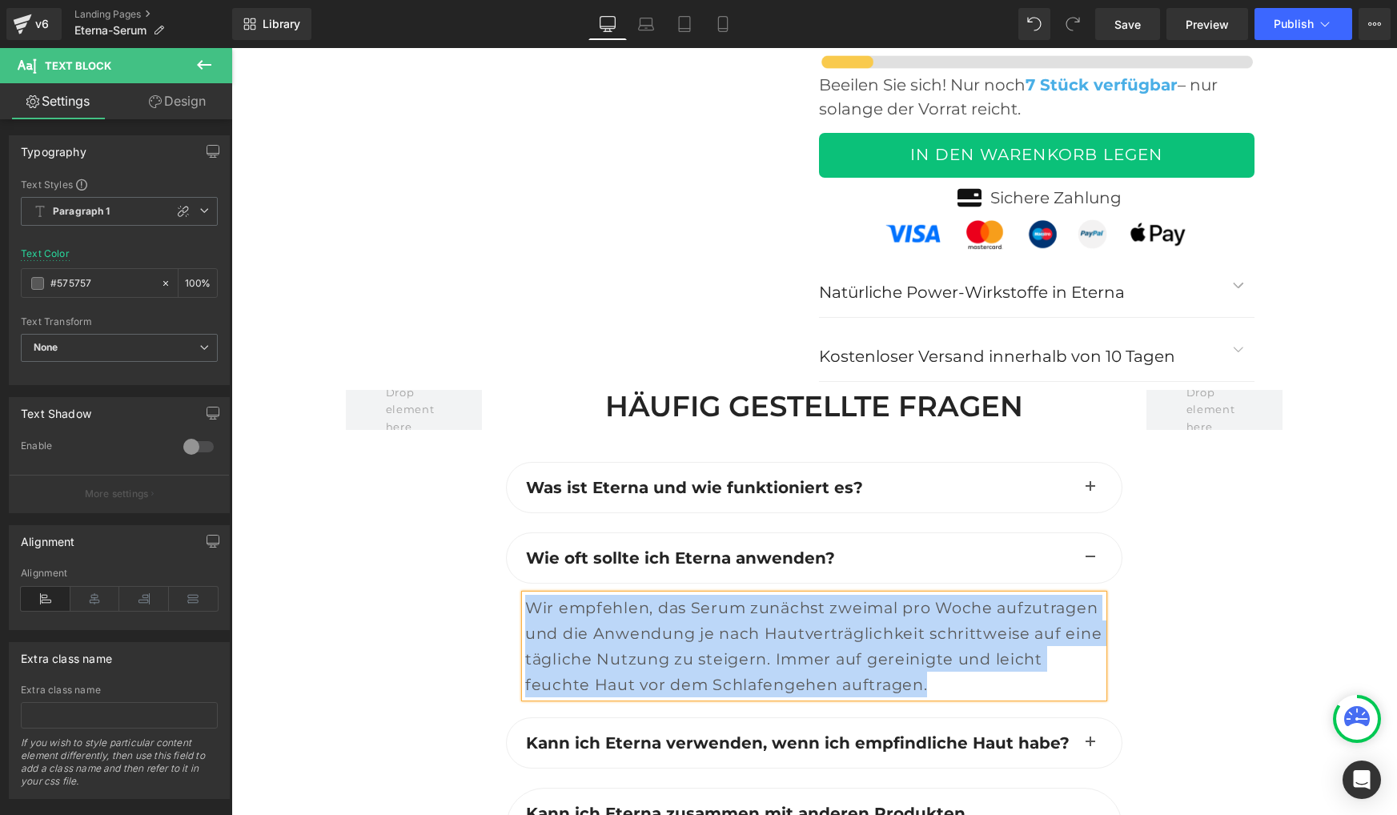
copy span "Wir empfehlen, das Serum zunächst zweimal pro Woche aufzutragen und die Anwendu…"
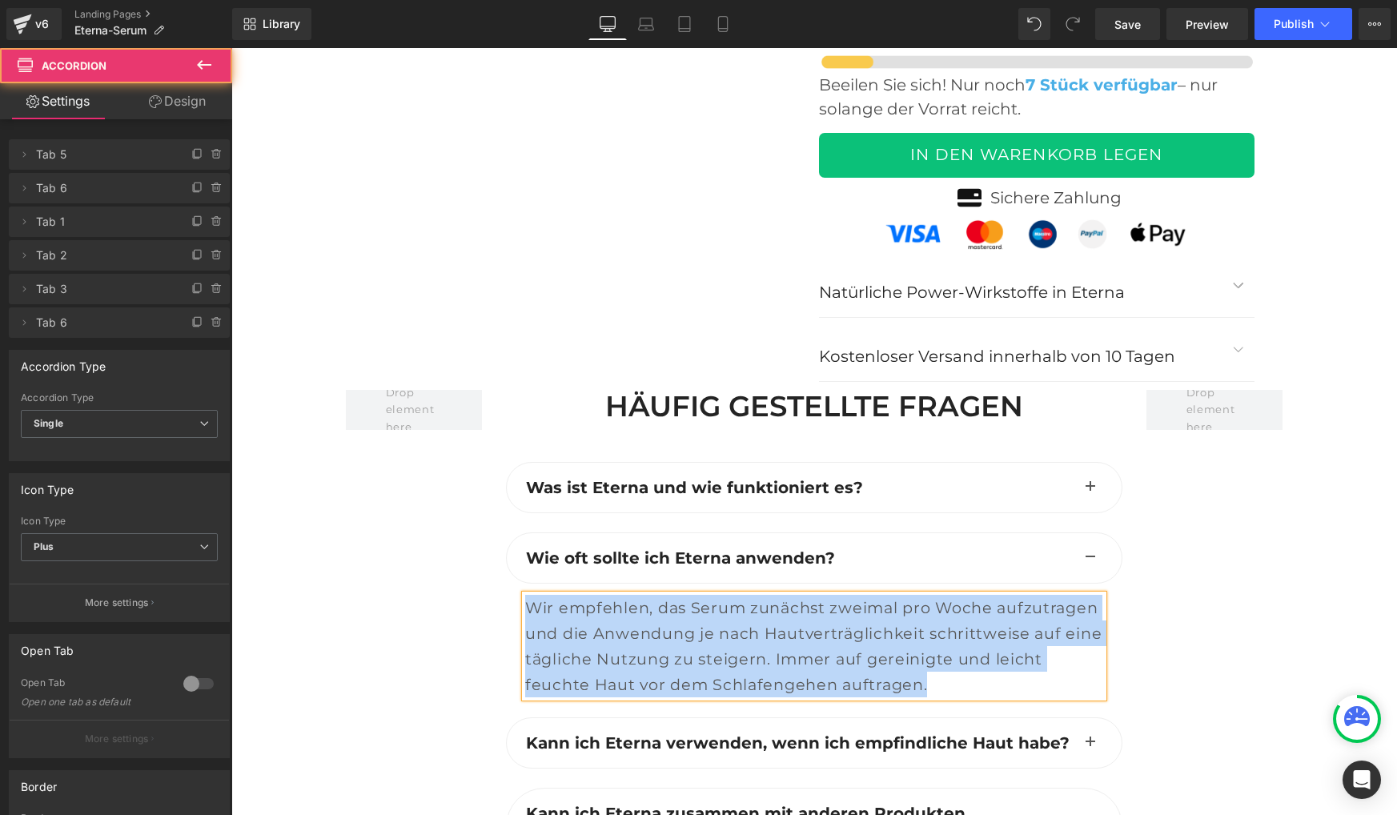
click at [1089, 718] on button "button" at bounding box center [1090, 743] width 32 height 50
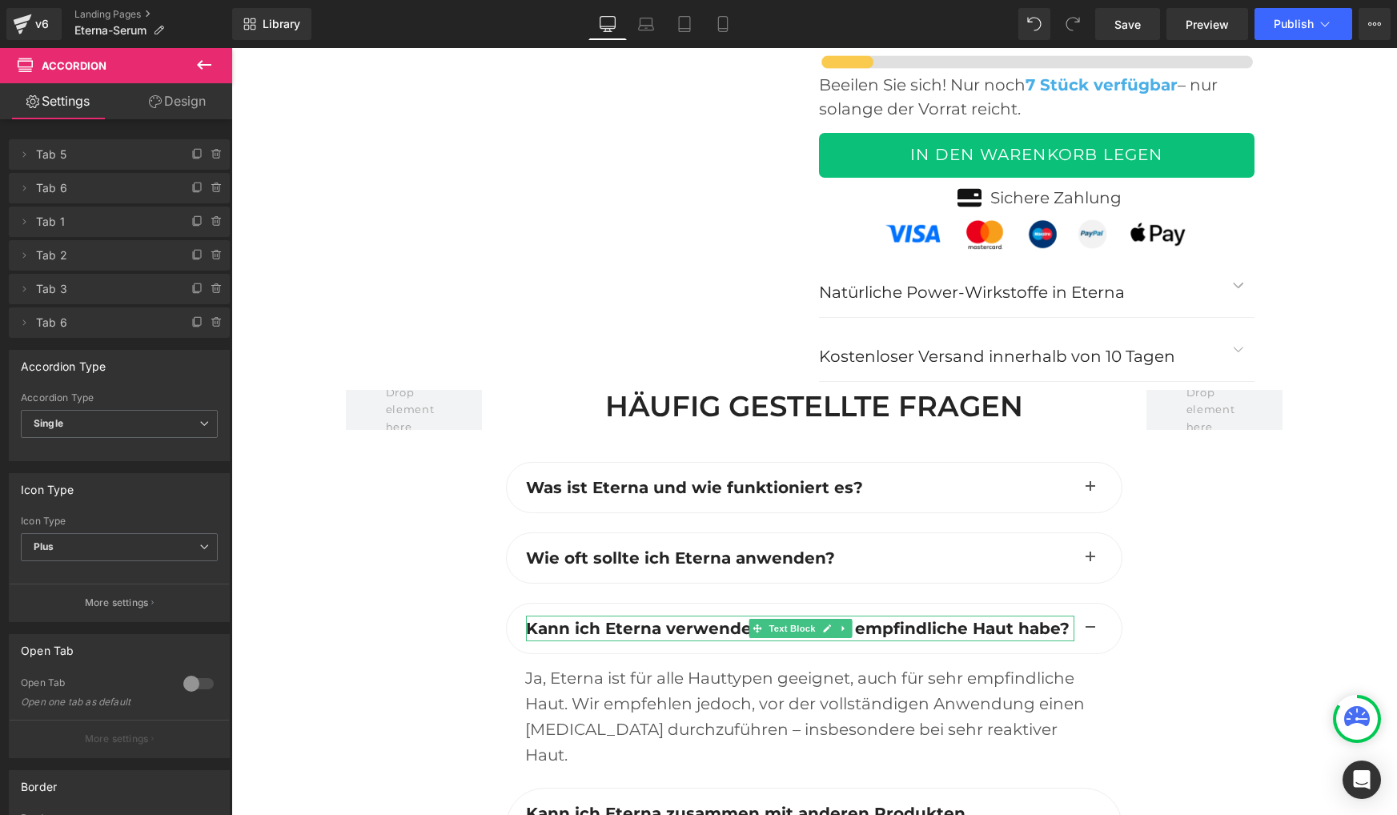
click at [555, 619] on b "Kann ich Eterna verwenden, wenn ich empfindliche Haut habe?" at bounding box center [797, 628] width 543 height 19
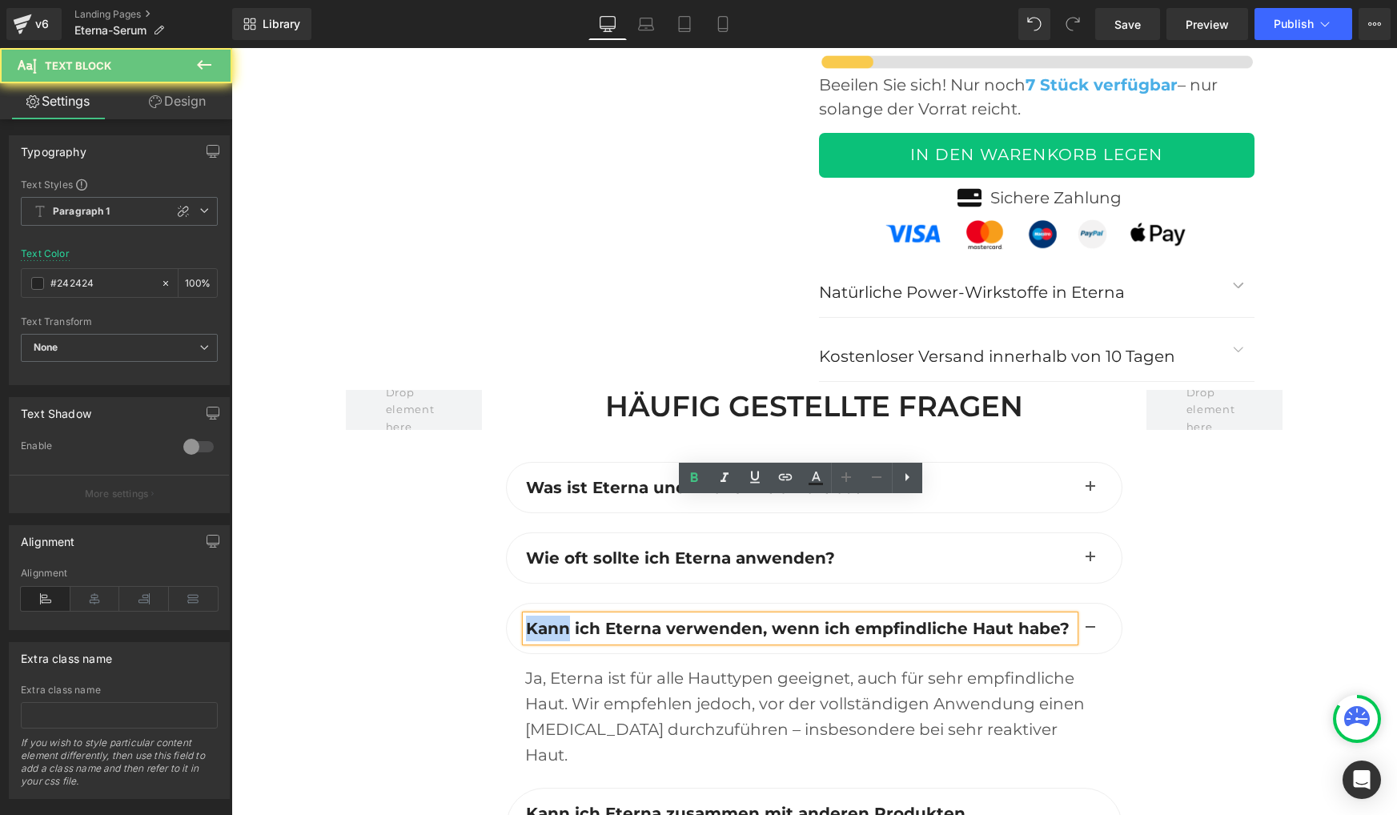
click at [555, 619] on b "Kann ich Eterna verwenden, wenn ich empfindliche Haut habe?" at bounding box center [797, 628] width 543 height 19
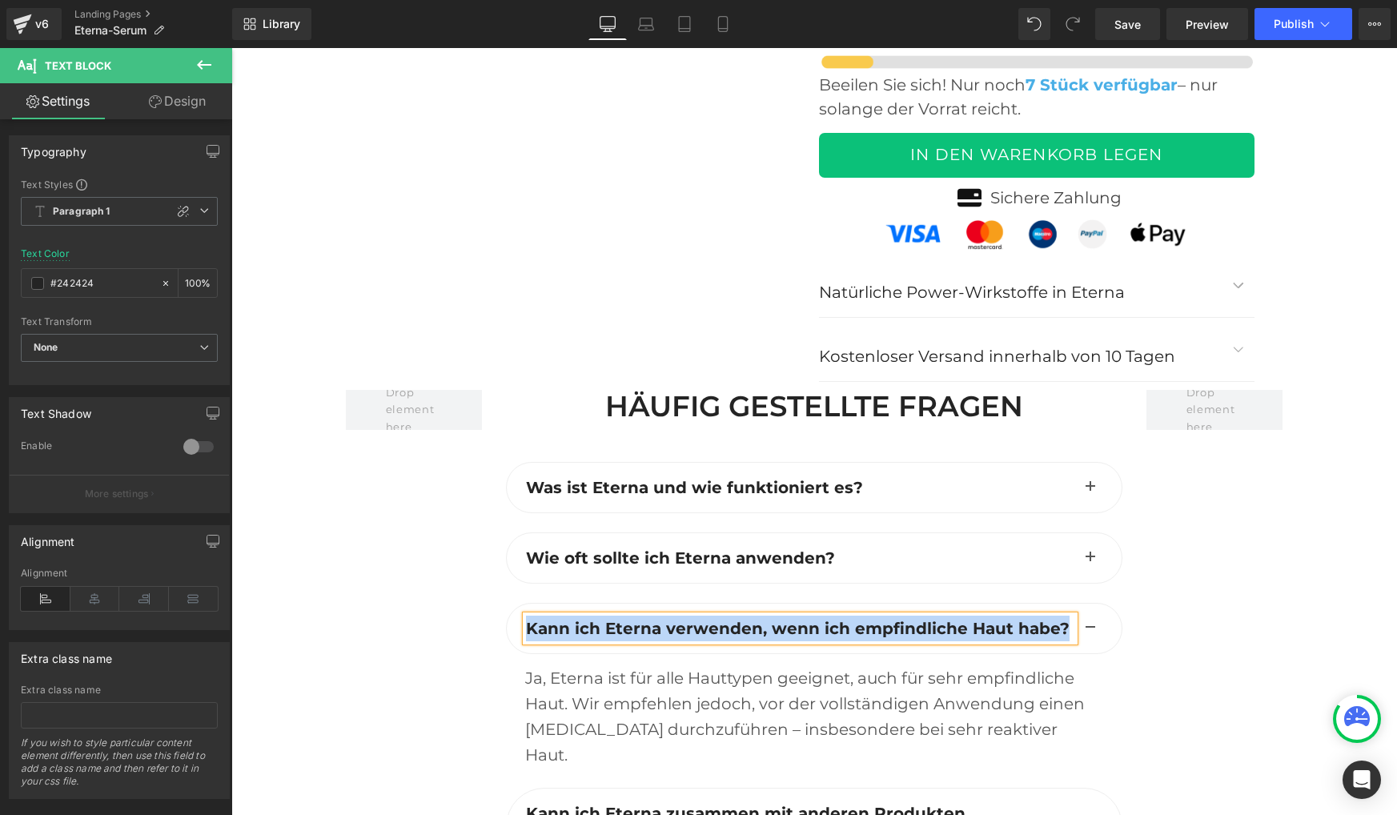
copy b "Kann ich Eterna verwenden, wenn ich empfindliche Haut habe?"
click at [555, 665] on div "Ja, Eterna ist für alle Hauttypen geeignet, auch für sehr empfindliche Haut. Wi…" at bounding box center [814, 716] width 578 height 102
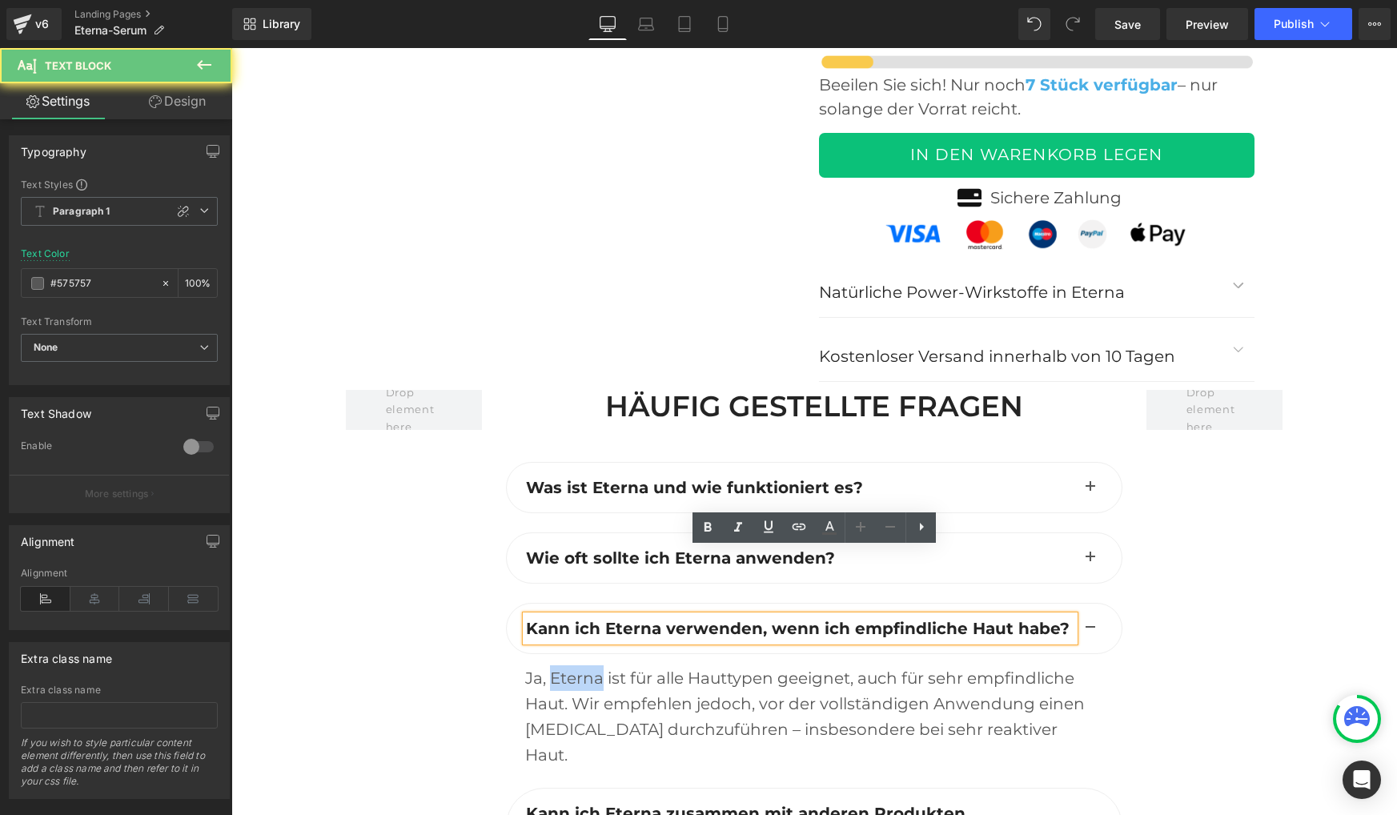
click at [555, 665] on div "Ja, Eterna ist für alle Hauttypen geeignet, auch für sehr empfindliche Haut. Wi…" at bounding box center [814, 716] width 578 height 102
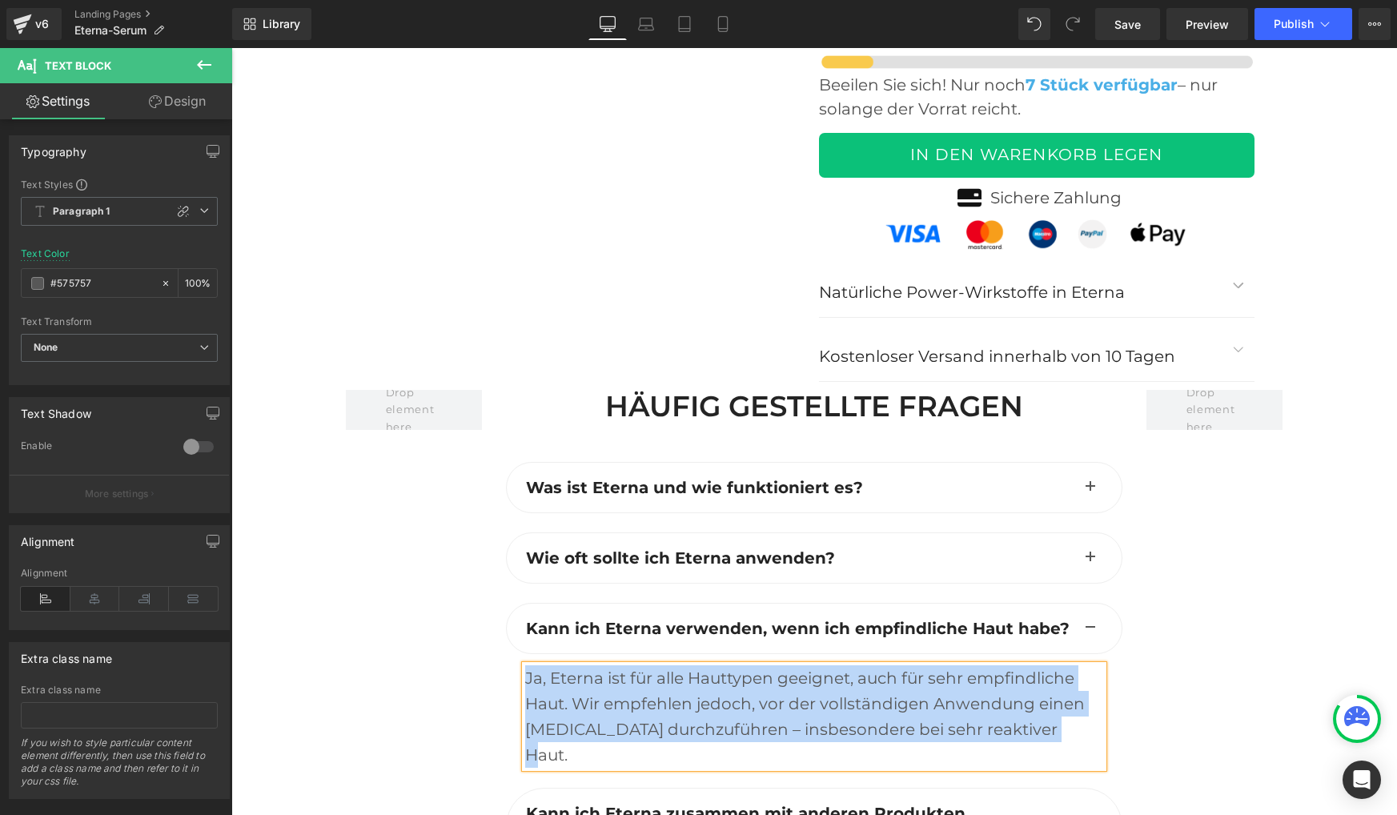
copy div "Ja, Eterna ist für alle Hauttypen geeignet, auch für sehr empfindliche Haut. Wi…"
click at [654, 665] on div "Ja, Eterna ist für alle Hauttypen geeignet, auch für sehr empfindliche Haut. Wi…" at bounding box center [814, 716] width 578 height 102
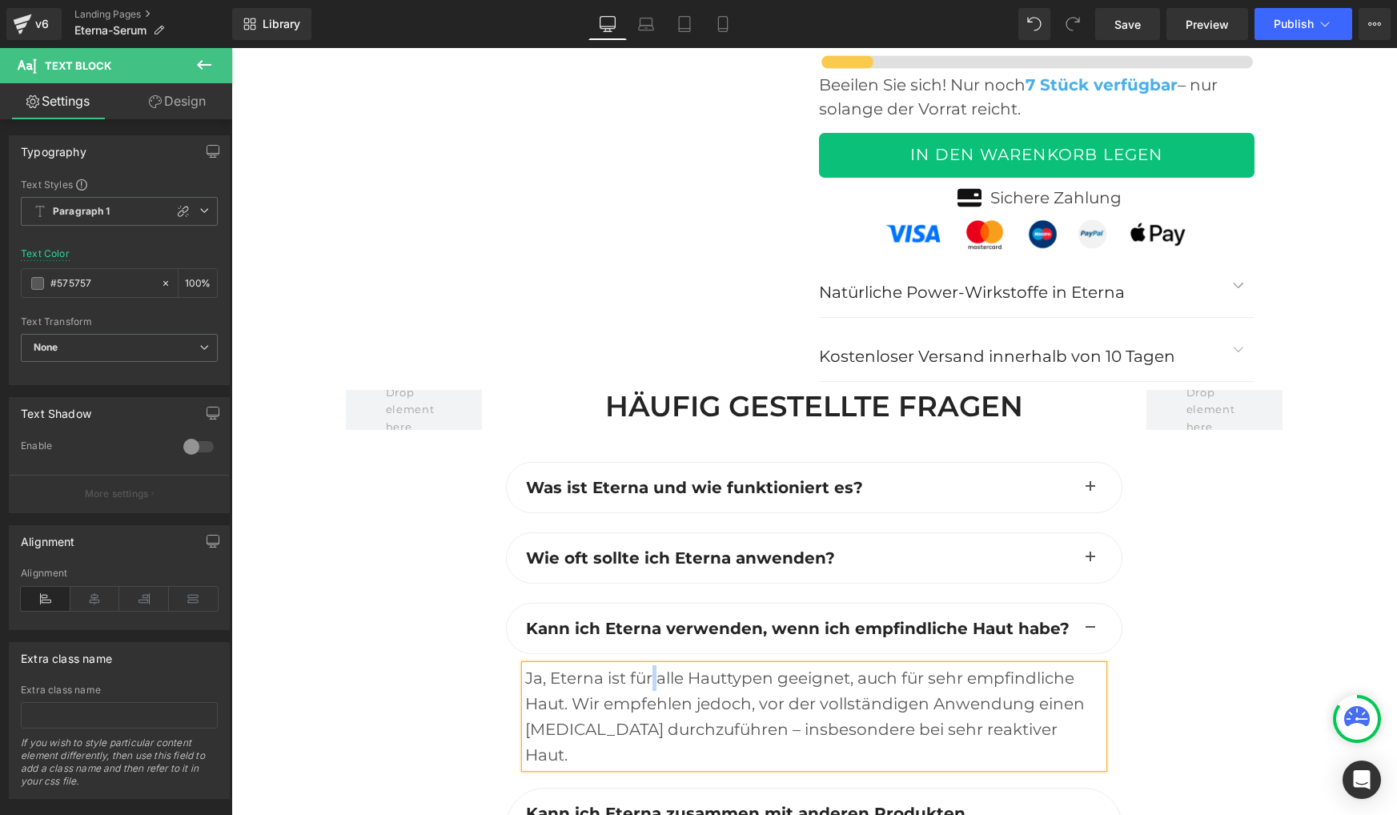
click at [654, 665] on div "Ja, Eterna ist für alle Hauttypen geeignet, auch für sehr empfindliche Haut. Wi…" at bounding box center [814, 716] width 578 height 102
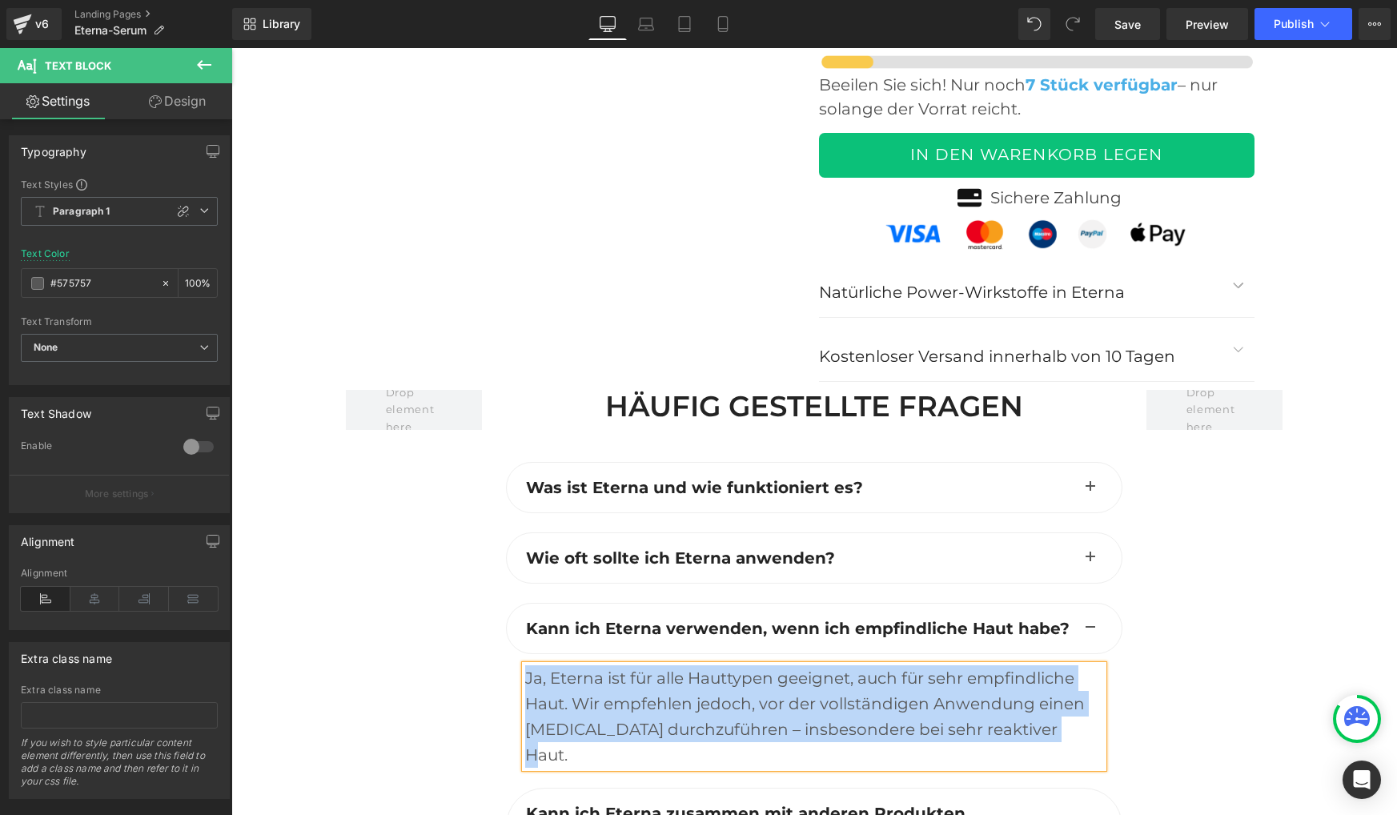
paste div
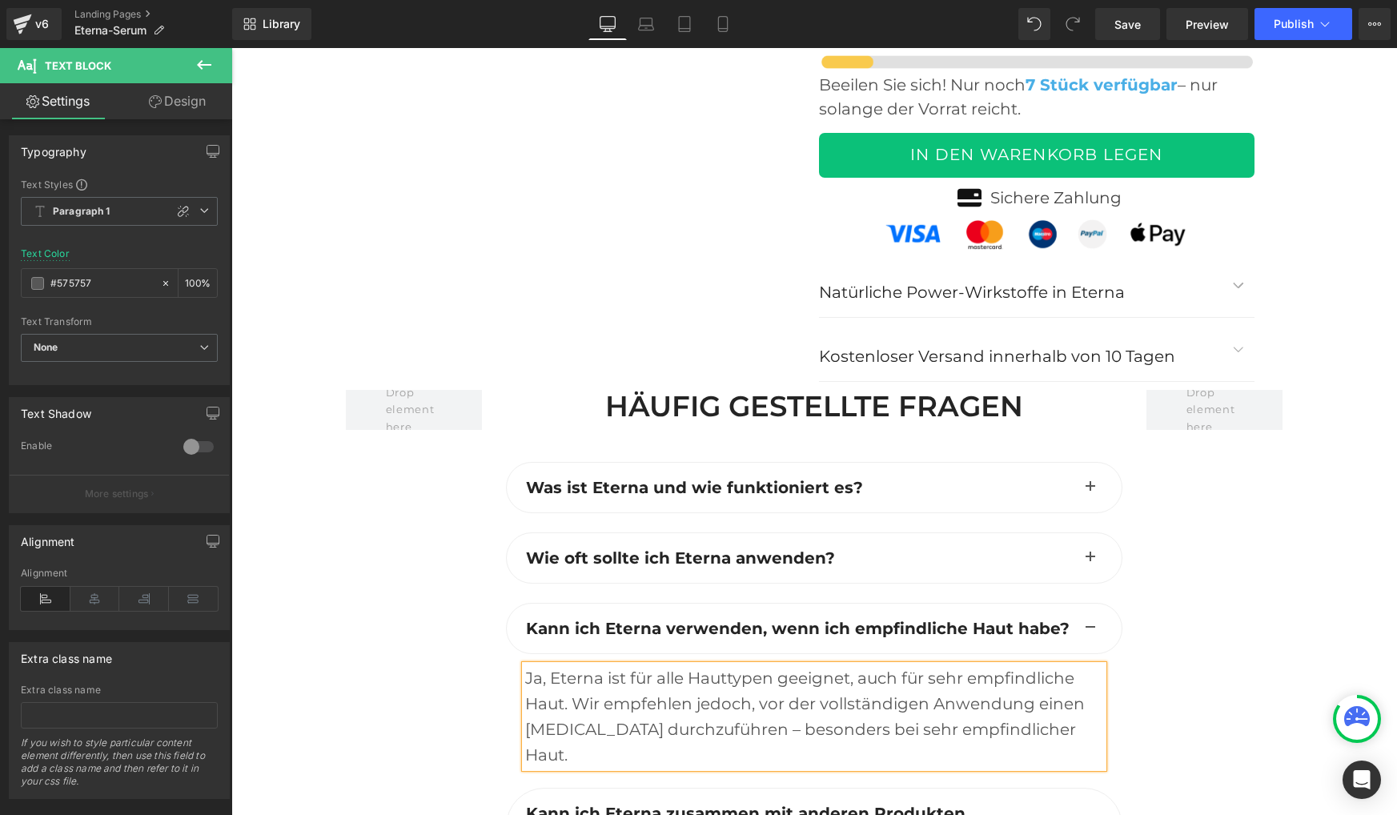
click at [748, 804] on span at bounding box center [756, 813] width 17 height 19
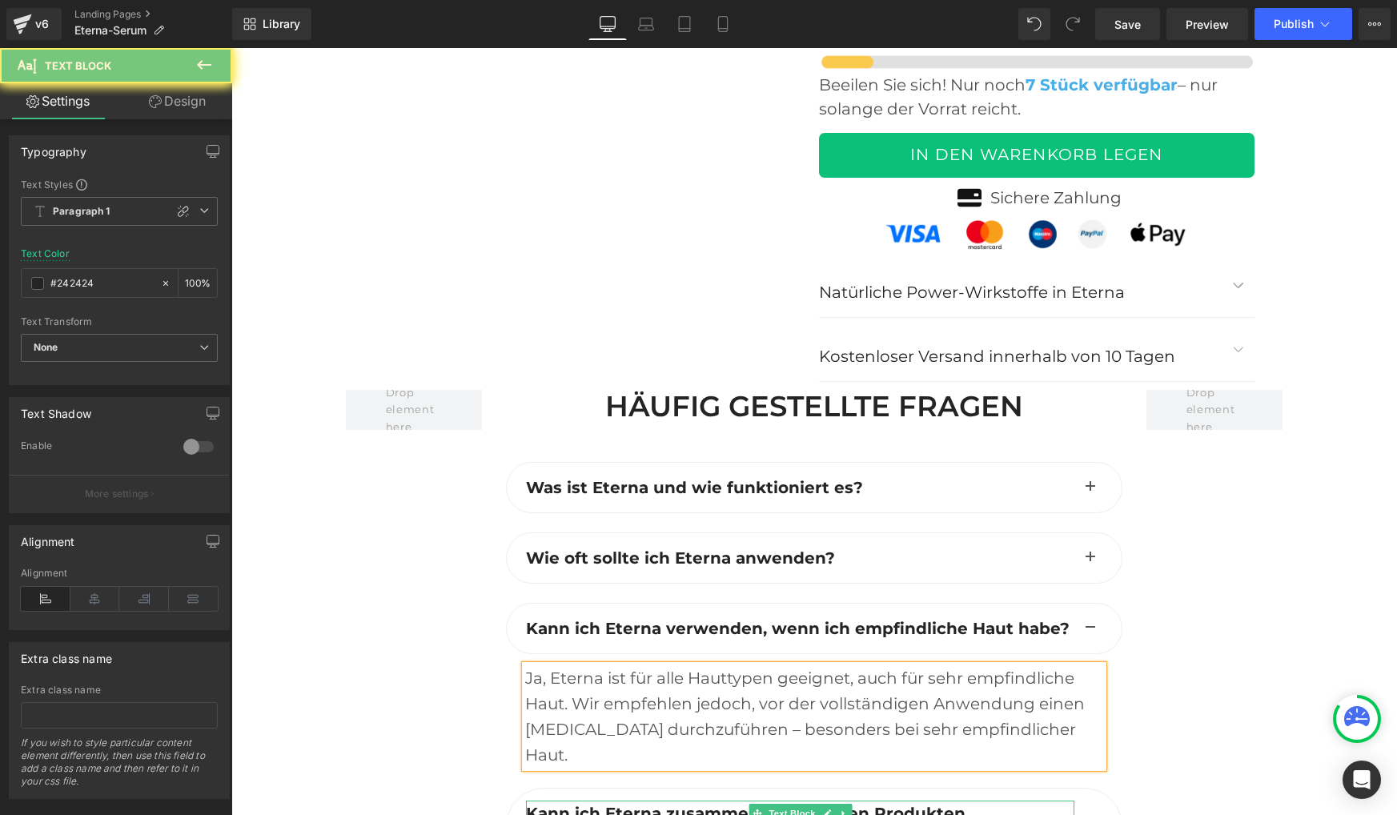
click at [679, 804] on b "Kann ich Eterna zusammen mit anderen Produkten verwenden?" at bounding box center [745, 826] width 439 height 45
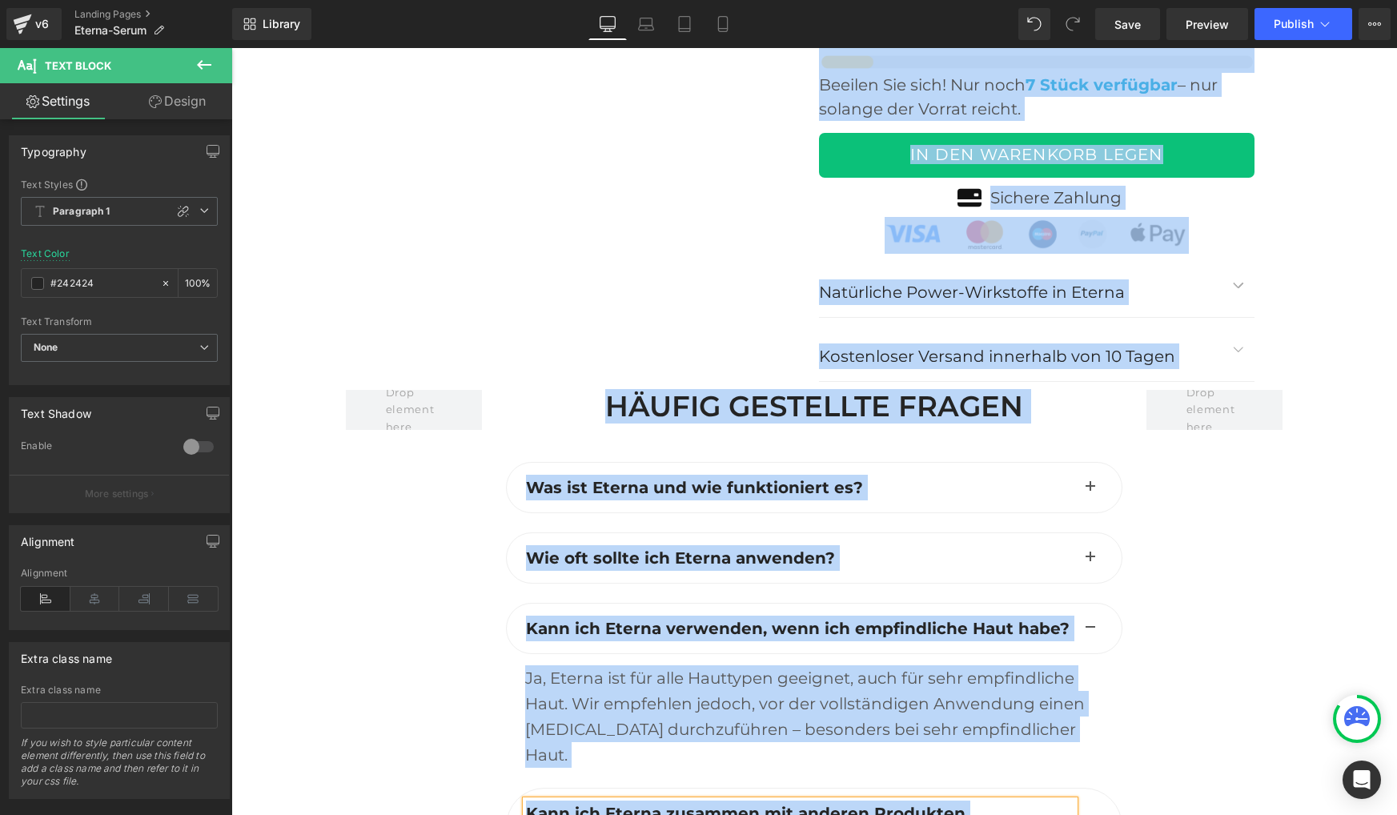
click at [679, 804] on b "Kann ich Eterna zusammen mit anderen Produkten verwenden?" at bounding box center [745, 826] width 439 height 45
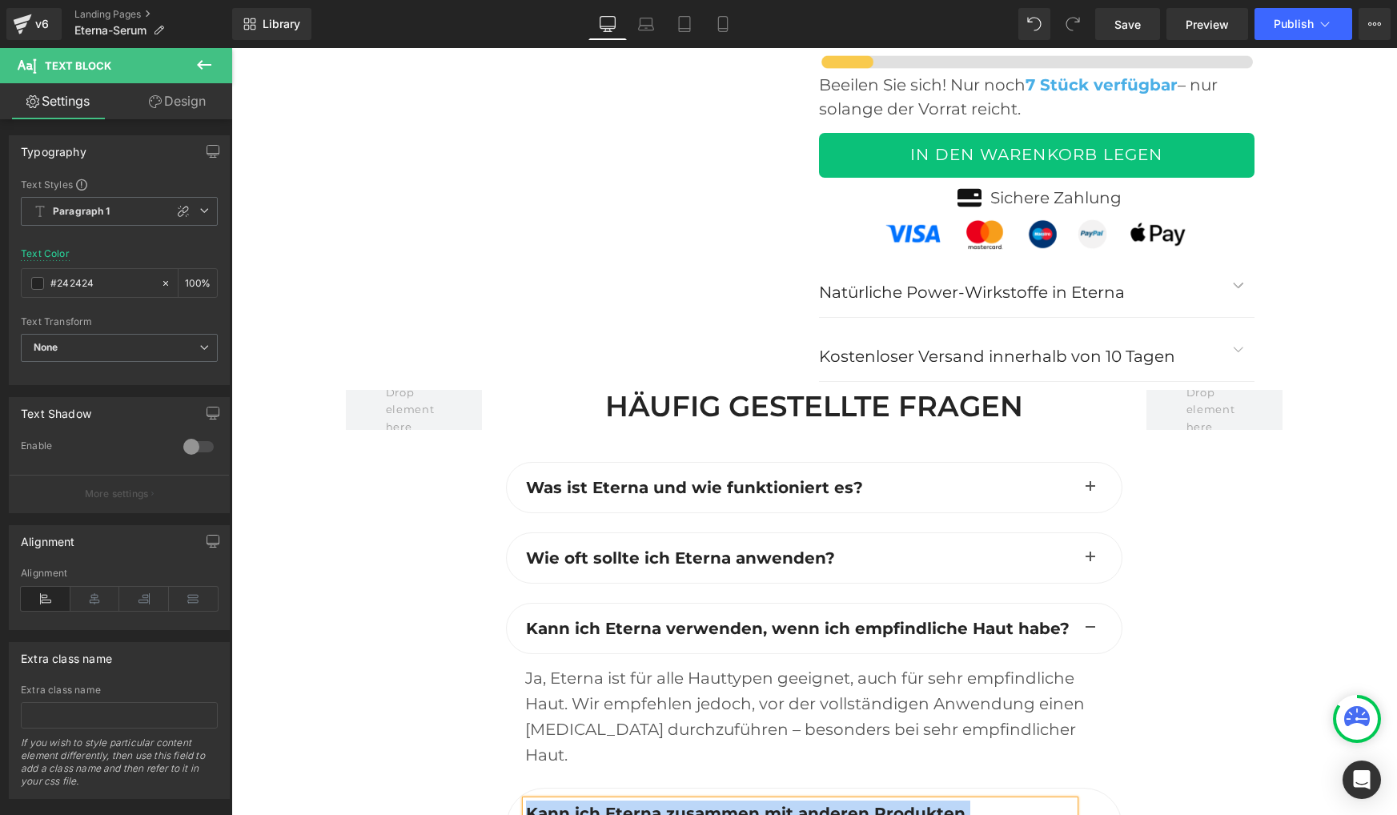
copy b "Kann ich Eterna zusammen mit anderen Produkten verwenden?"
click at [1092, 788] on button "button" at bounding box center [1090, 825] width 32 height 75
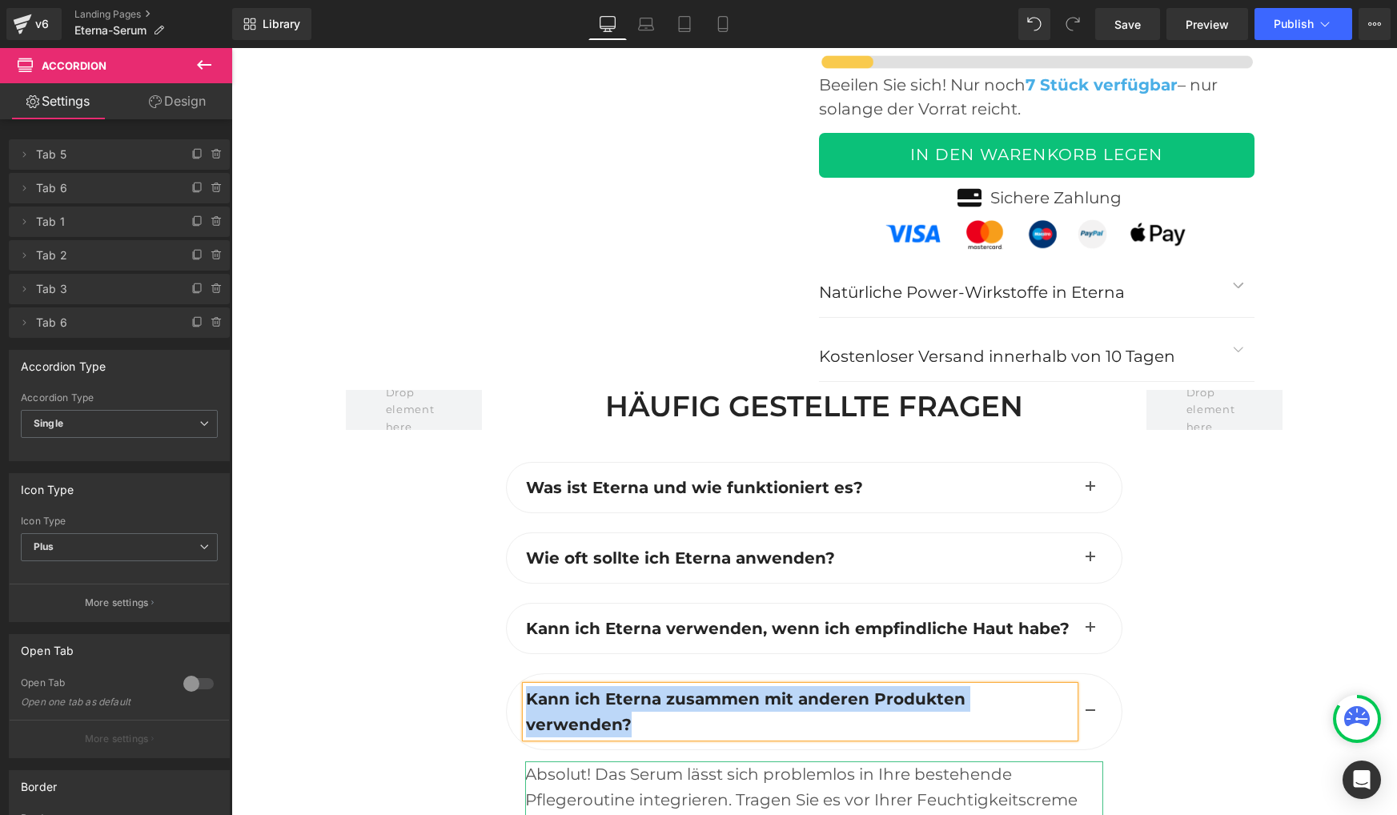
click at [639, 761] on div "Absolut! Das Serum lässt sich problemlos in Ihre bestehende Pflegeroutine integ…" at bounding box center [814, 825] width 578 height 128
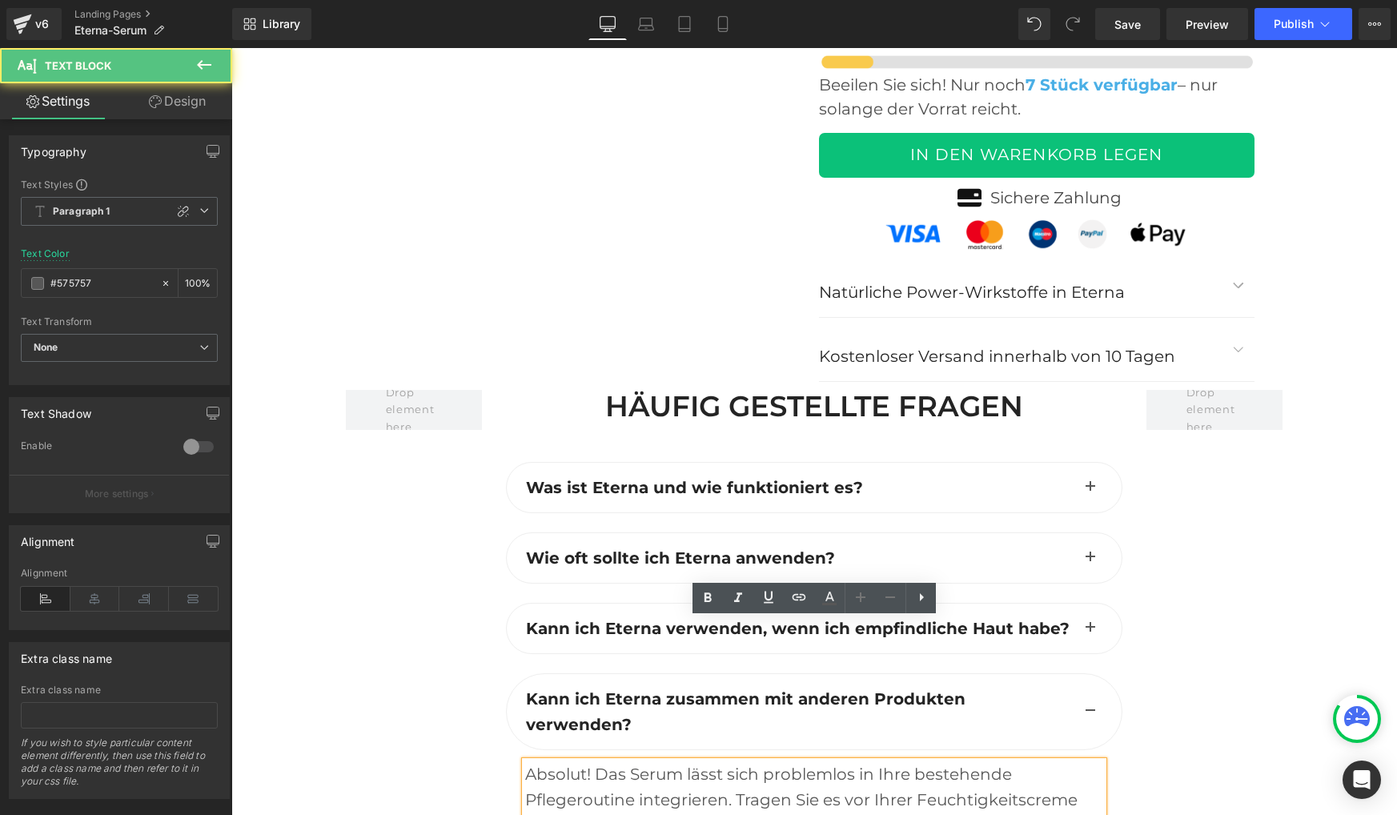
click at [639, 761] on div "Absolut! Das Serum lässt sich problemlos in Ihre bestehende Pflegeroutine integ…" at bounding box center [814, 825] width 578 height 128
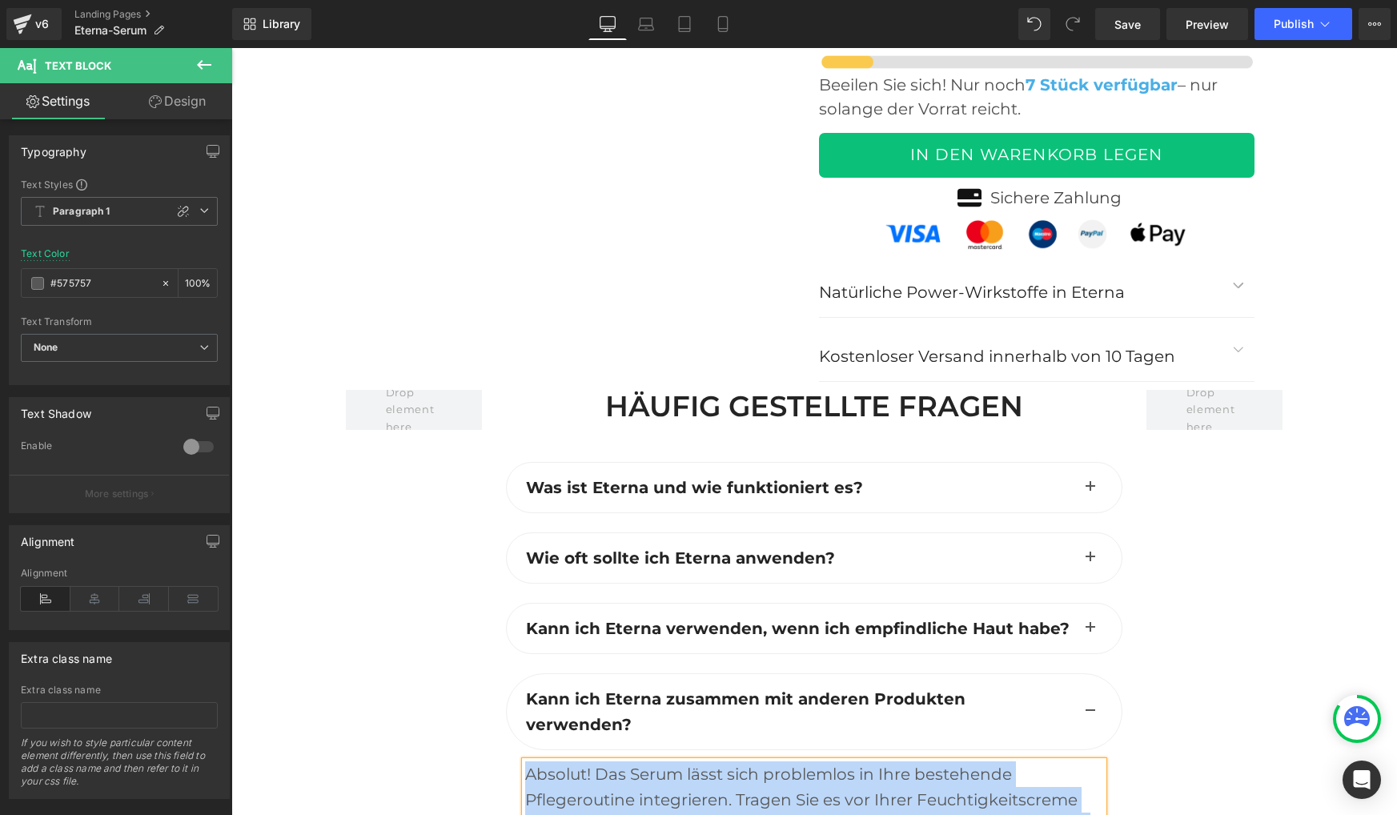
copy div "Absolut! Das Serum lässt sich problemlos in Ihre bestehende Pflegeroutine integ…"
click at [721, 761] on div "Absolut! Das Serum lässt sich problemlos in Ihre bestehende Pflegeroutine integ…" at bounding box center [814, 825] width 578 height 128
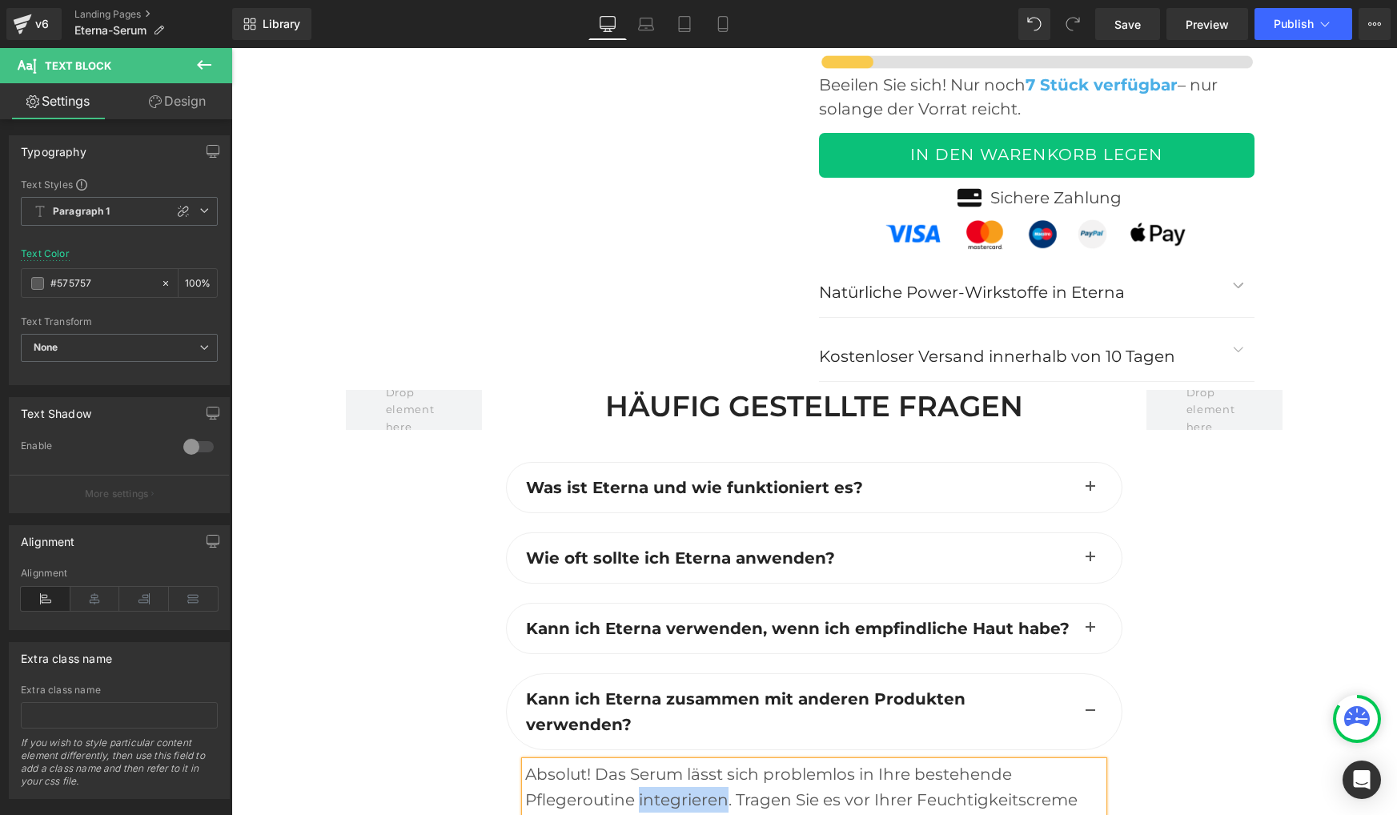
click at [721, 761] on div "Absolut! Das Serum lässt sich problemlos in Ihre bestehende Pflegeroutine integ…" at bounding box center [814, 825] width 578 height 128
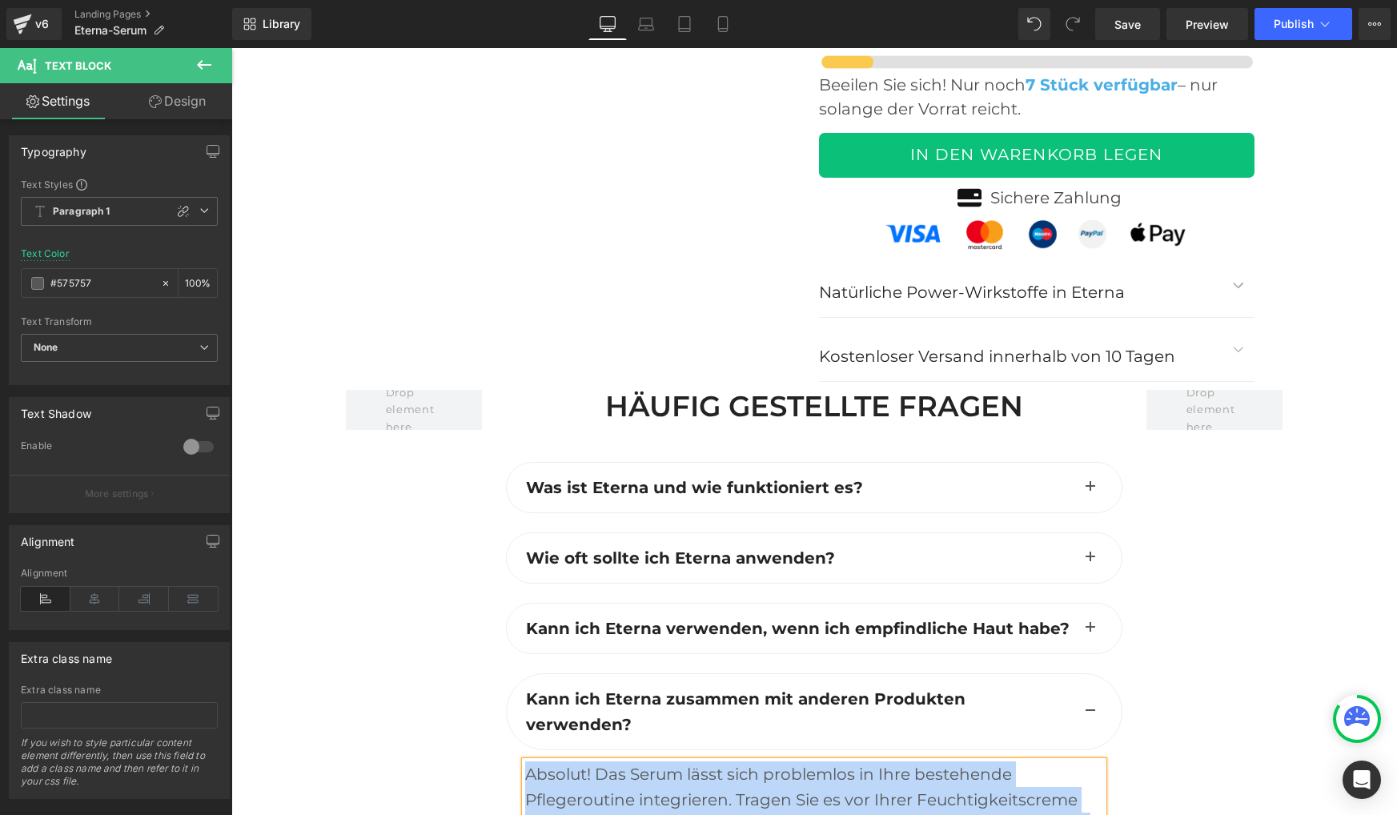
paste div
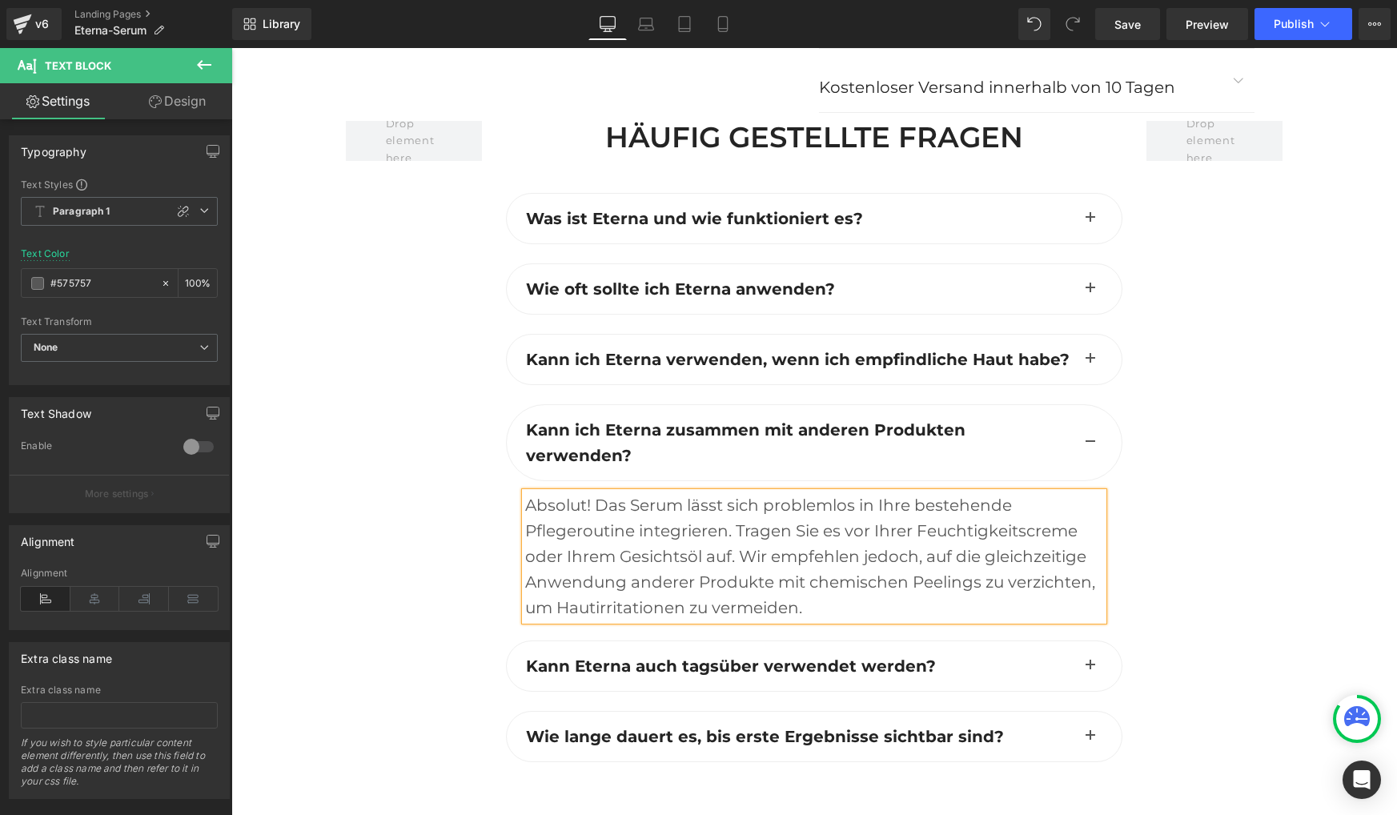
scroll to position [6959, 0]
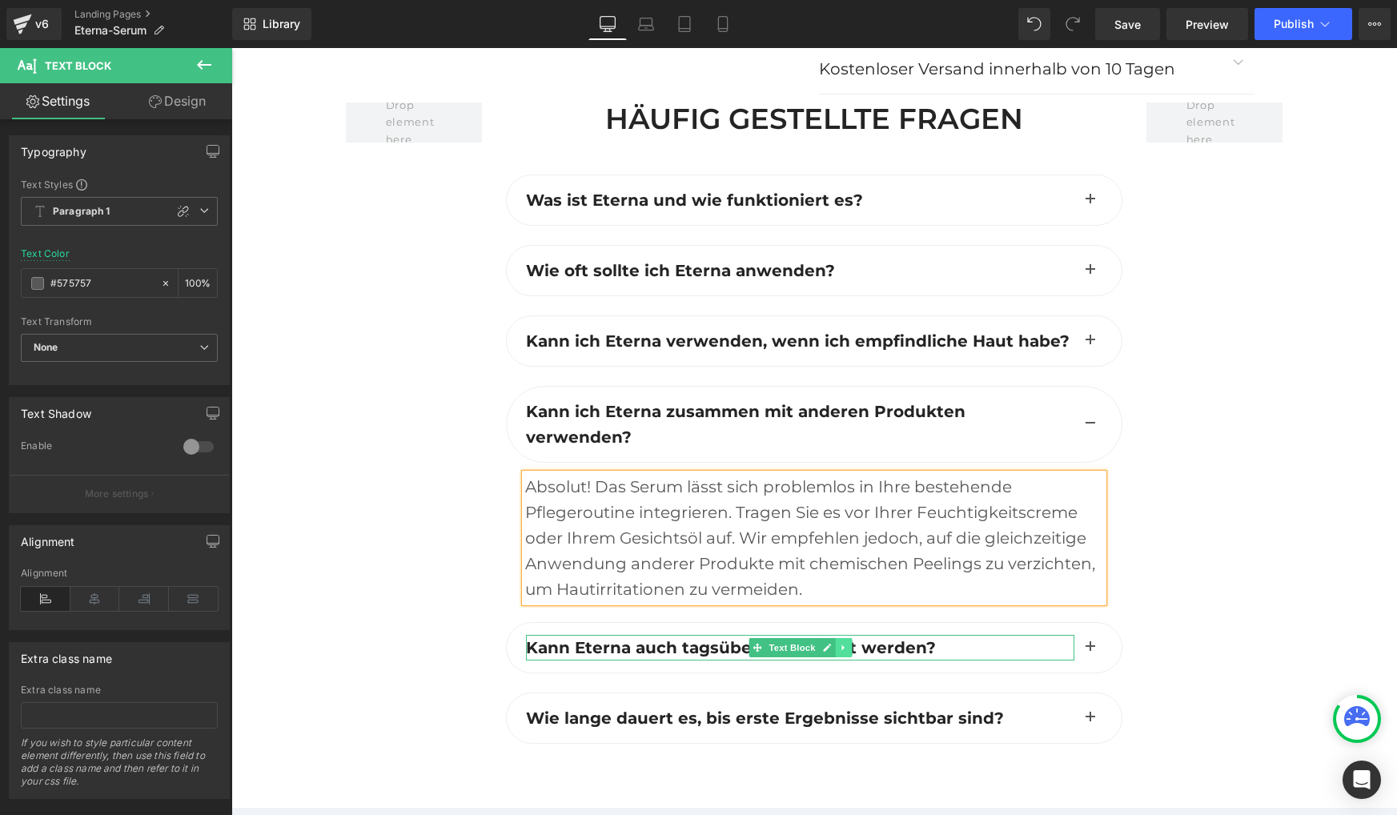
click at [843, 645] on icon at bounding box center [842, 648] width 2 height 6
click at [611, 638] on b "Kann Eterna auch tagsüber verwendet werden?" at bounding box center [731, 647] width 410 height 19
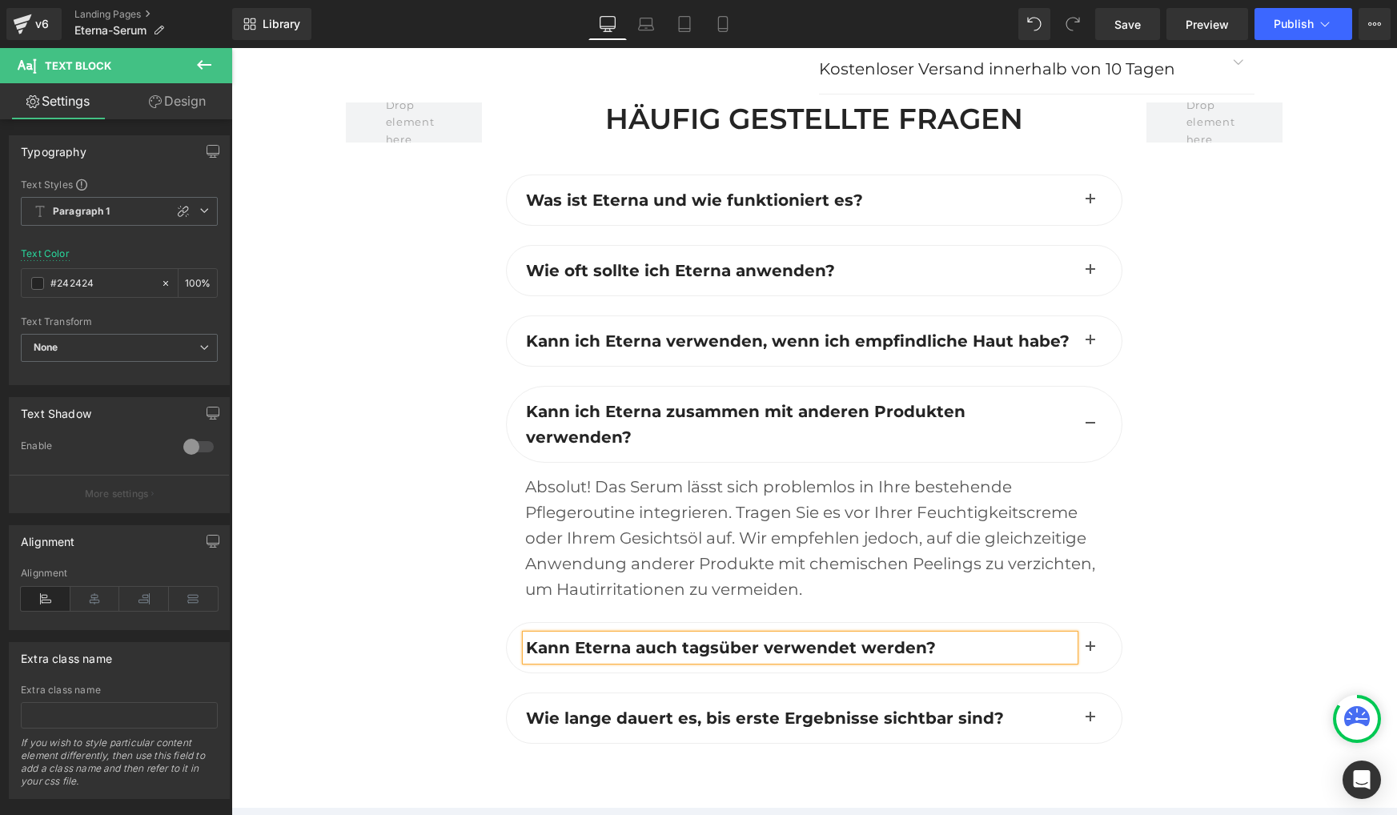
click at [612, 638] on b "Kann Eterna auch tagsüber verwendet werden?" at bounding box center [731, 647] width 410 height 19
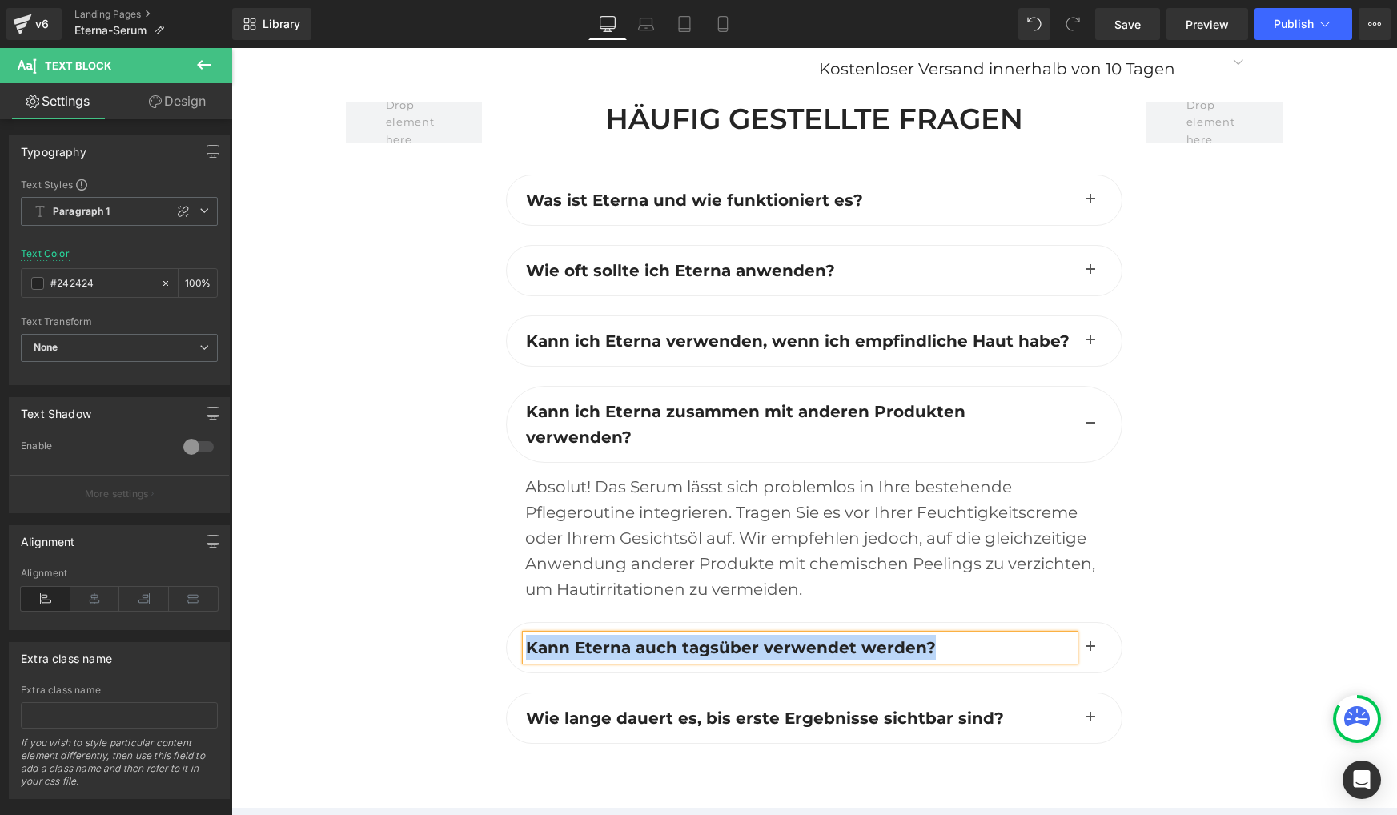
copy b "Kann Eterna auch tagsüber verwendet werden?"
click at [1086, 623] on button "button" at bounding box center [1090, 648] width 32 height 50
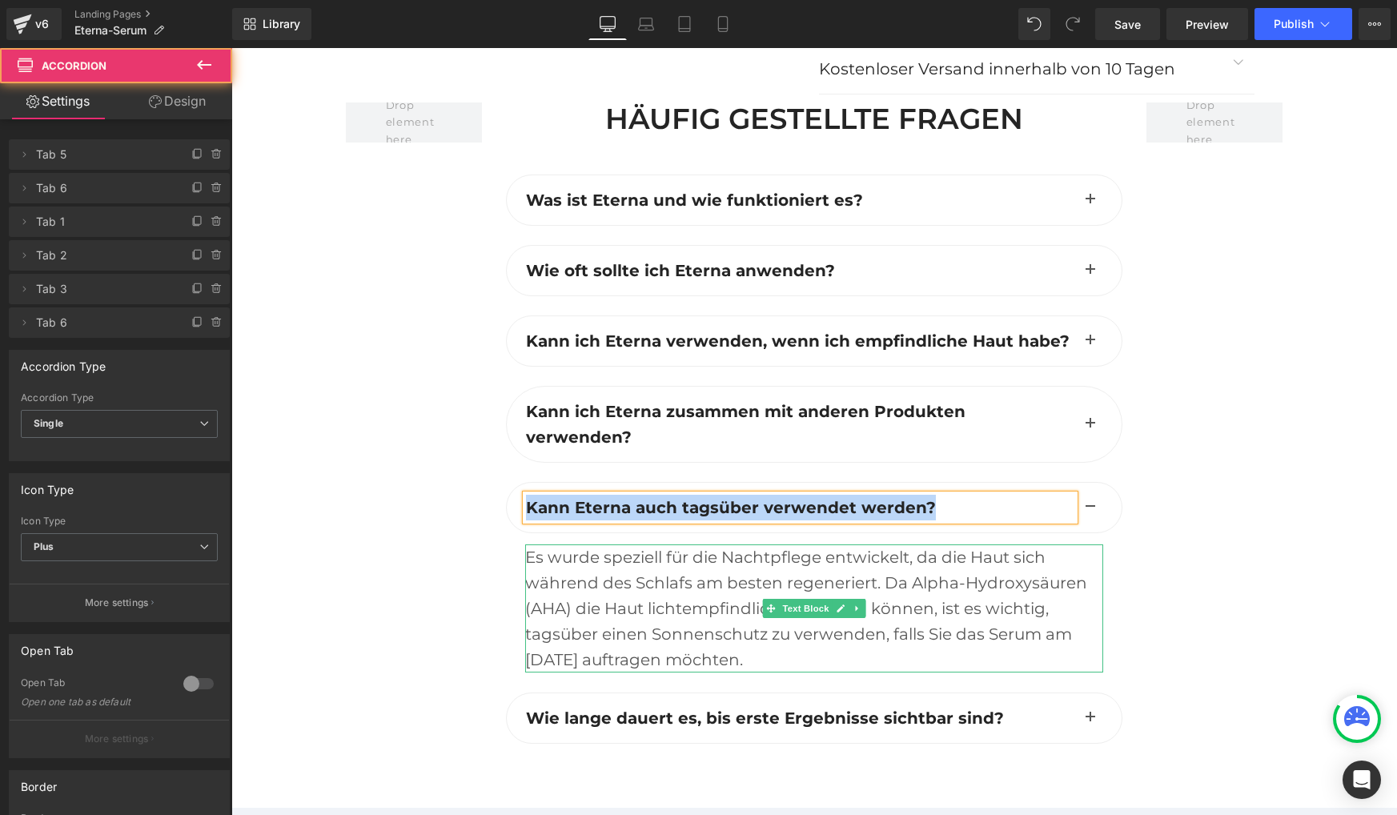
click at [578, 544] on div "Es wurde speziell für die Nachtpflege entwickelt, da die Haut sich während des …" at bounding box center [814, 608] width 578 height 128
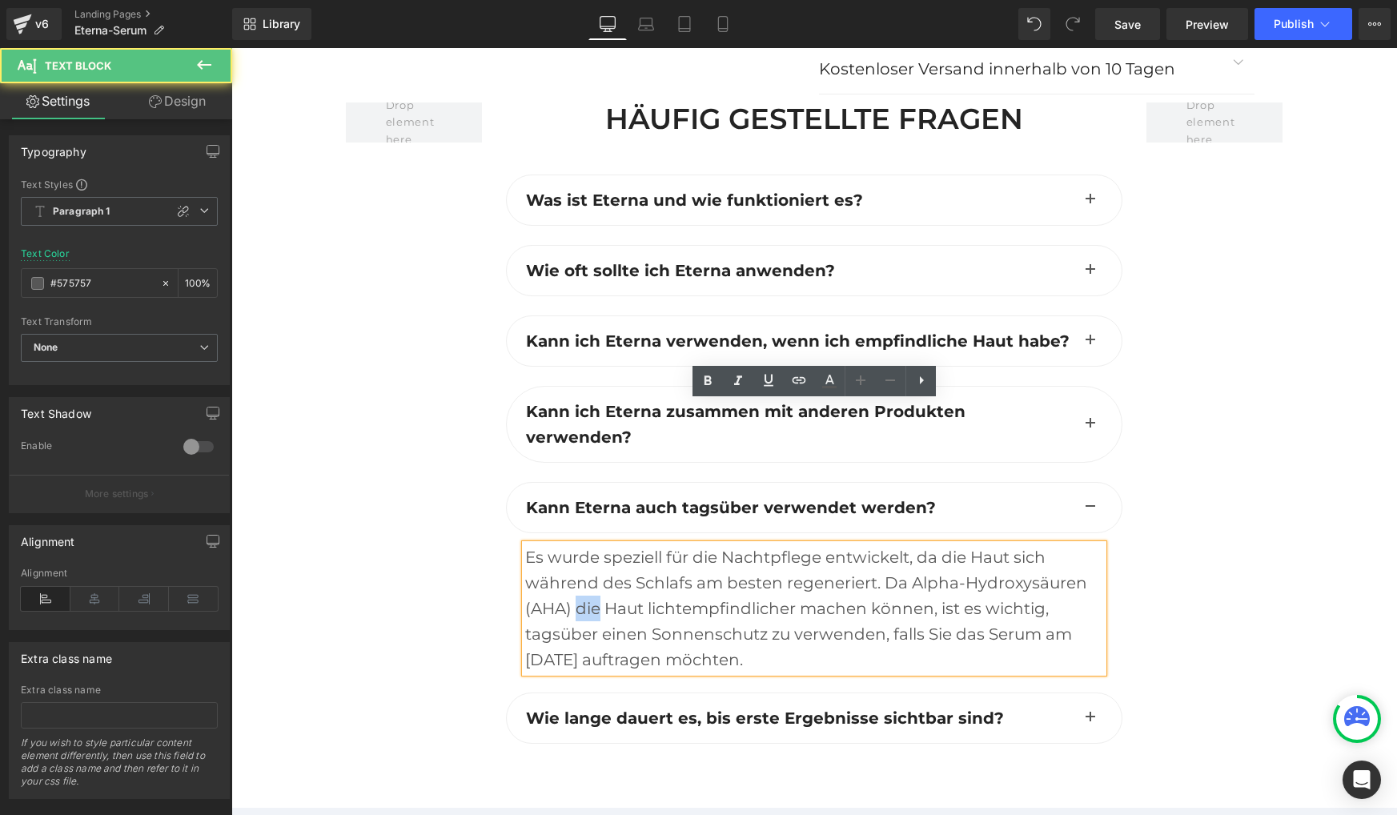
click at [578, 544] on div "Es wurde speziell für die Nachtpflege entwickelt, da die Haut sich während des …" at bounding box center [814, 608] width 578 height 128
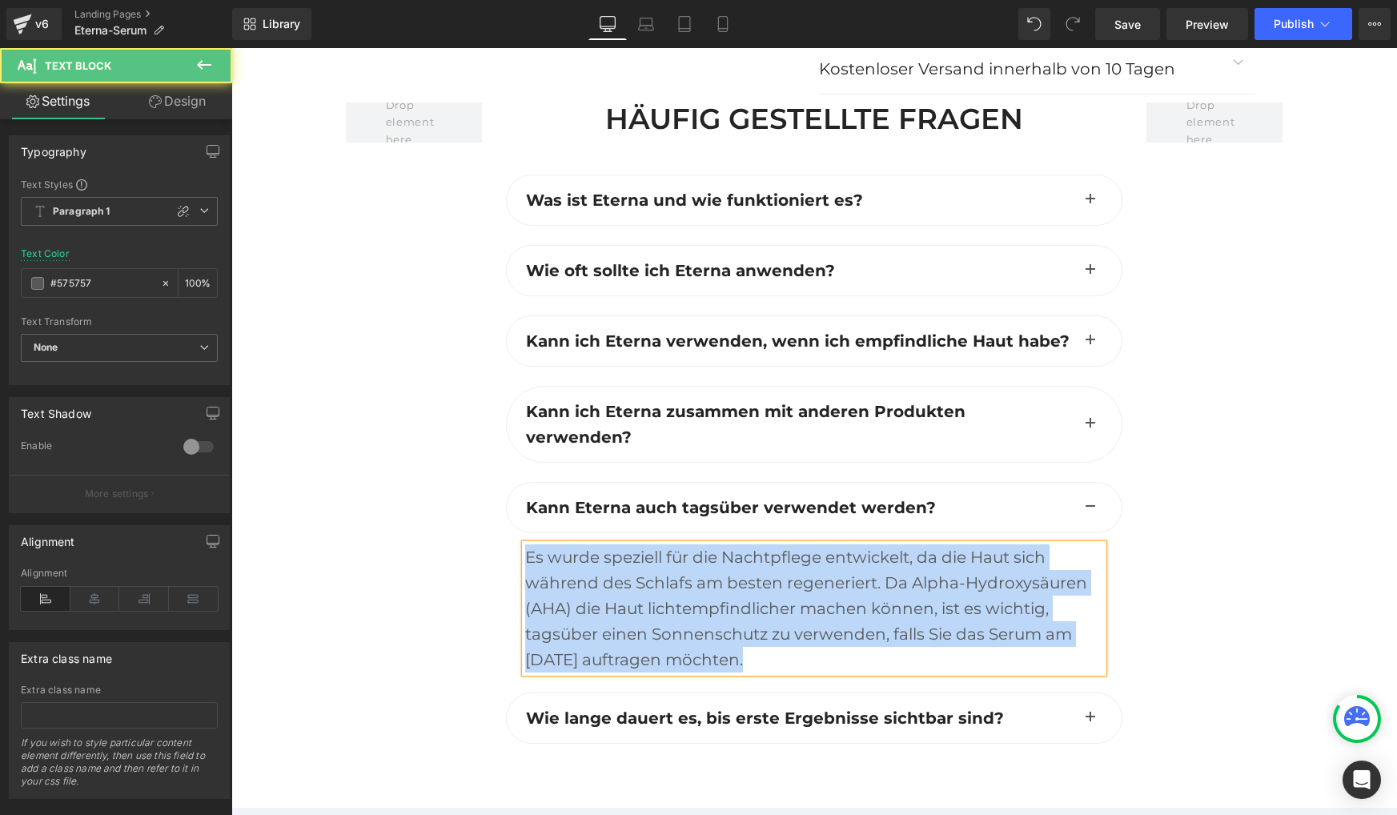
click at [712, 544] on div "Es wurde speziell für die Nachtpflege entwickelt, da die Haut sich während des …" at bounding box center [814, 608] width 578 height 128
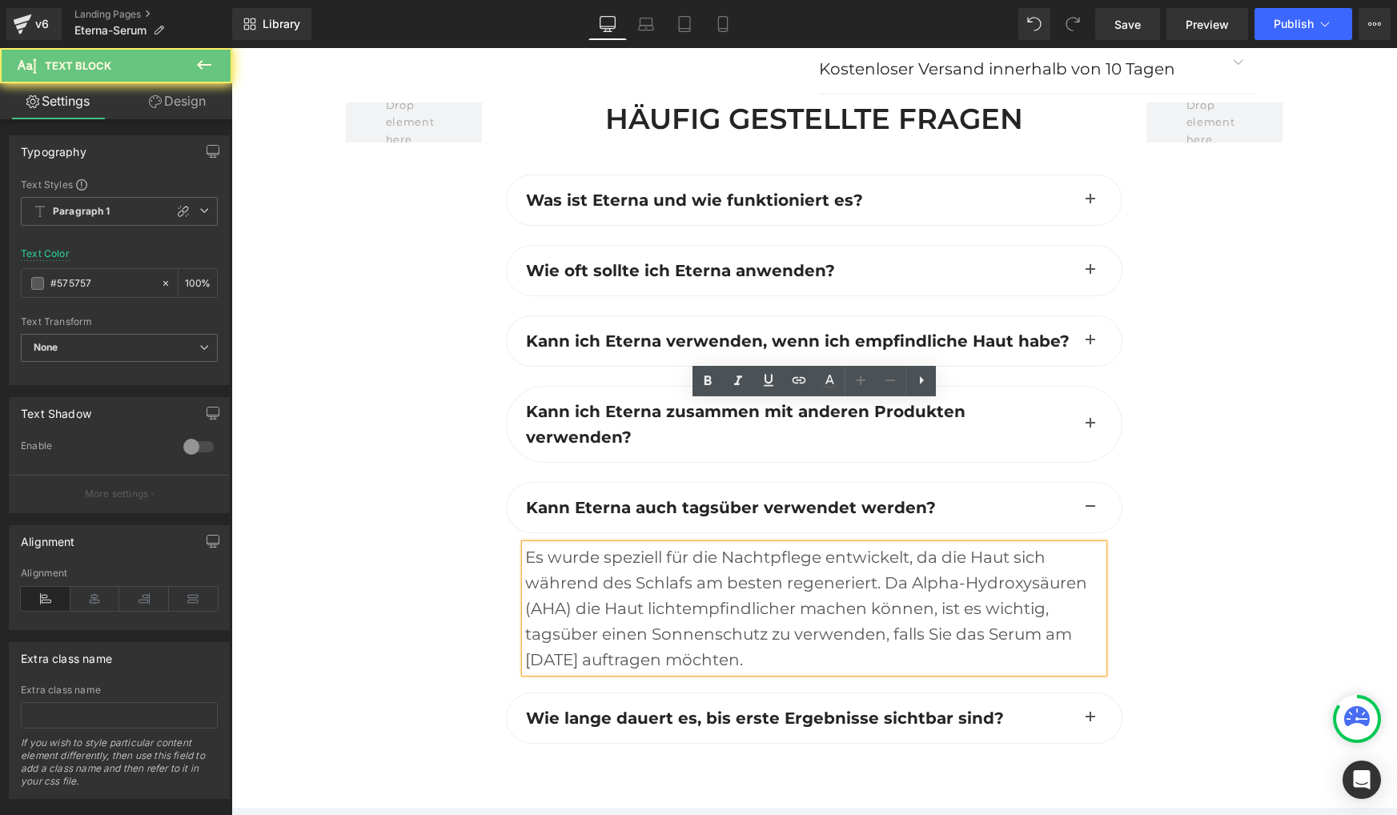
click at [712, 544] on div "Es wurde speziell für die Nachtpflege entwickelt, da die Haut sich während des …" at bounding box center [814, 608] width 578 height 128
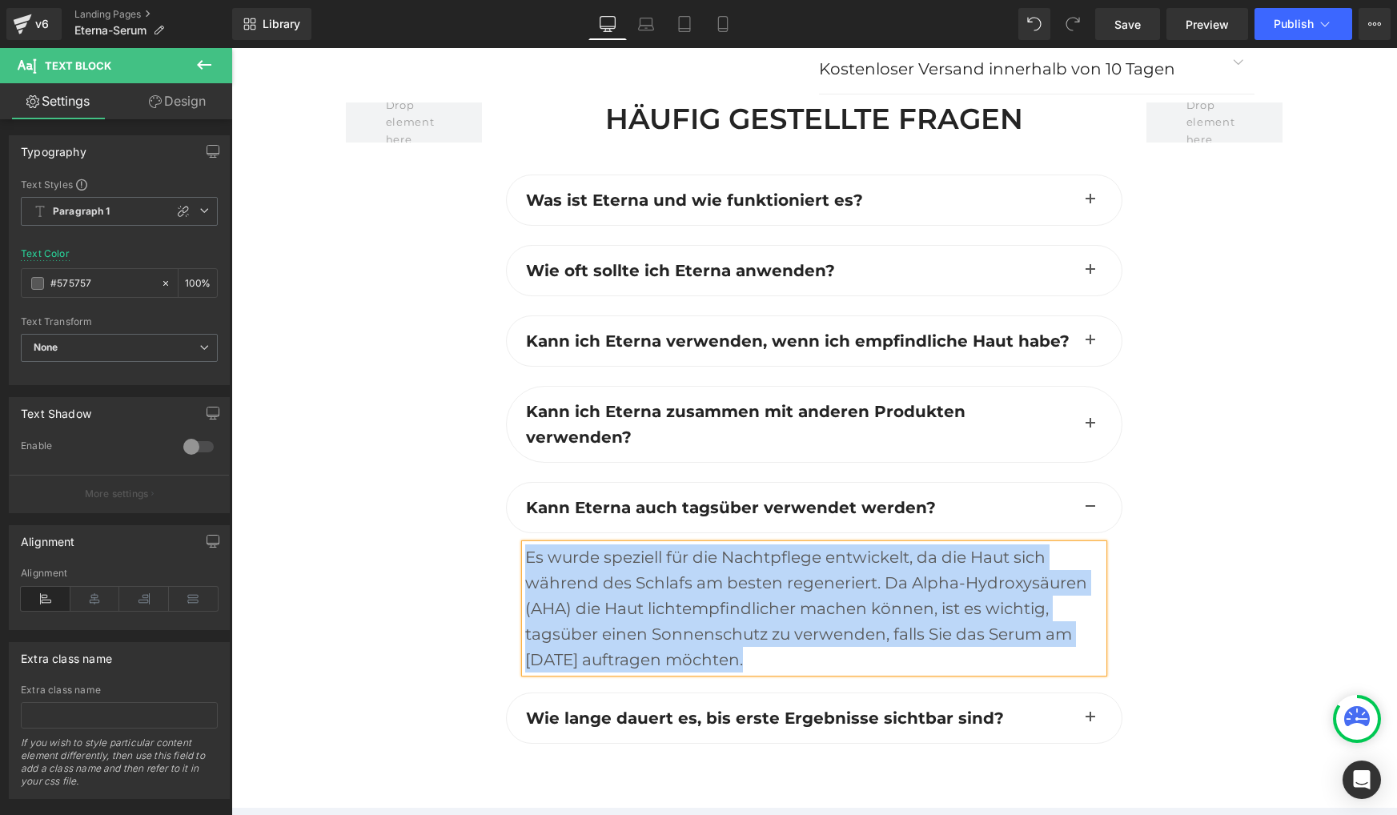
paste div
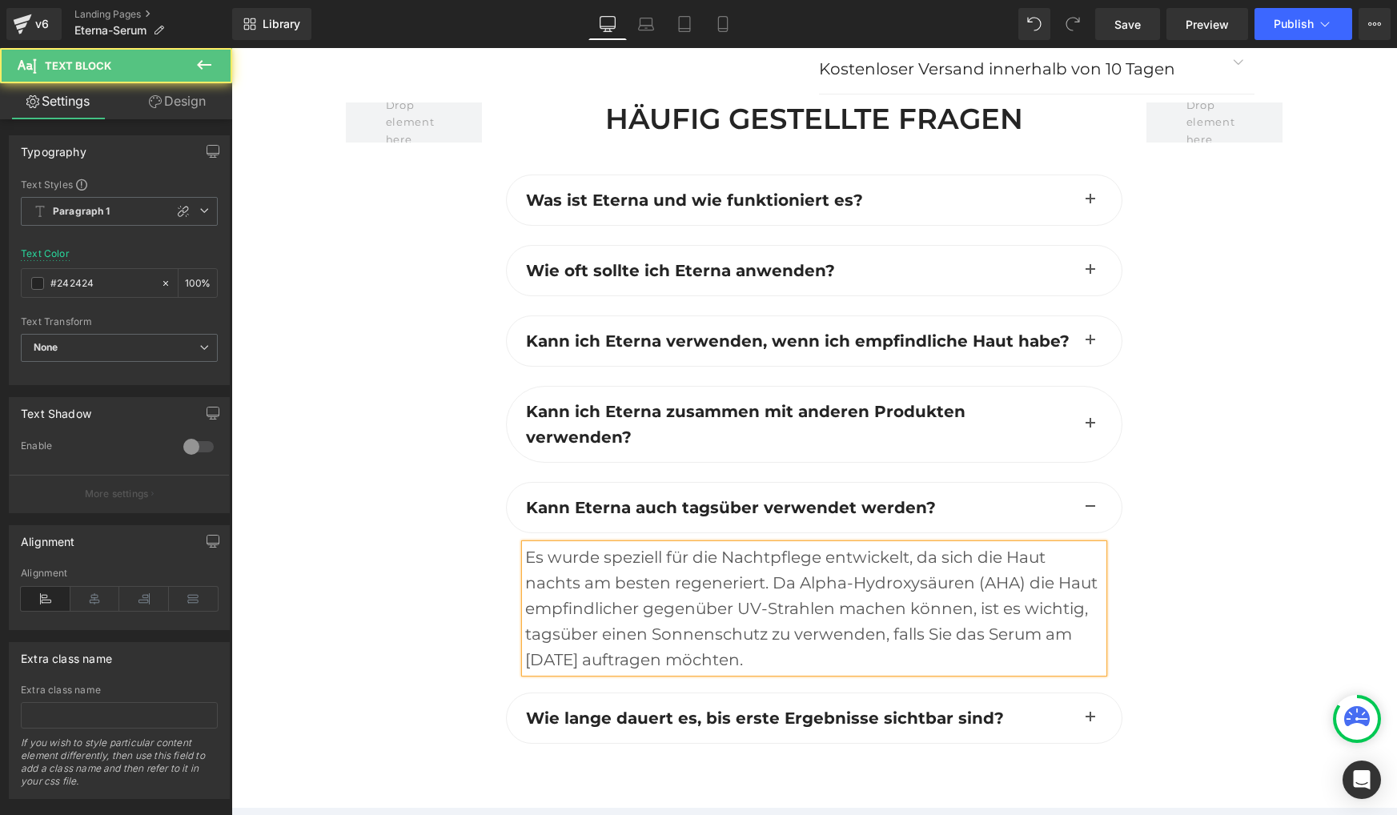
click at [870, 708] on b "Wie lange dauert es, bis erste Ergebnisse sichtbar sind?" at bounding box center [765, 717] width 478 height 19
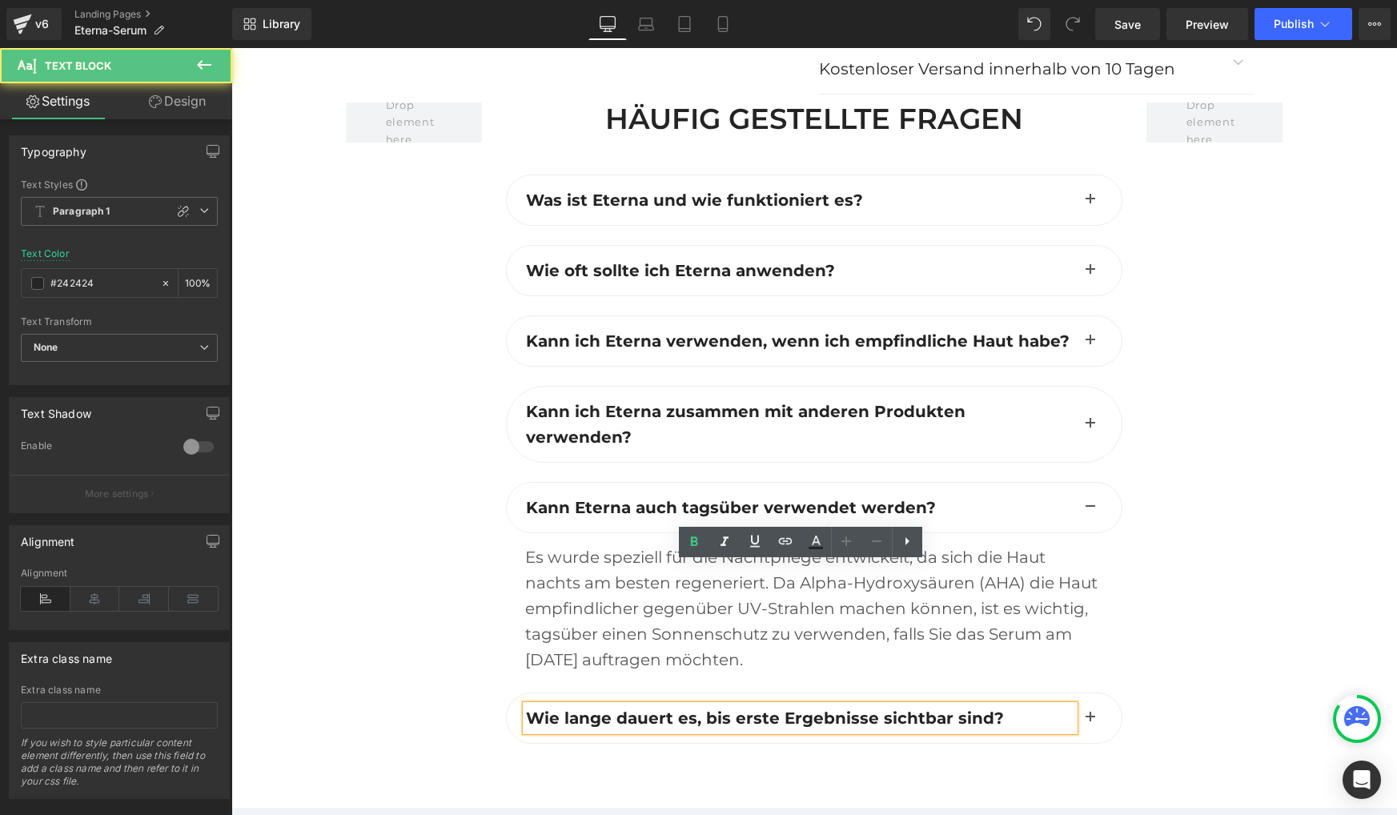
click at [870, 708] on b "Wie lange dauert es, bis erste Ergebnisse sichtbar sind?" at bounding box center [765, 717] width 478 height 19
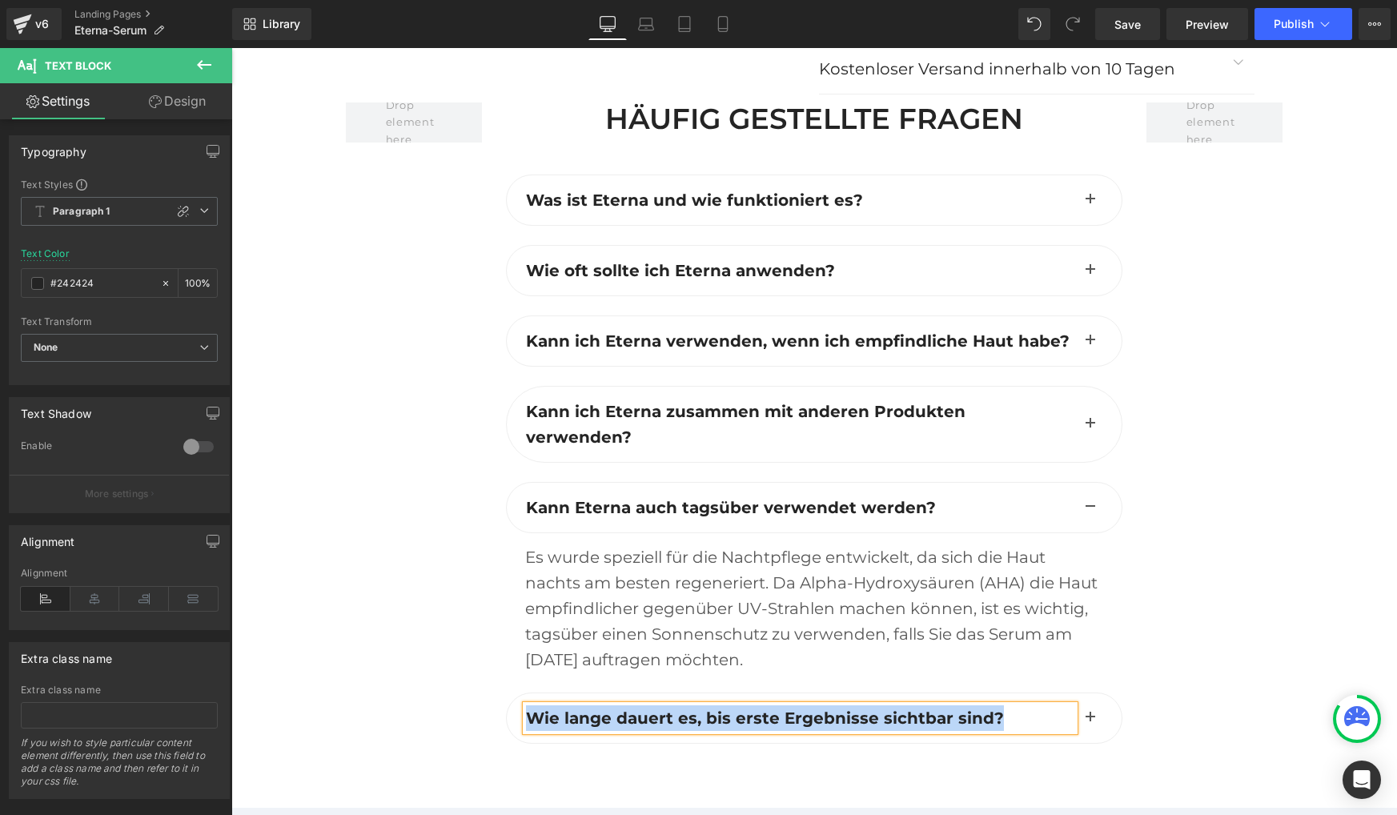
click at [1090, 722] on span "button" at bounding box center [1090, 722] width 0 height 0
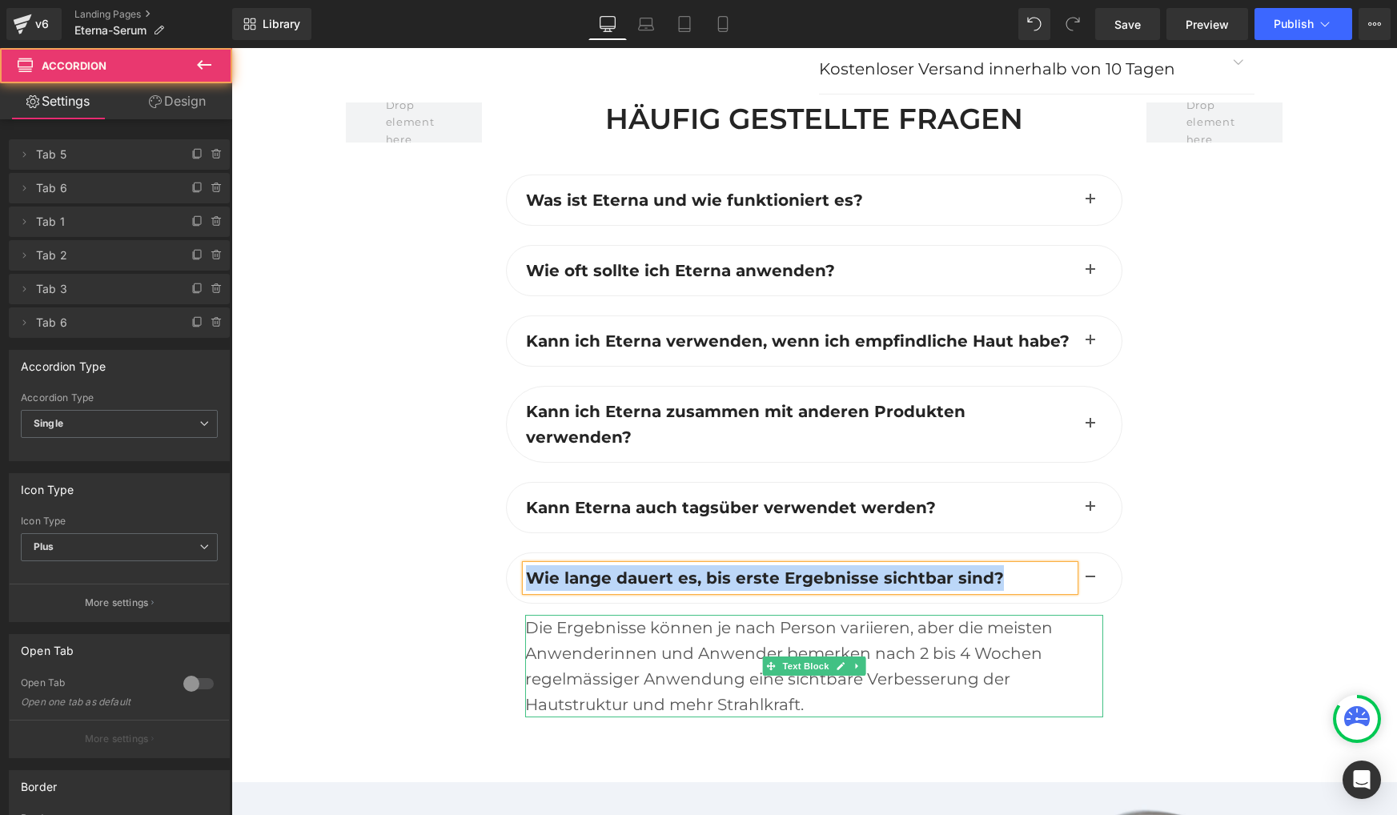
click at [638, 615] on div "Die Ergebnisse können je nach Person variieren, aber die meisten Anwenderinnen …" at bounding box center [814, 666] width 578 height 102
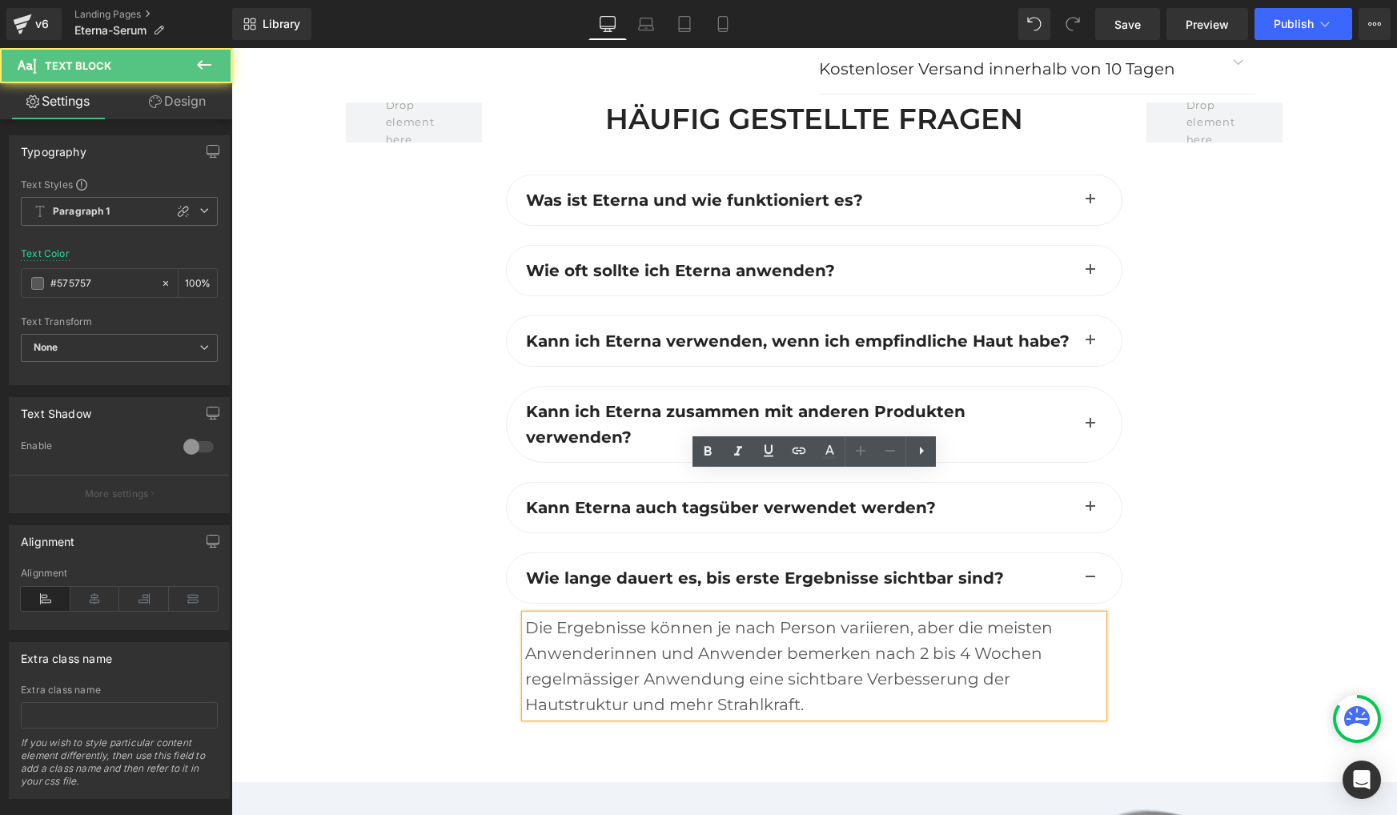
click at [638, 615] on div "Die Ergebnisse können je nach Person variieren, aber die meisten Anwenderinnen …" at bounding box center [814, 666] width 578 height 102
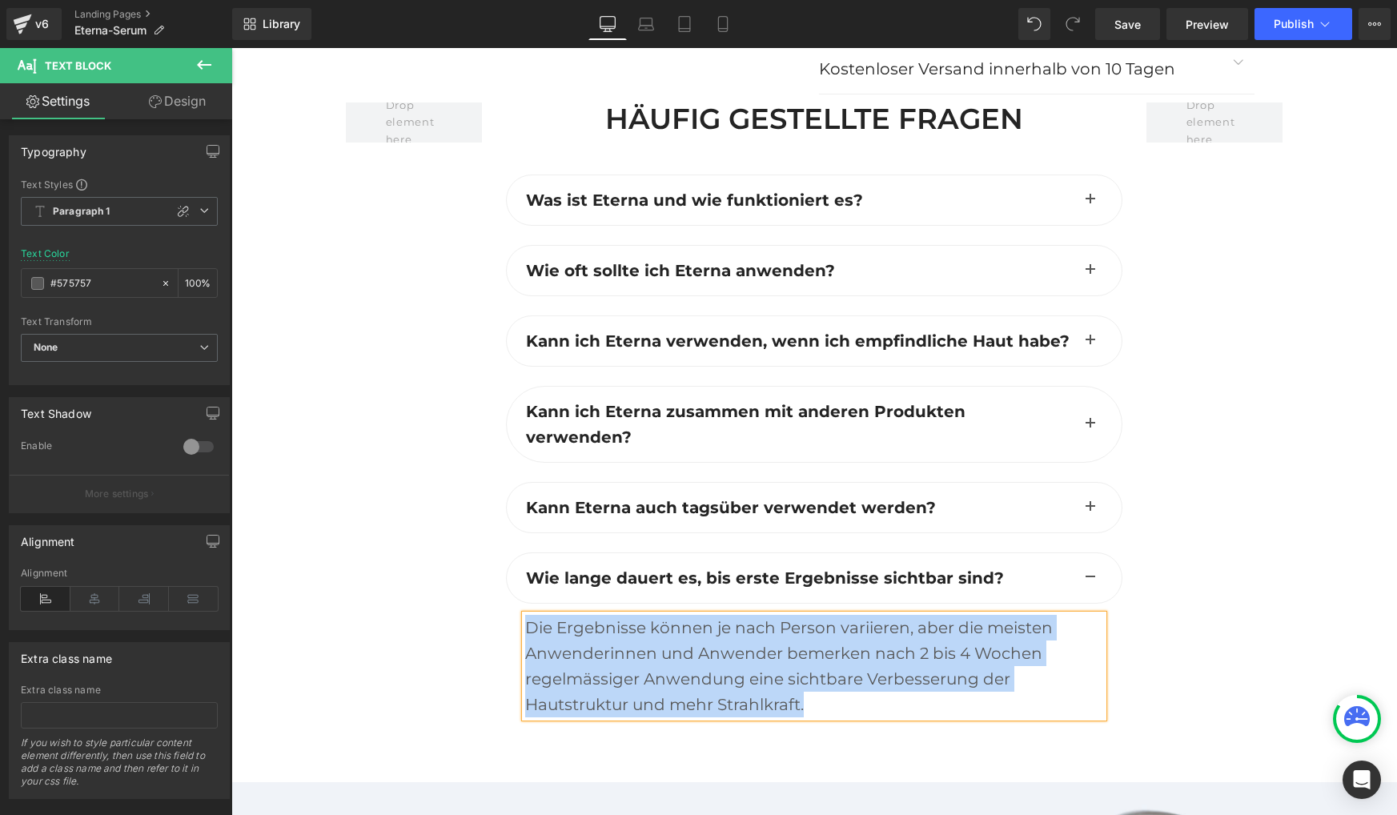
click at [855, 615] on div "Die Ergebnisse können je nach Person variieren, aber die meisten Anwenderinnen …" at bounding box center [814, 666] width 578 height 102
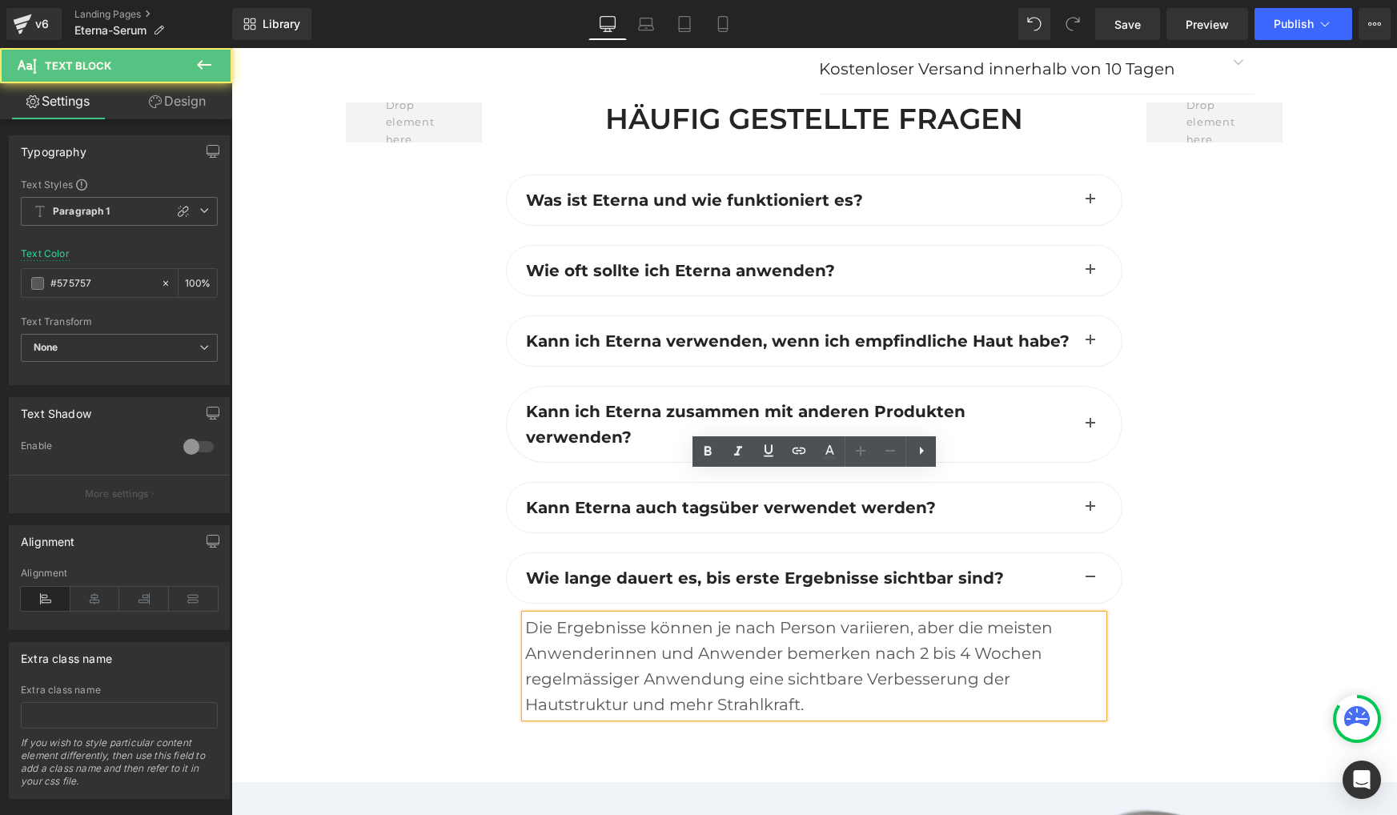
click at [592, 615] on div "Die Ergebnisse können je nach Person variieren, aber die meisten Anwenderinnen …" at bounding box center [814, 666] width 578 height 102
drag, startPoint x: 591, startPoint y: 537, endPoint x: 604, endPoint y: 538, distance: 12.8
click at [604, 615] on div "Die Ergebnisse können je nach Person variieren, aber die meisten Anwenderinnen …" at bounding box center [814, 666] width 578 height 102
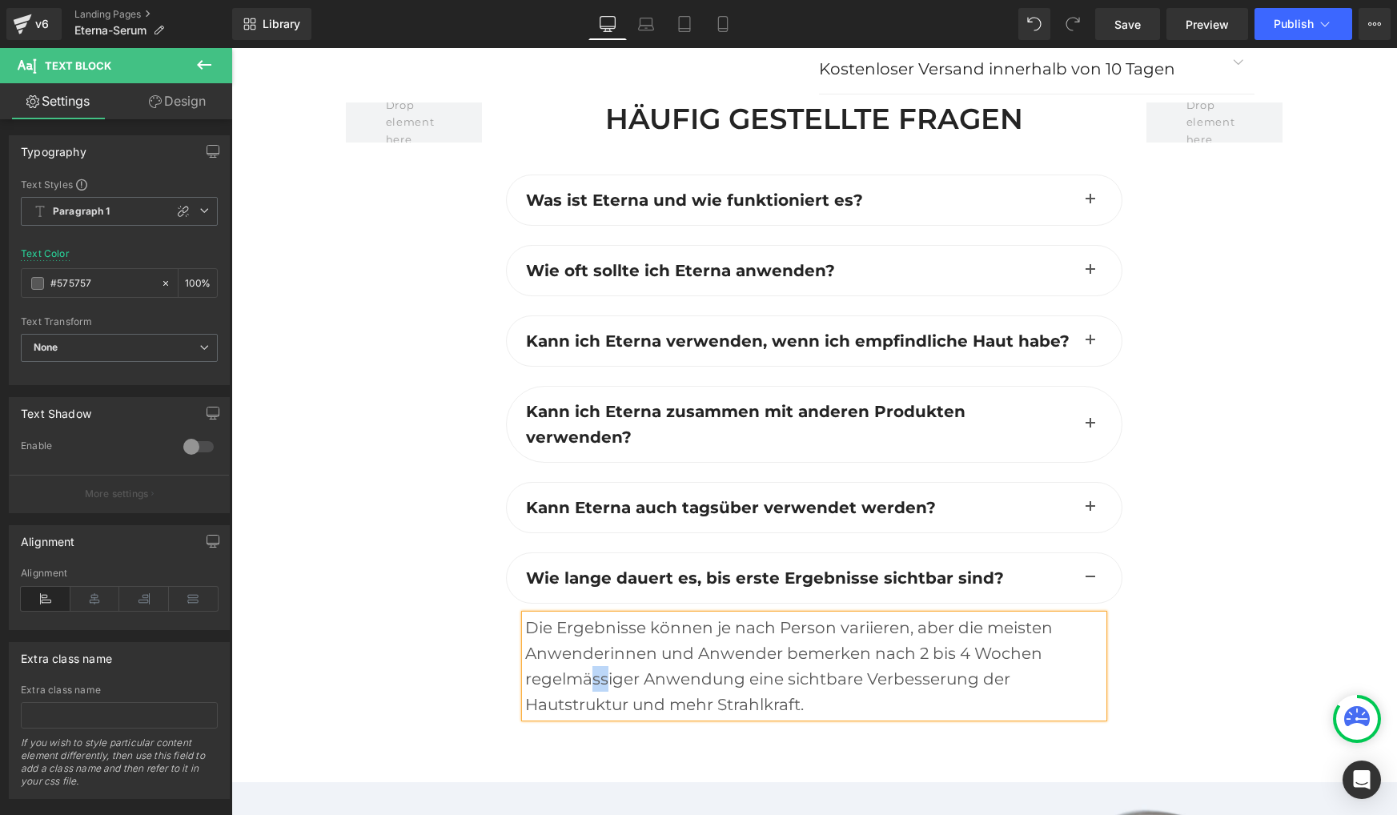
paste div
click at [1291, 212] on div at bounding box center [1214, 432] width 160 height 660
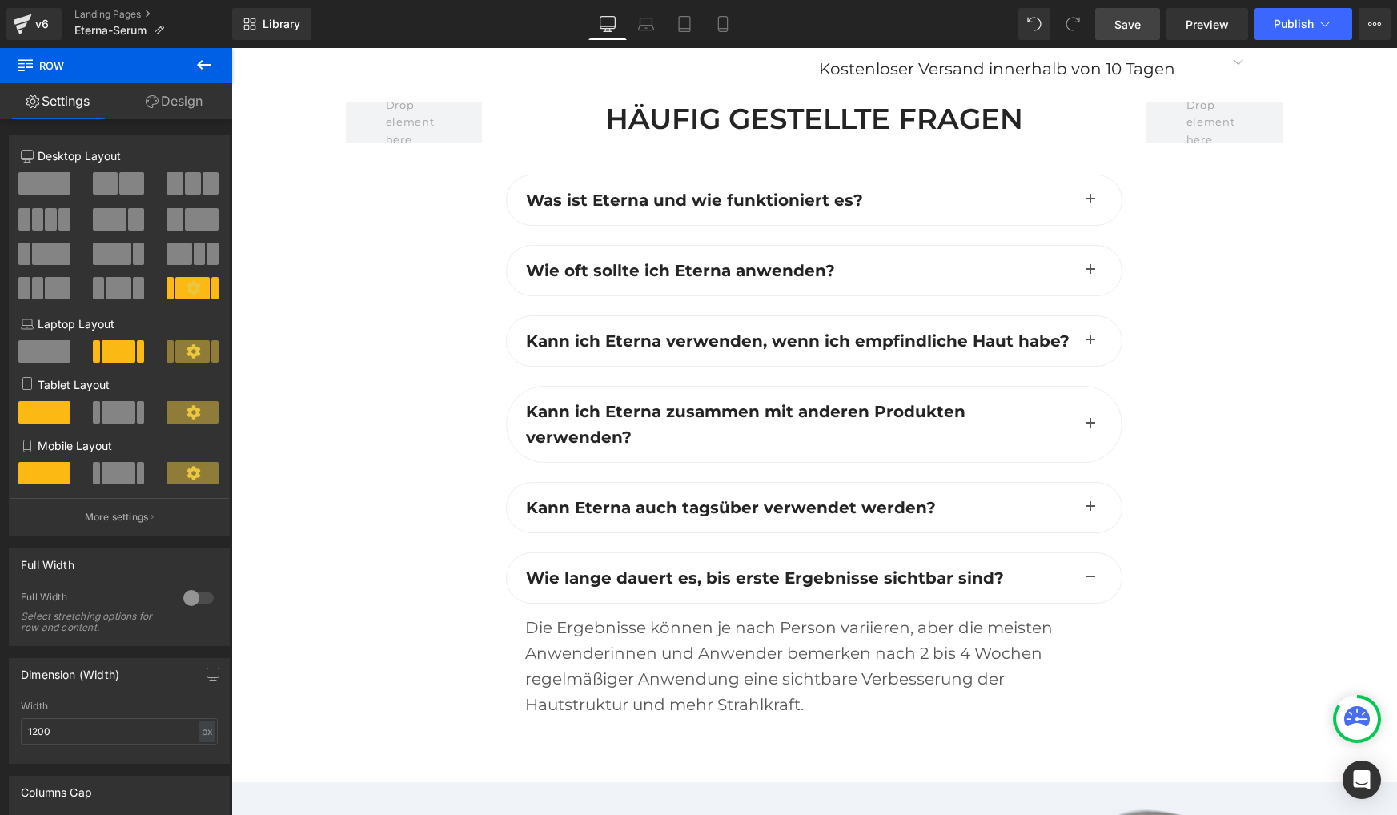
click at [1121, 27] on span "Save" at bounding box center [1127, 24] width 26 height 17
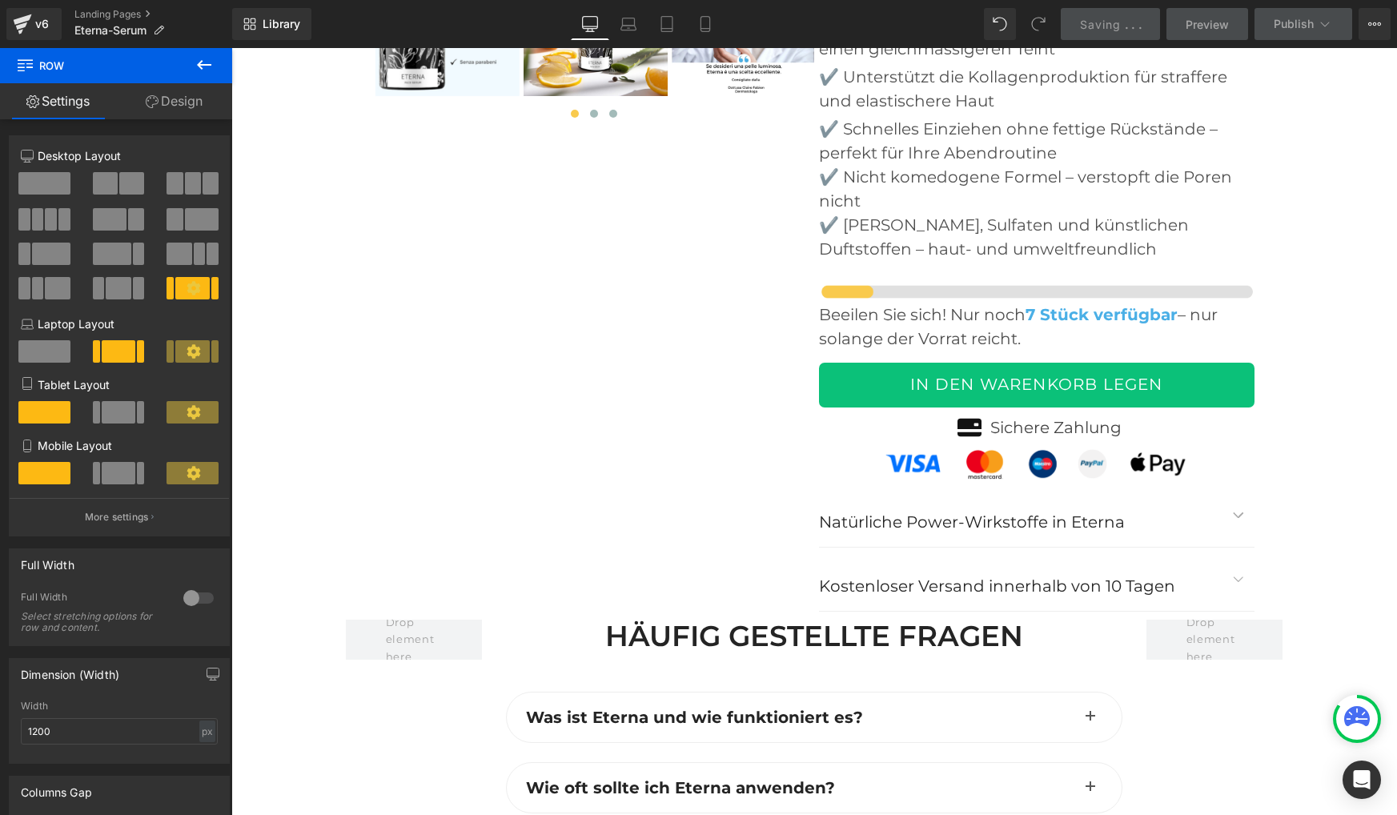
scroll to position [6450, 0]
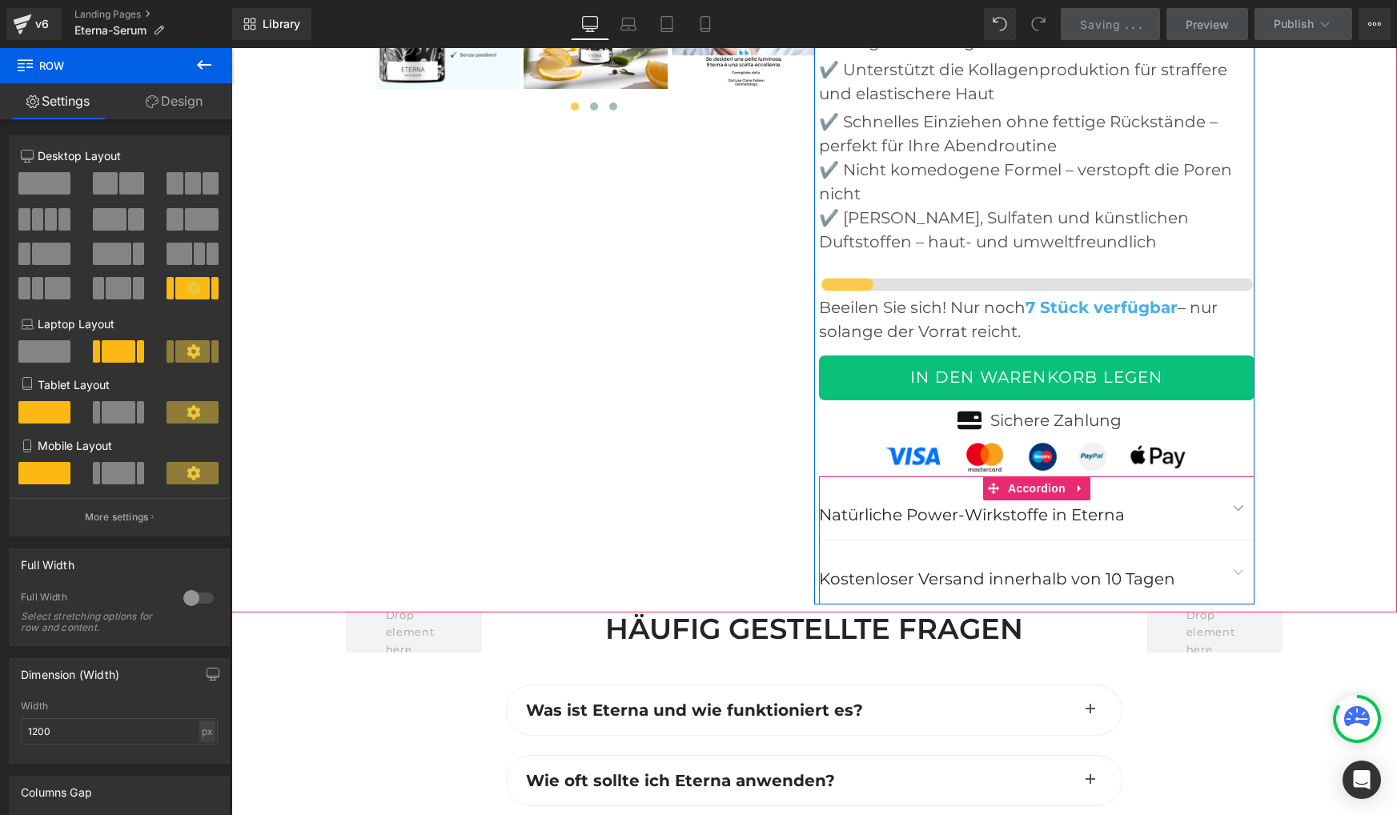
click at [1235, 476] on button "button" at bounding box center [1238, 507] width 32 height 63
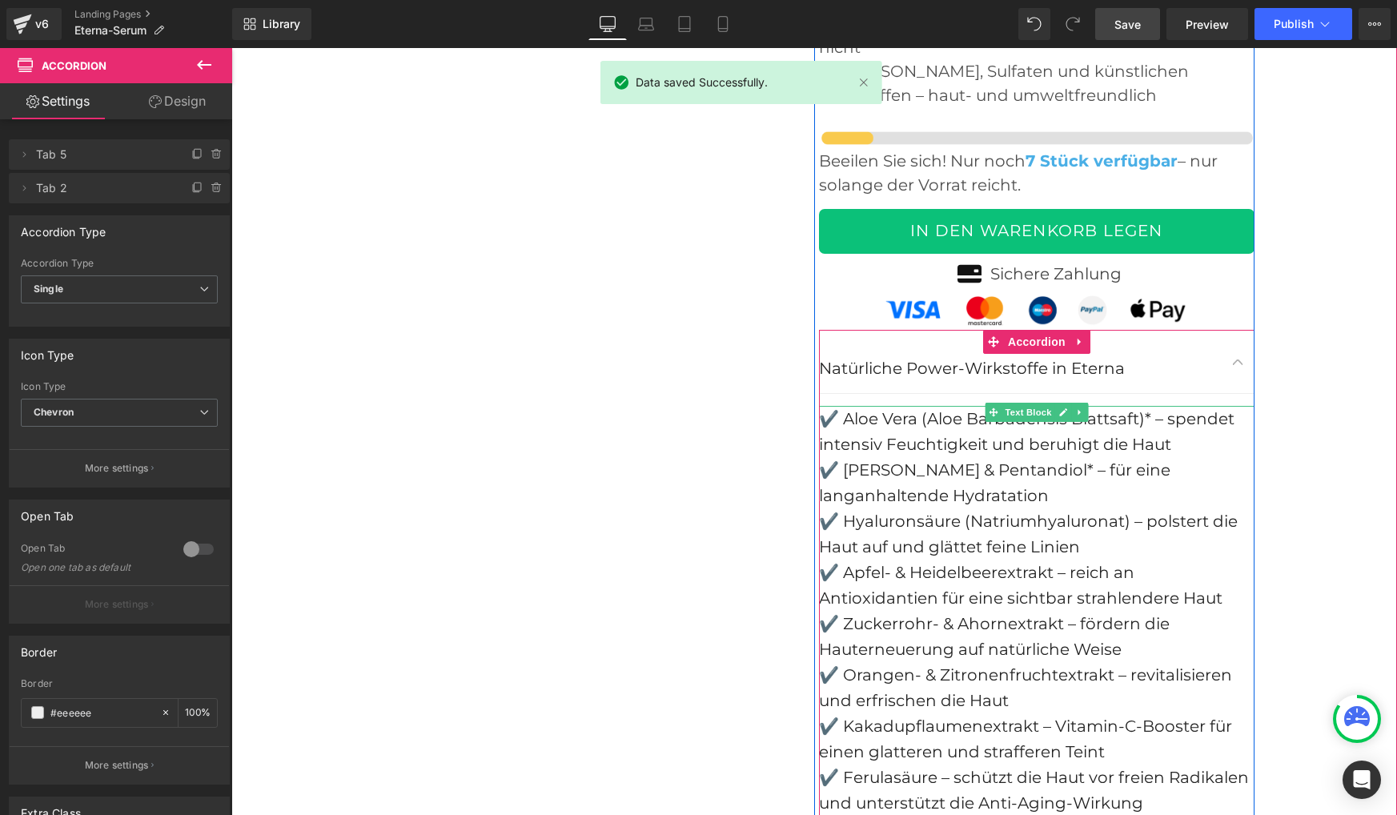
scroll to position [6601, 0]
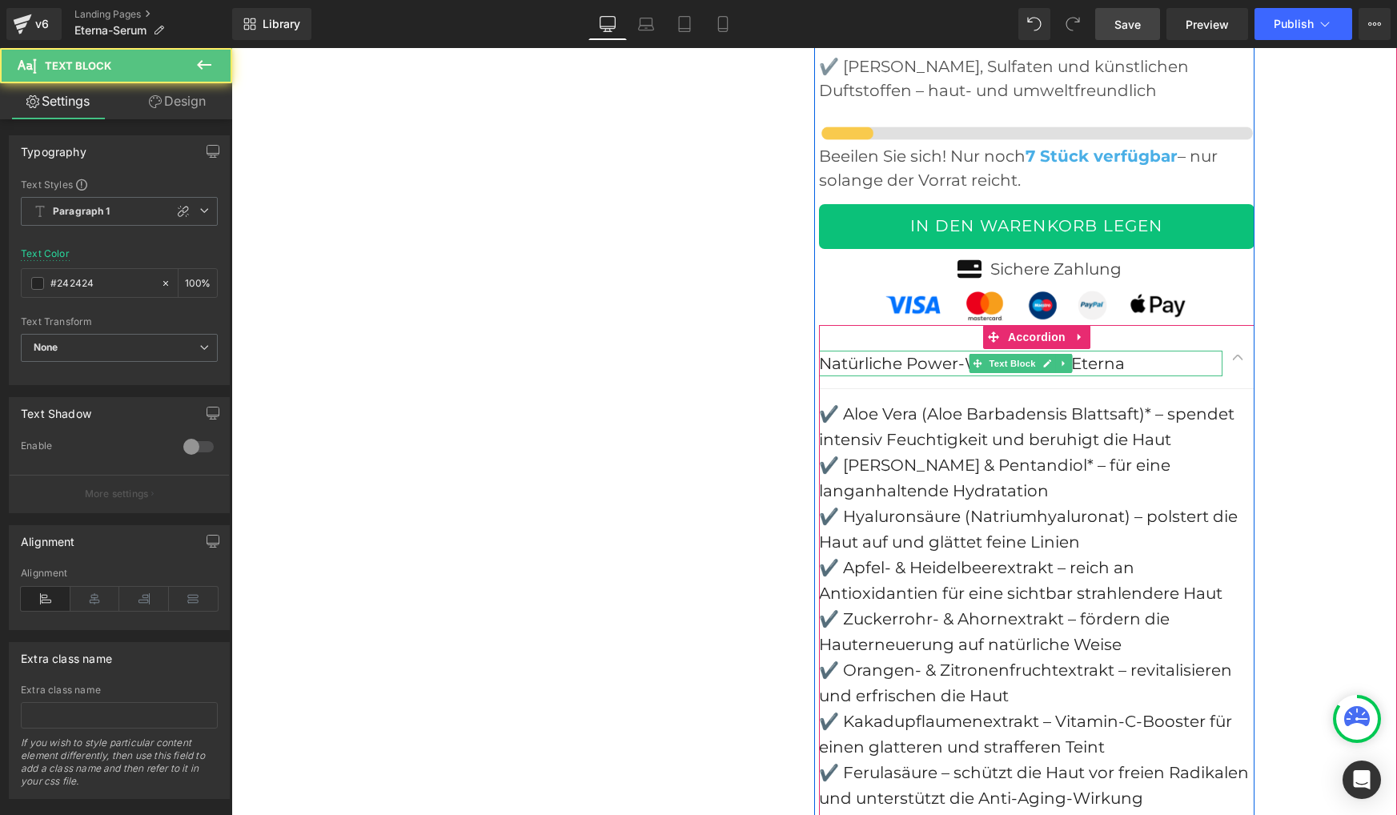
click at [908, 351] on p "Natürliche Power-Wirkstoffe in Eterna" at bounding box center [1020, 364] width 403 height 26
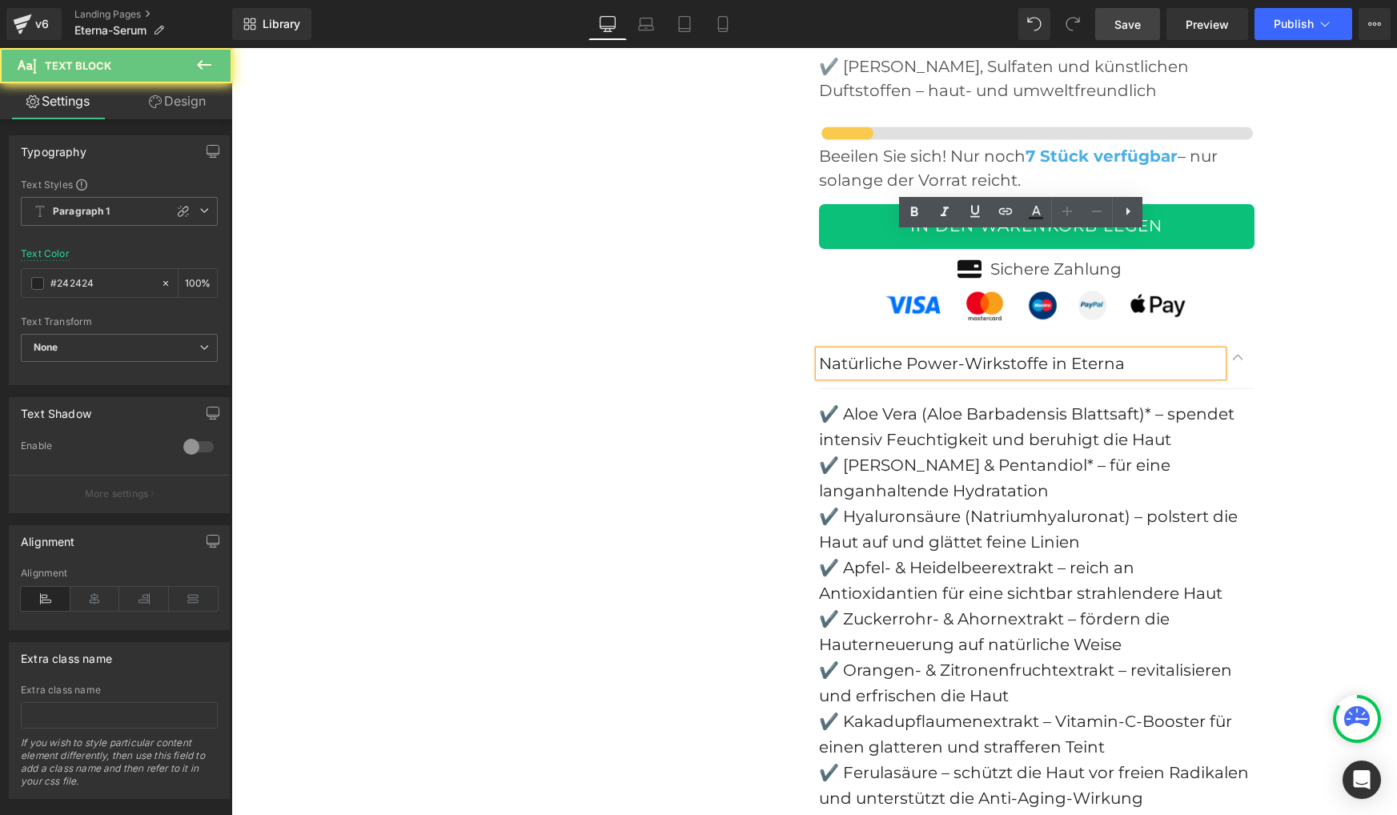
click at [908, 351] on p "Natürliche Power-Wirkstoffe in Eterna" at bounding box center [1020, 364] width 403 height 26
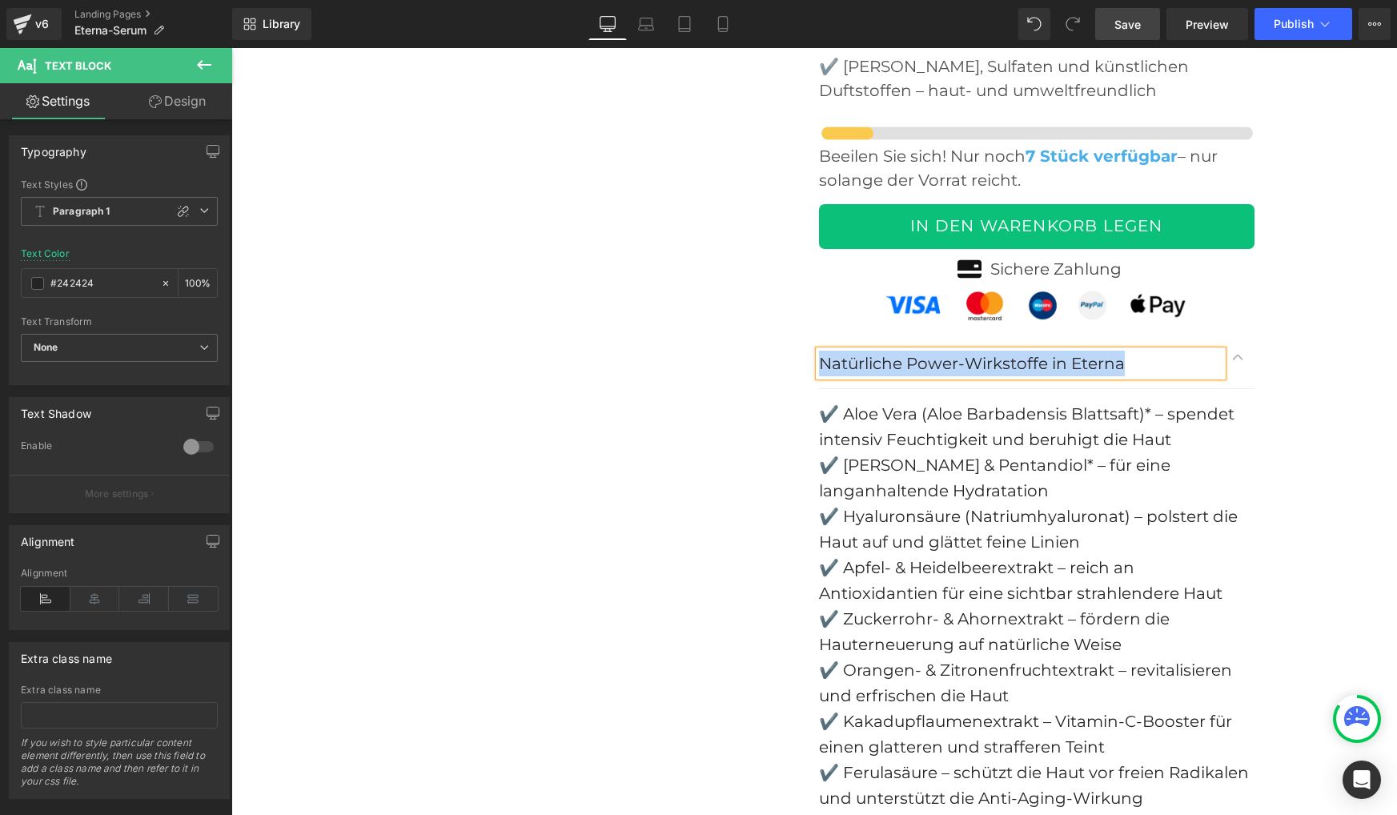
click at [856, 558] on font "✔️ Apfel- & Heidelbeerextrakt – reich an Antioxidantien für eine sichtbar strah…" at bounding box center [1020, 580] width 403 height 45
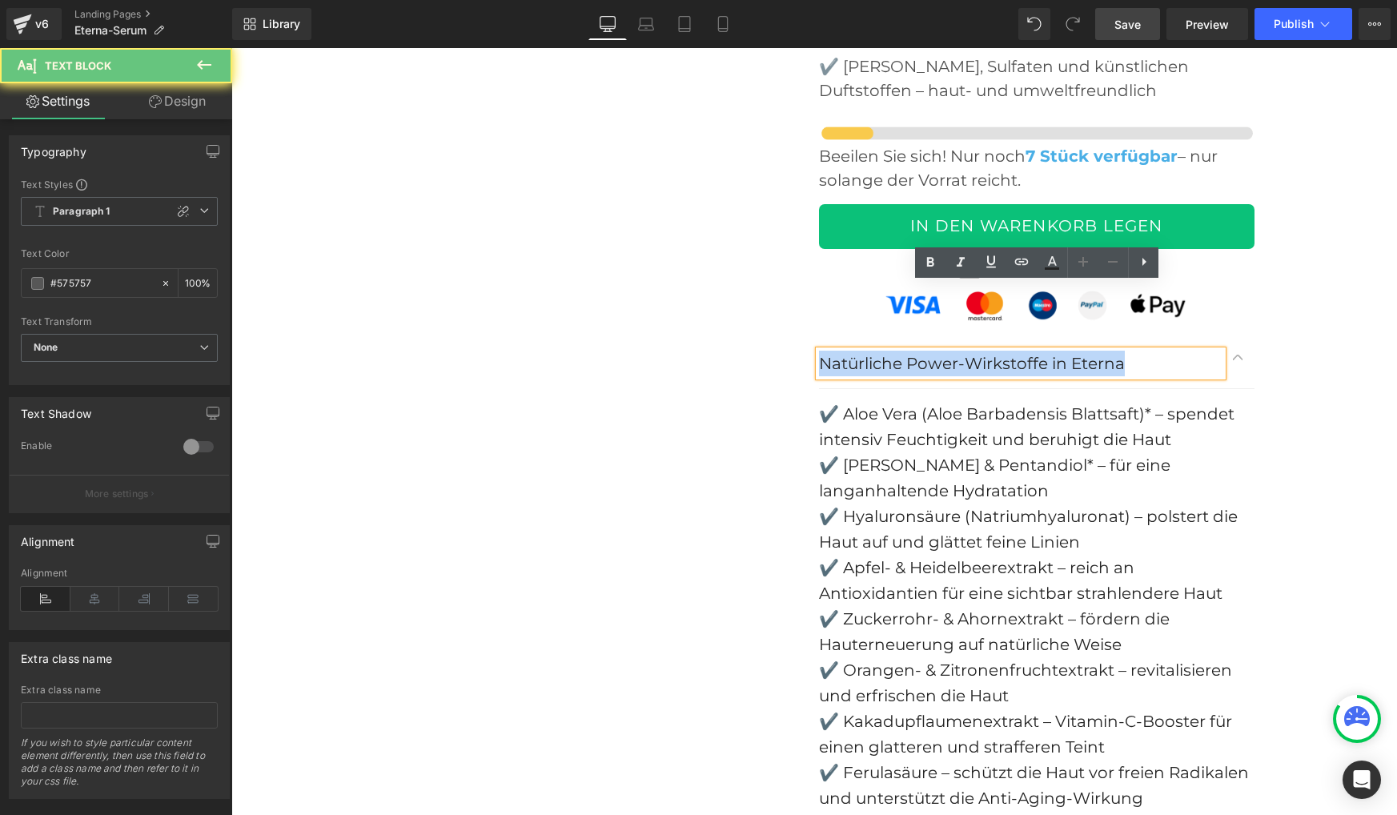
click at [856, 558] on font "✔️ Apfel- & Heidelbeerextrakt – reich an Antioxidantien für eine sichtbar strah…" at bounding box center [1020, 580] width 403 height 45
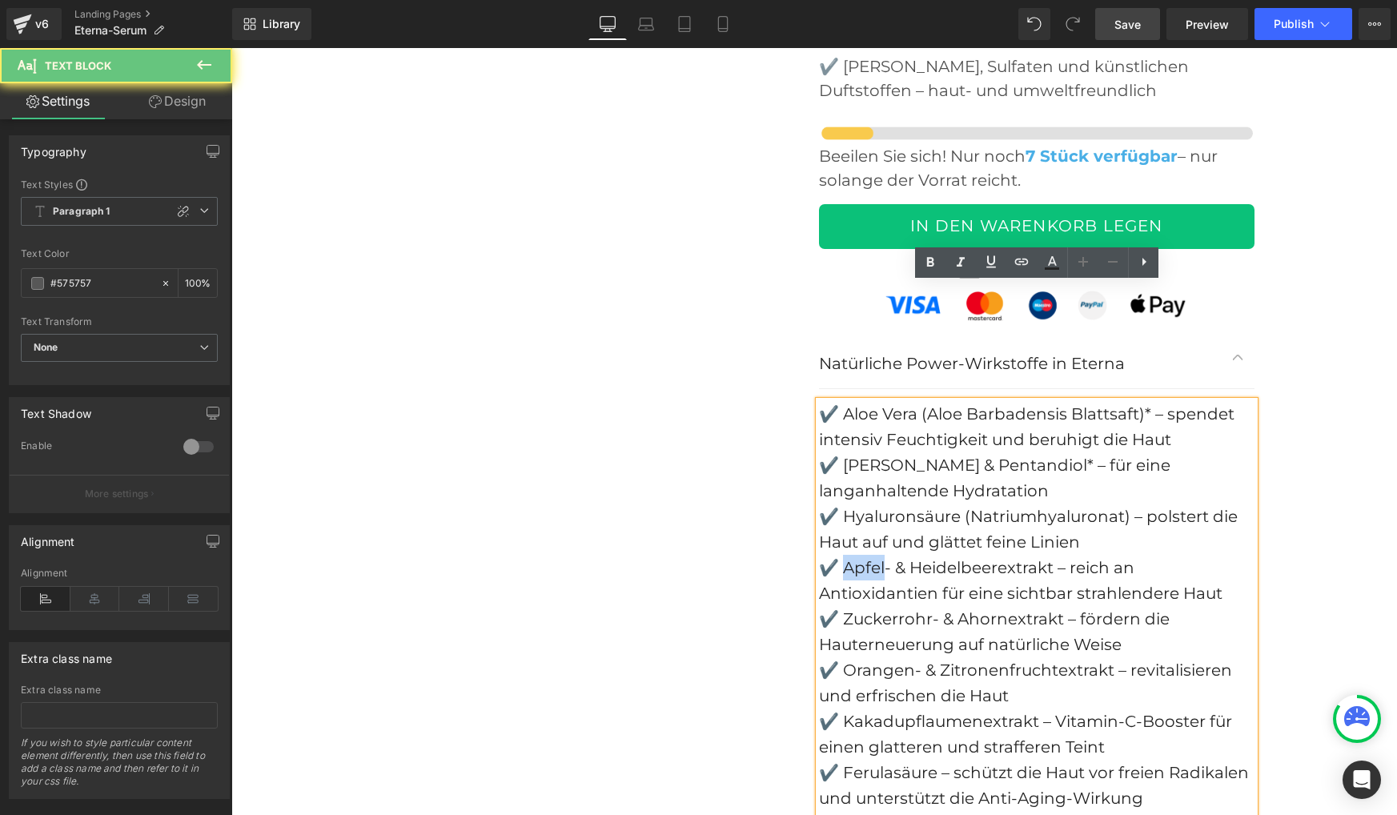
click at [856, 558] on font "✔️ Apfel- & Heidelbeerextrakt – reich an Antioxidantien für eine sichtbar strah…" at bounding box center [1020, 580] width 403 height 45
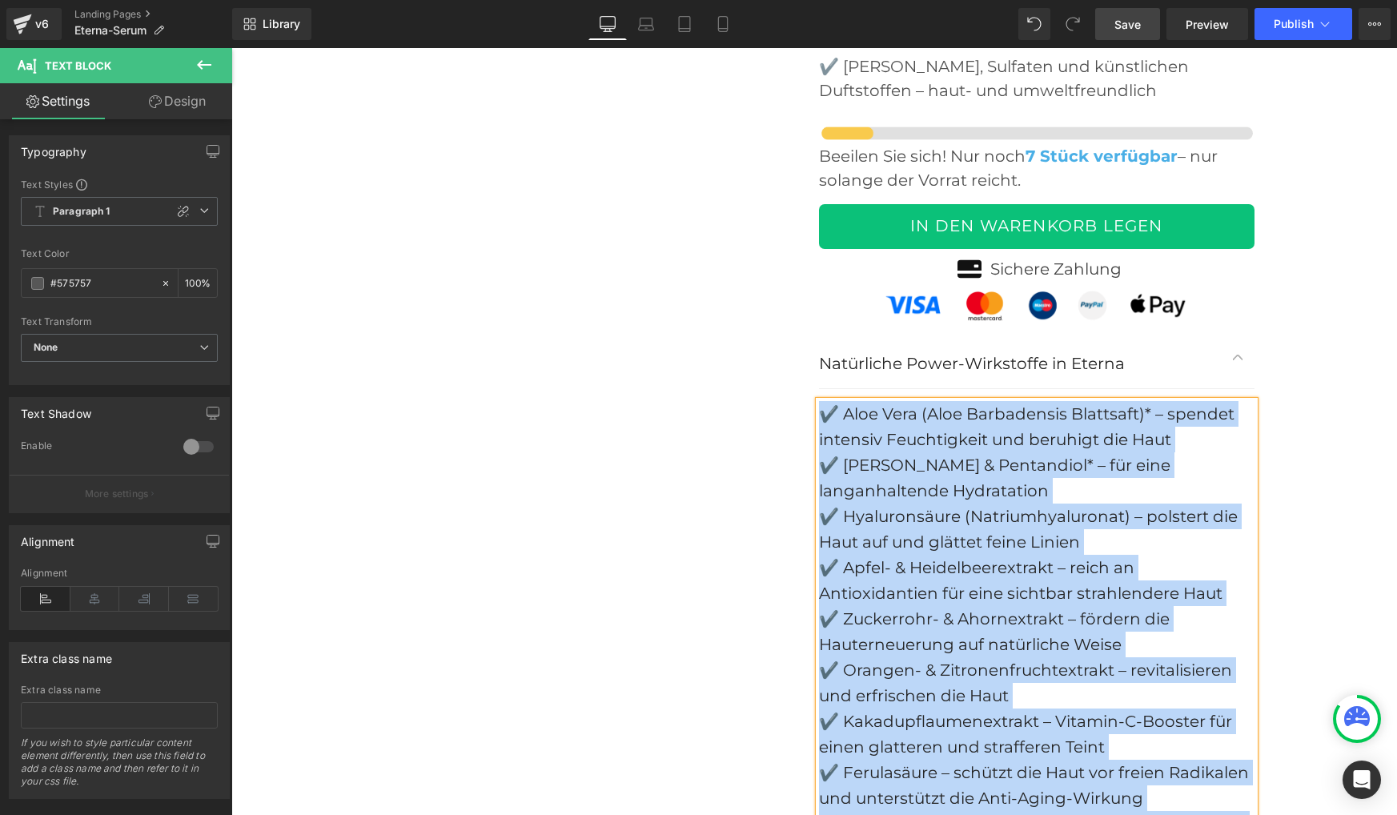
click at [858, 657] on div "✔️ Orangen- & Zitronenfruchtextrakt – revitalisieren und erfrischen die Haut" at bounding box center [1036, 682] width 435 height 51
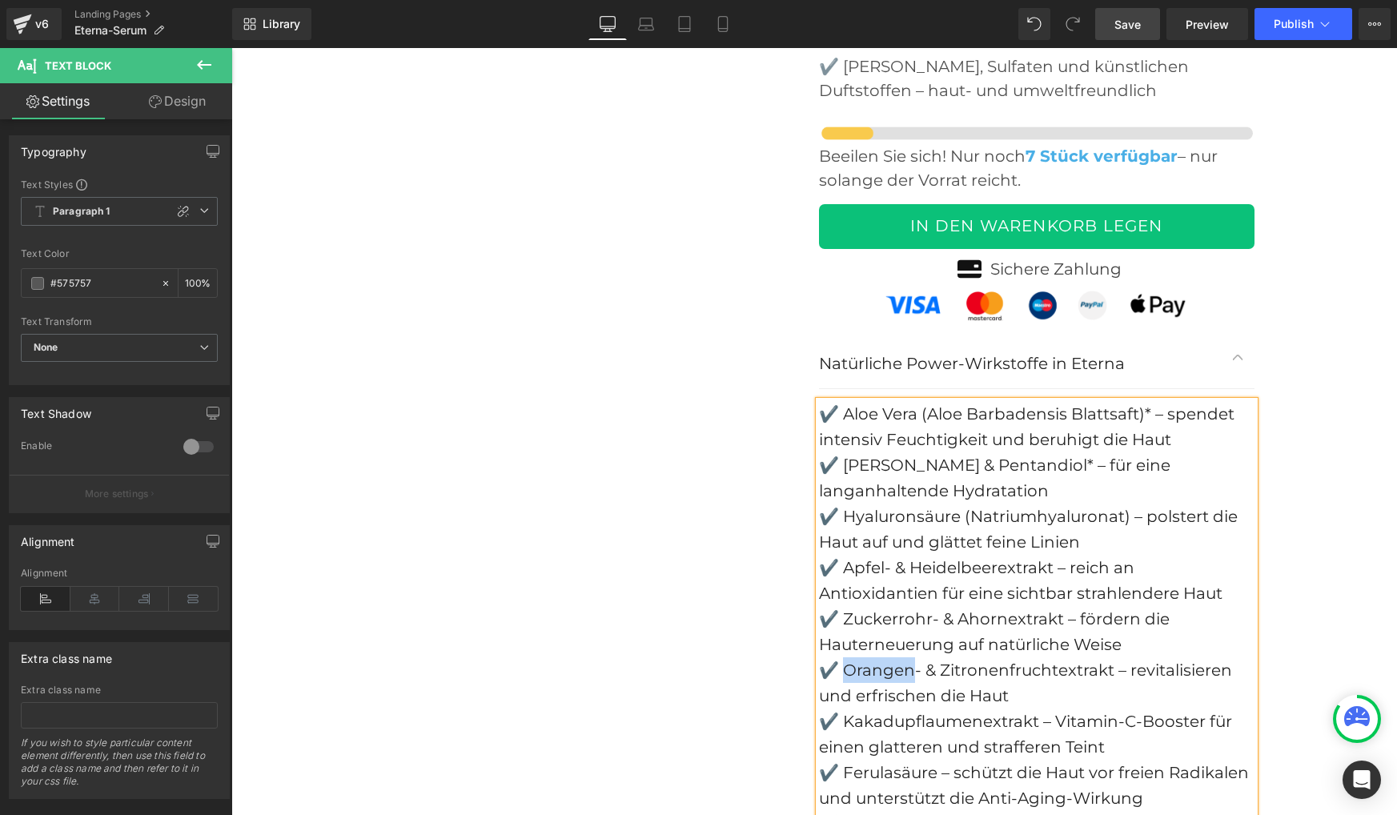
click at [858, 657] on div "✔️ Orangen- & Zitronenfruchtextrakt – revitalisieren und erfrischen die Haut" at bounding box center [1036, 682] width 435 height 51
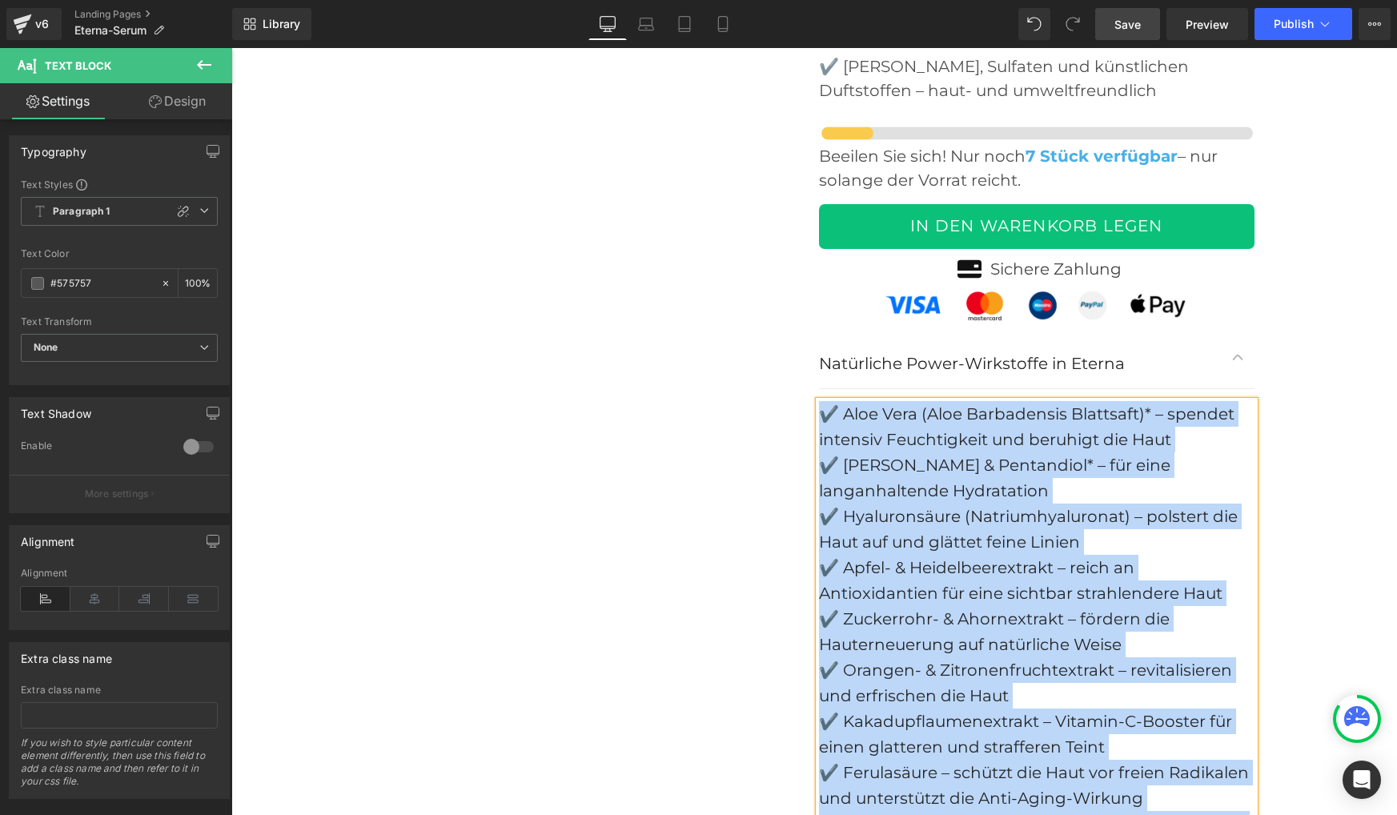
paste div
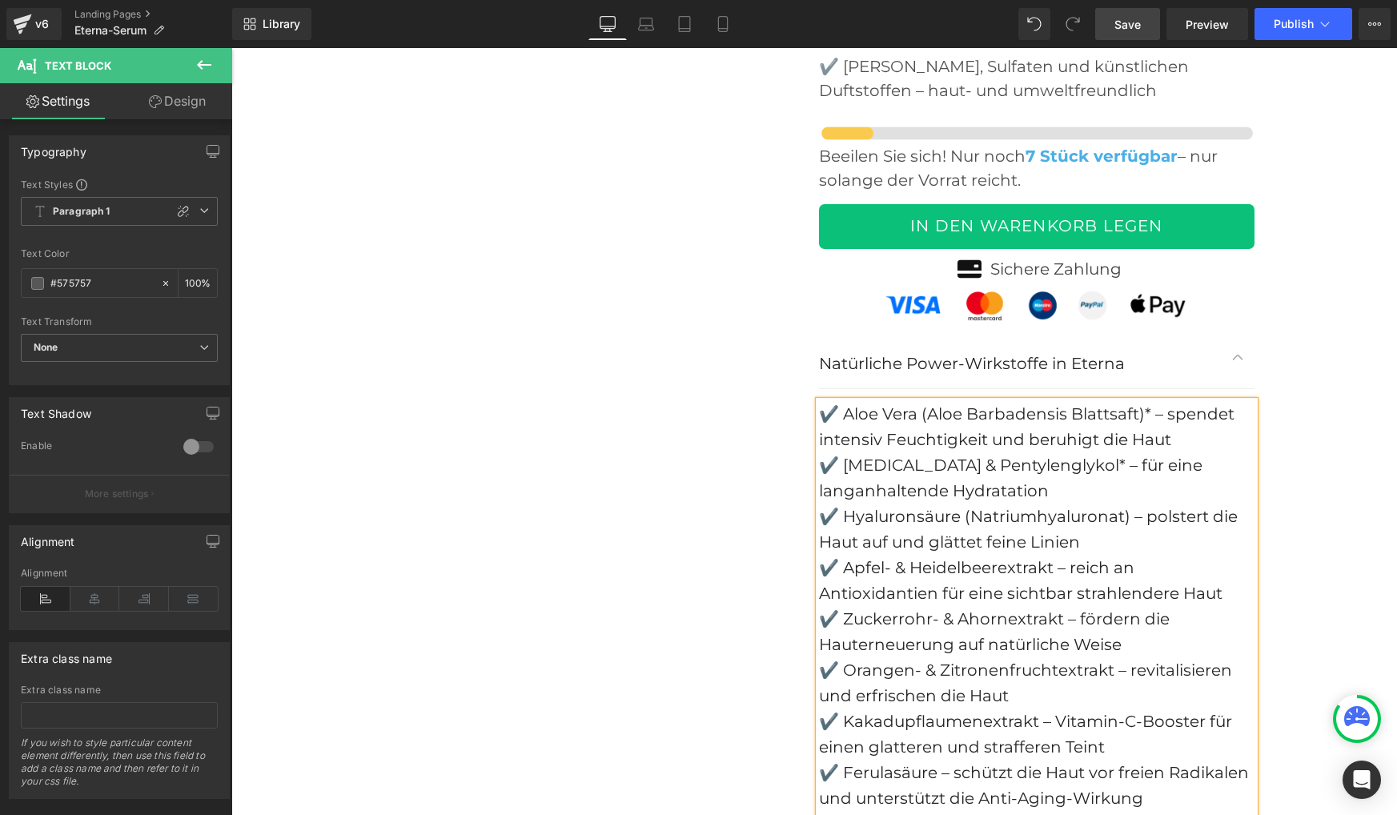
click at [1237, 325] on button "button" at bounding box center [1238, 356] width 32 height 63
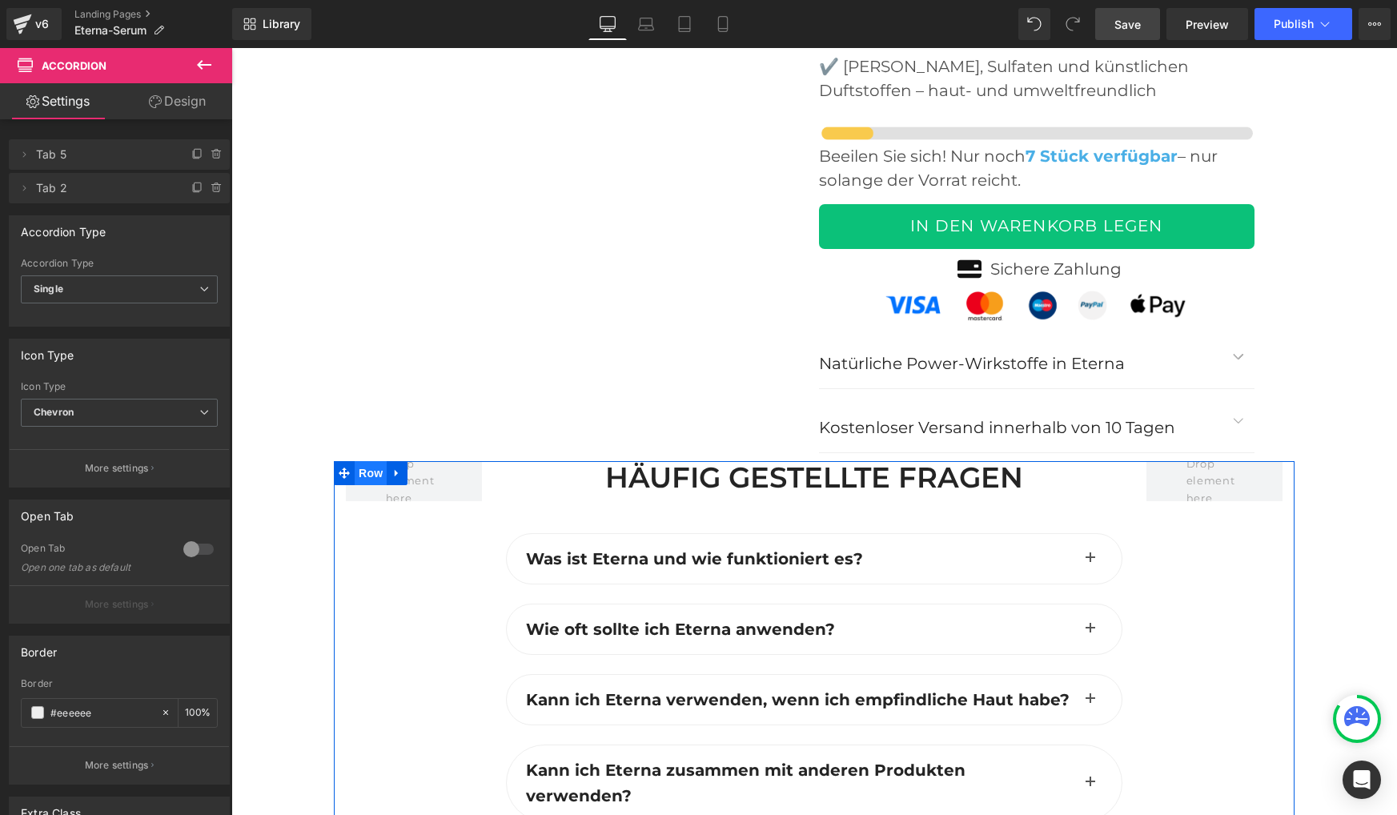
click at [369, 461] on span "Row" at bounding box center [371, 473] width 32 height 24
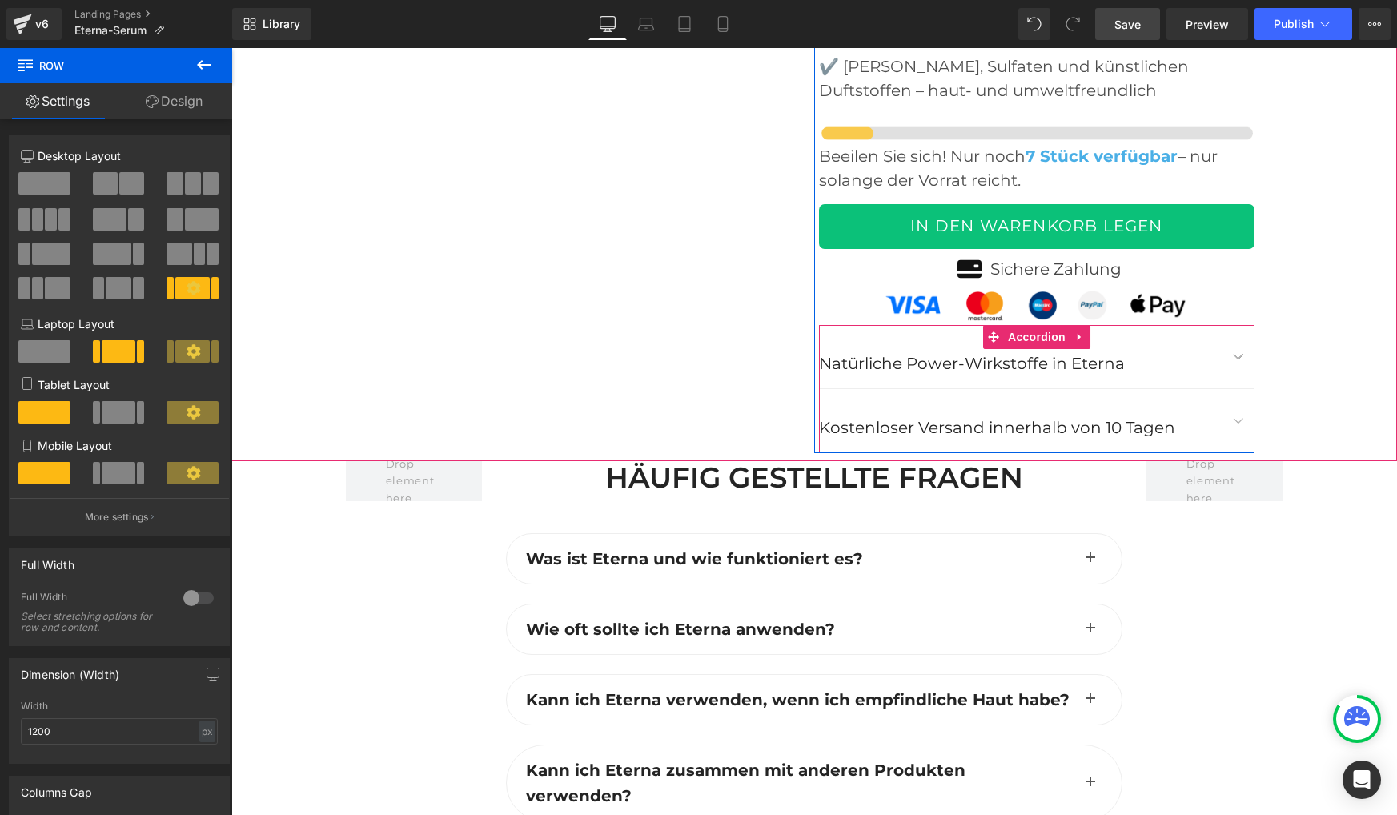
click at [1240, 389] on button "button" at bounding box center [1238, 420] width 32 height 63
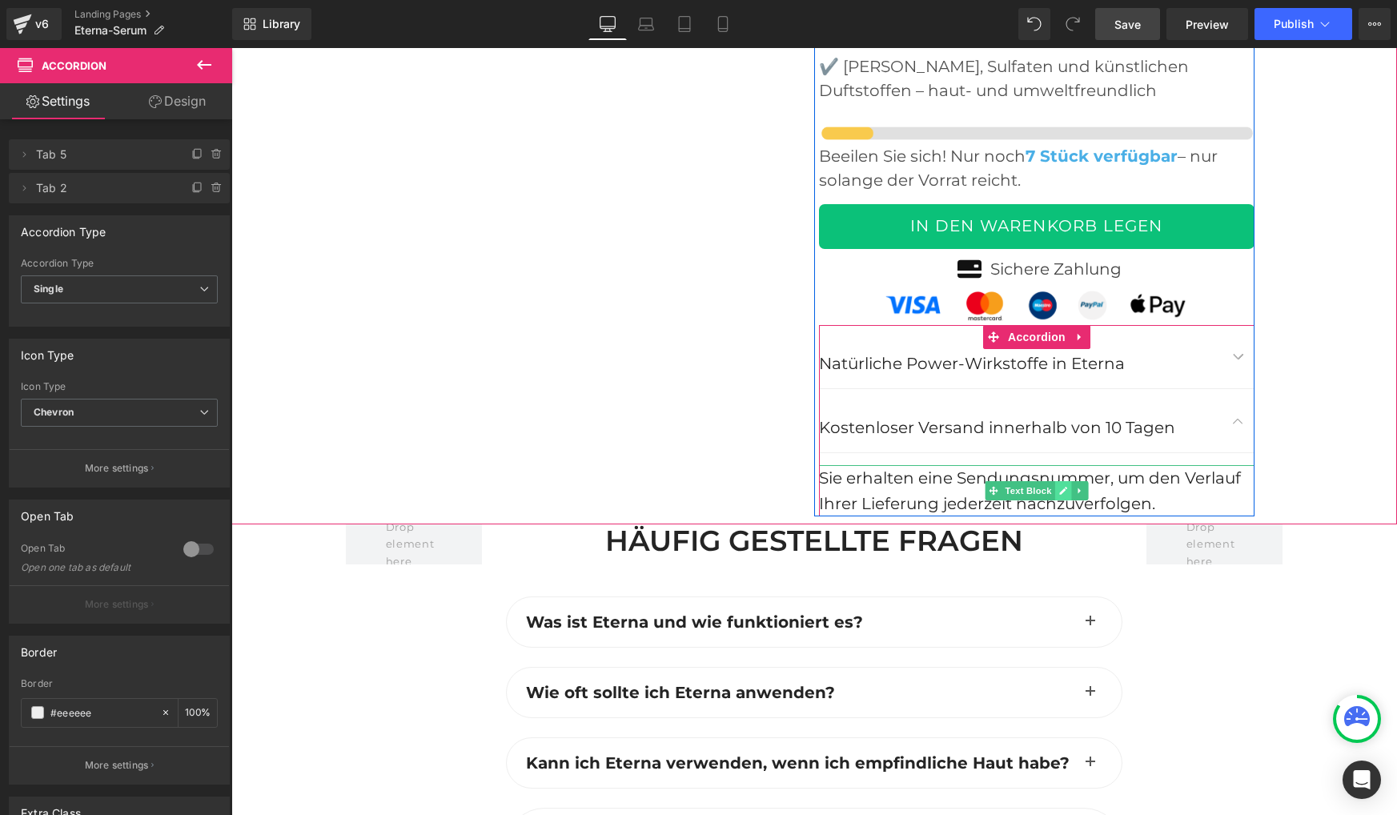
click at [1060, 481] on link at bounding box center [1063, 490] width 17 height 19
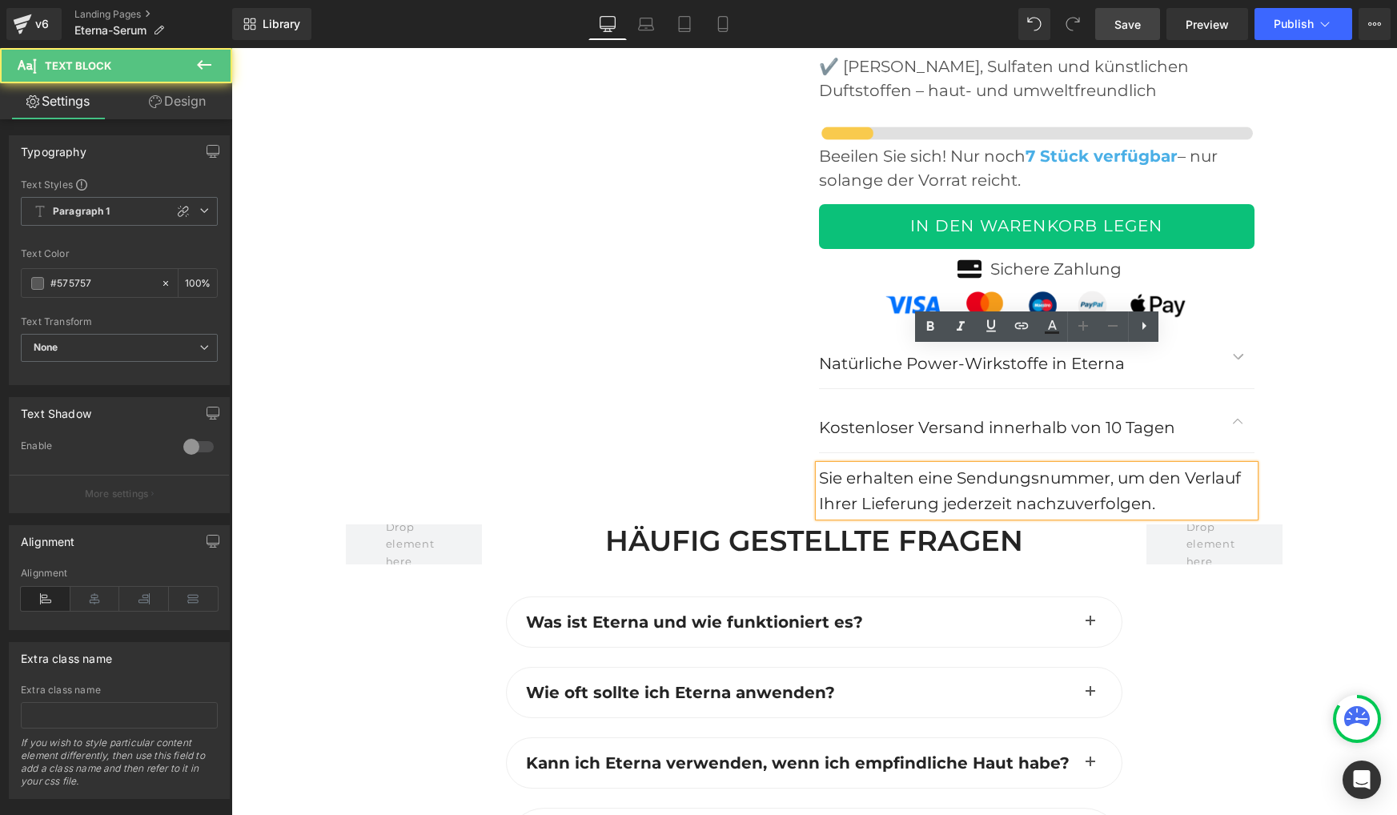
click at [1009, 468] on font "Sie erhalten eine Sendungsnummer, um den Verlauf Ihrer Lieferung jederzeit nach…" at bounding box center [1030, 490] width 422 height 45
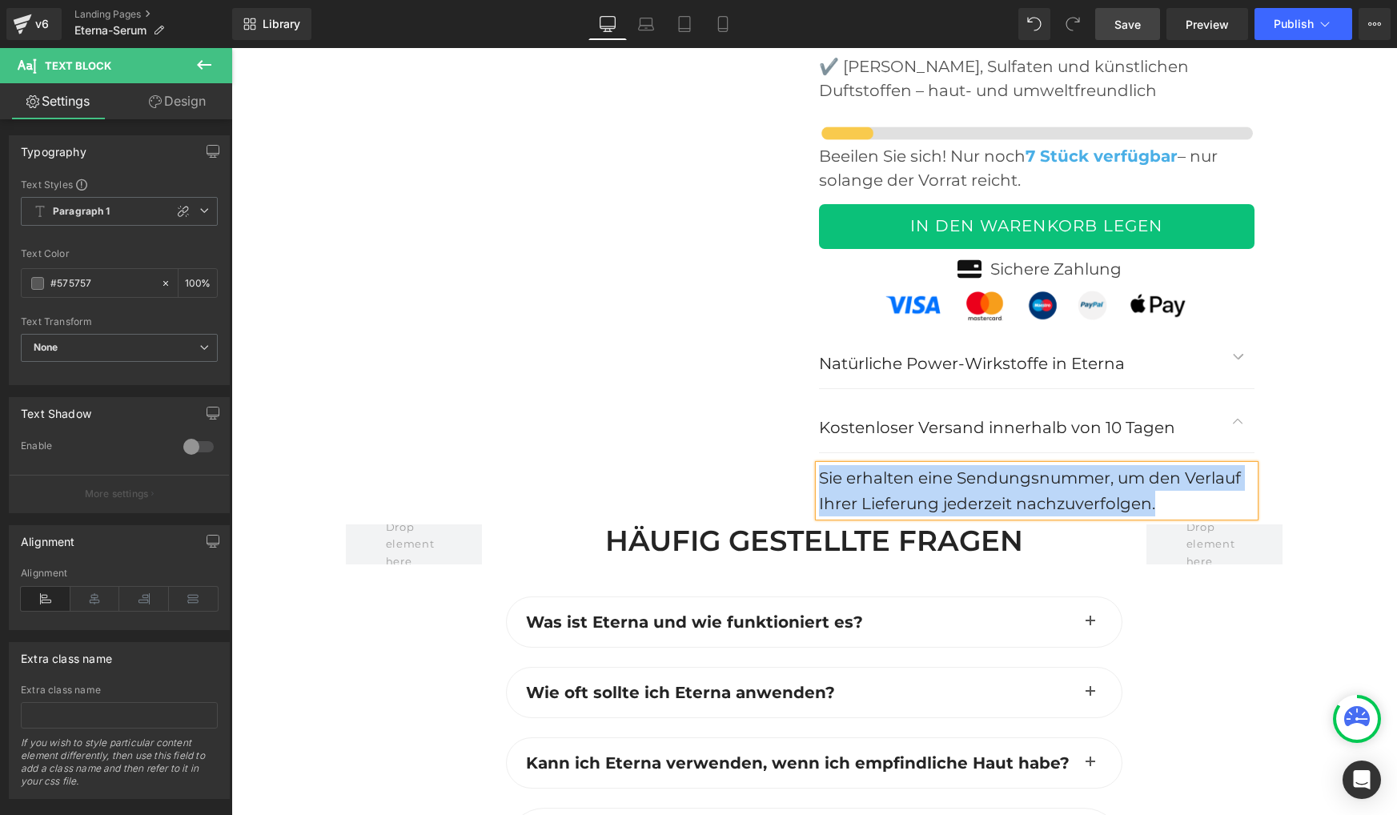
paste div
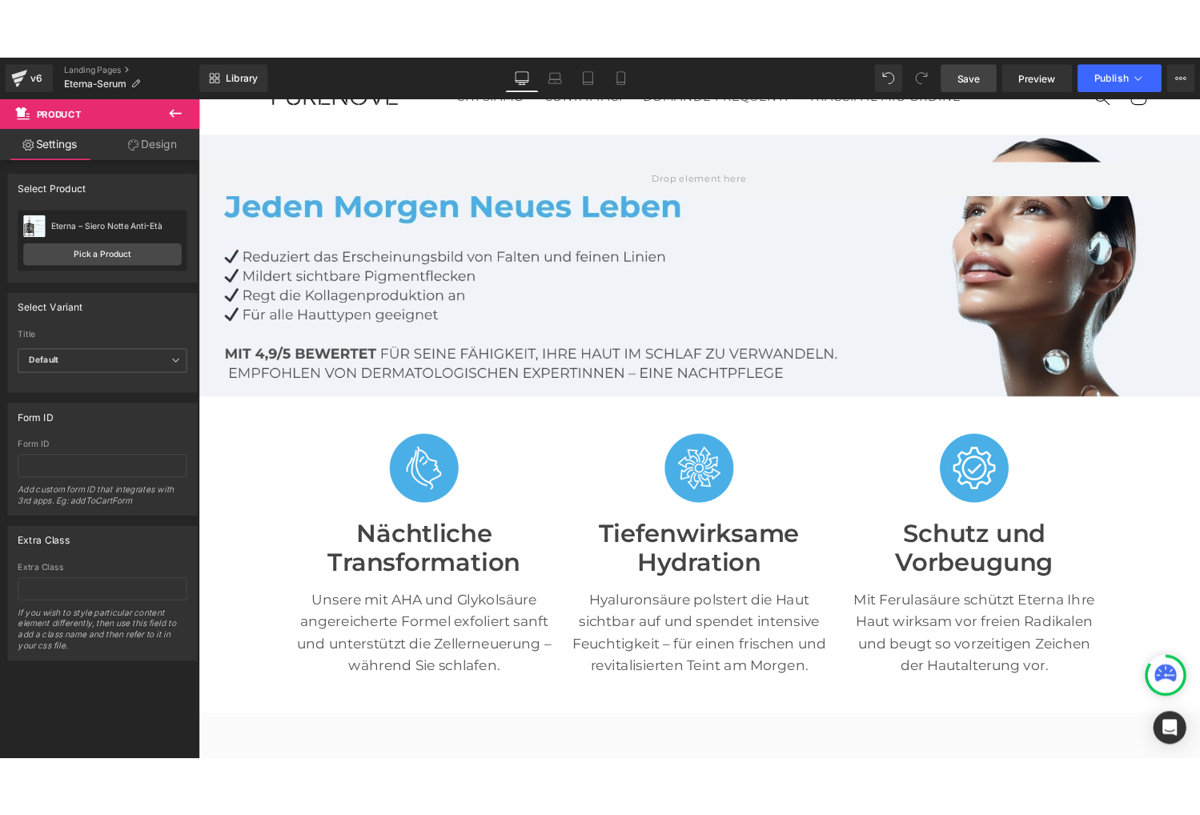
scroll to position [0, 0]
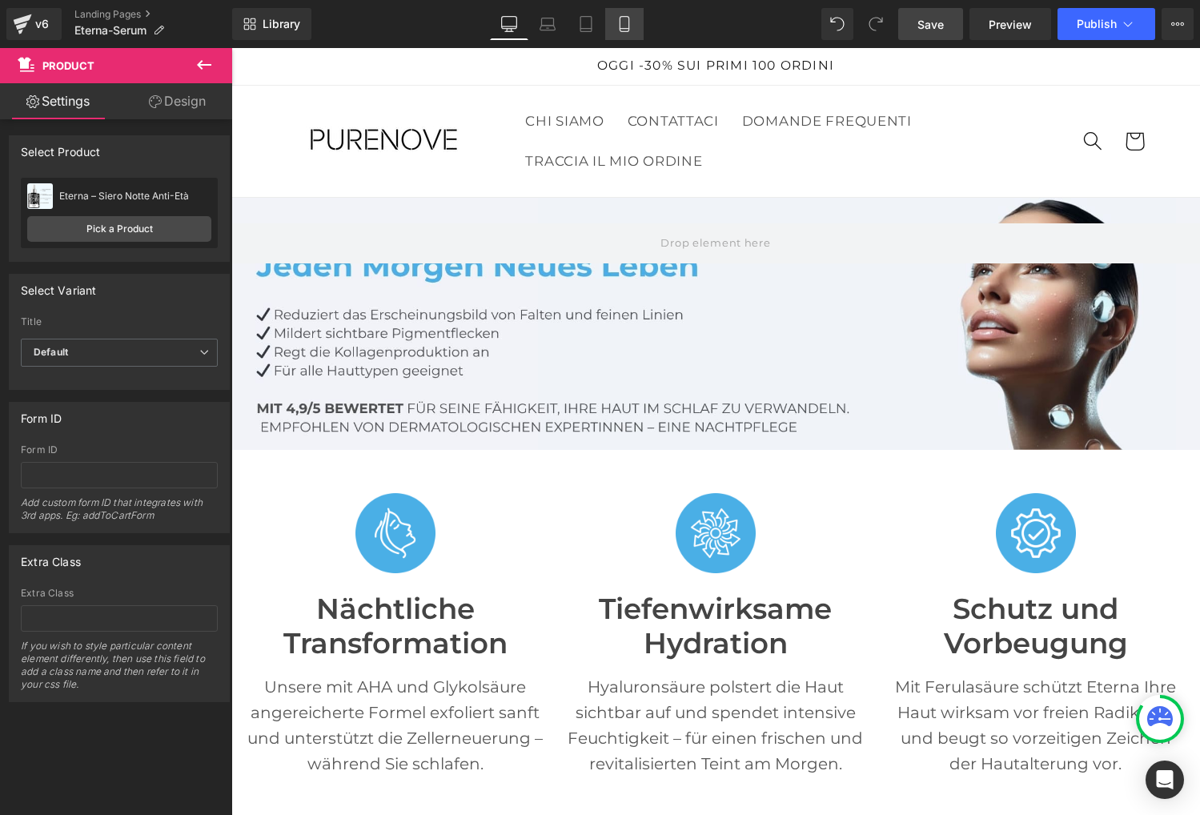
click at [634, 36] on div "Library Desktop Desktop Laptop Tablet Mobile Save Preview Publish Scheduled Vie…" at bounding box center [716, 24] width 968 height 48
click at [633, 31] on link "Mobile" at bounding box center [624, 24] width 38 height 32
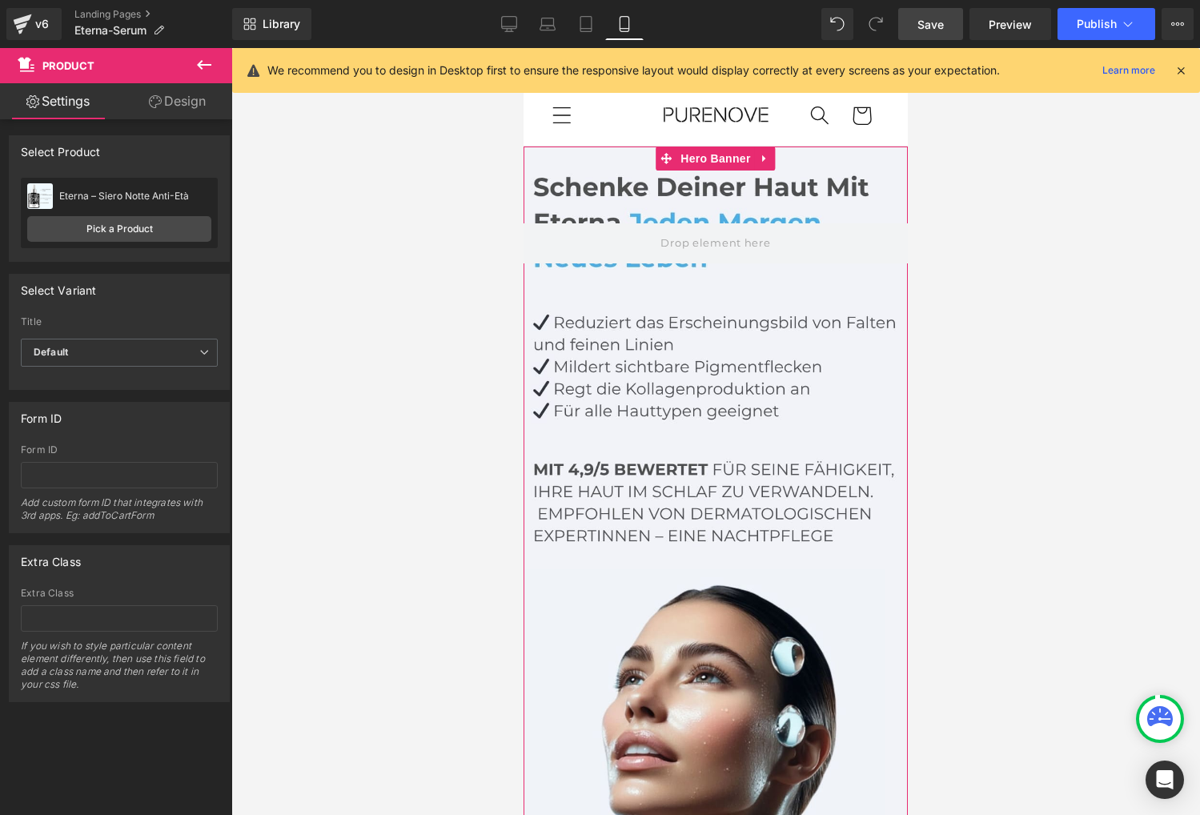
click at [729, 519] on div at bounding box center [715, 530] width 384 height 768
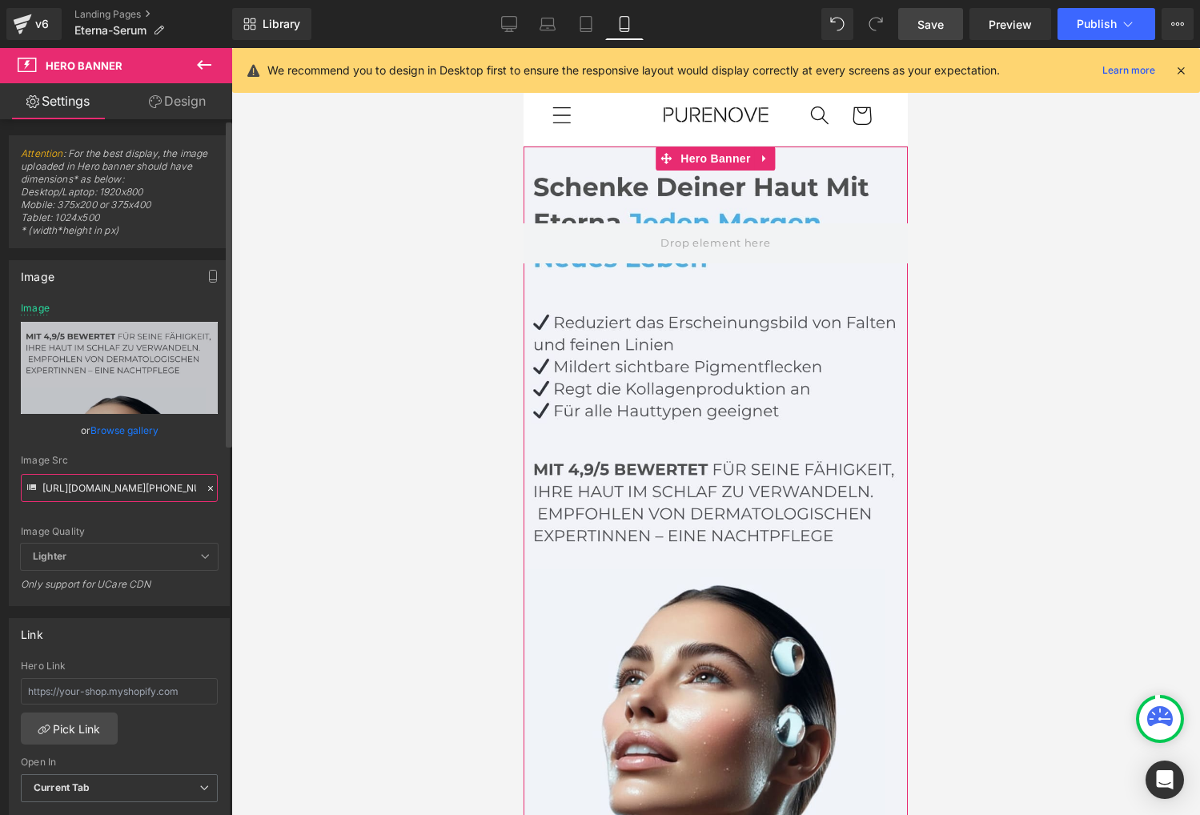
click at [155, 486] on input "https://cdn.shopify.com/s/files/1/0912/1778/9240/files/Mobile.jpg?v=1754884264" at bounding box center [119, 488] width 197 height 28
paste input "717/1656/9278/files/DE_2_1.jpg?v=1755774002"
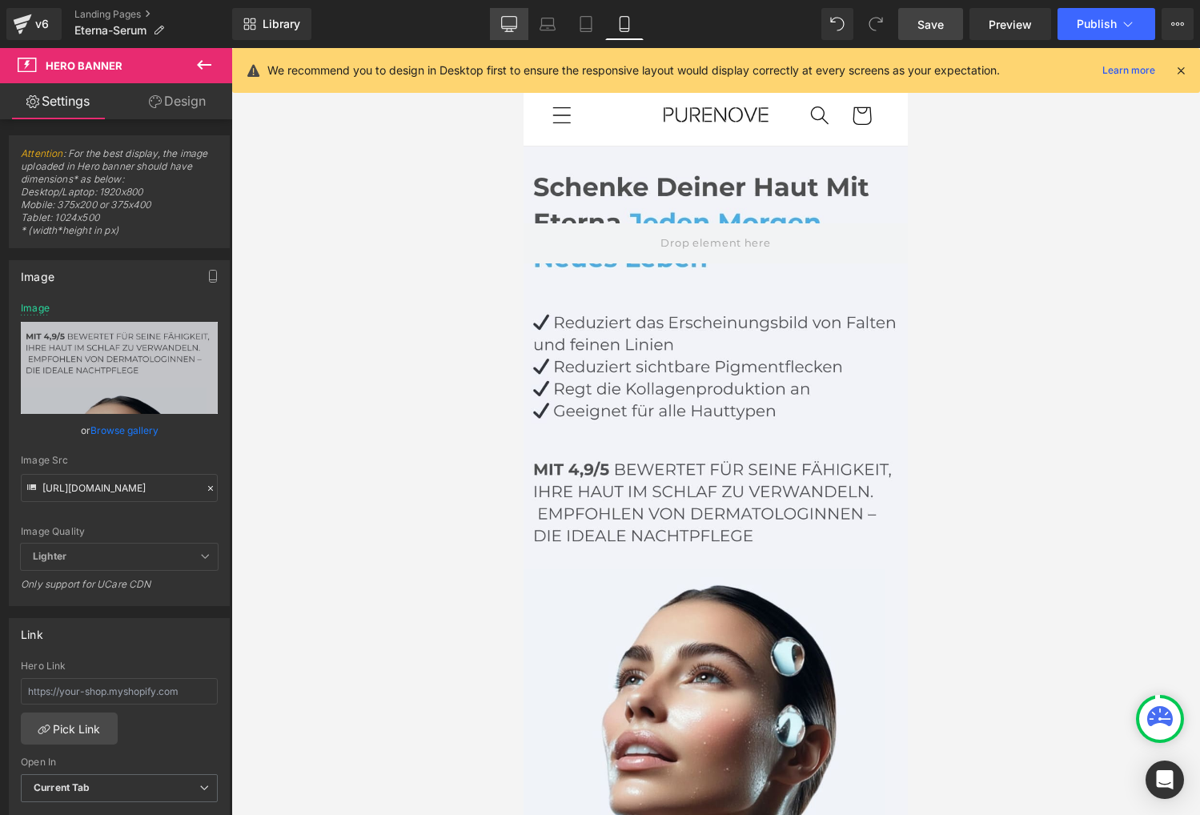
click at [511, 19] on icon at bounding box center [509, 24] width 16 height 16
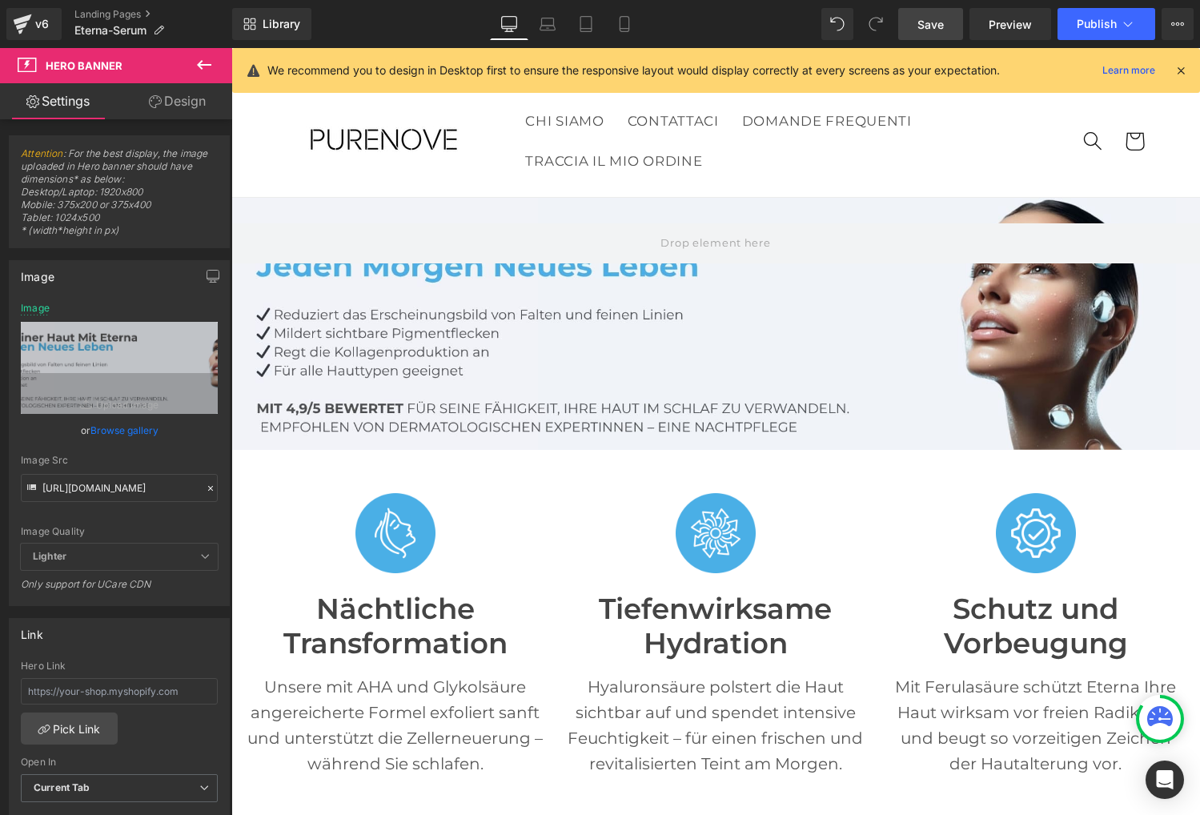
scroll to position [51, 0]
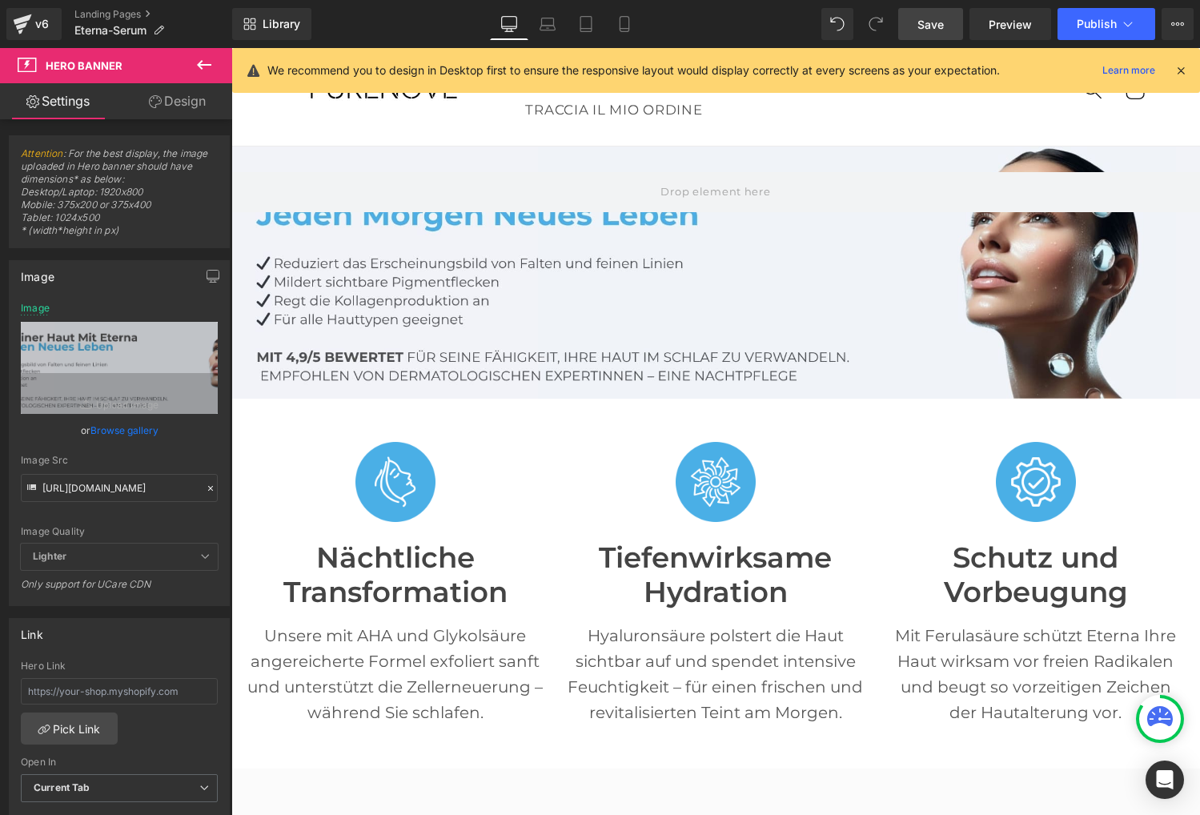
click at [379, 266] on div at bounding box center [715, 272] width 968 height 252
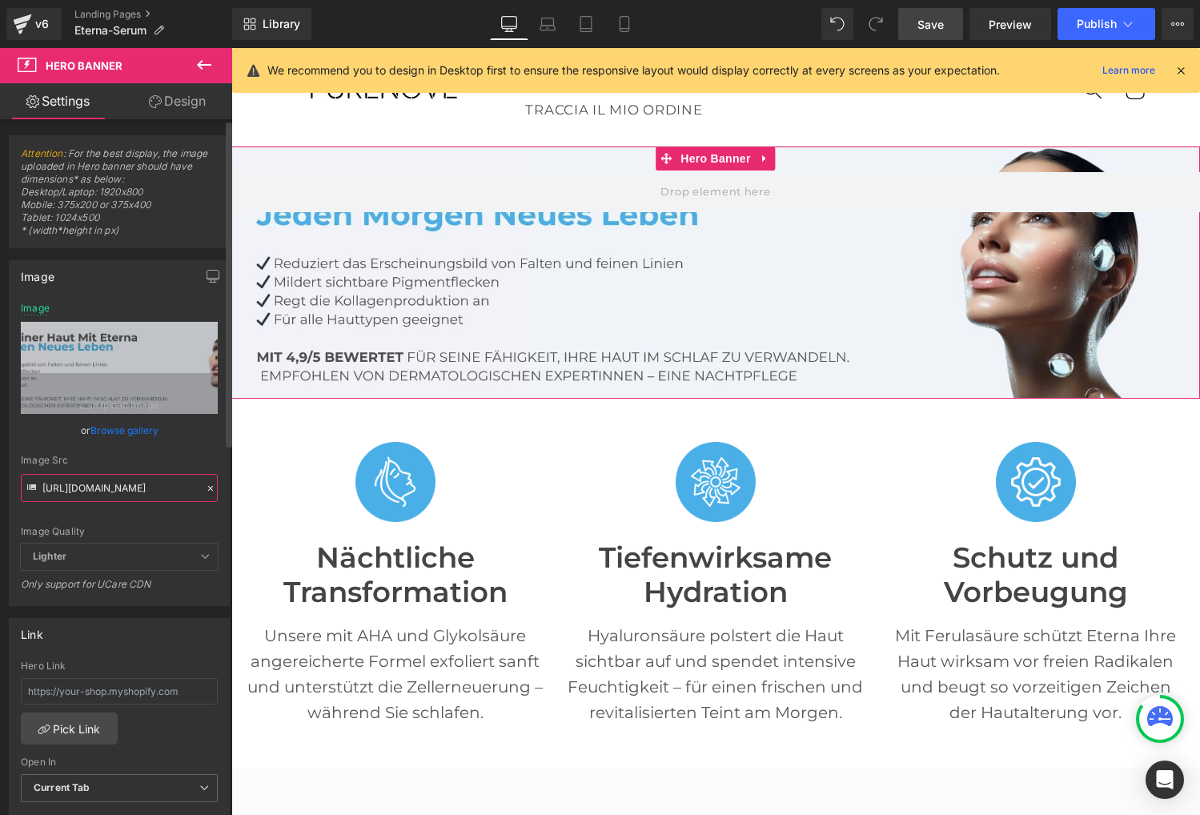
click at [128, 491] on input "https://cdn.shopify.com/s/files/1/0717/1656/9278/files/DE_2_1.jpg?v=1755774002" at bounding box center [119, 488] width 197 height 28
click at [132, 535] on div "Image Quality" at bounding box center [119, 531] width 197 height 11
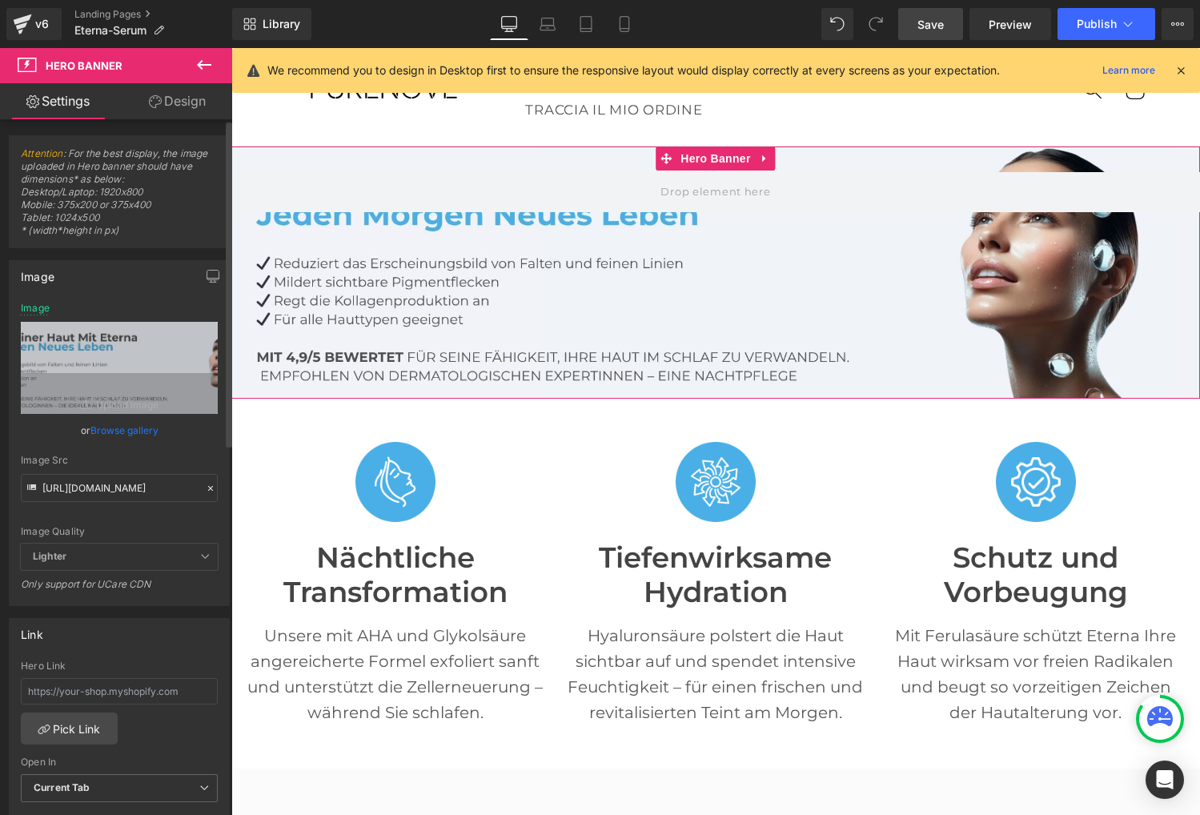
scroll to position [0, 0]
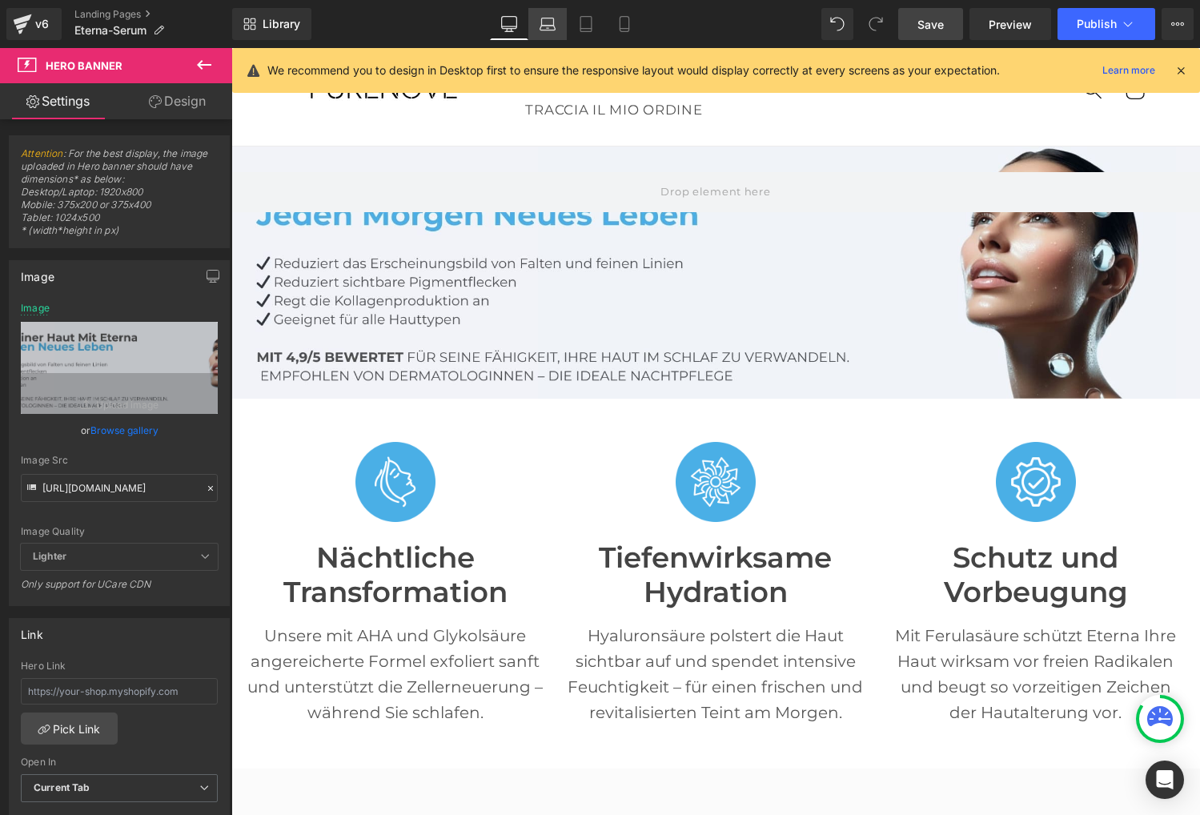
click at [556, 31] on link "Laptop" at bounding box center [547, 24] width 38 height 32
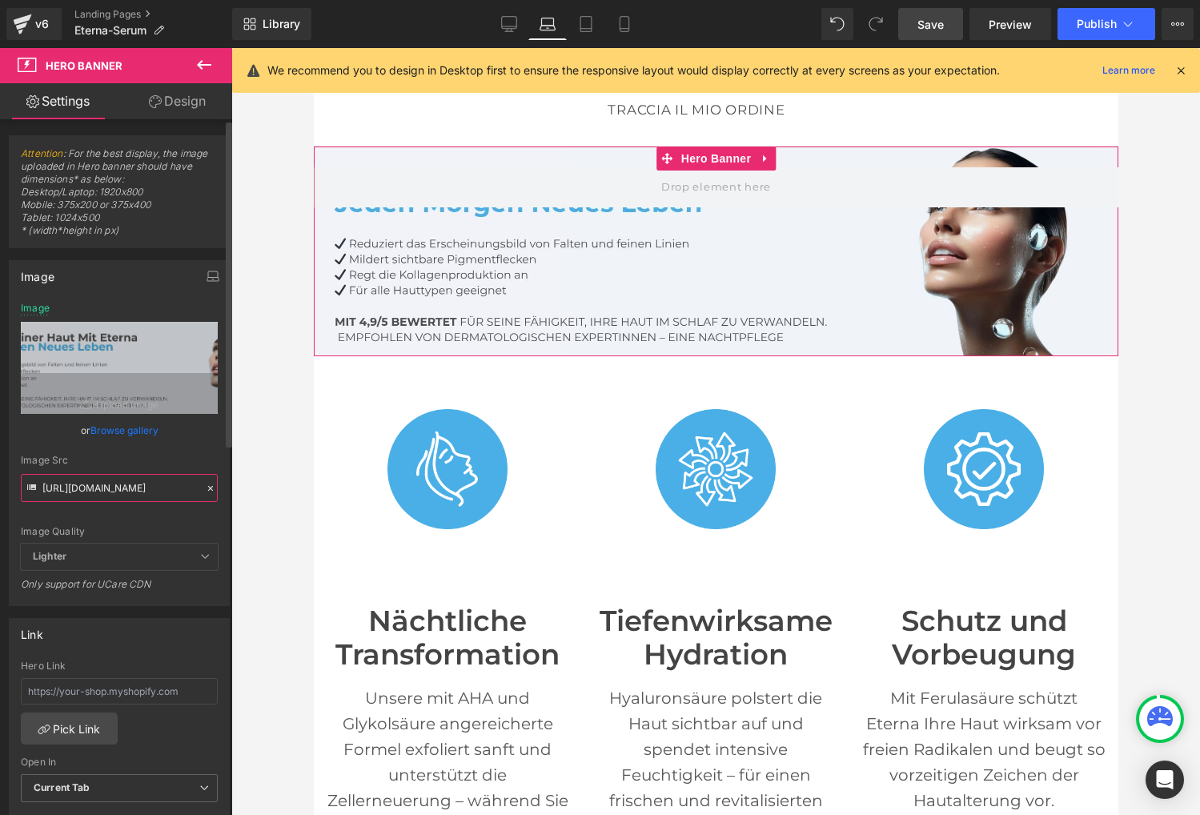
click at [122, 487] on input "https://cdn.shopify.com/s/files/1/0717/1656/9278/files/Eterna_DE_2_1.jpg?v=1755…" at bounding box center [119, 488] width 197 height 28
paste input "717/1656/9278/files/Eterna_DE_2_1.jpg?v=1755774002"
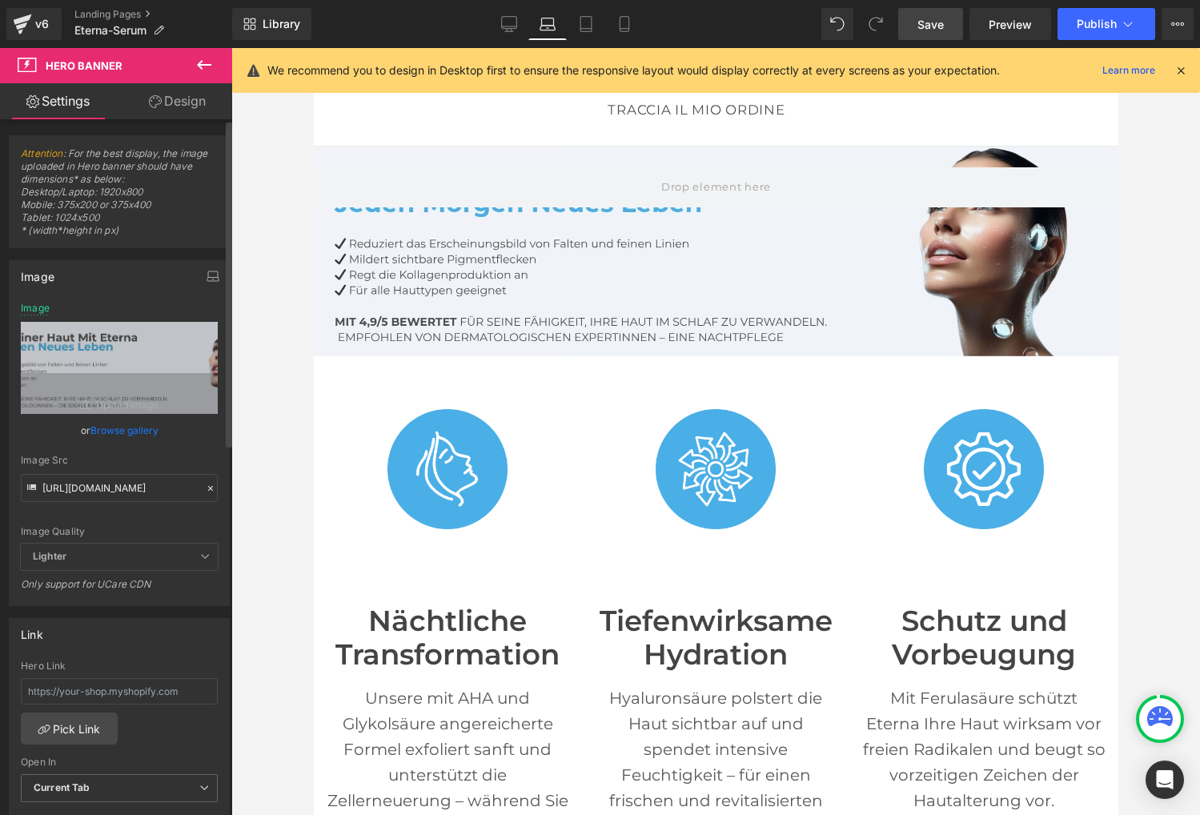
click at [121, 559] on span "Lighter" at bounding box center [119, 556] width 197 height 26
click at [591, 27] on icon at bounding box center [586, 24] width 16 height 16
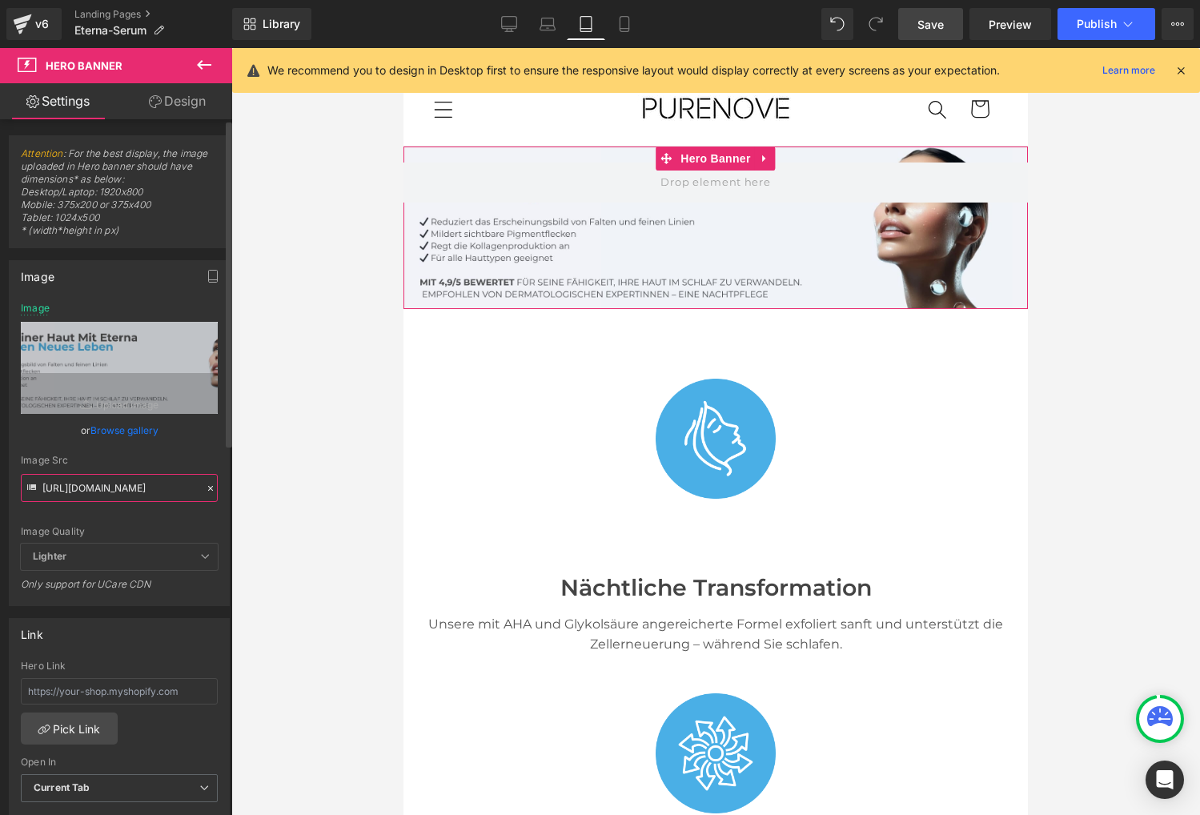
click at [118, 485] on input "https://cdn.shopify.com/s/files/1/0717/1656/9278/files/Eterna_DE_2_1.jpg?v=1755…" at bounding box center [119, 488] width 197 height 28
paste input "717/1656/9278/files/Eterna_DE_2_1.jpg?v=1755774002"
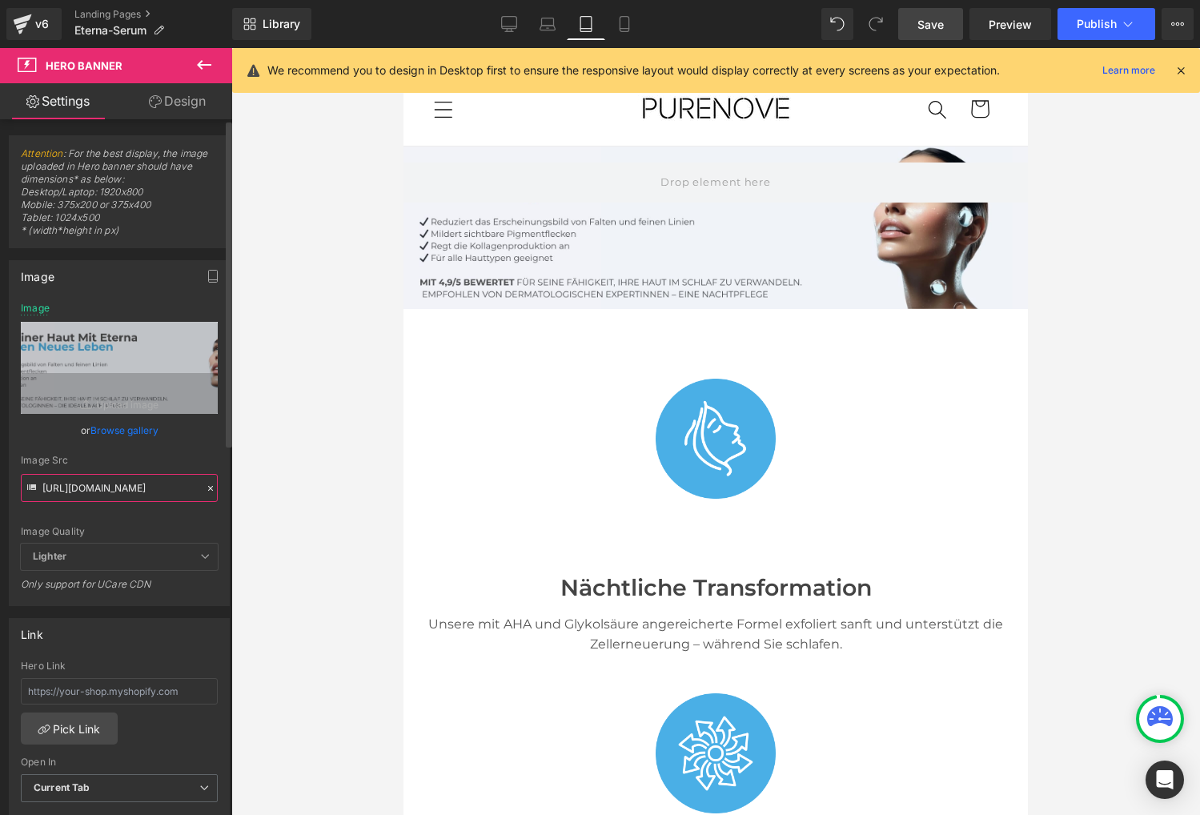
type input "https://cdn.shopify.com/s/files/1/0717/1656/9278/files/Eterna_DE_2_1.jpg?v=1755…"
click at [141, 460] on div "Image Src" at bounding box center [119, 460] width 197 height 11
click at [623, 25] on icon at bounding box center [624, 24] width 16 height 16
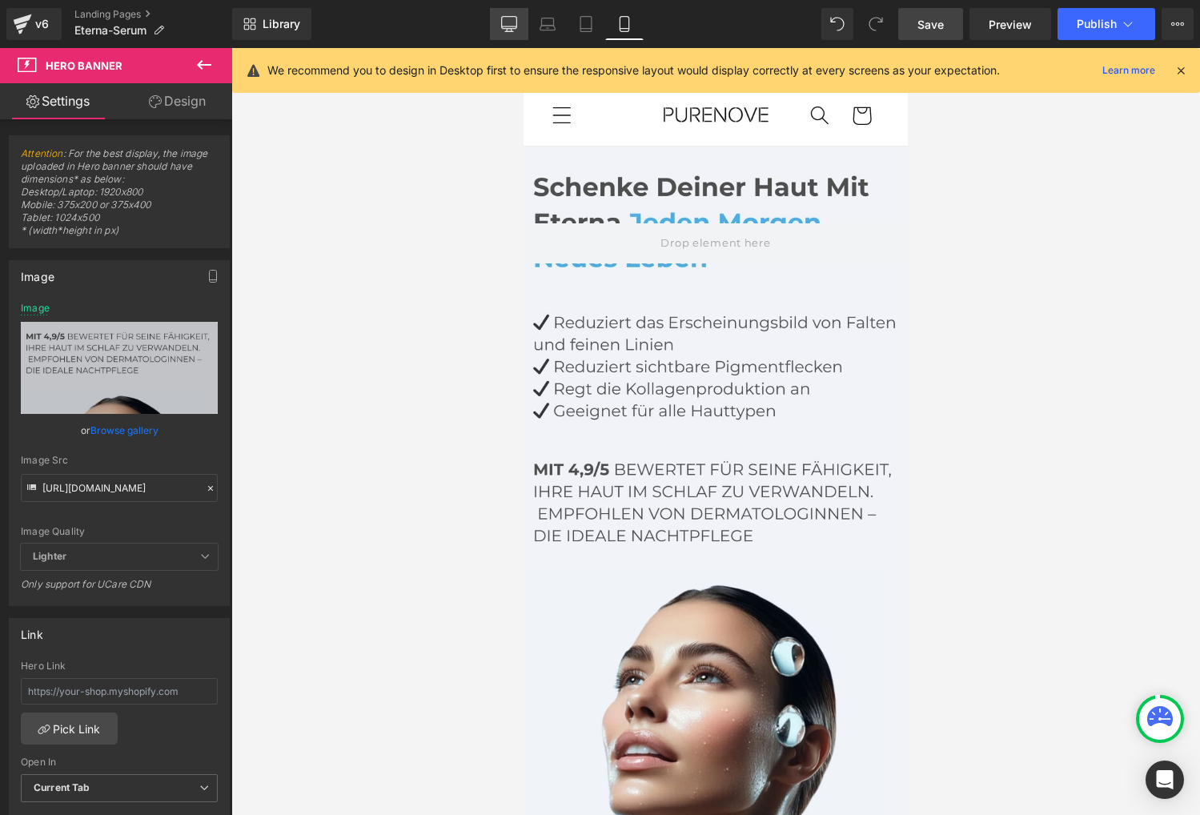
click at [505, 21] on icon at bounding box center [509, 24] width 16 height 16
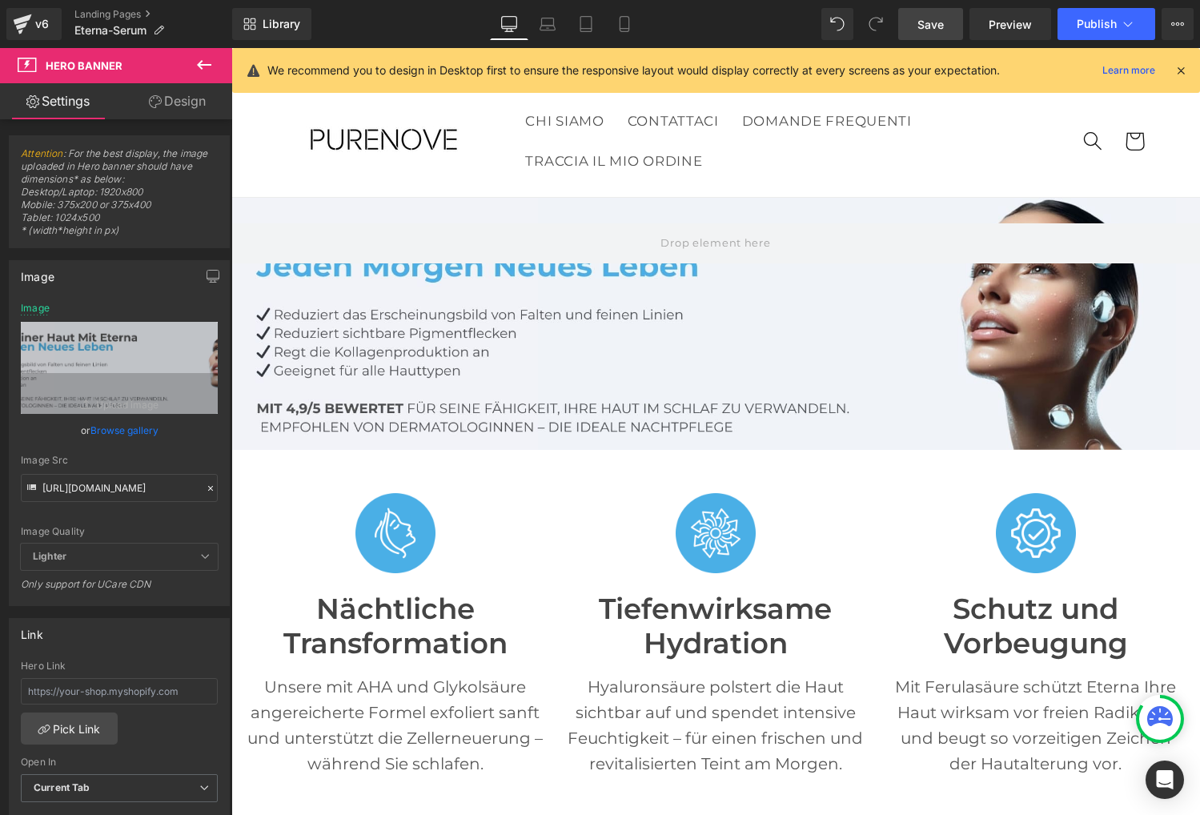
scroll to position [51, 0]
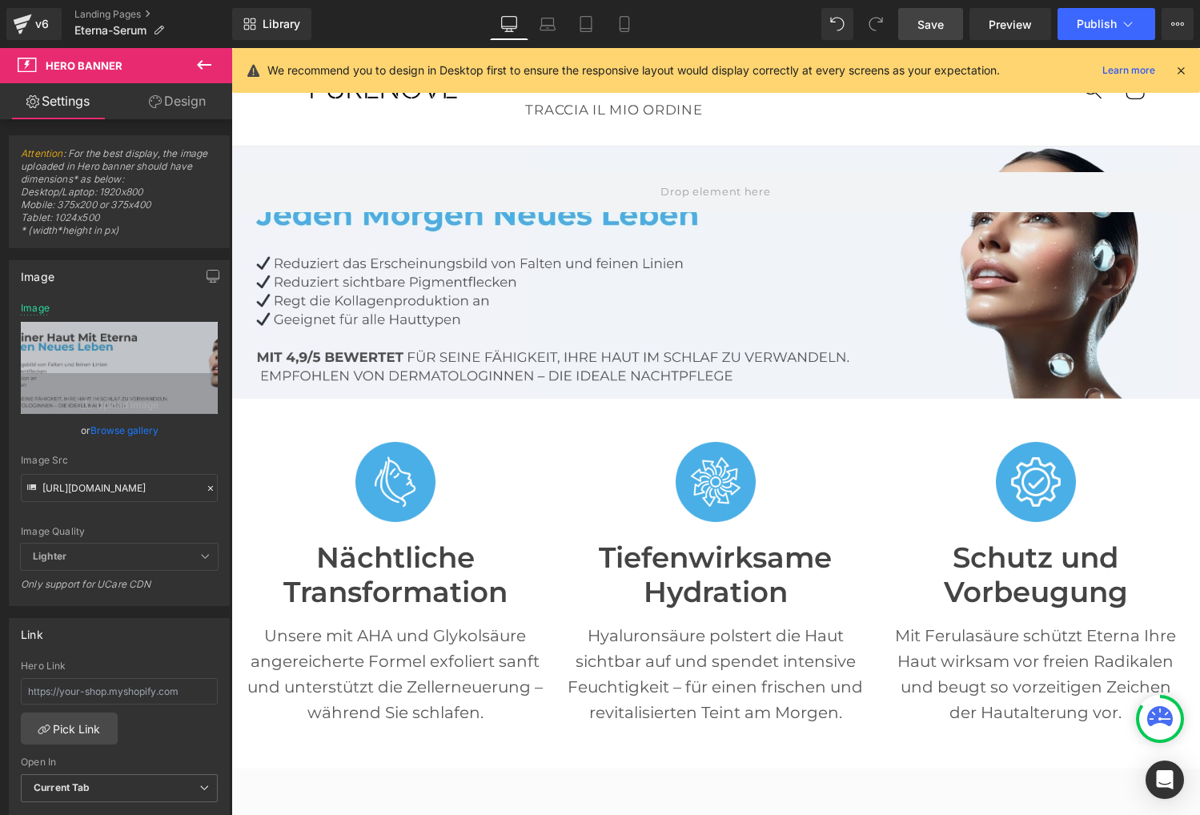
click at [924, 24] on span "Save" at bounding box center [930, 24] width 26 height 17
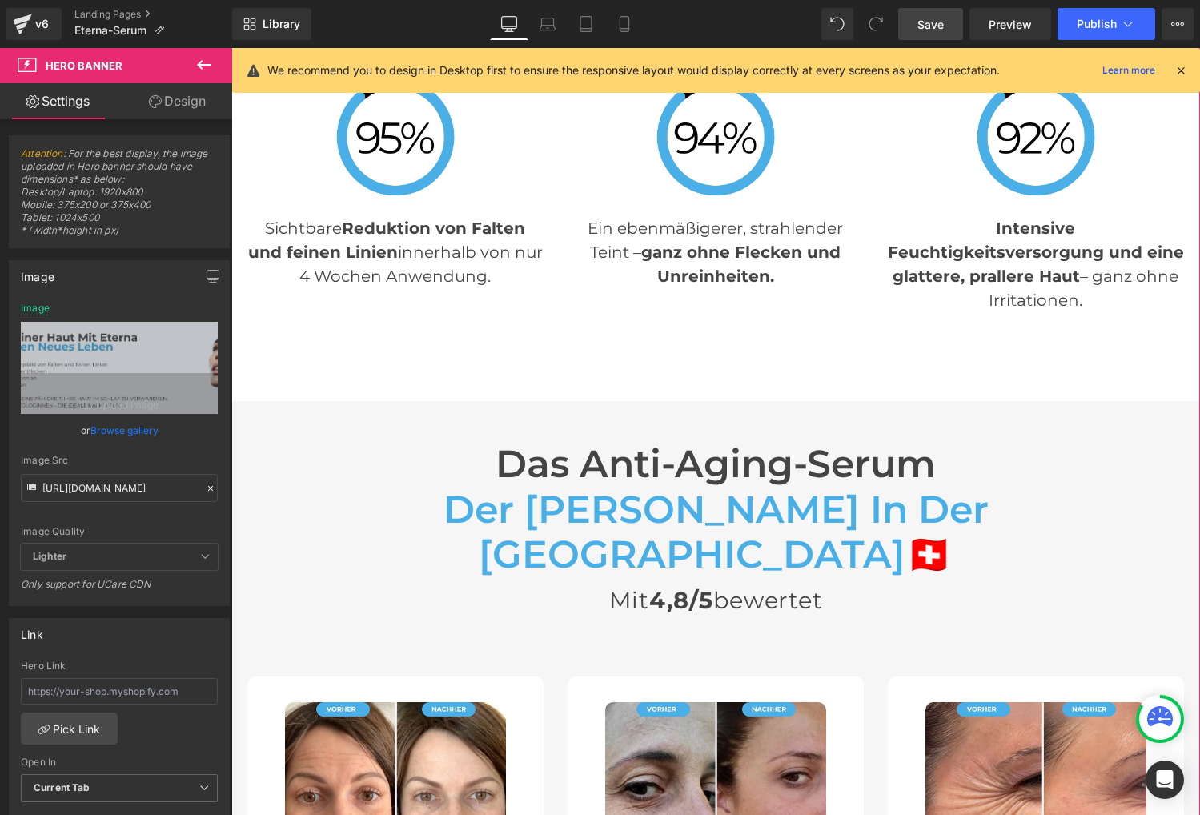
scroll to position [4391, 0]
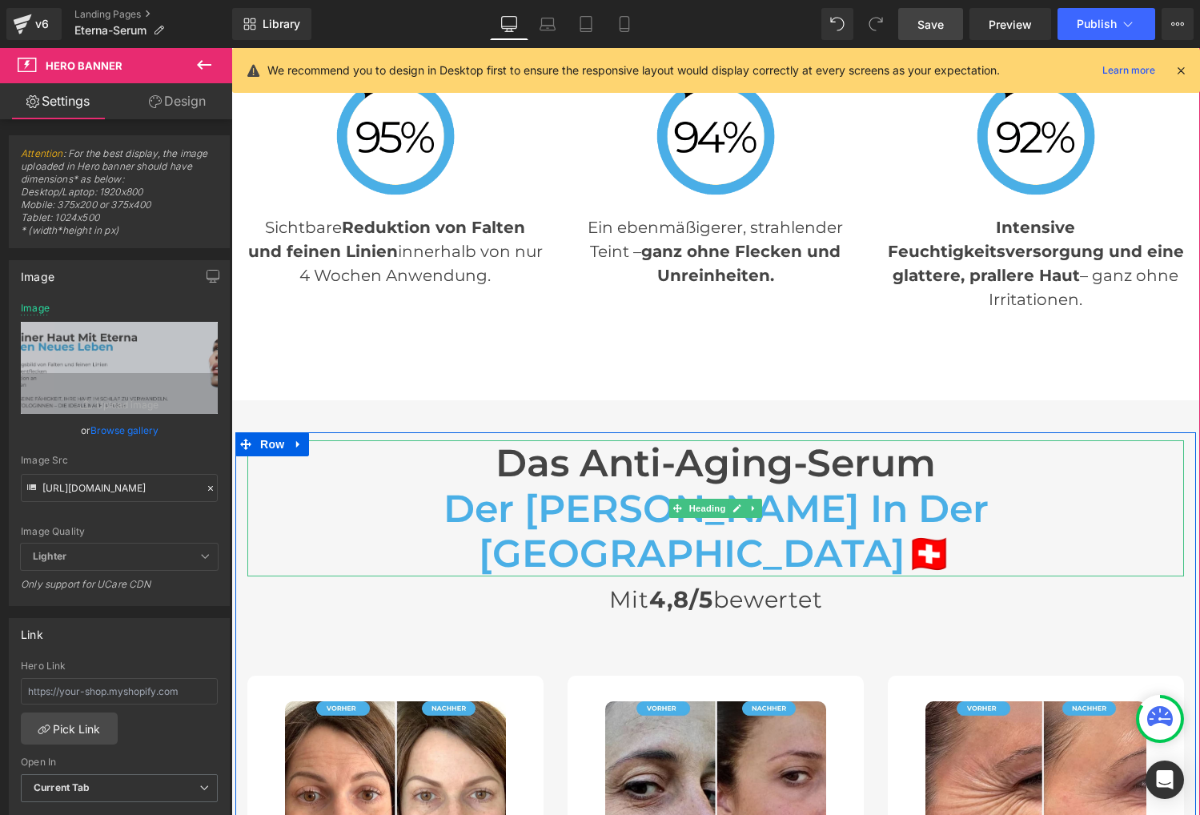
click at [607, 485] on span "der Wahl in der Schweiz" at bounding box center [715, 531] width 545 height 92
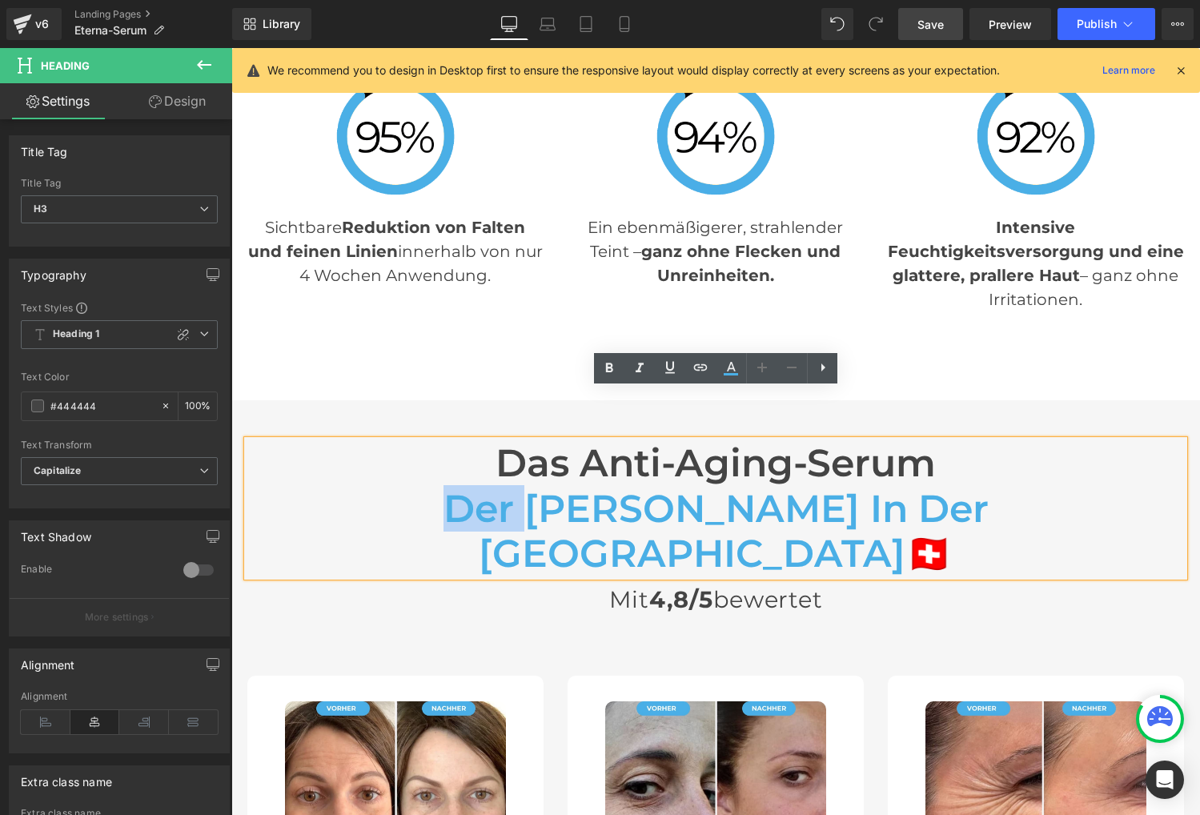
drag, startPoint x: 453, startPoint y: 457, endPoint x: 527, endPoint y: 456, distance: 73.6
click at [527, 485] on span "der Wahl in der Schweiz" at bounding box center [715, 531] width 545 height 92
drag, startPoint x: 497, startPoint y: 414, endPoint x: 984, endPoint y: 444, distance: 487.6
click at [984, 444] on div "Das Anti-Aging-Serum der Wahl in der Schweiz 🇨🇭" at bounding box center [715, 508] width 936 height 137
drag, startPoint x: 696, startPoint y: 460, endPoint x: 973, endPoint y: 457, distance: 277.8
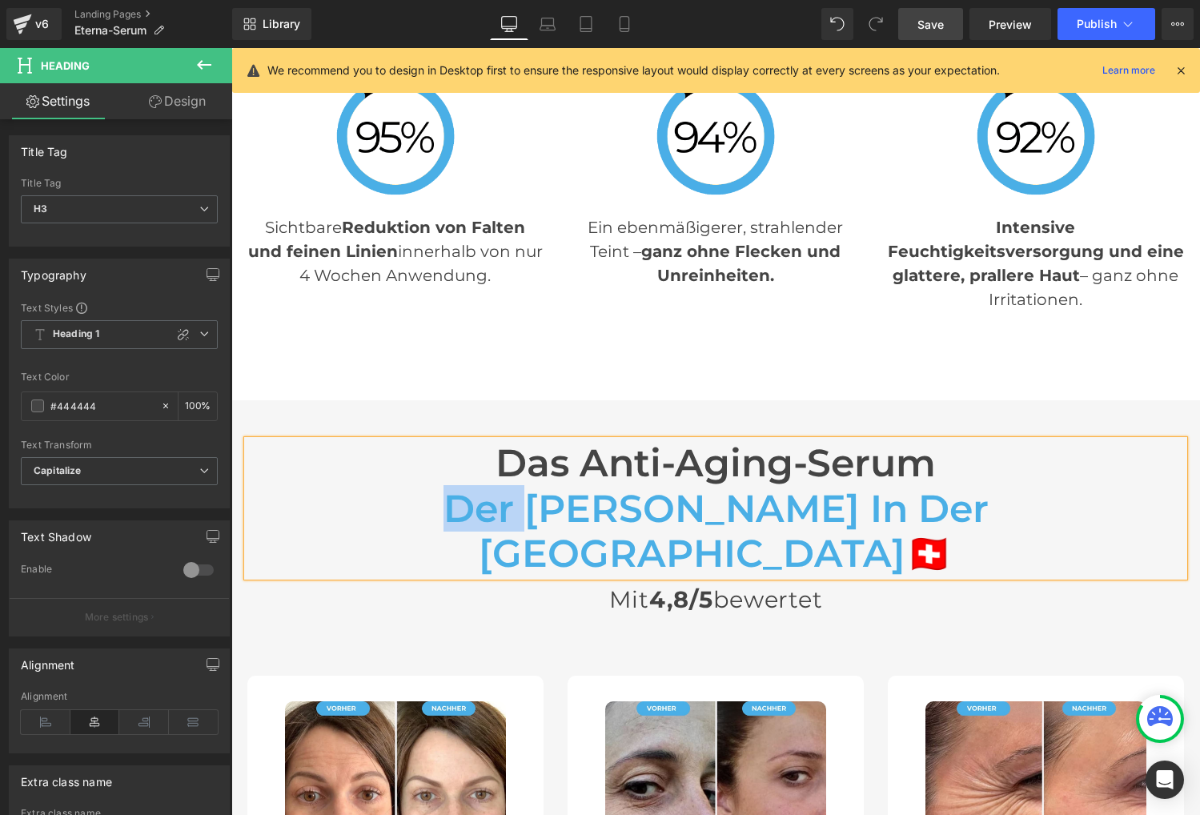
click at [973, 486] on h3 "der Wahl in der Schweiz 🇨🇭" at bounding box center [715, 531] width 936 height 91
paste div
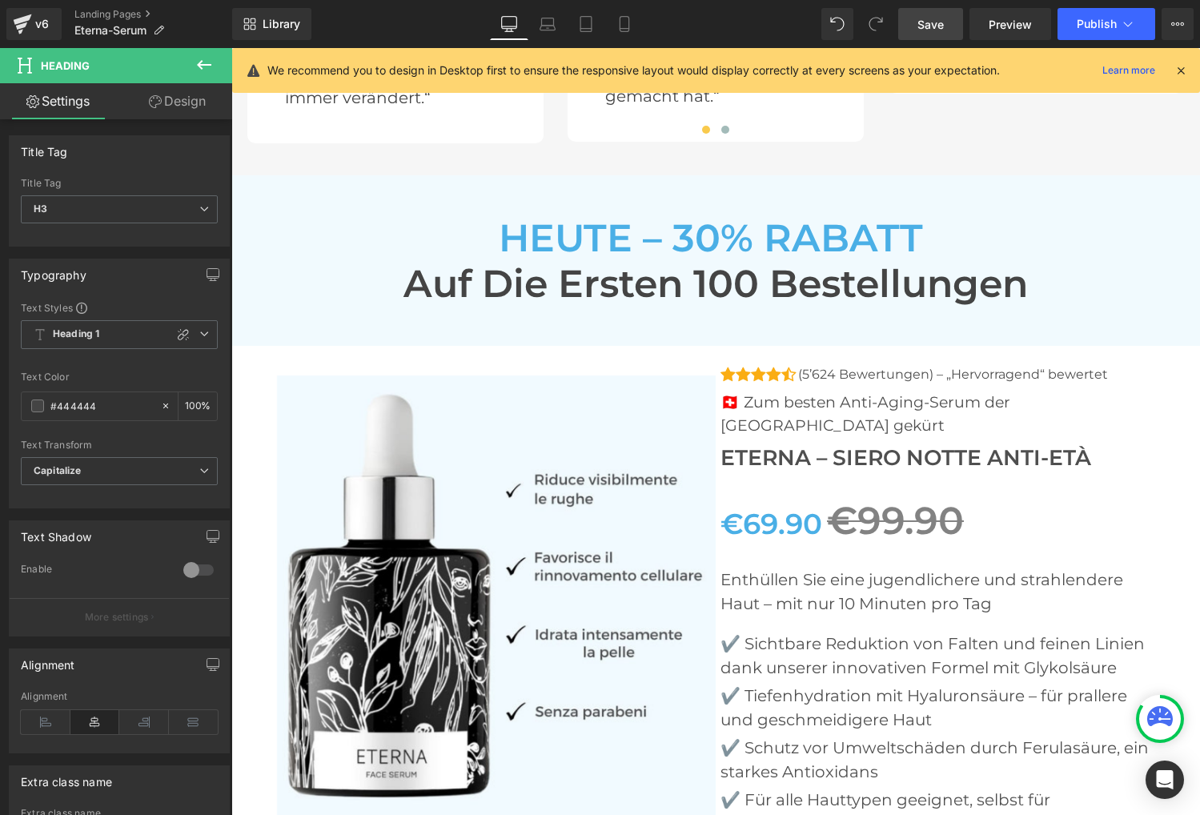
scroll to position [5538, 0]
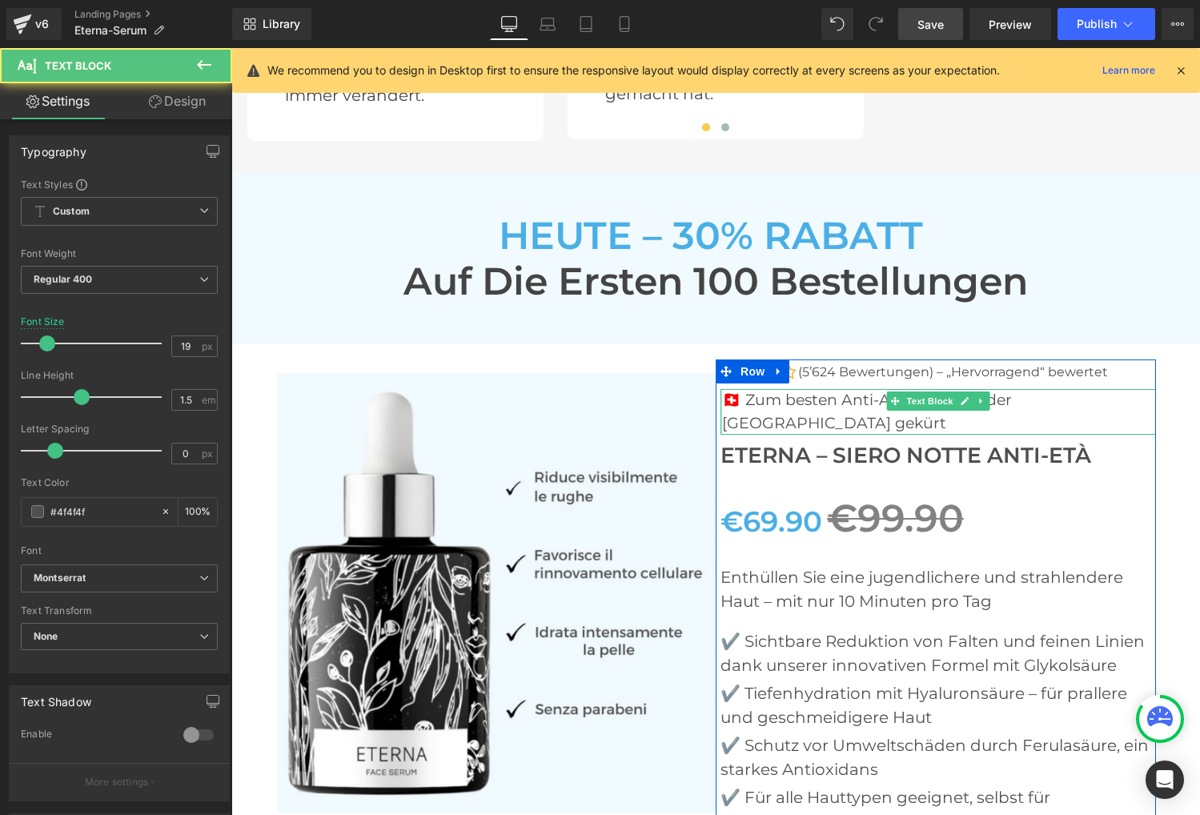
click at [725, 389] on div "🇨🇭 Zum besten Anti-Aging-Serum der Schweiz gekürt Text Block" at bounding box center [937, 412] width 435 height 46
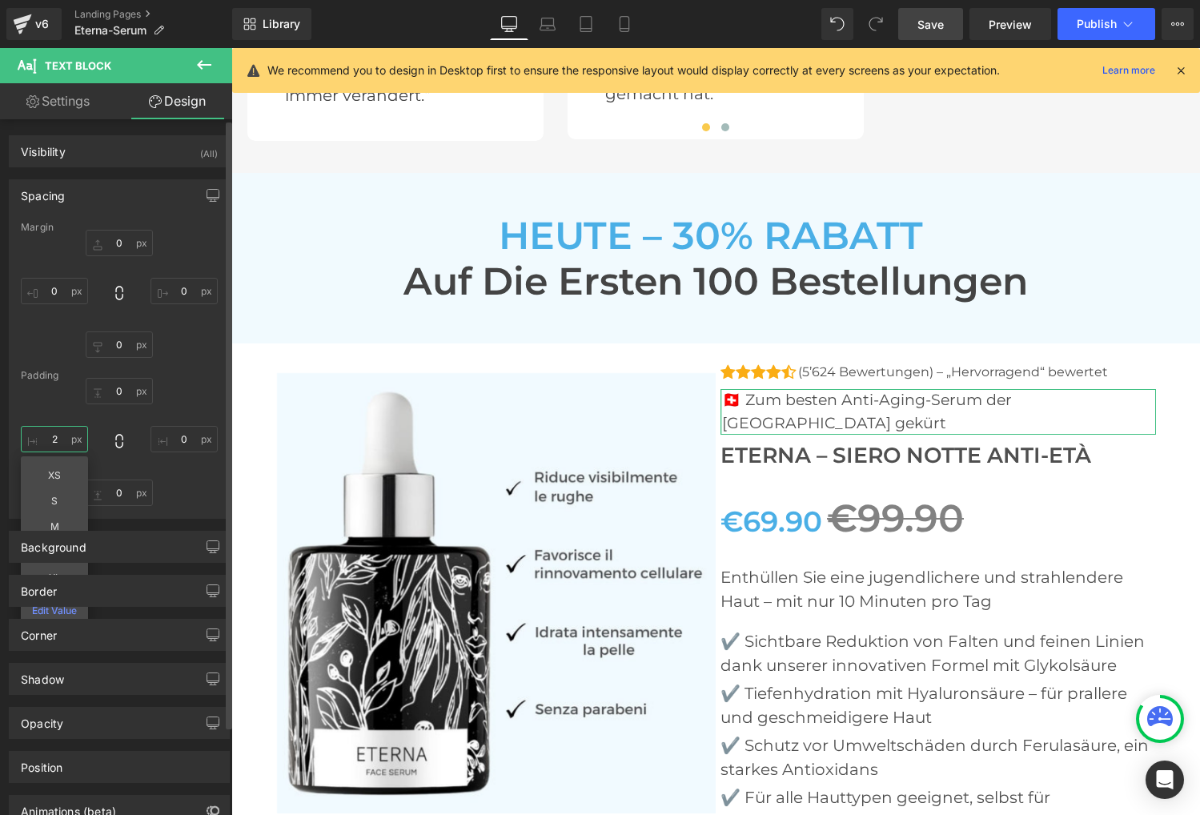
drag, startPoint x: 58, startPoint y: 440, endPoint x: 32, endPoint y: 438, distance: 25.7
click at [32, 438] on input "2" at bounding box center [54, 439] width 67 height 26
click at [57, 436] on input "2" at bounding box center [54, 439] width 67 height 26
click at [56, 437] on input "2" at bounding box center [54, 439] width 67 height 26
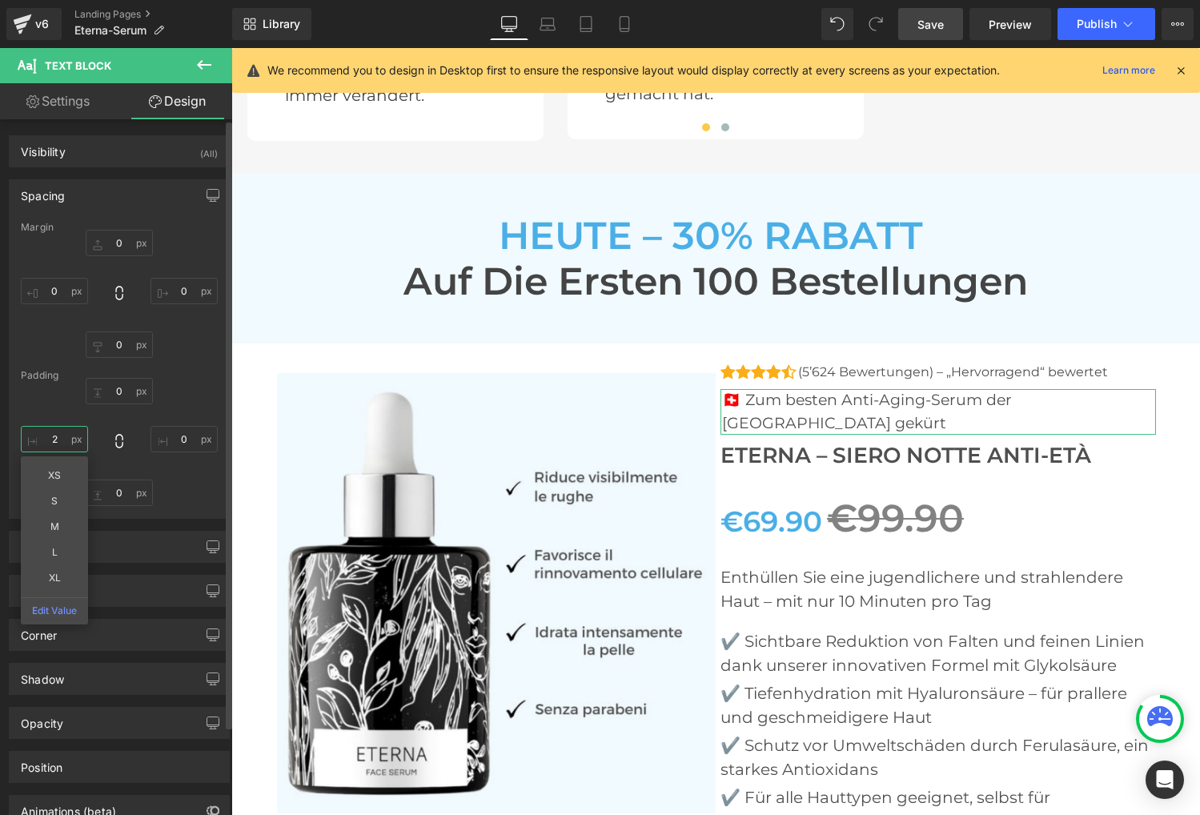
click at [53, 438] on input "2" at bounding box center [54, 439] width 67 height 26
type input "0"
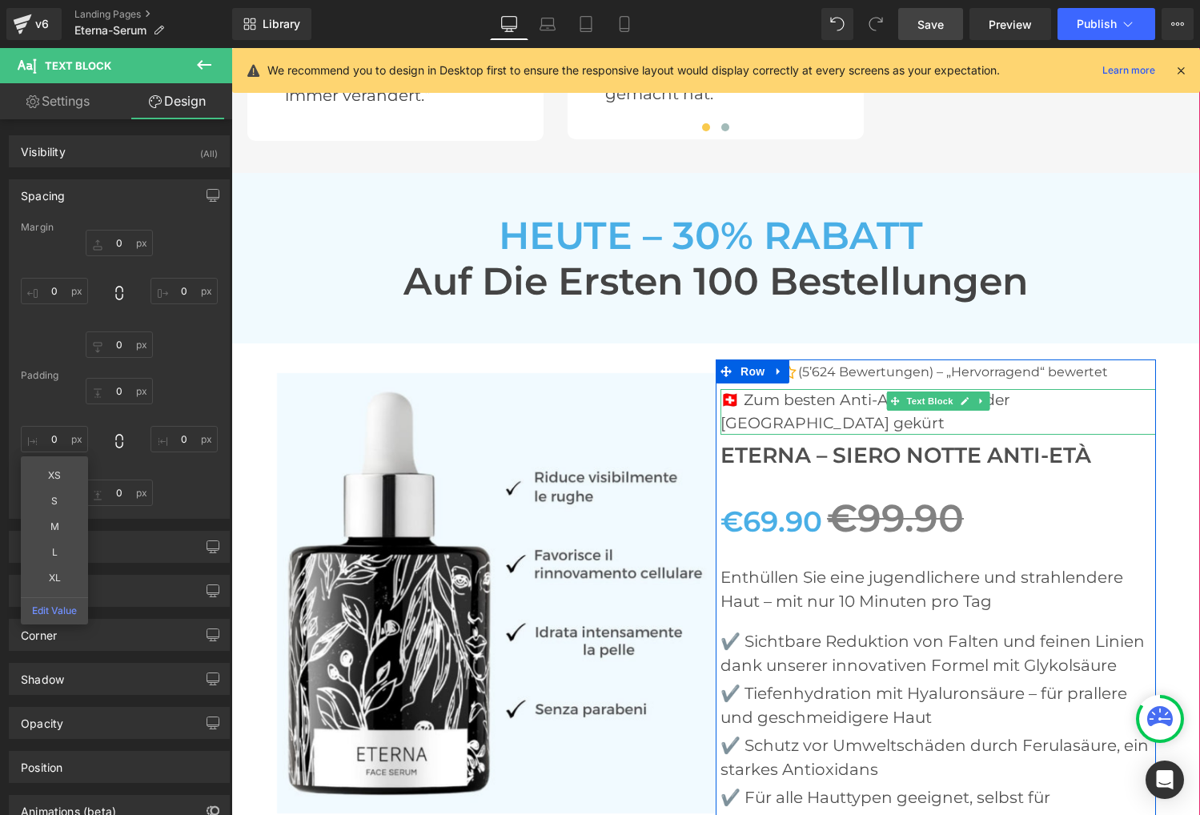
click at [798, 389] on p "🇨🇭 Zum besten Anti-Aging-Serum der Schweiz gekürt" at bounding box center [937, 412] width 435 height 46
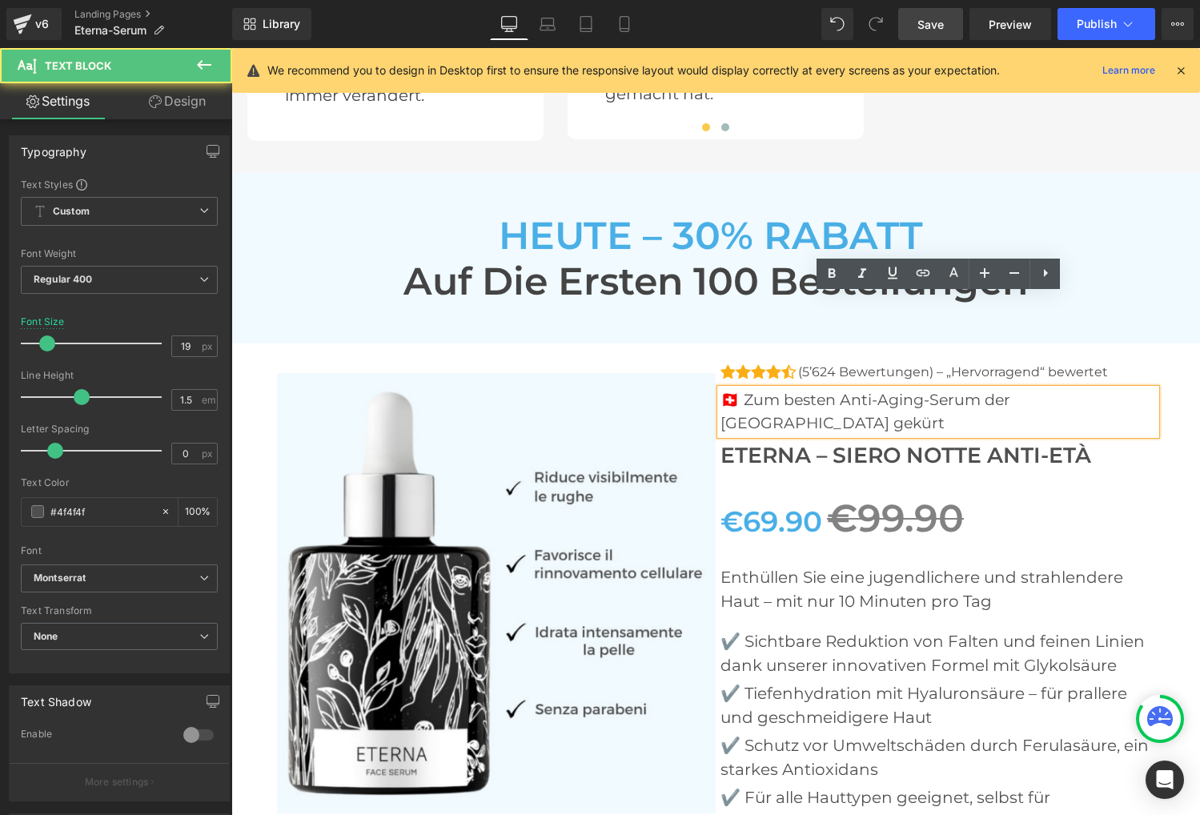
click at [798, 389] on p "🇨🇭 Zum besten Anti-Aging-Serum der Schweiz gekürt" at bounding box center [937, 412] width 435 height 46
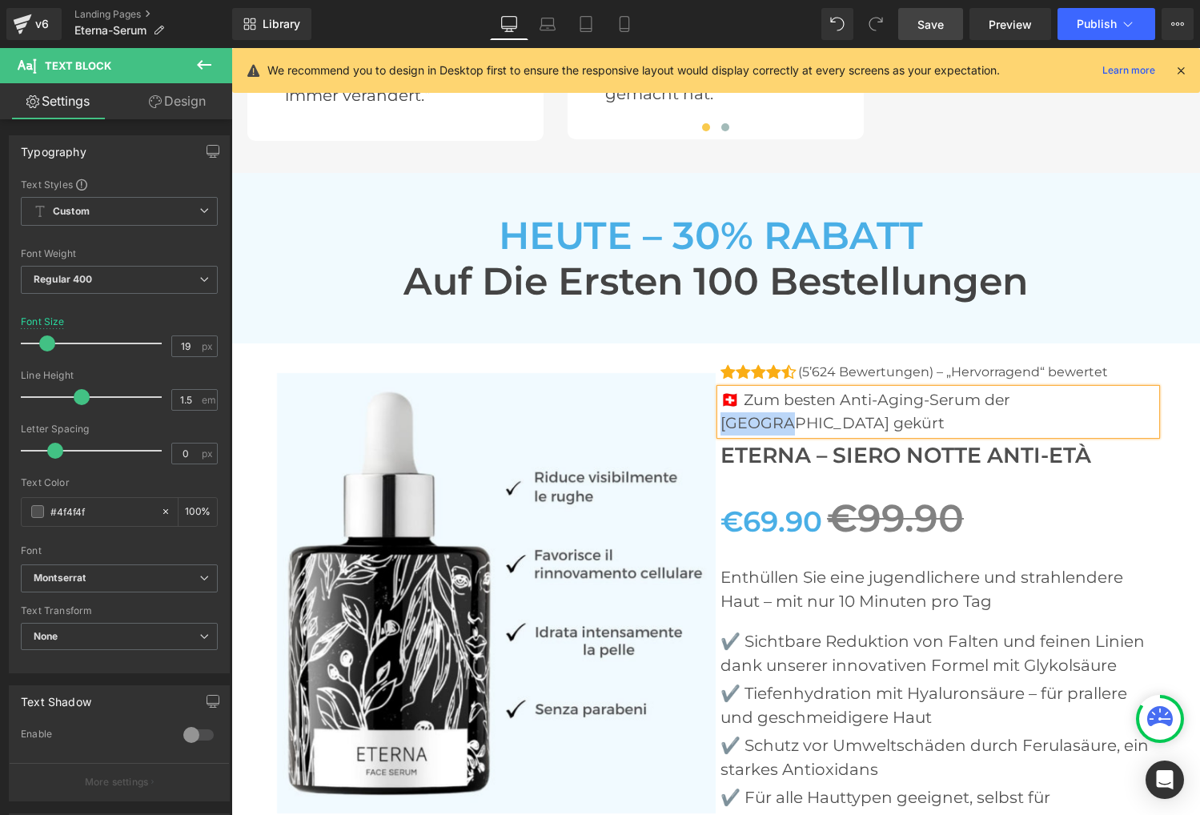
drag, startPoint x: 1009, startPoint y: 307, endPoint x: 1070, endPoint y: 307, distance: 60.8
click at [1070, 389] on p "🇨🇭 Zum besten Anti-Aging-Serum der Schweiz gekürt" at bounding box center [937, 412] width 435 height 46
drag, startPoint x: 804, startPoint y: 324, endPoint x: 737, endPoint y: 303, distance: 70.6
click at [737, 389] on p "🇨🇭 Zum besten Anti-Aging-Serum der Deutschlands gekürt" at bounding box center [937, 412] width 435 height 46
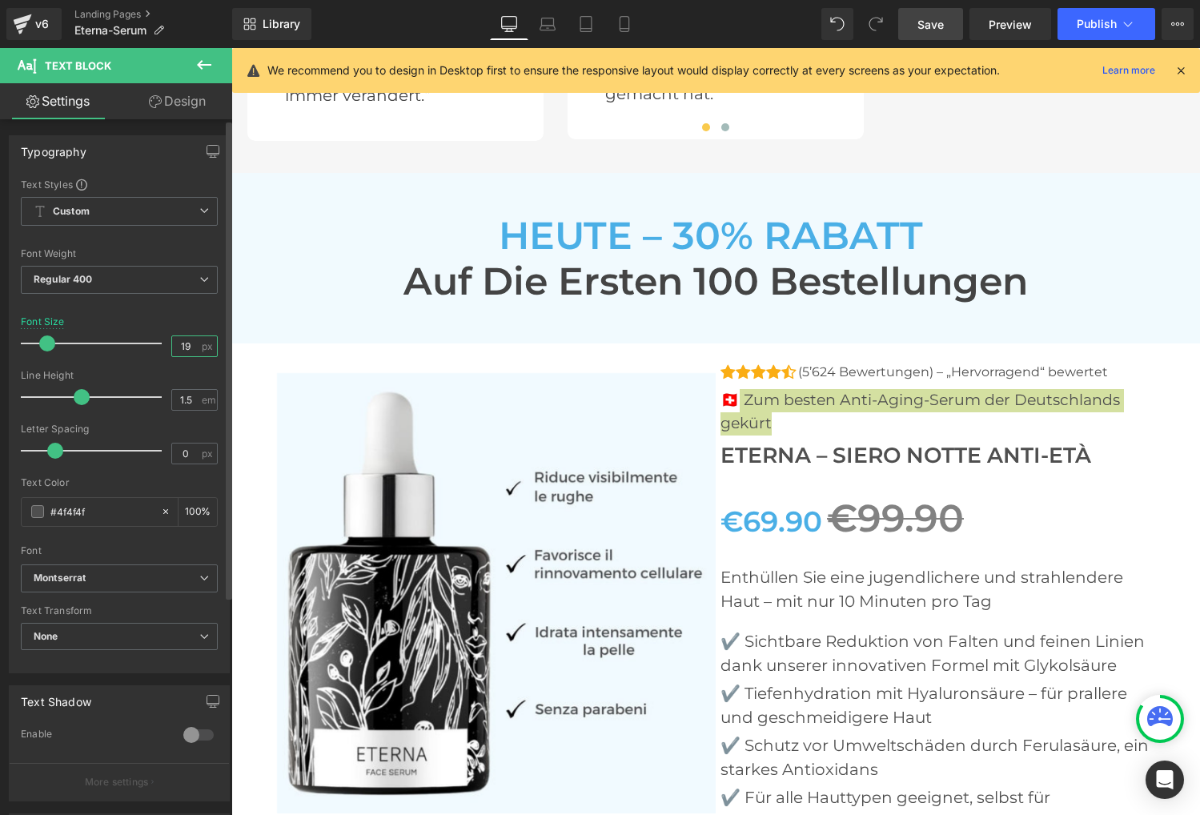
click at [178, 343] on input "19" at bounding box center [186, 346] width 28 height 20
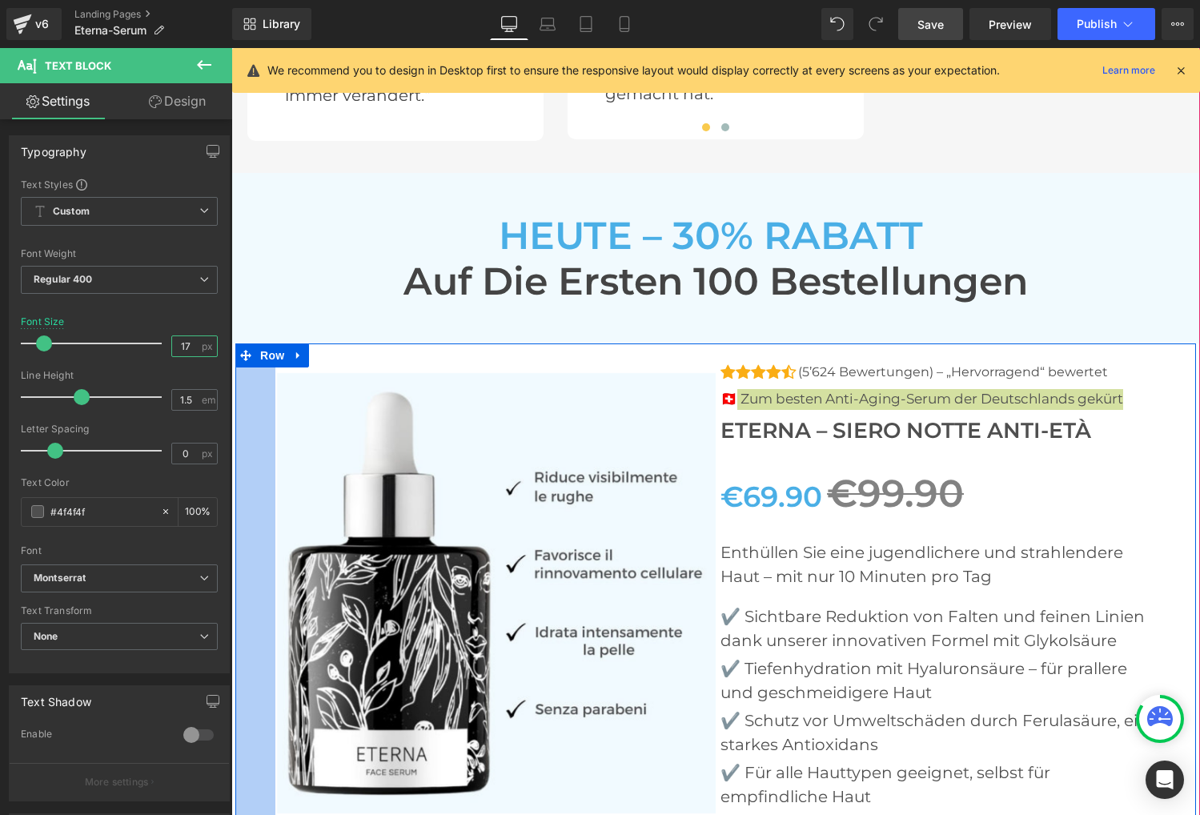
type input "16"
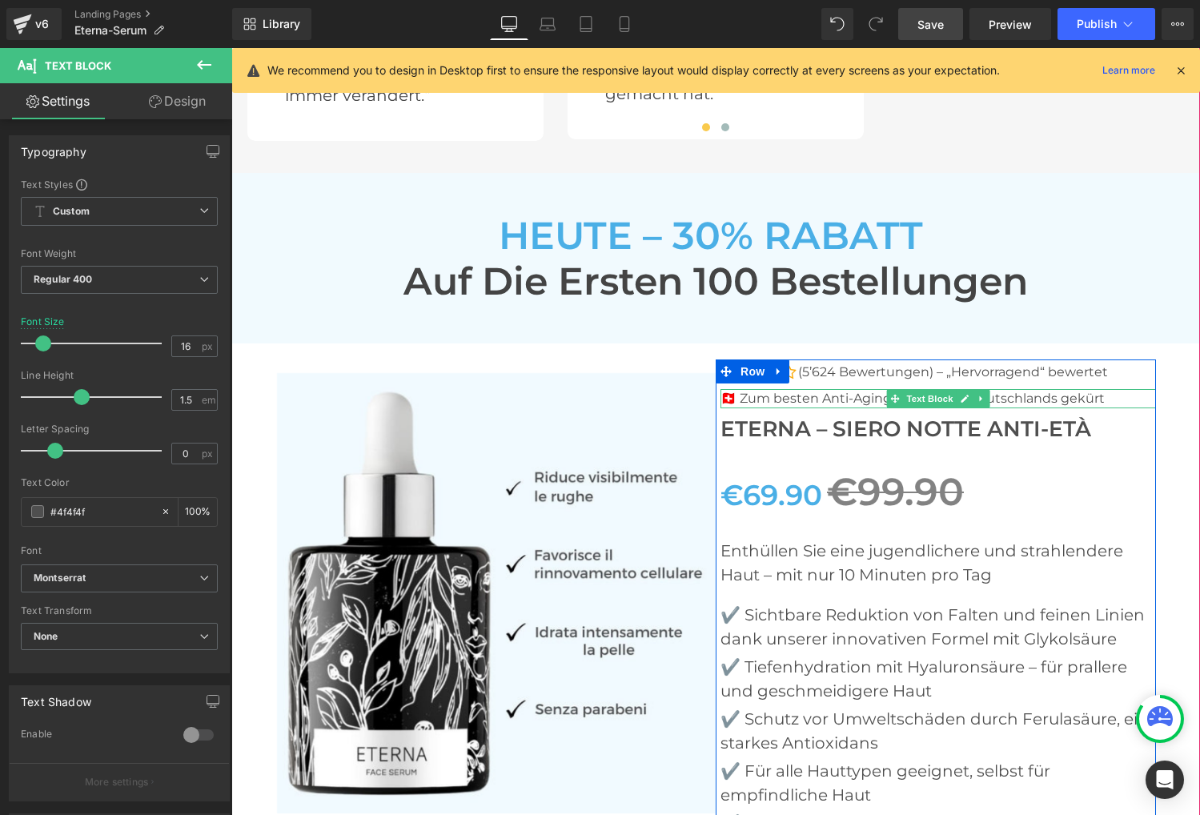
click at [727, 389] on p "🇨🇭 Zum besten Anti-Aging-Serum der Deutschlands gekürt" at bounding box center [937, 398] width 435 height 19
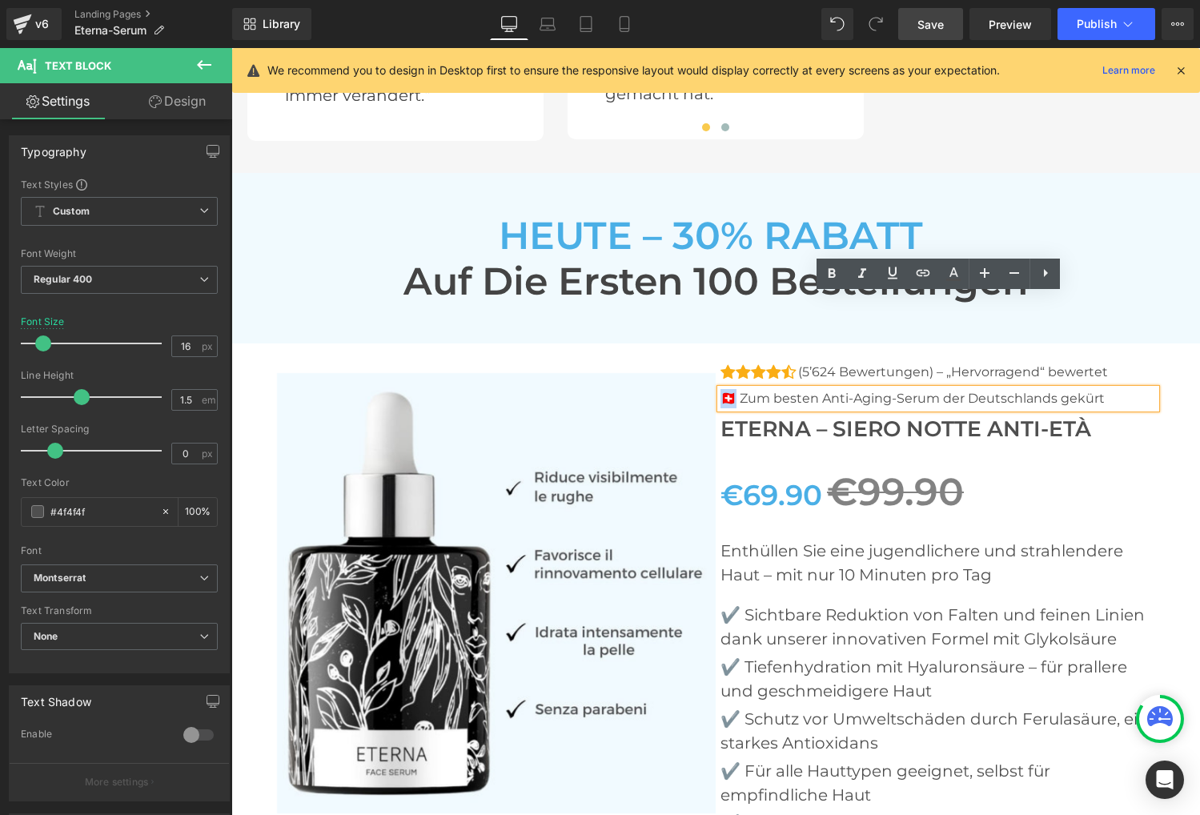
click at [726, 389] on p "🇨🇭 Zum besten Anti-Aging-Serum der Deutschlands gekürt" at bounding box center [937, 398] width 435 height 19
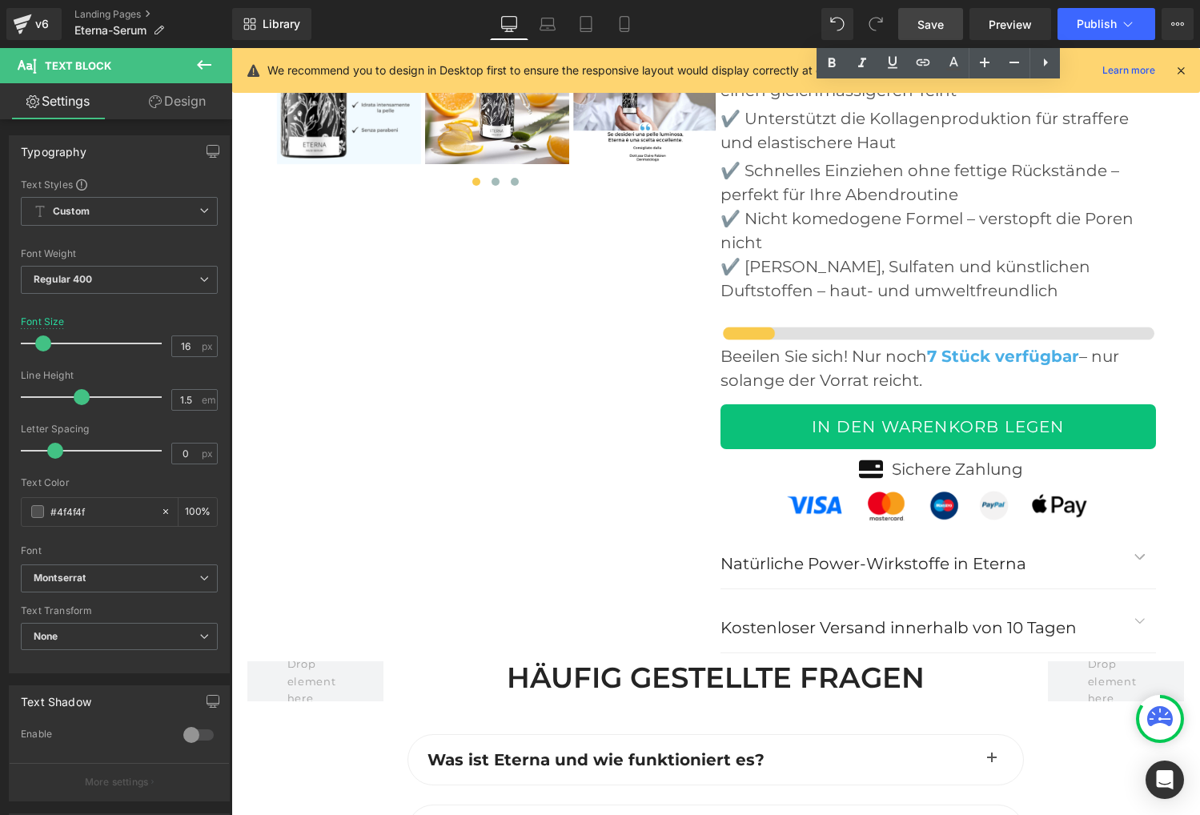
scroll to position [6350, 0]
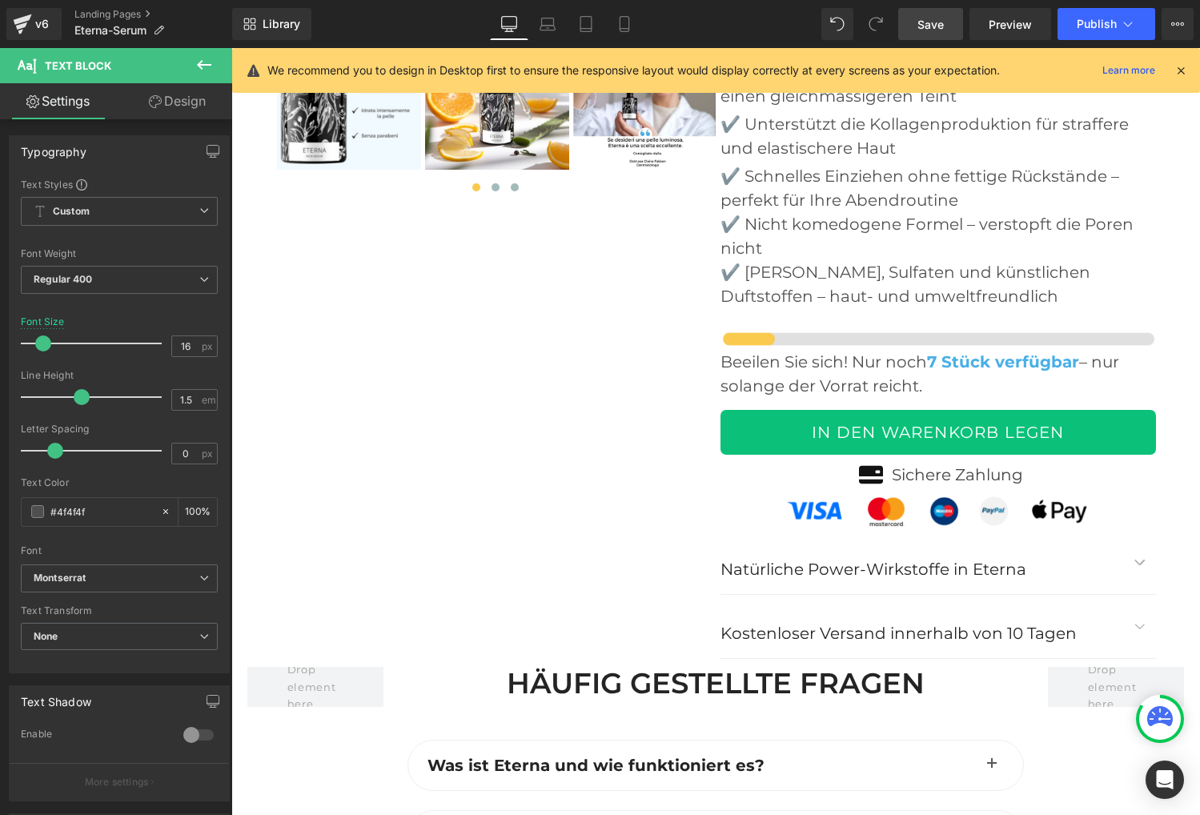
click at [198, 66] on icon at bounding box center [204, 65] width 14 height 10
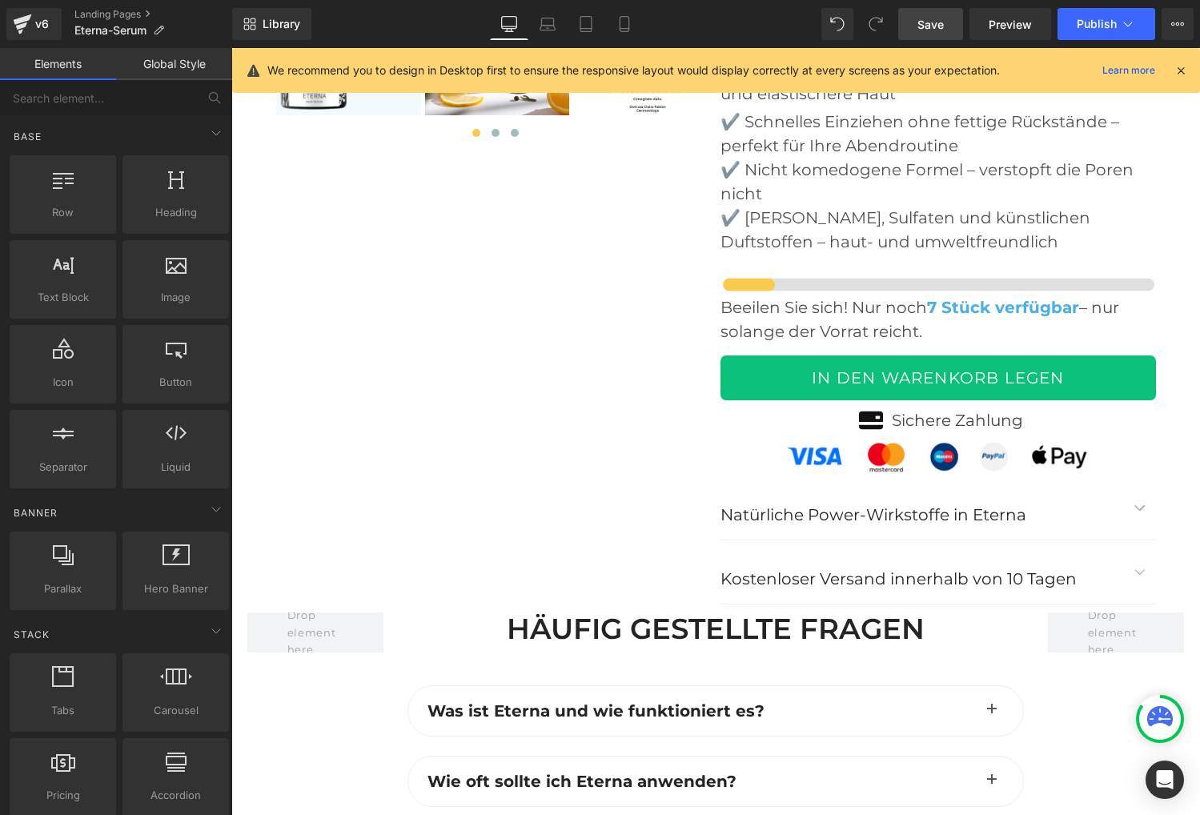
scroll to position [6396, 0]
click at [197, 64] on link "Global Style" at bounding box center [174, 64] width 116 height 32
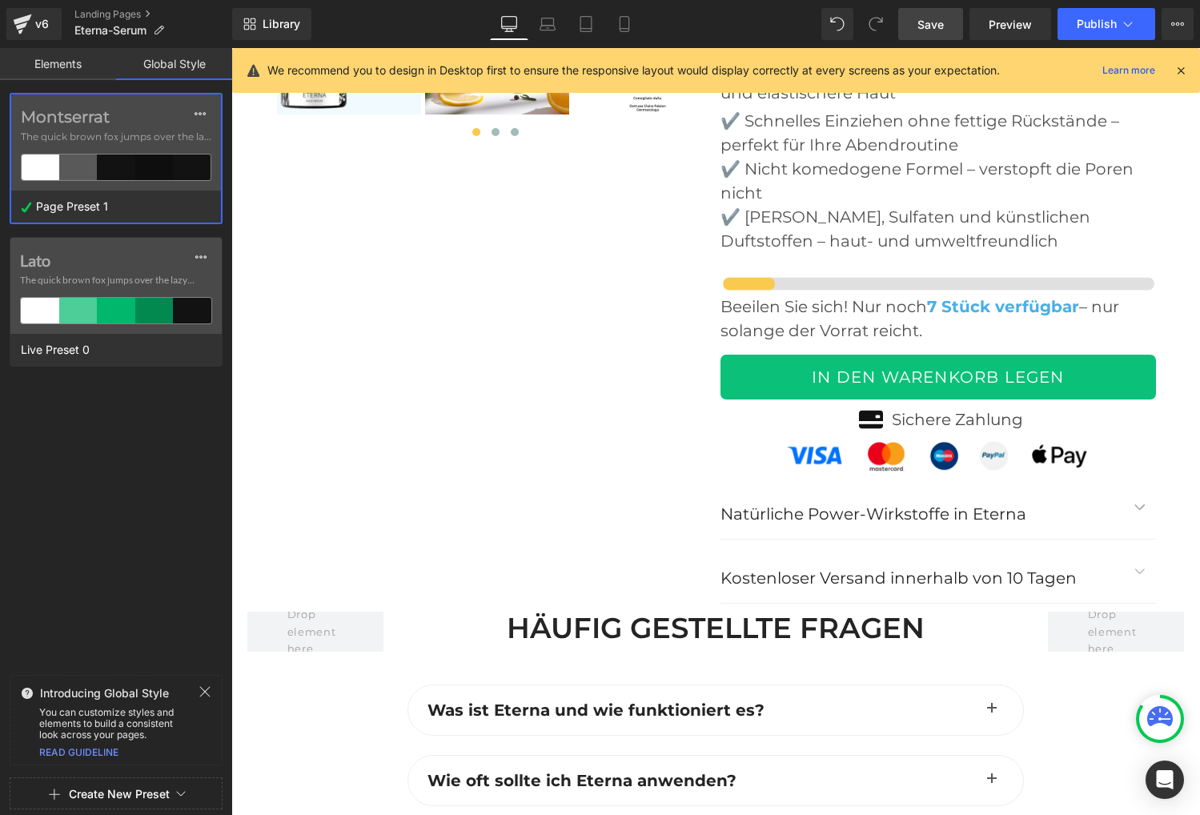
click at [118, 150] on div "Montserrat The quick brown fox jumps over the lazy..." at bounding box center [116, 142] width 210 height 96
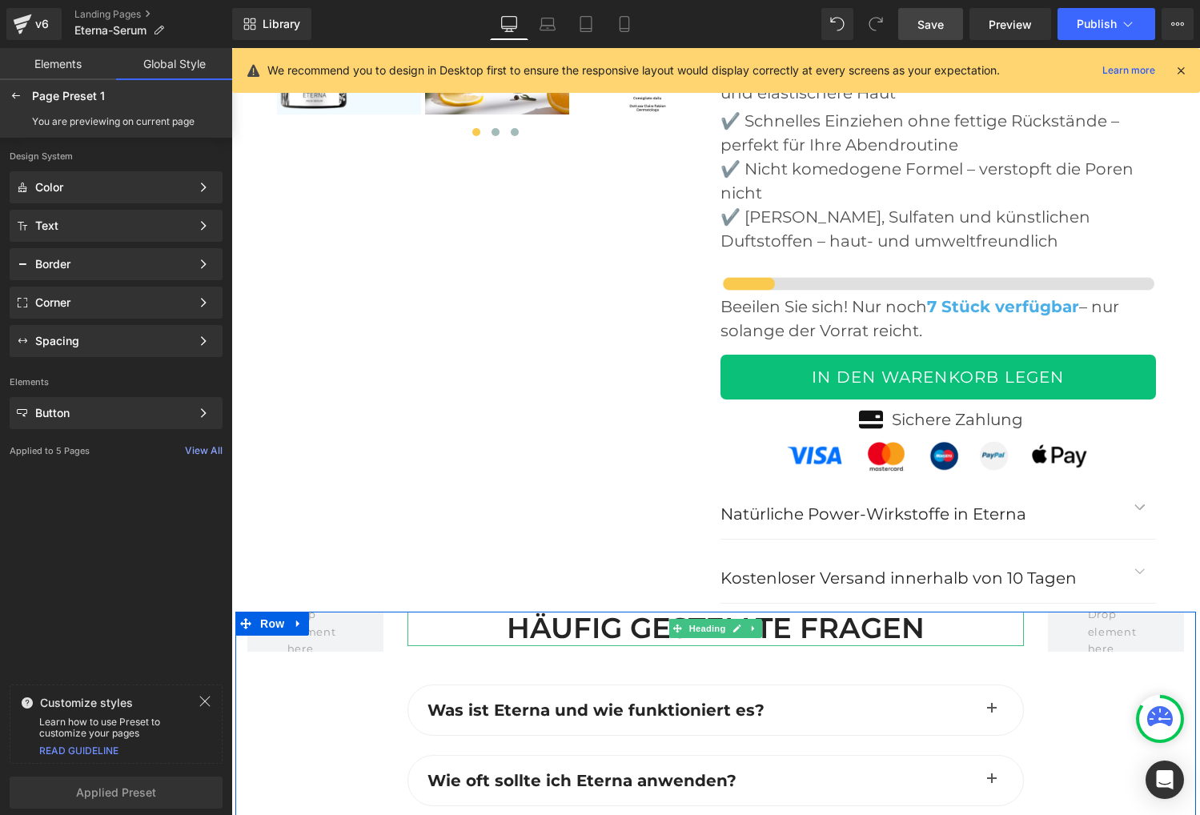
click at [609, 612] on h2 "HÄUFIG GESTELLTE FRAGEN" at bounding box center [715, 629] width 616 height 34
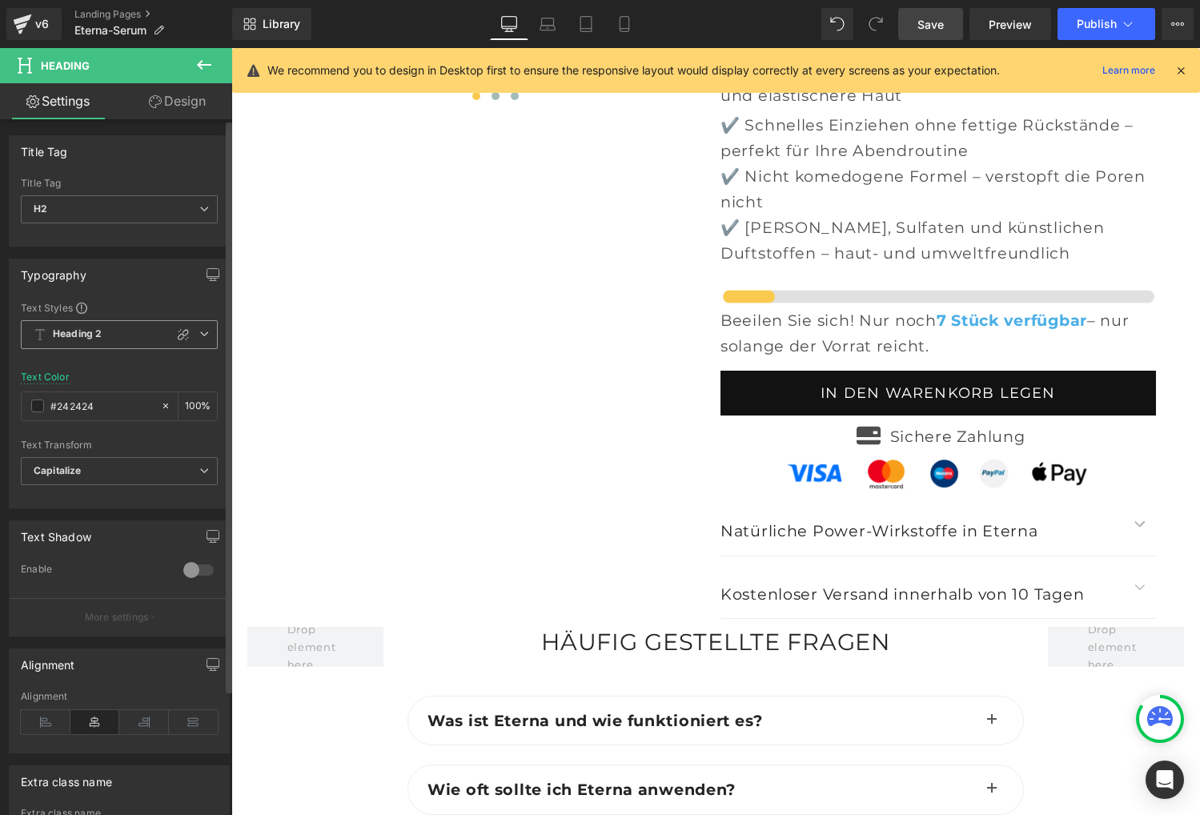
click at [199, 332] on icon at bounding box center [204, 334] width 10 height 10
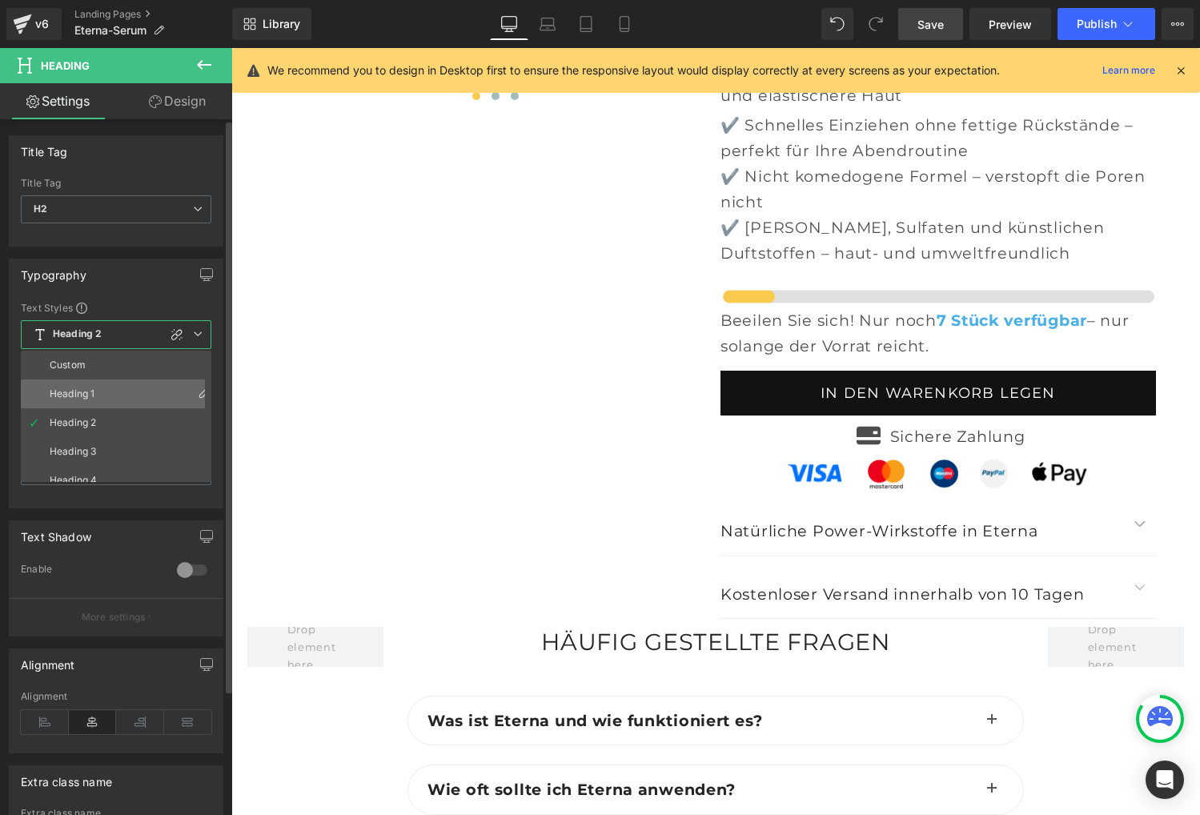
click at [65, 397] on div "Heading 1" at bounding box center [72, 393] width 45 height 11
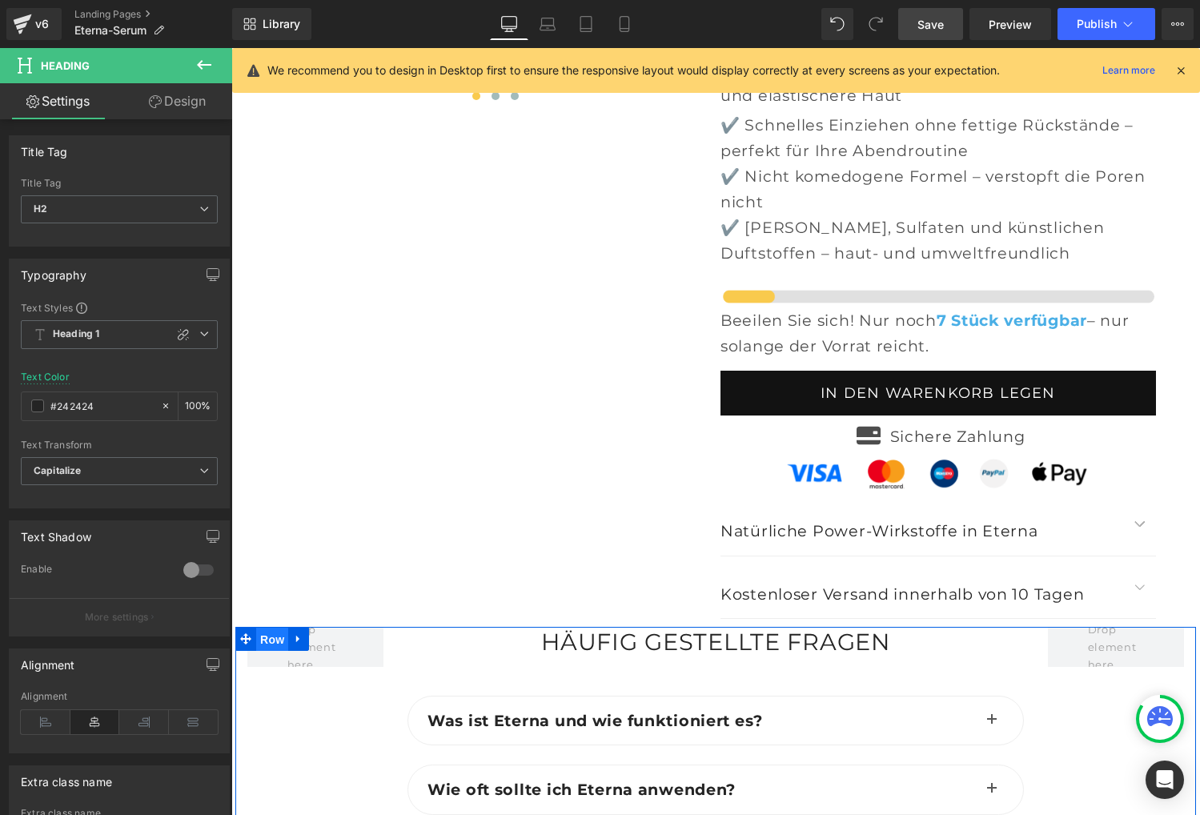
click at [270, 628] on span "Row" at bounding box center [272, 640] width 32 height 24
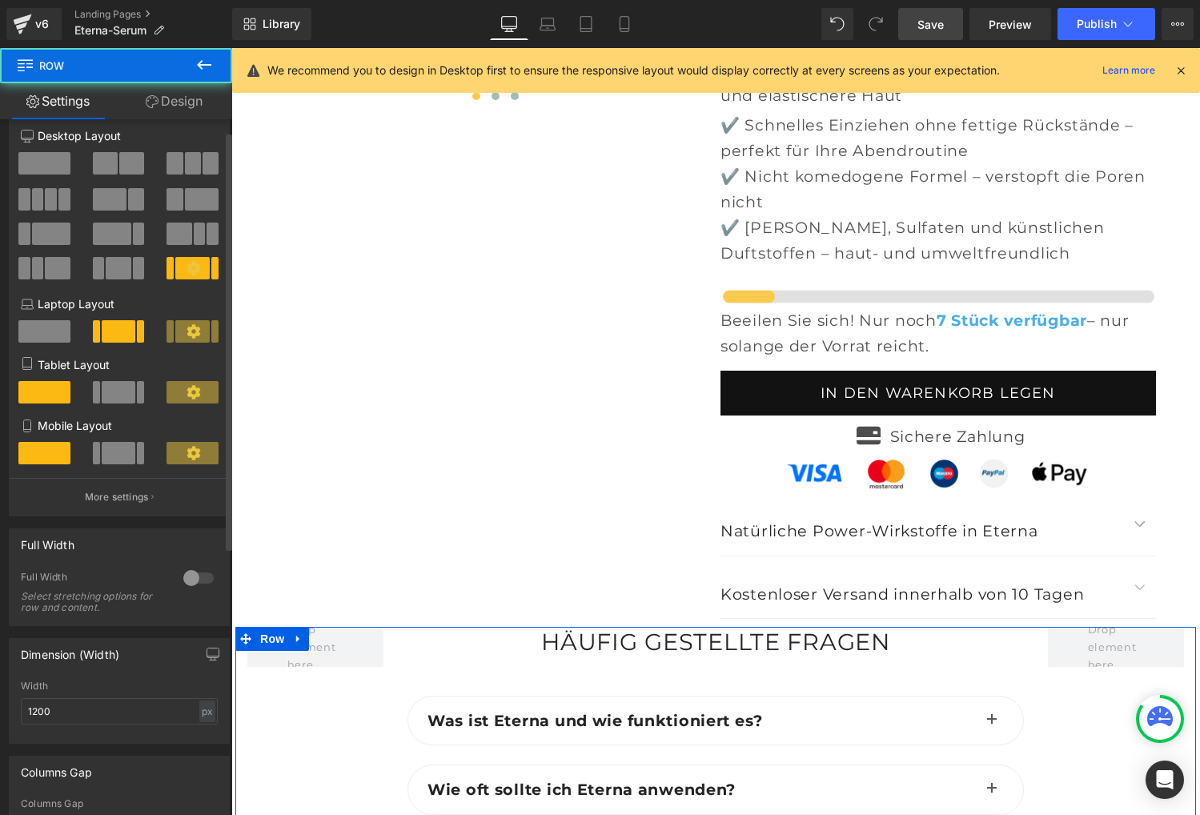
scroll to position [27, 0]
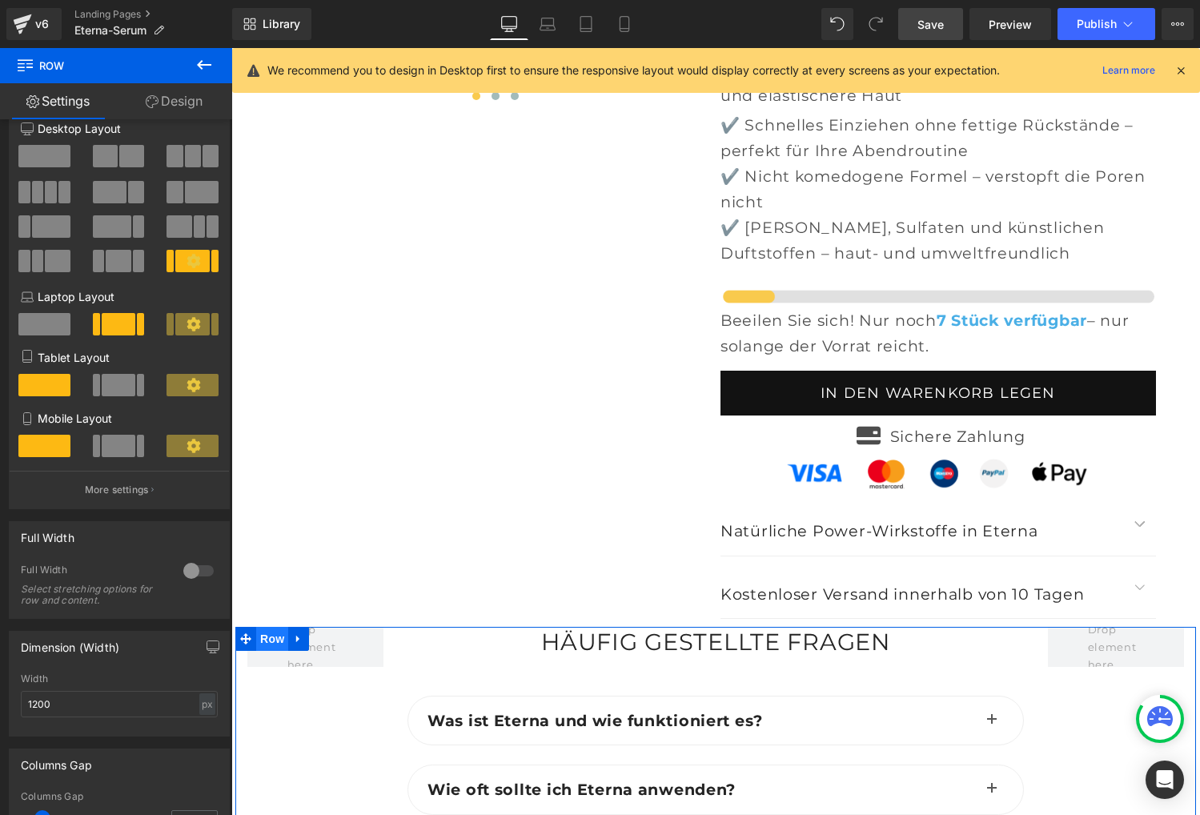
click at [268, 627] on span "Row" at bounding box center [272, 639] width 32 height 24
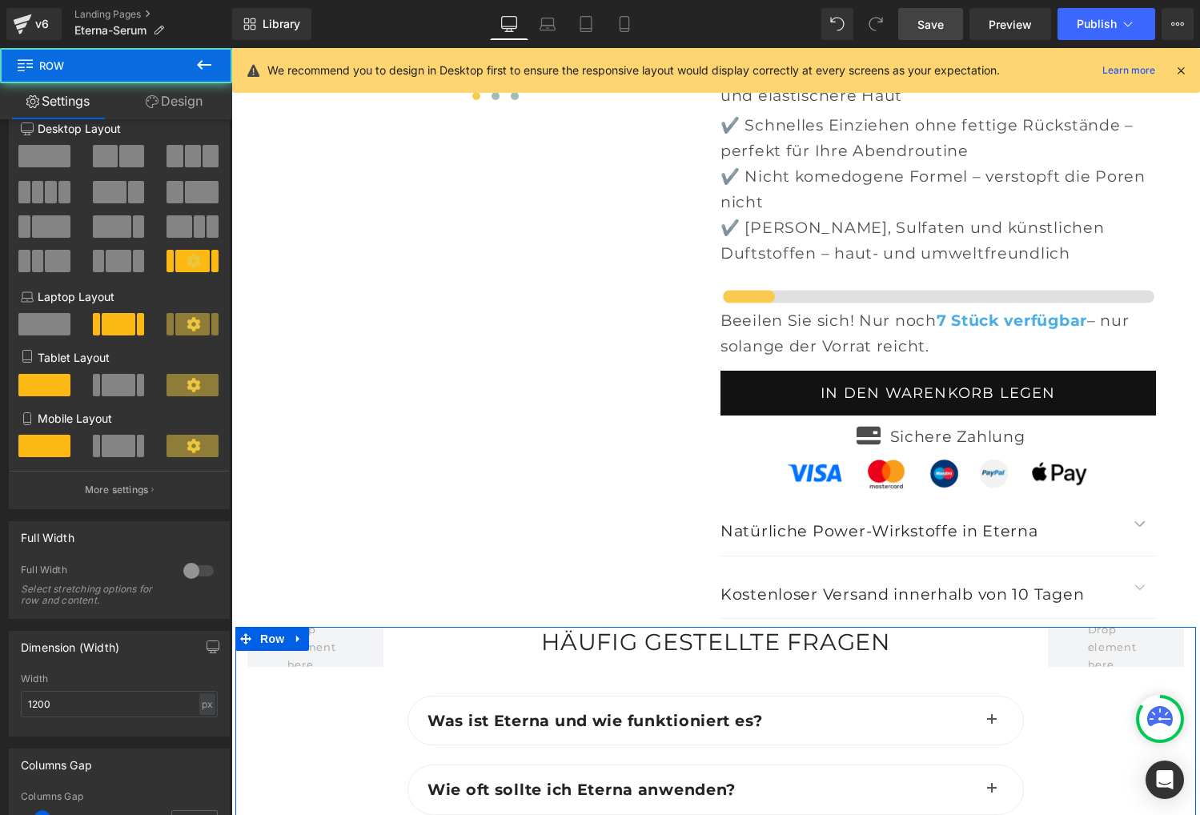
click at [170, 102] on link "Design" at bounding box center [174, 101] width 116 height 36
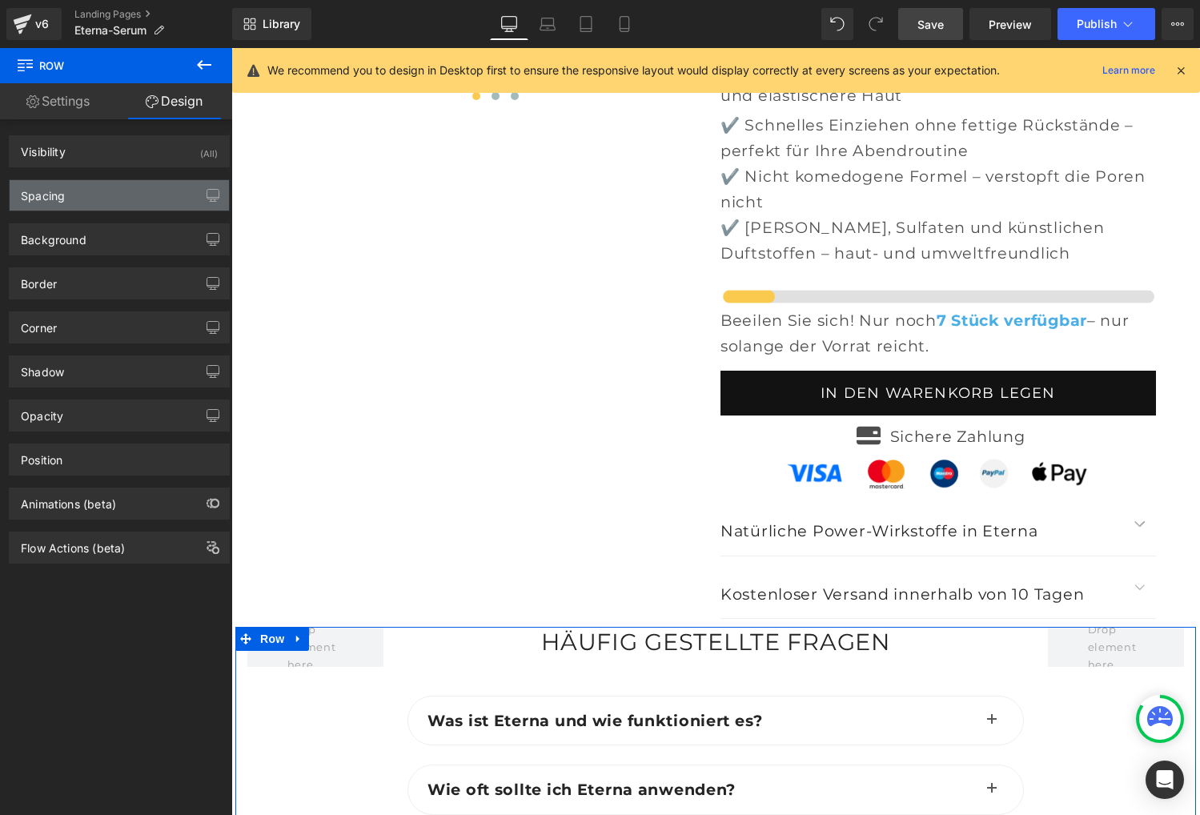
click at [70, 194] on div "Spacing" at bounding box center [119, 195] width 219 height 30
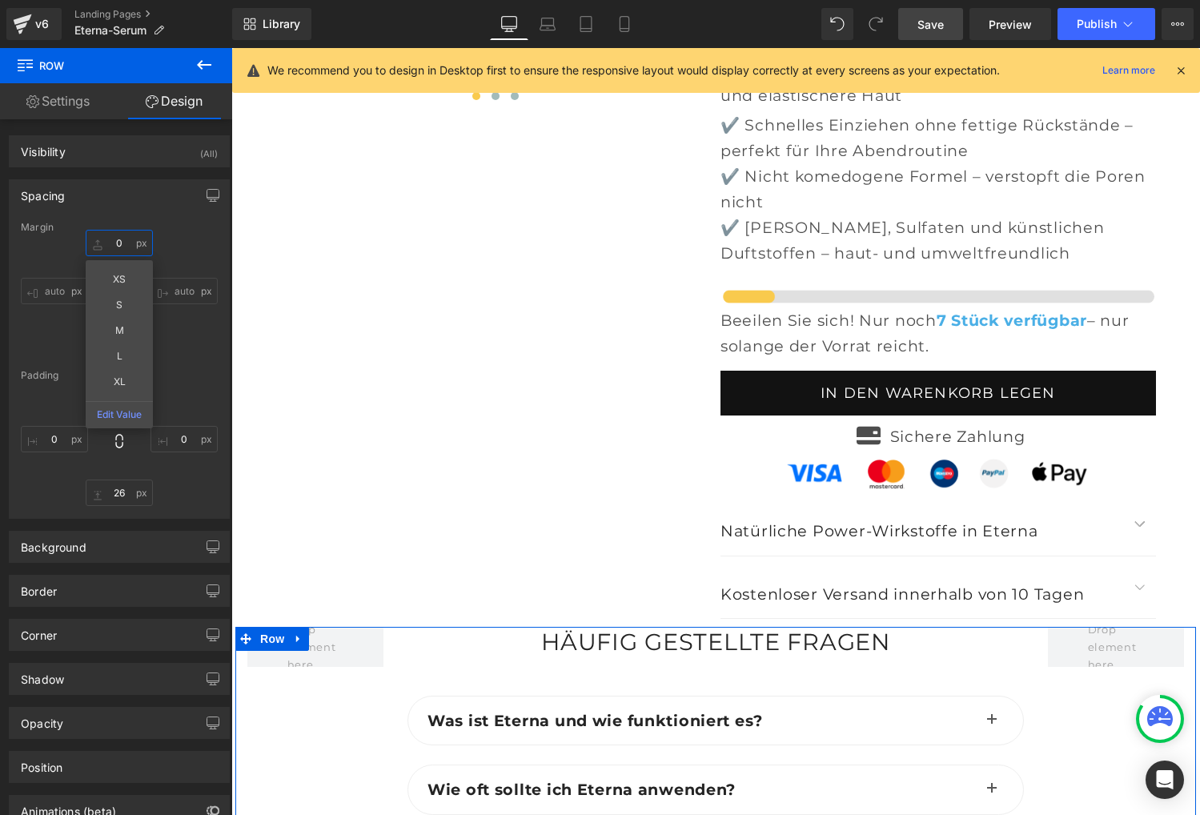
click at [120, 247] on input "0" at bounding box center [119, 243] width 67 height 26
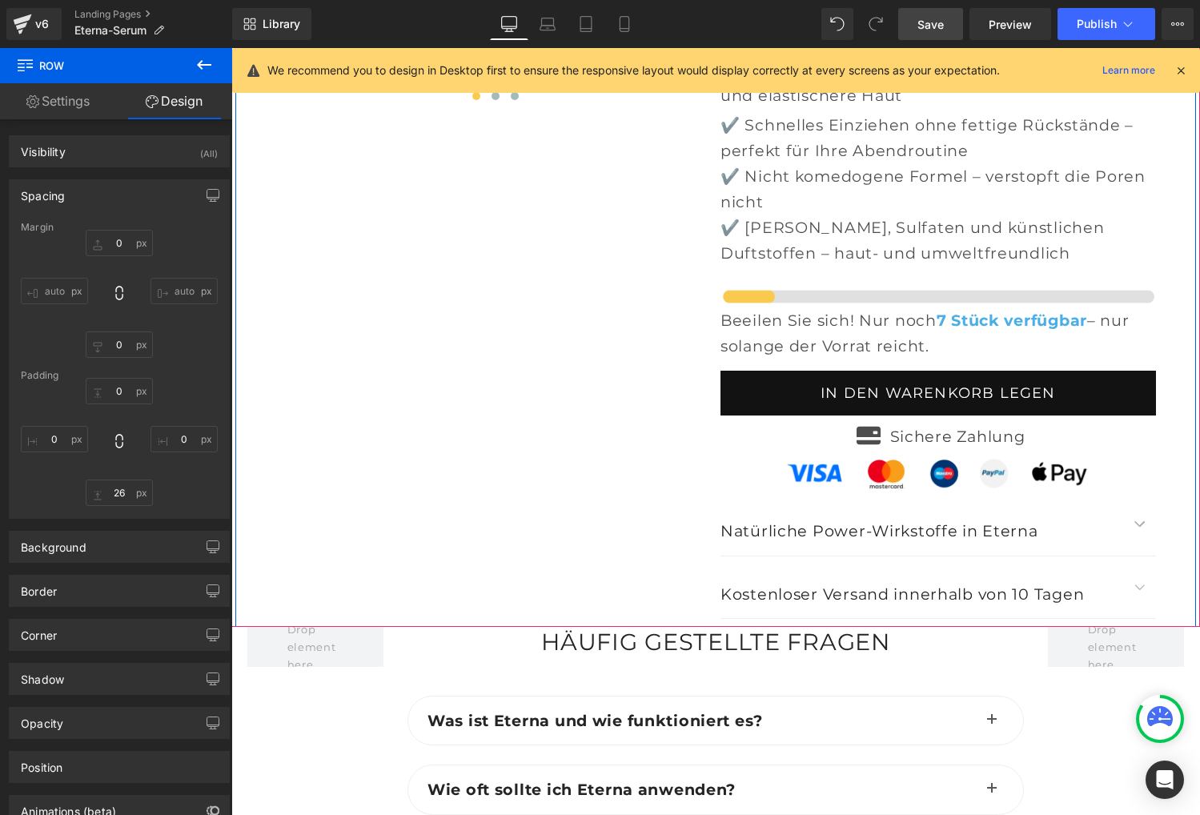
click at [423, 283] on div at bounding box center [715, 37] width 960 height 1177
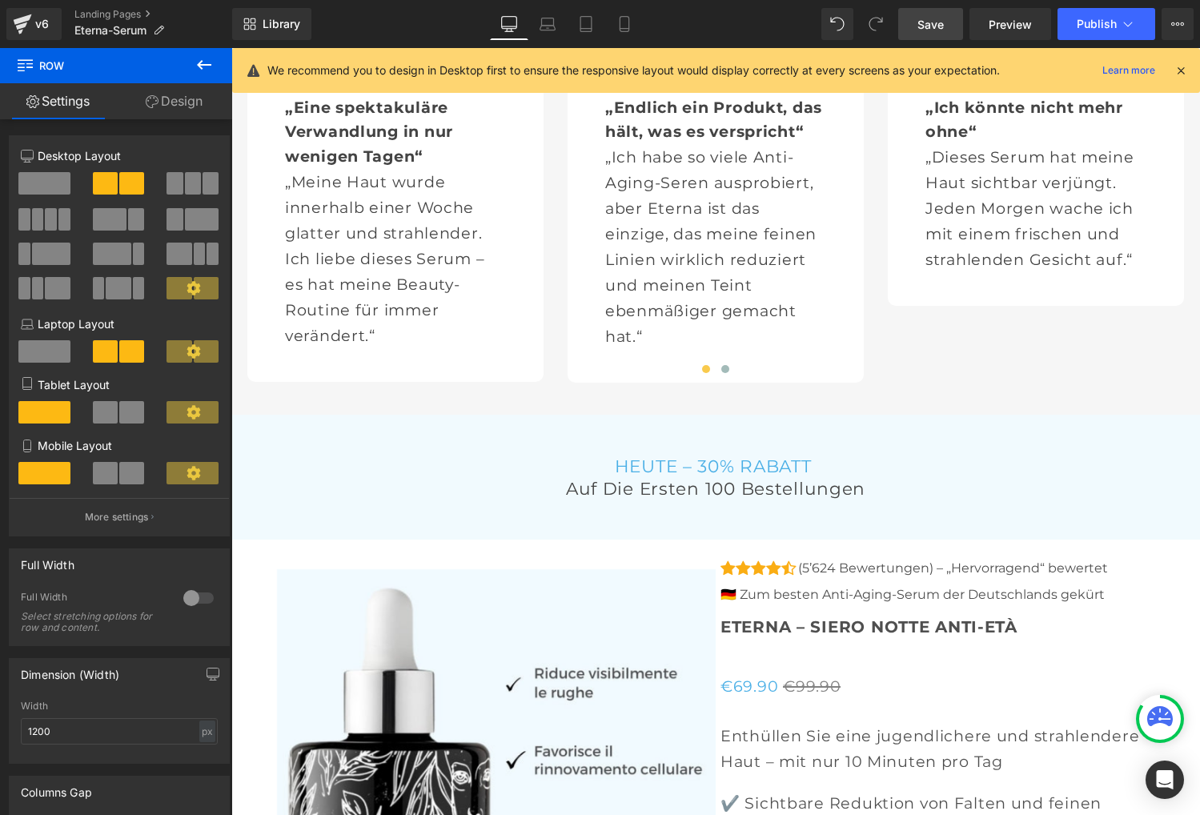
scroll to position [5295, 0]
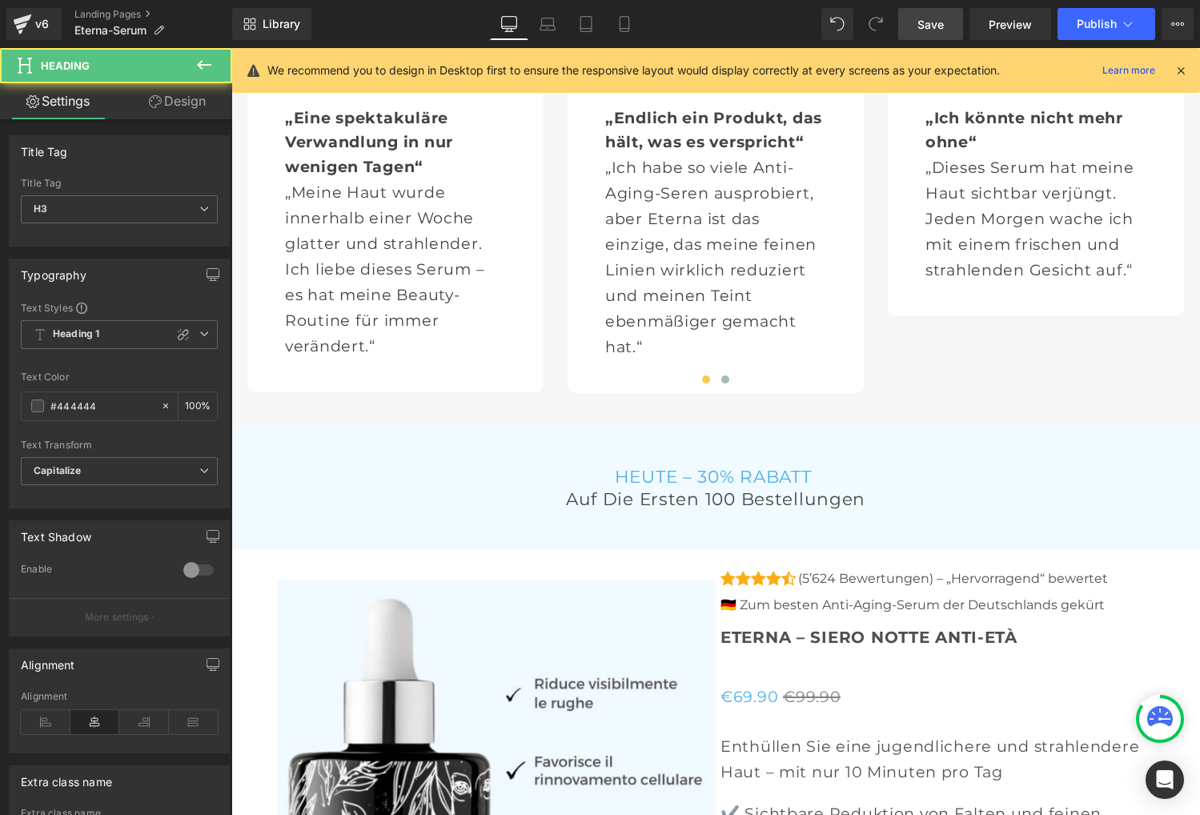
click at [660, 487] on h3 "auf die ersten 100 Bestellungen" at bounding box center [715, 498] width 936 height 22
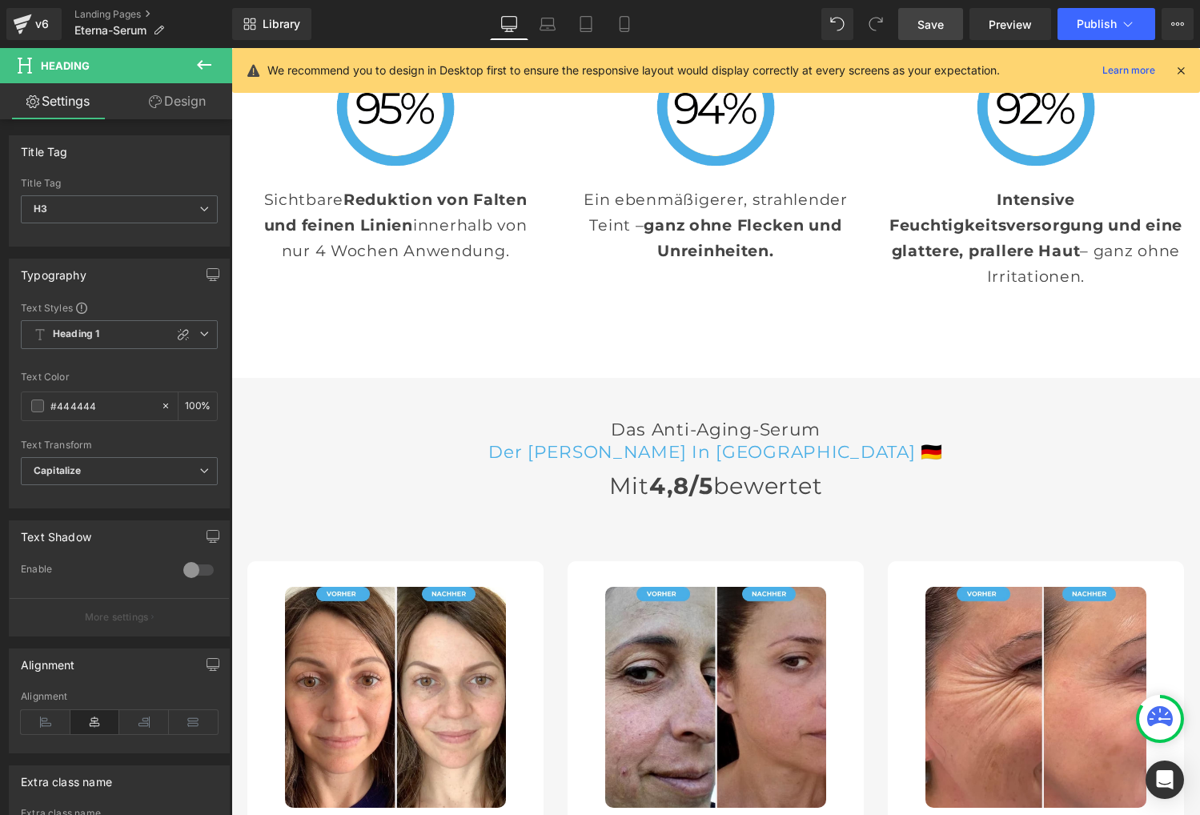
click at [639, 441] on span "der [PERSON_NAME] in [GEOGRAPHIC_DATA] 🇩🇪" at bounding box center [715, 451] width 455 height 21
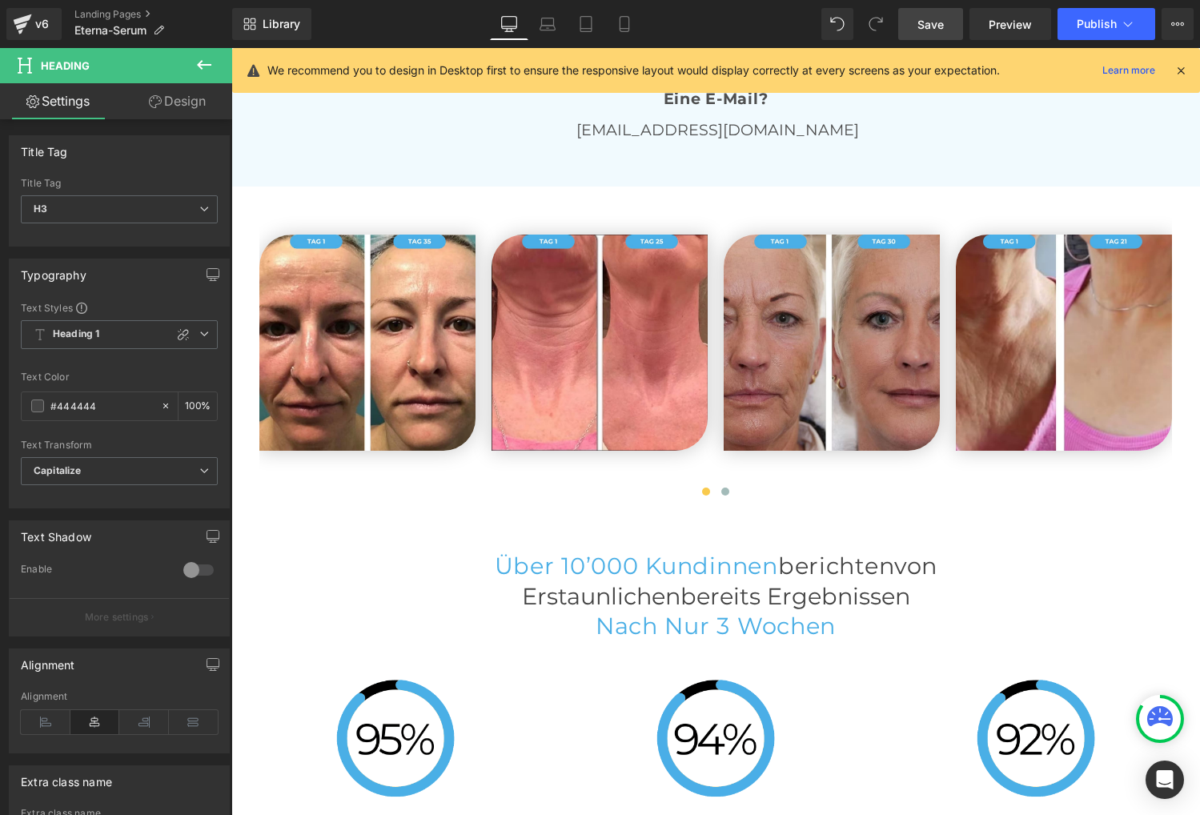
scroll to position [3849, 0]
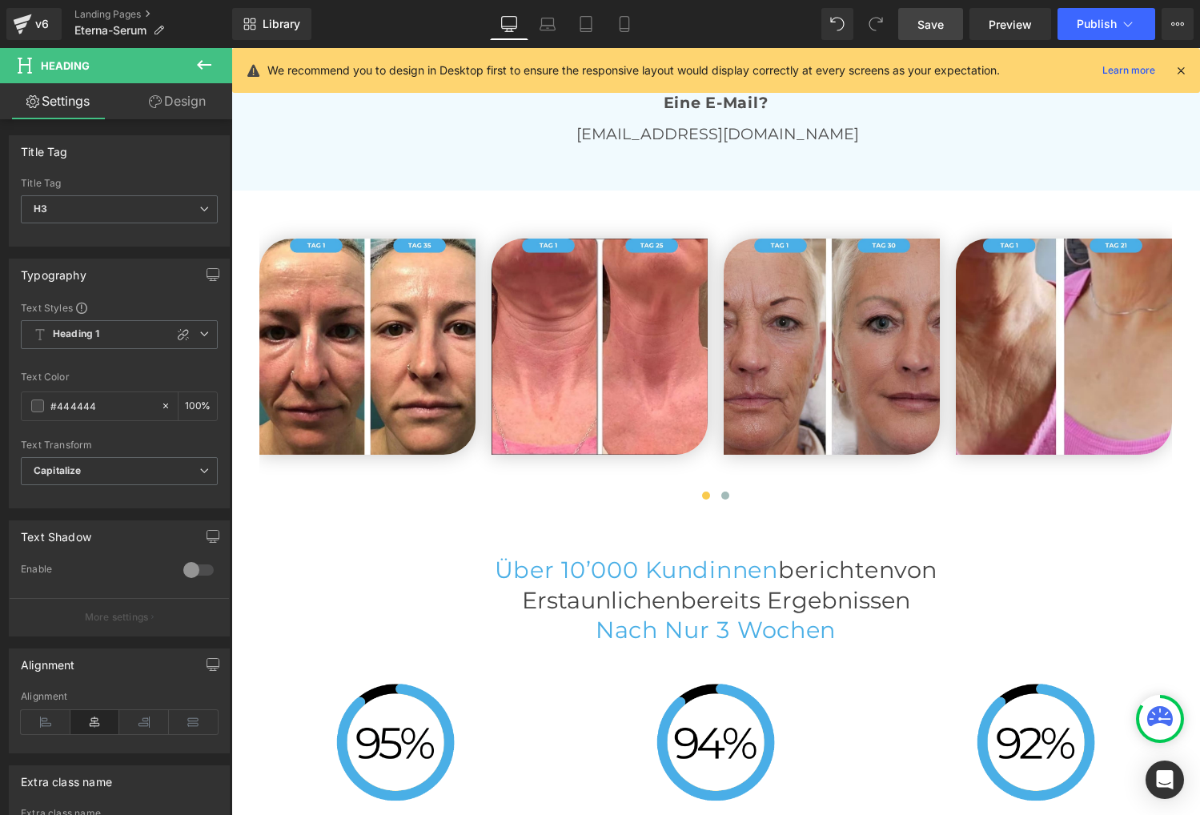
click at [628, 586] on span "erstaunlichenbereits Ergebnissen" at bounding box center [716, 600] width 388 height 28
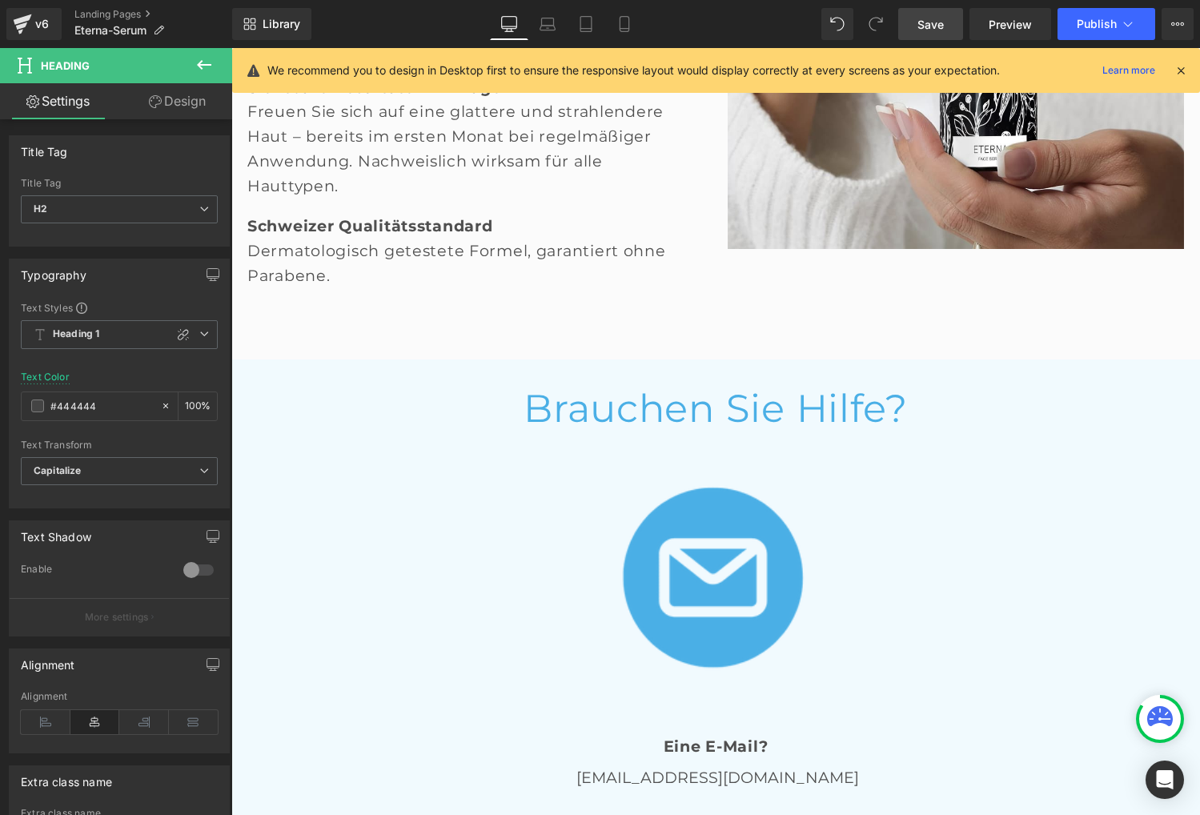
scroll to position [3203, 0]
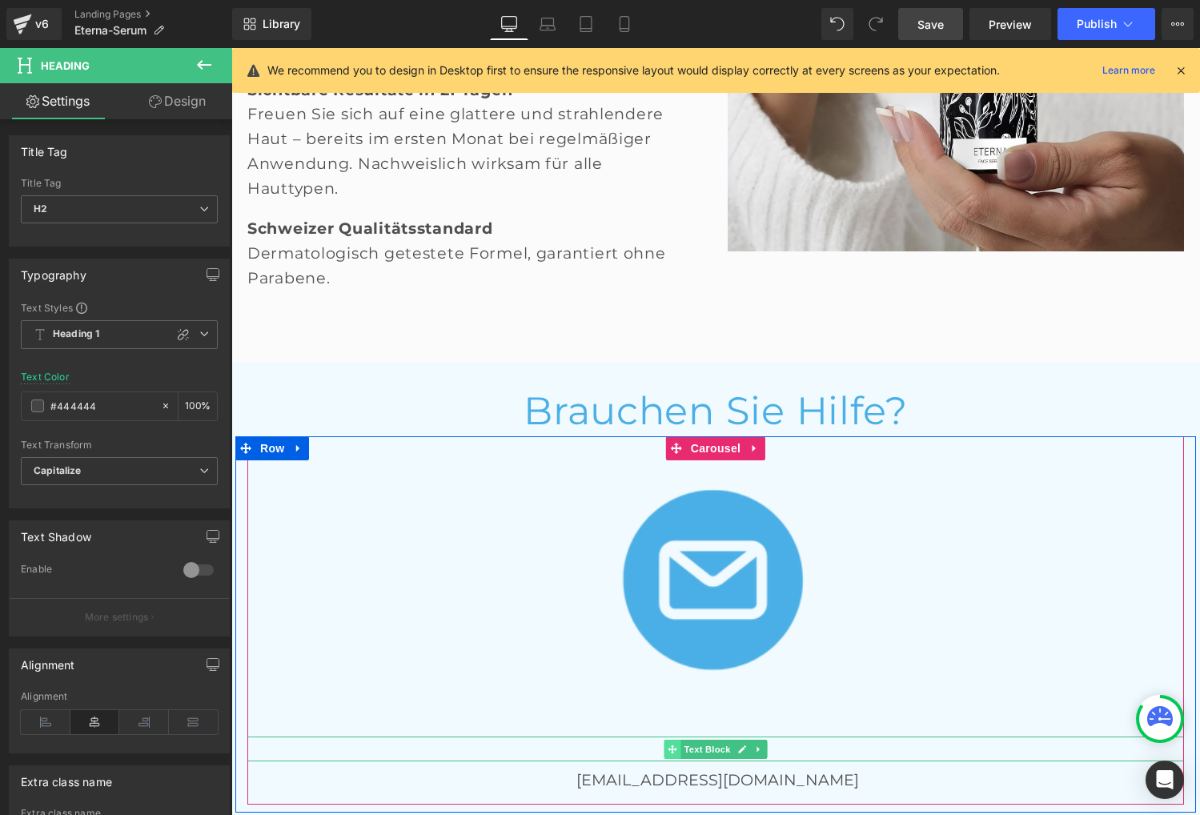
click at [673, 744] on icon at bounding box center [672, 748] width 9 height 9
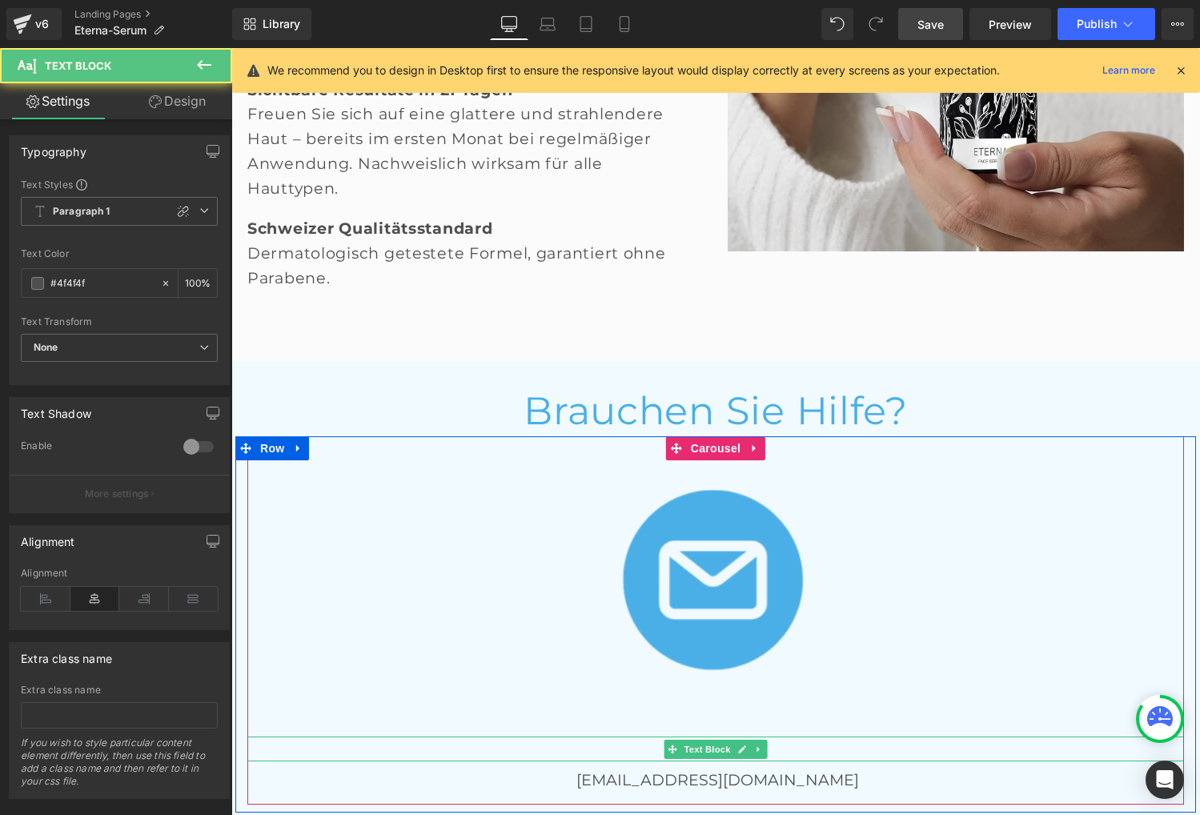
click at [796, 736] on p "Eine E-Mail?" at bounding box center [715, 748] width 936 height 25
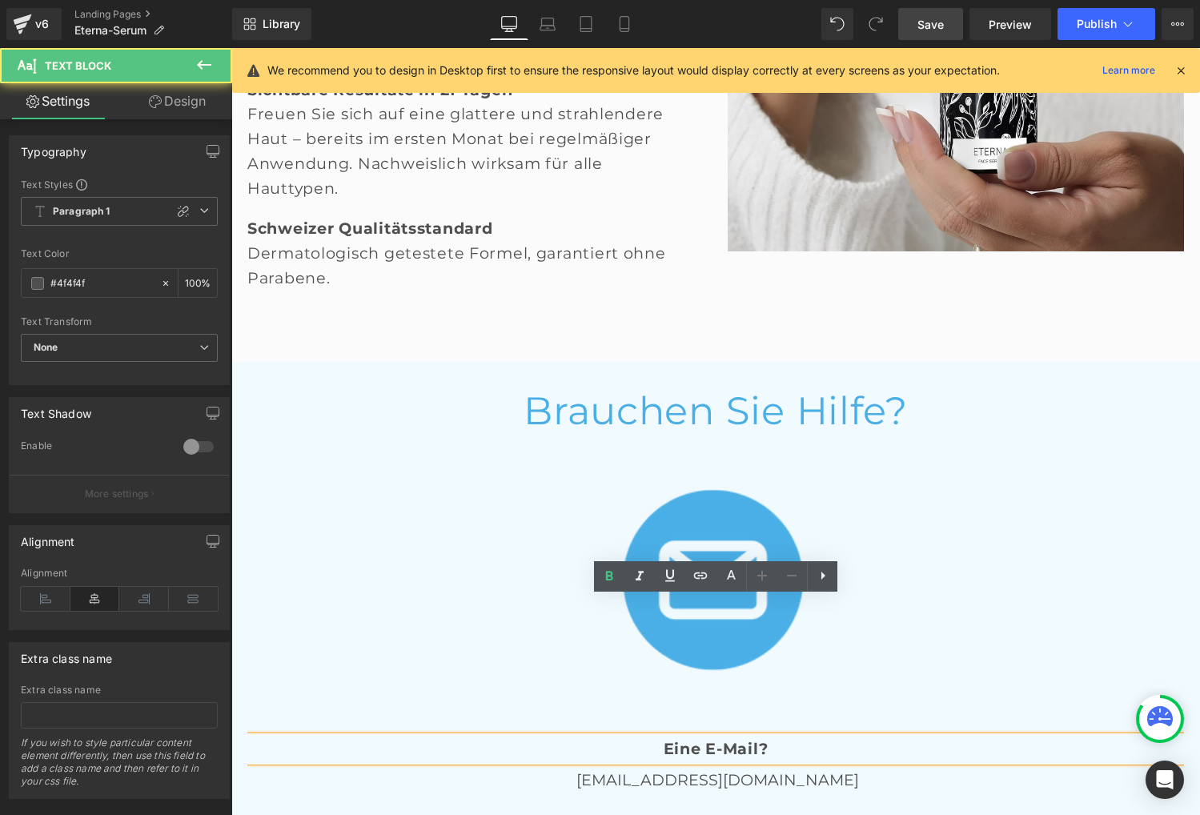
click at [714, 739] on b "Eine E-Mail?" at bounding box center [716, 748] width 105 height 19
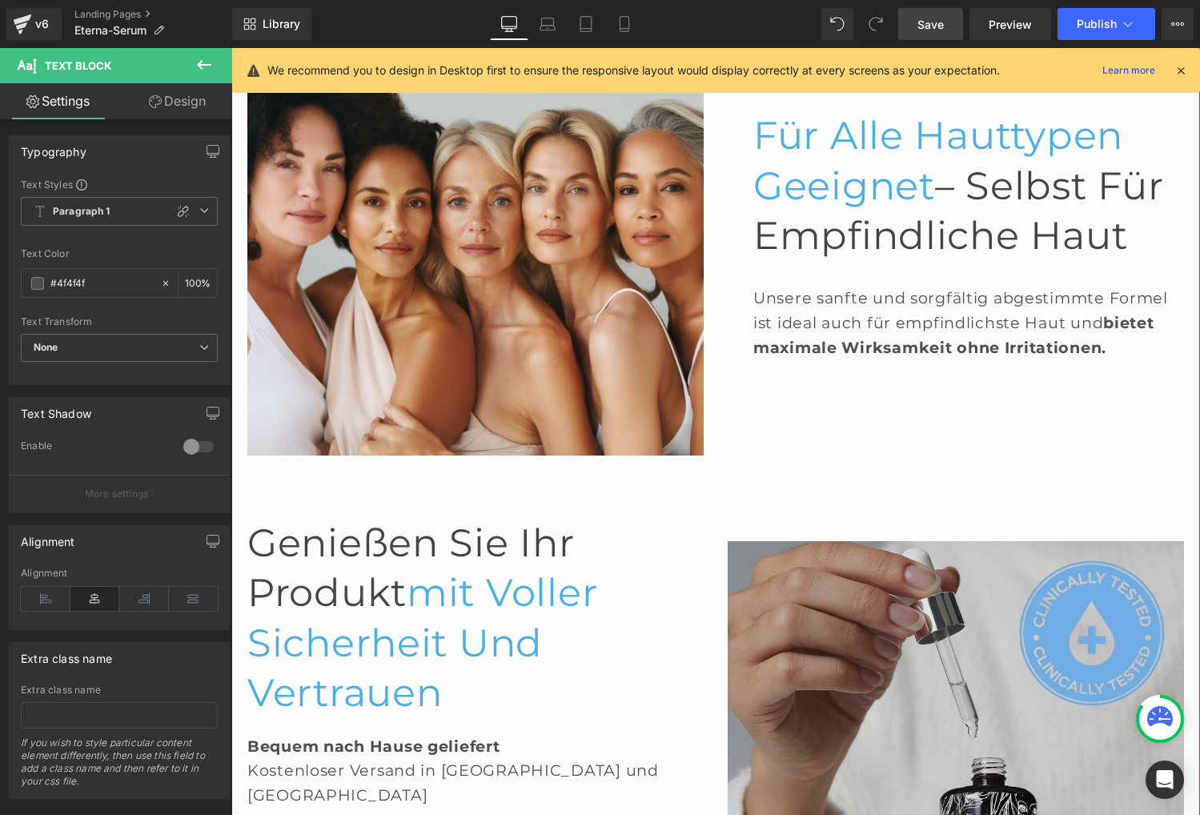
scroll to position [2460, 0]
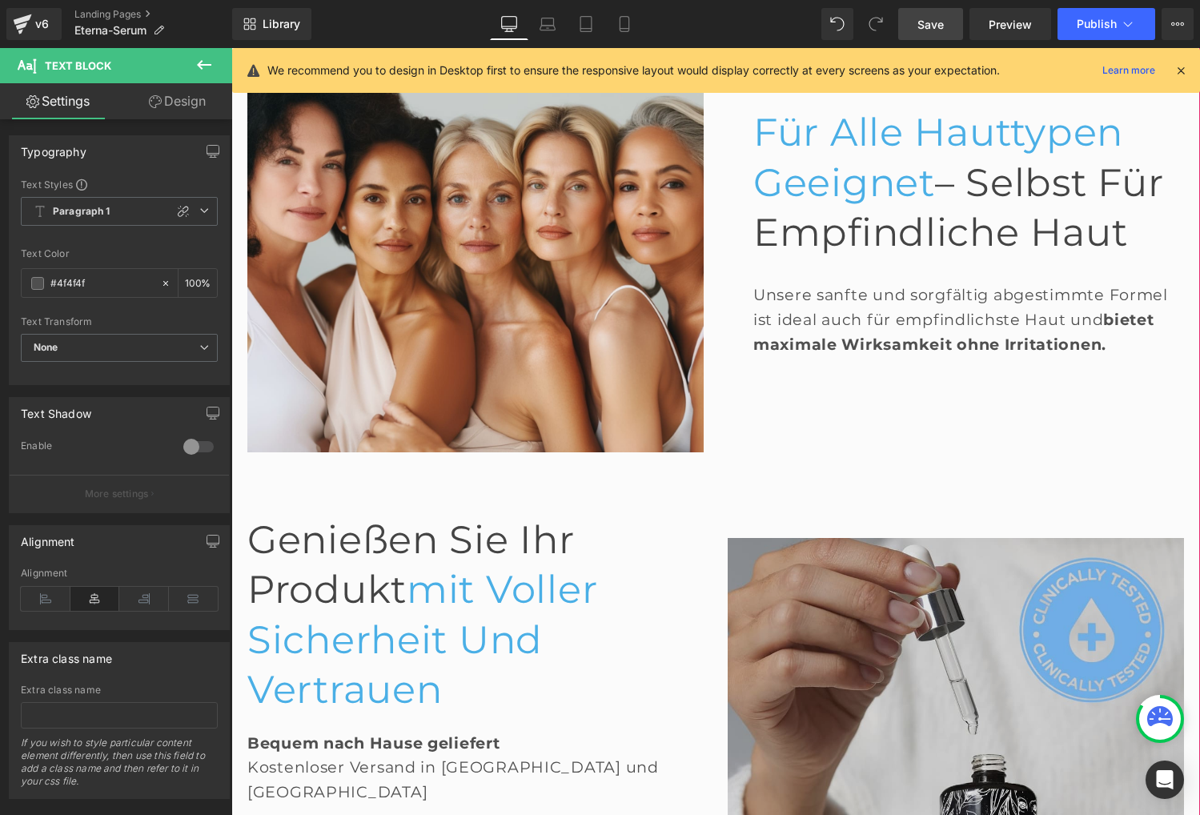
click at [900, 631] on img at bounding box center [956, 766] width 456 height 456
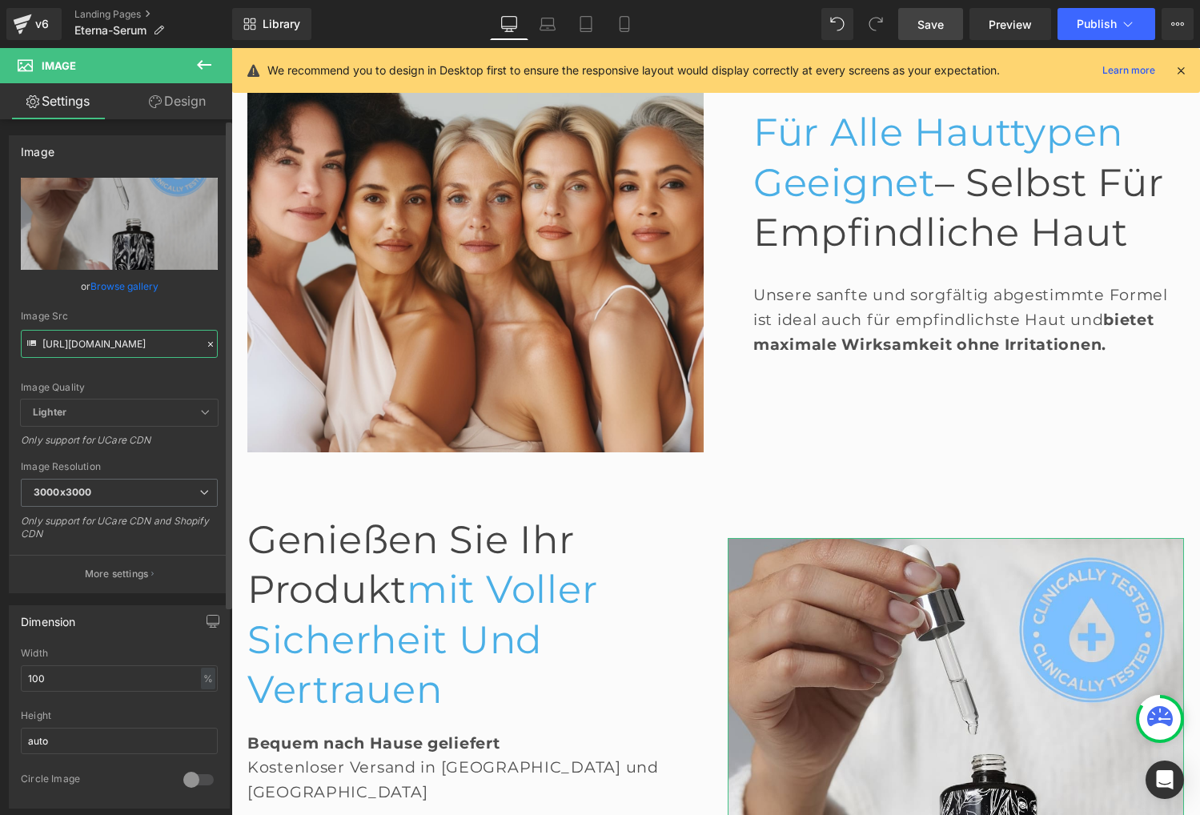
click at [85, 350] on input "https://cdn.shopify.com/s/files/1/0912/1778/9240/files/1_3000x3000.jpg?v=174246…" at bounding box center [119, 344] width 197 height 28
click at [86, 350] on input "https://cdn.shopify.com/s/files/1/0912/1778/9240/files/1_3000x3000.jpg?v=174246…" at bounding box center [119, 344] width 197 height 28
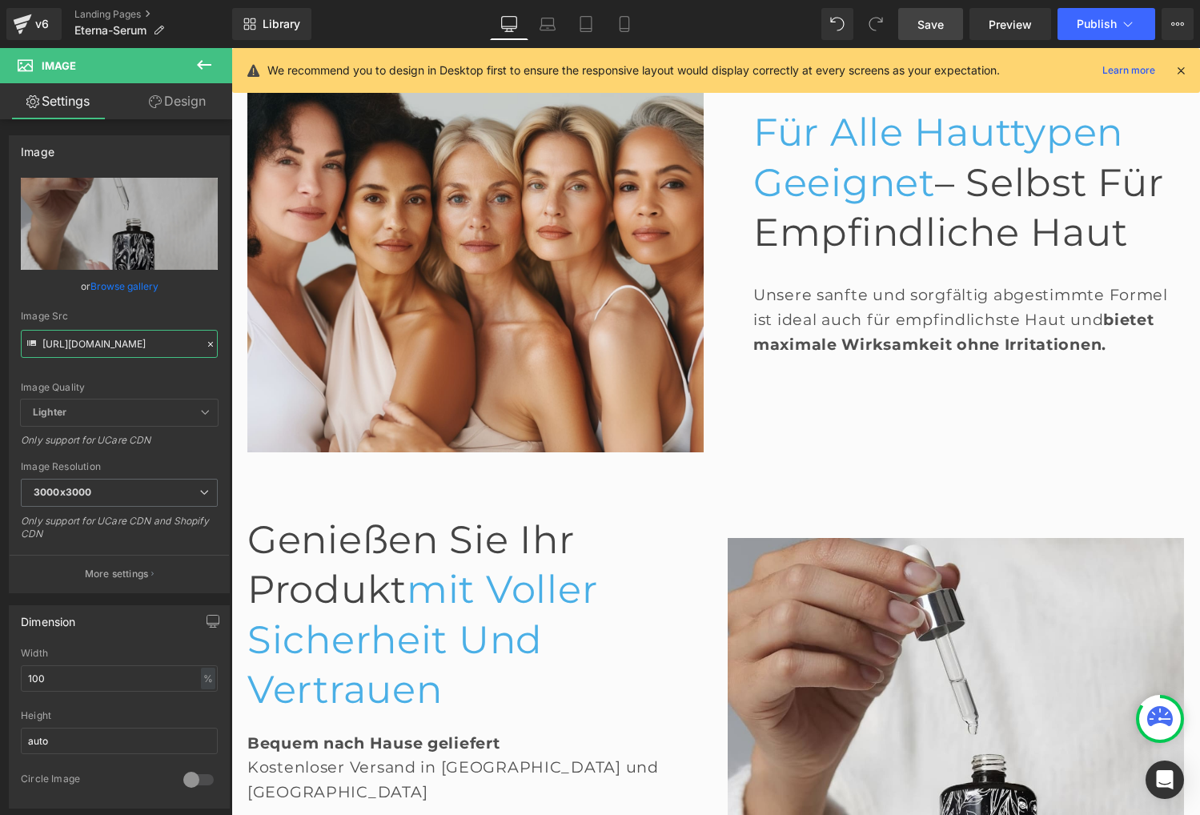
type input "https://cdn.shopify.com/s/files/1/0717/1656/9278/files/SE_2_1_3000x3000.jpg?v=1…"
click at [920, 24] on span "Save" at bounding box center [930, 24] width 26 height 17
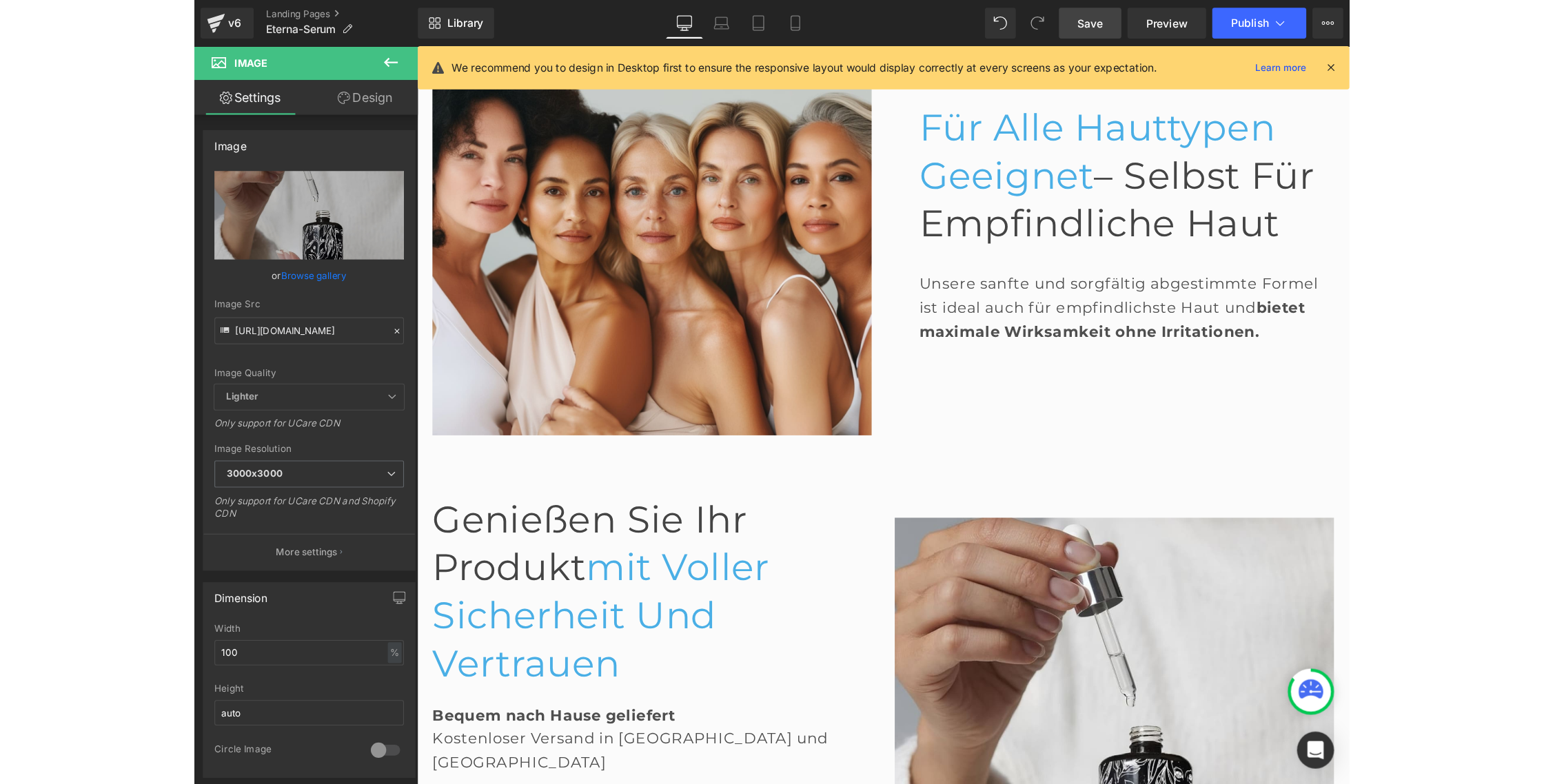
scroll to position [0, 0]
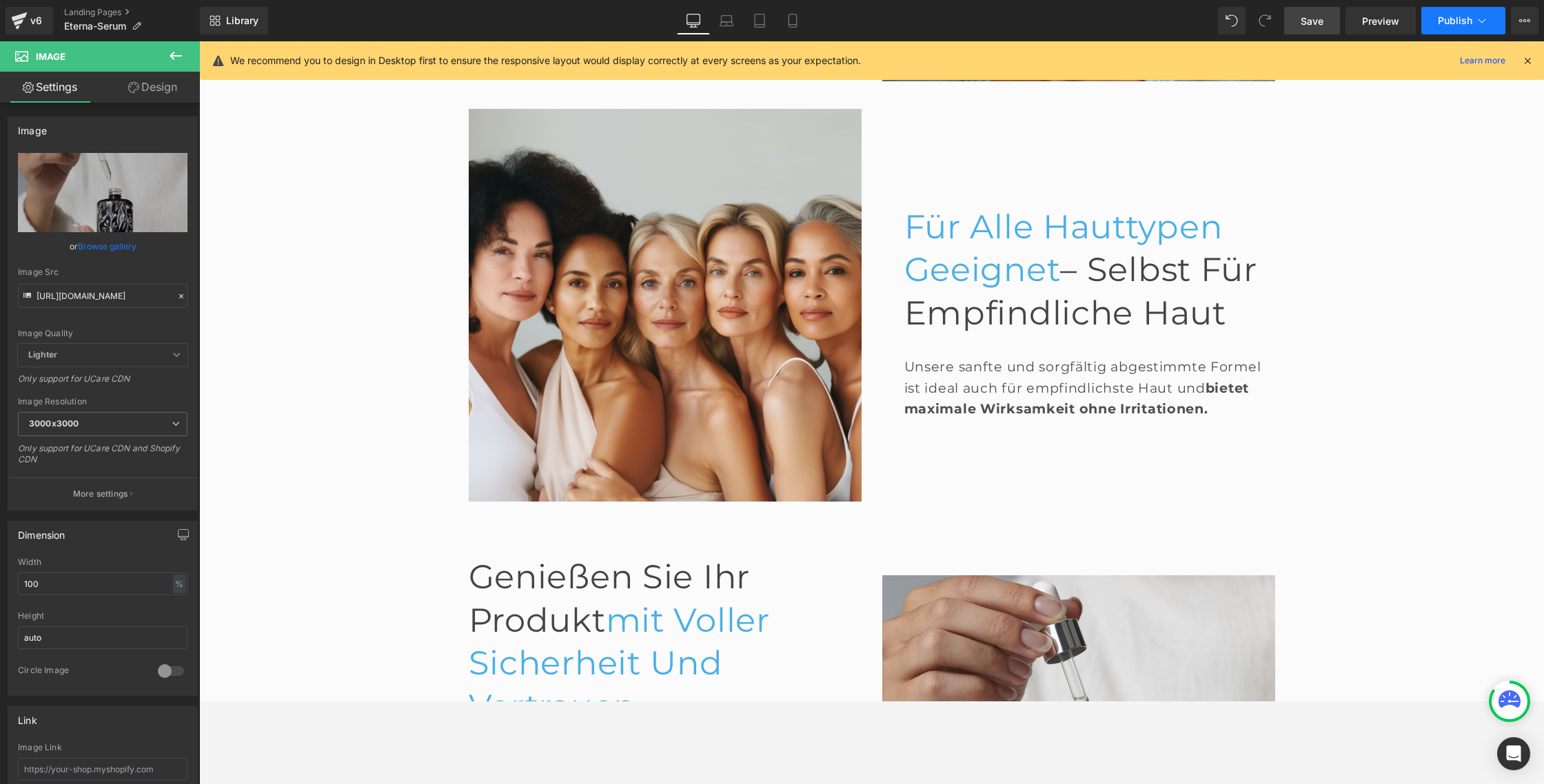
click at [1340, 19] on span "Publish" at bounding box center [1455, 21] width 34 height 11
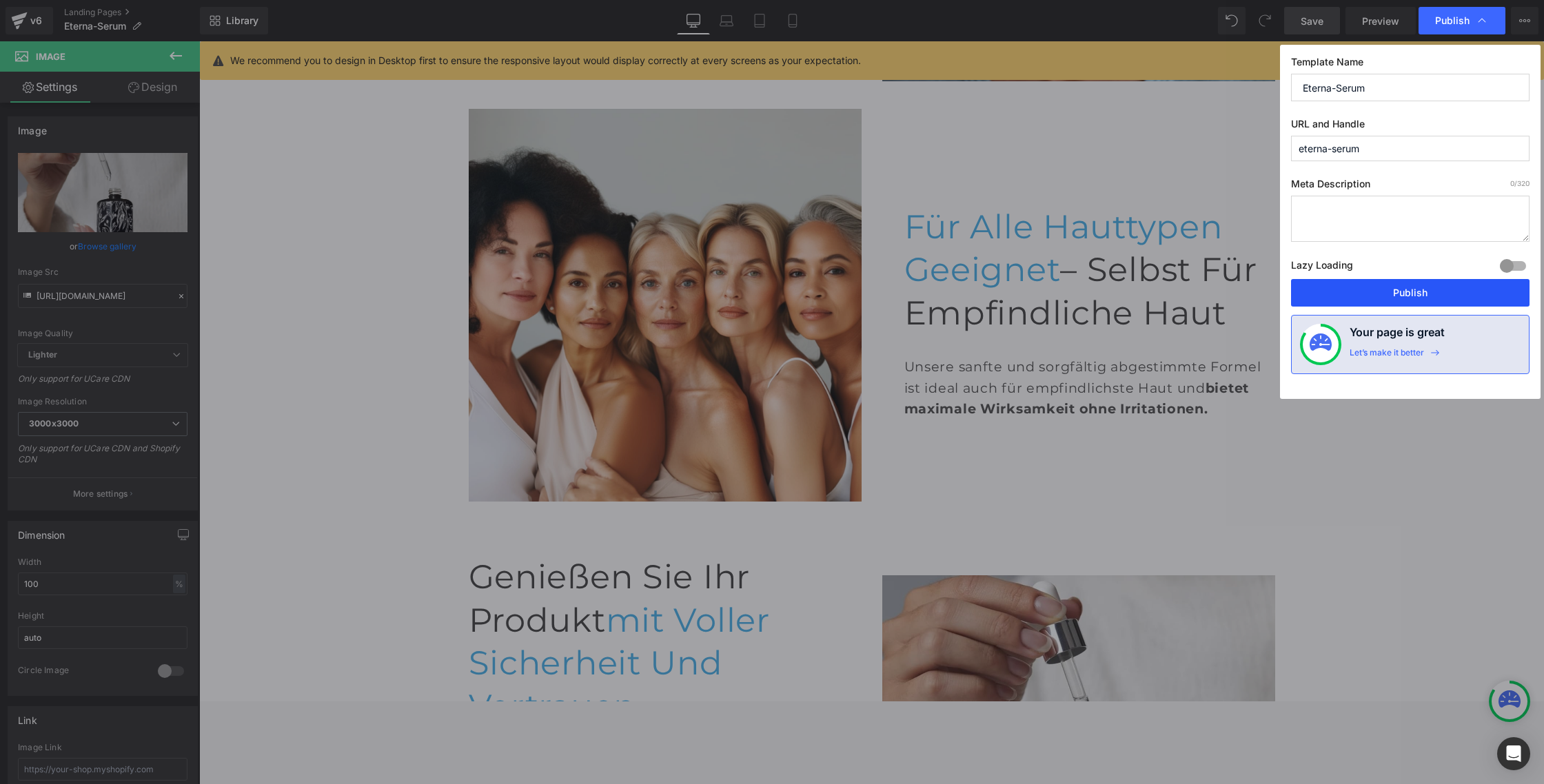
click at [1340, 293] on button "Publish" at bounding box center [1410, 293] width 239 height 28
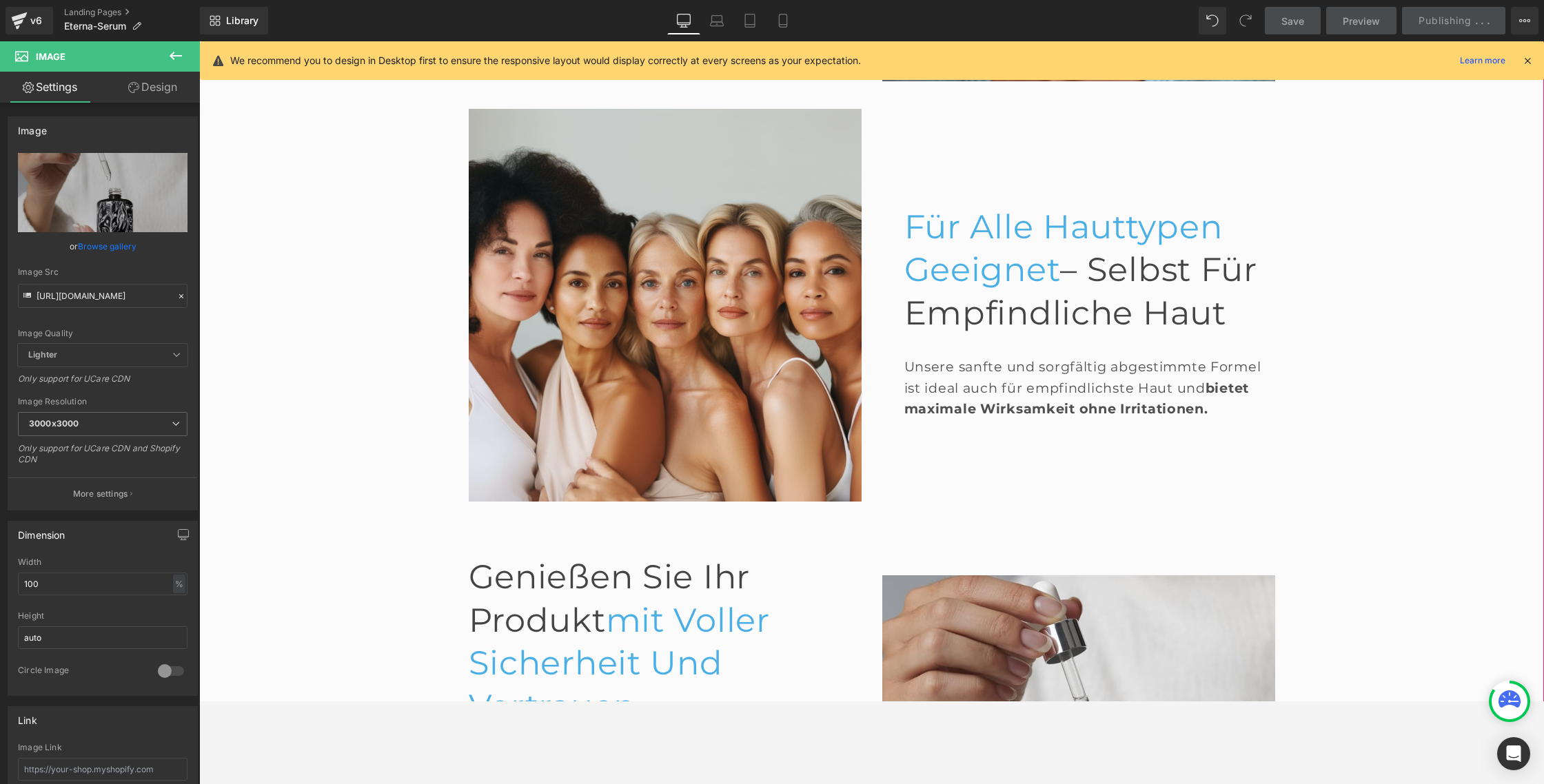
scroll to position [2118, 0]
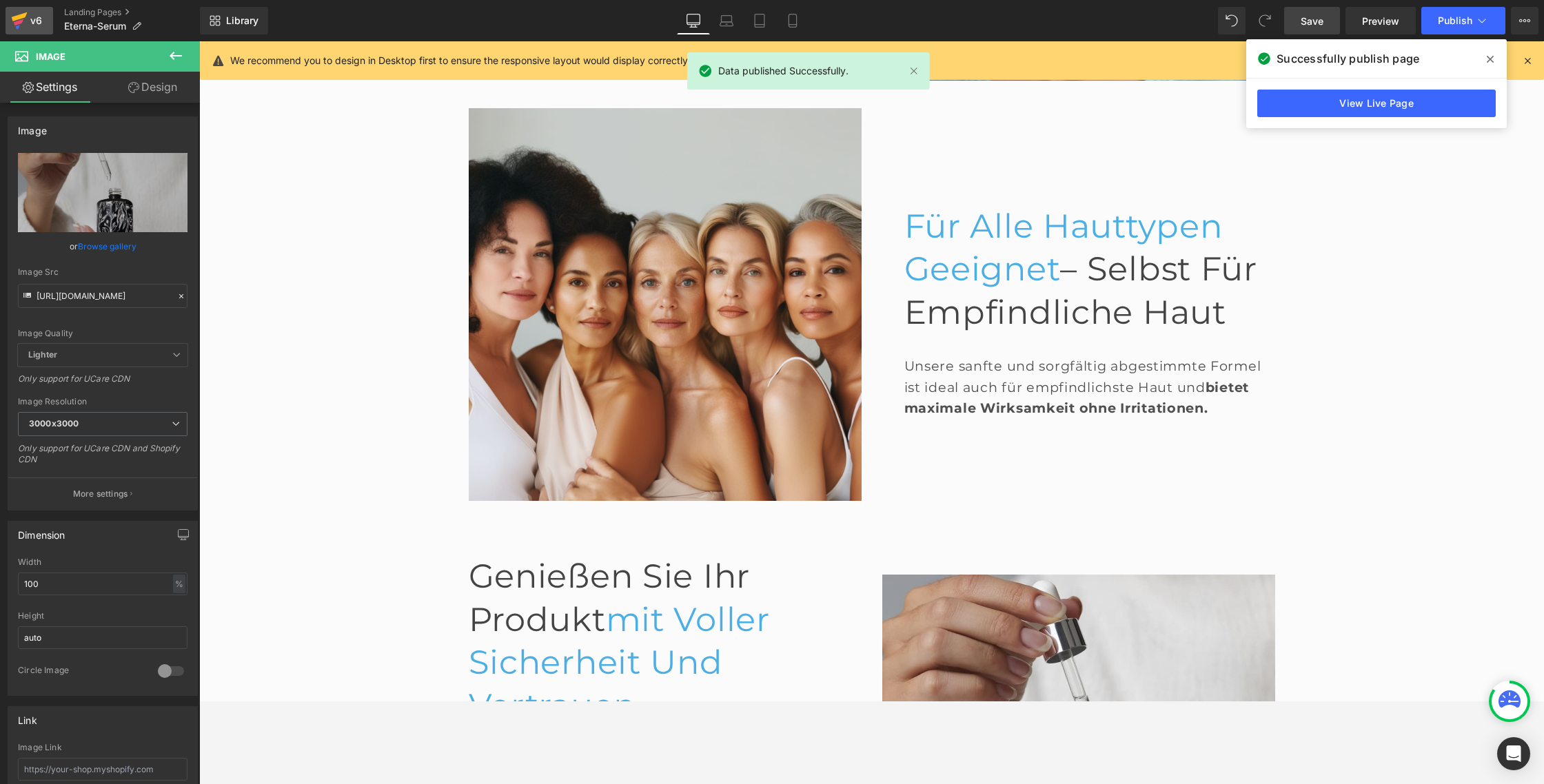
click at [21, 28] on icon at bounding box center [19, 21] width 16 height 34
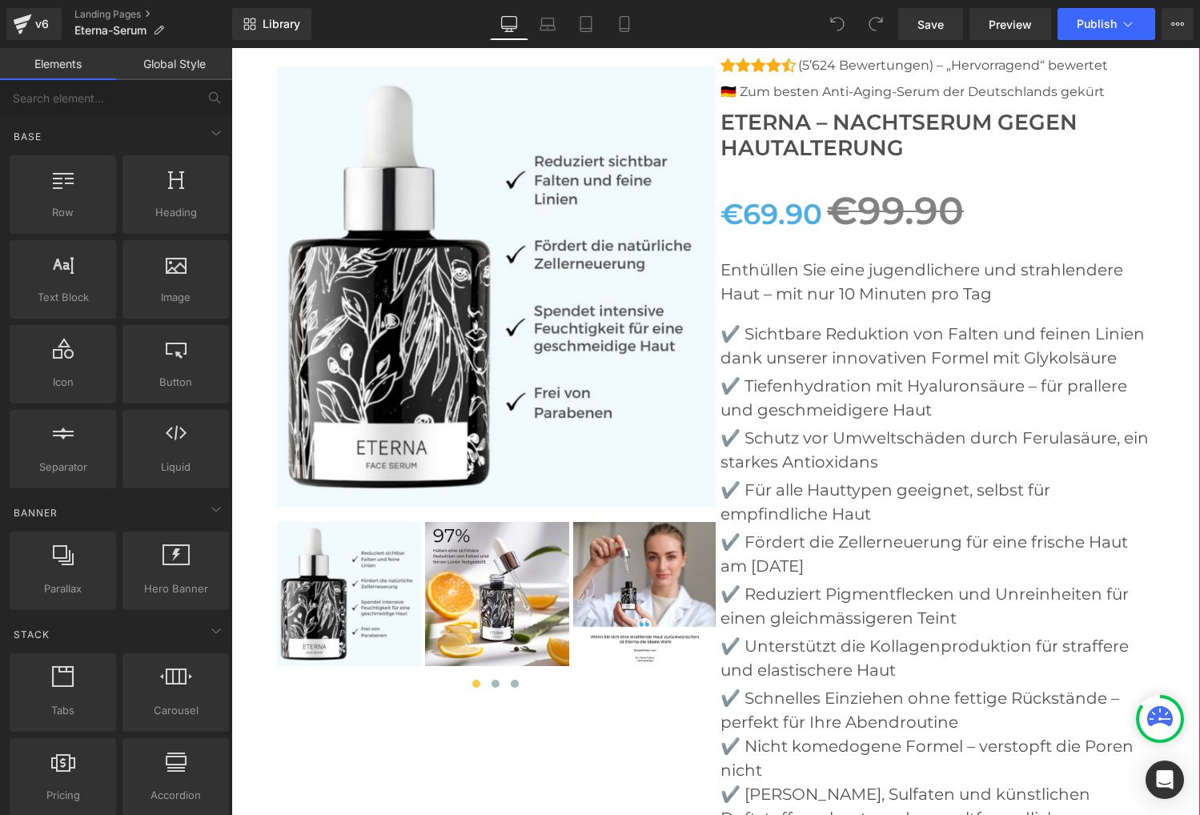
scroll to position [5843, 0]
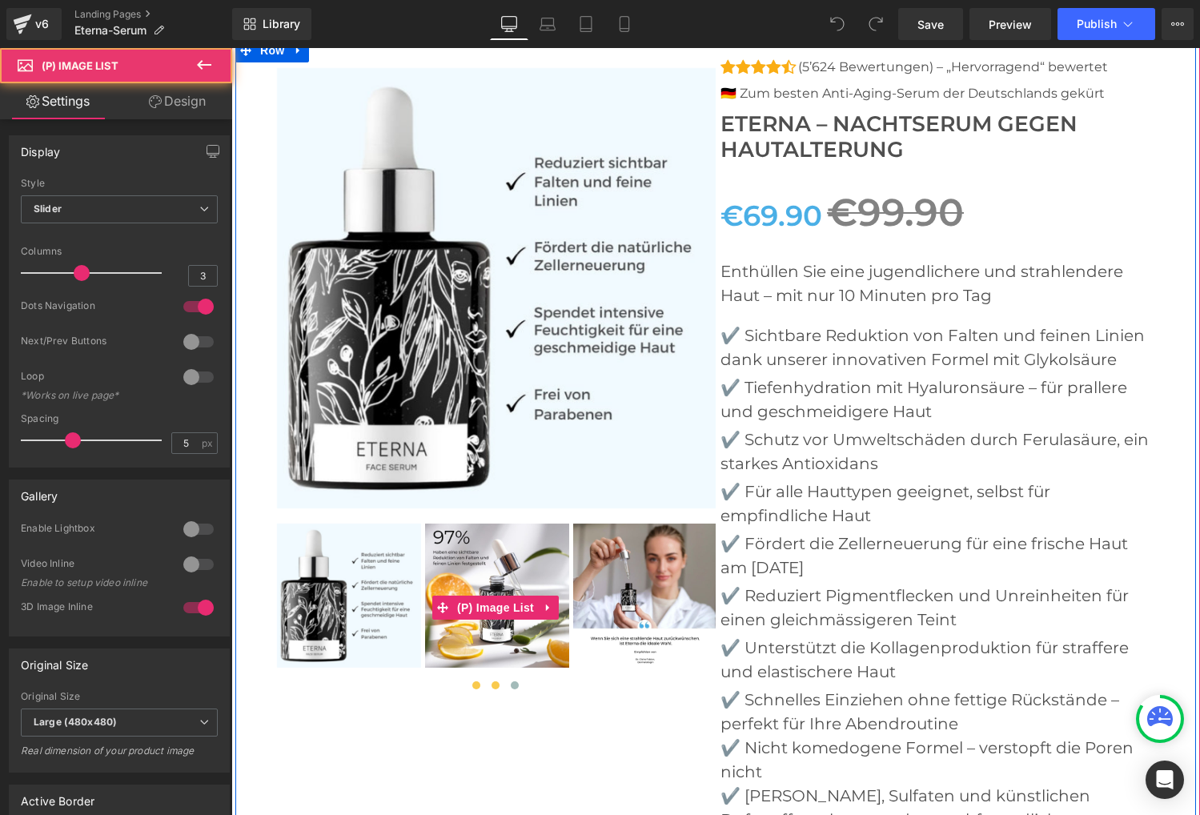
click at [494, 681] on span at bounding box center [495, 685] width 8 height 8
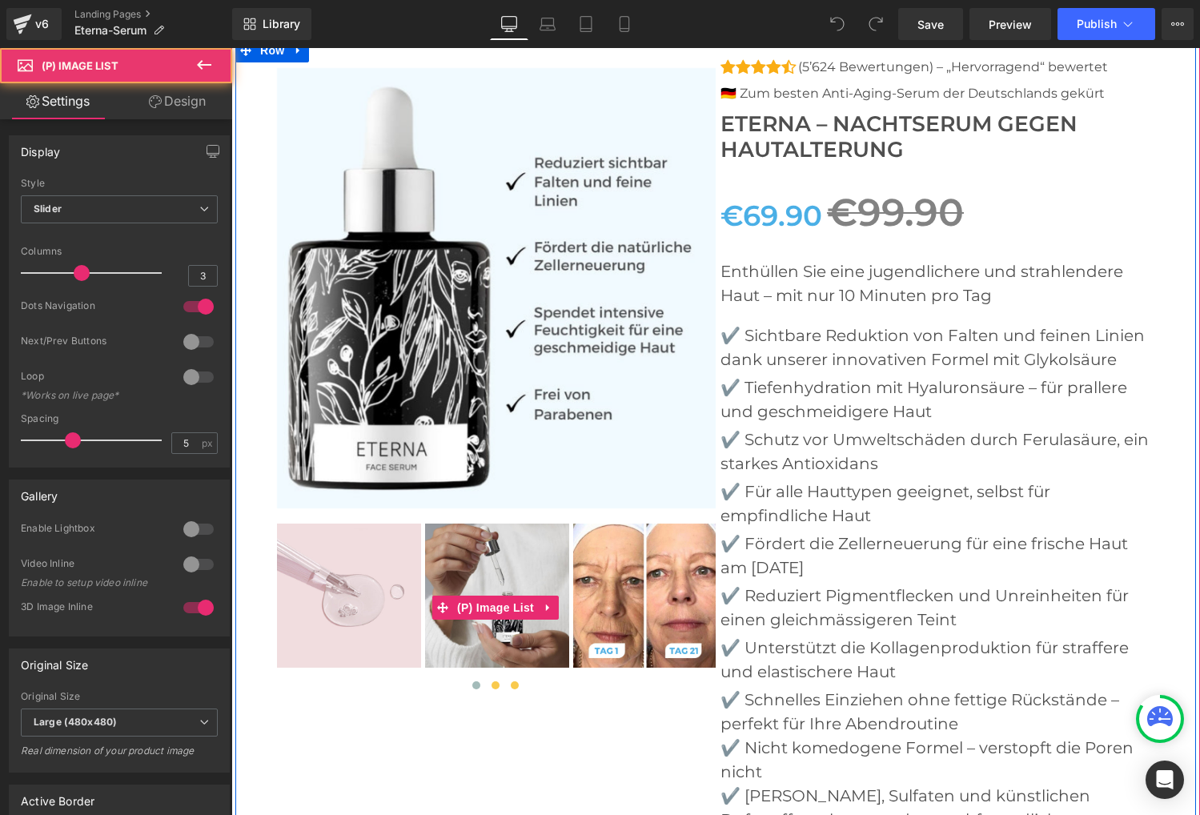
click at [510, 677] on button at bounding box center [514, 685] width 19 height 16
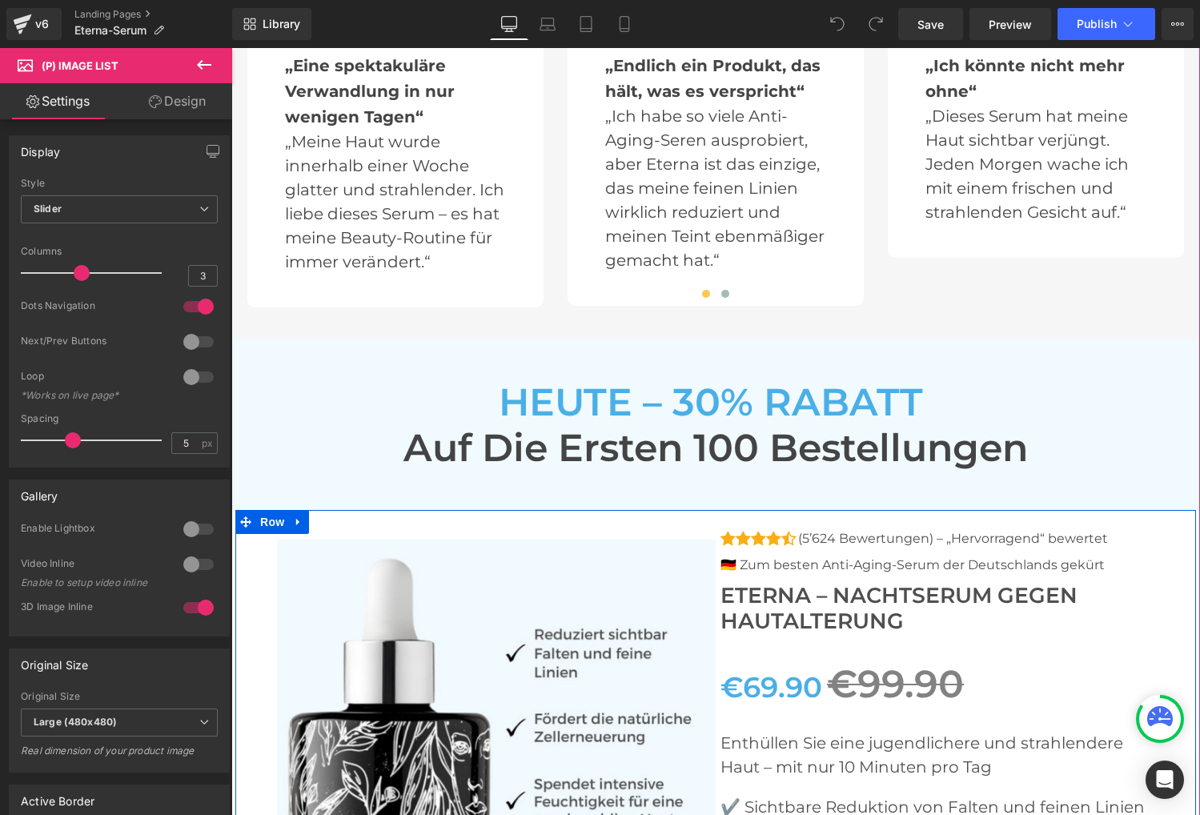
scroll to position [5370, 0]
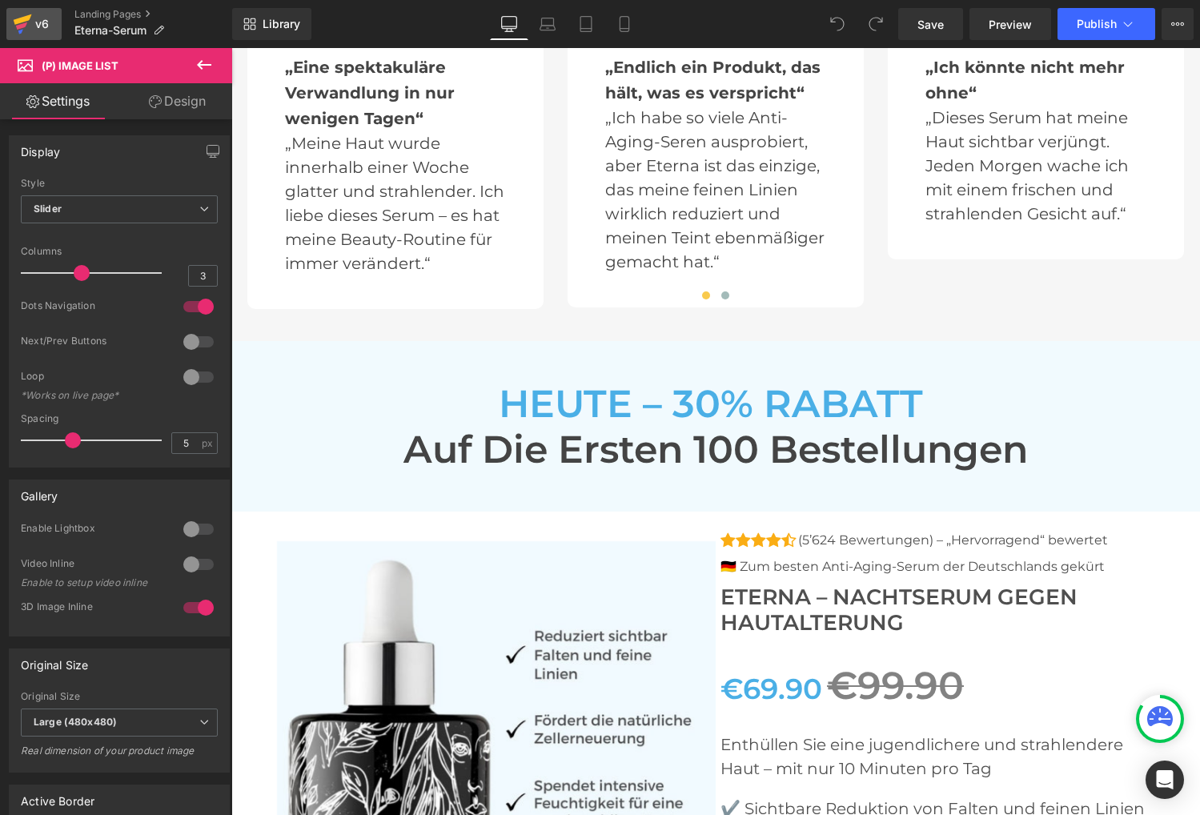
click at [30, 24] on icon at bounding box center [22, 24] width 19 height 40
